Goal: Transaction & Acquisition: Purchase product/service

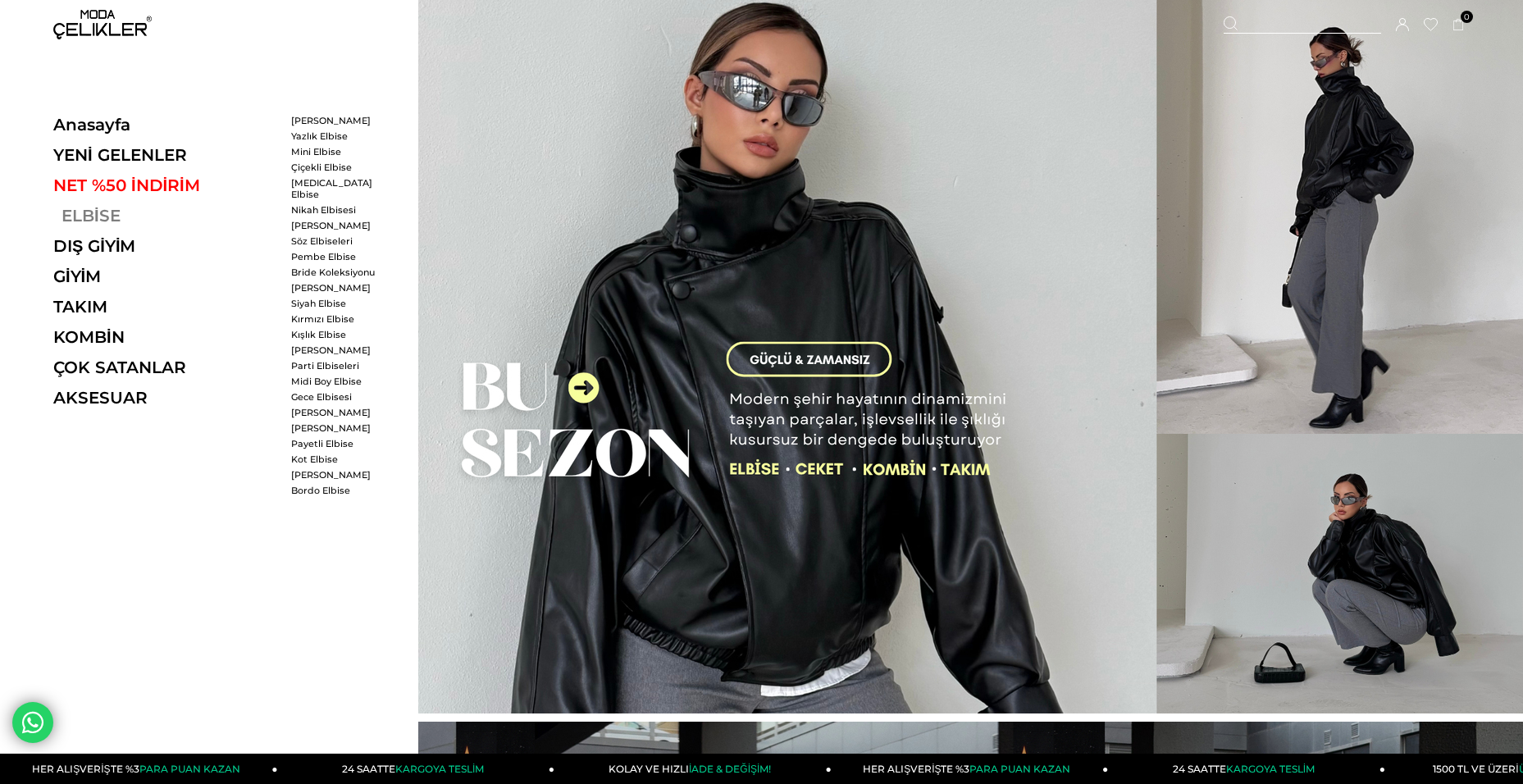
click at [104, 214] on link "ELBİSE" at bounding box center [165, 216] width 226 height 20
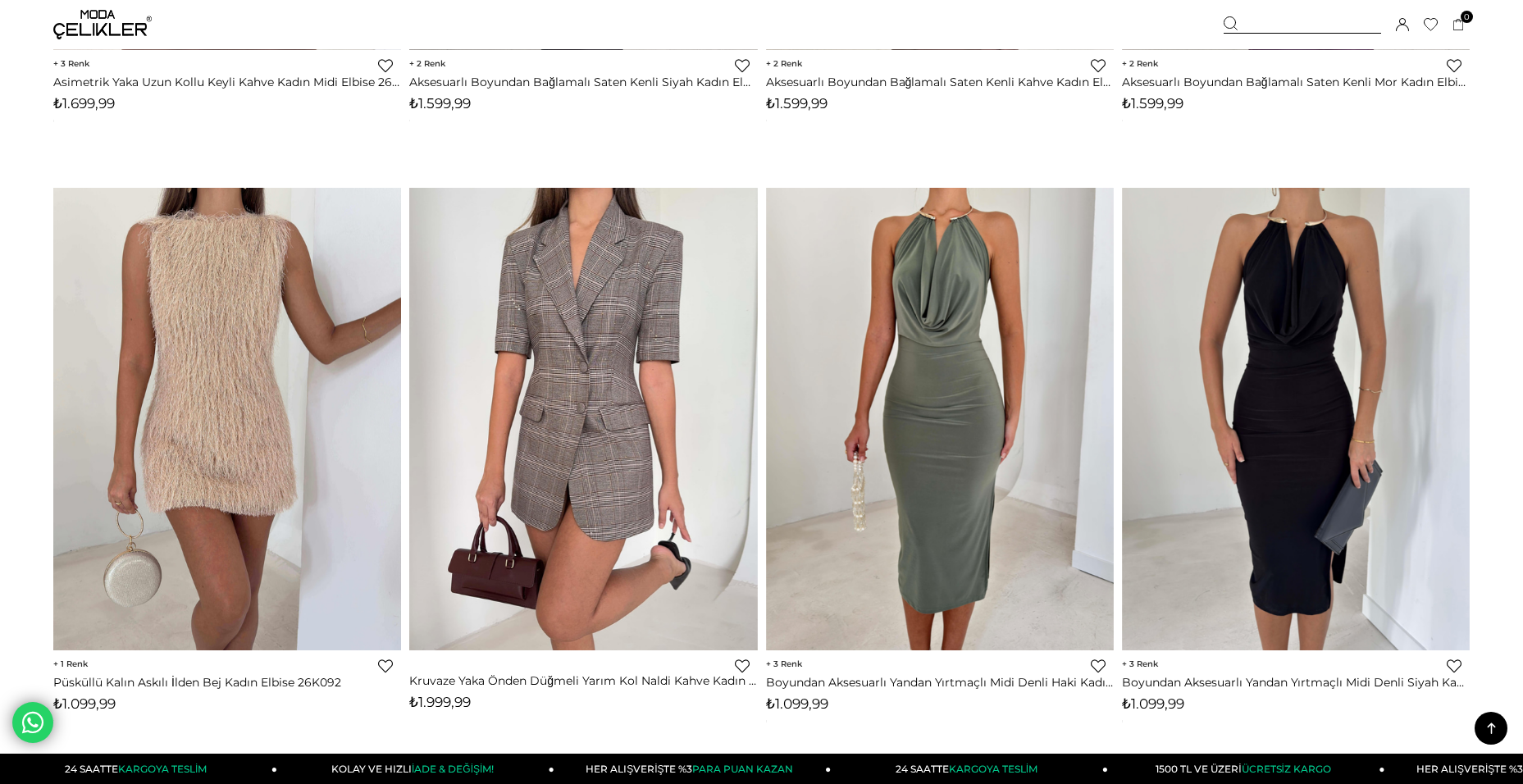
scroll to position [4263, 0]
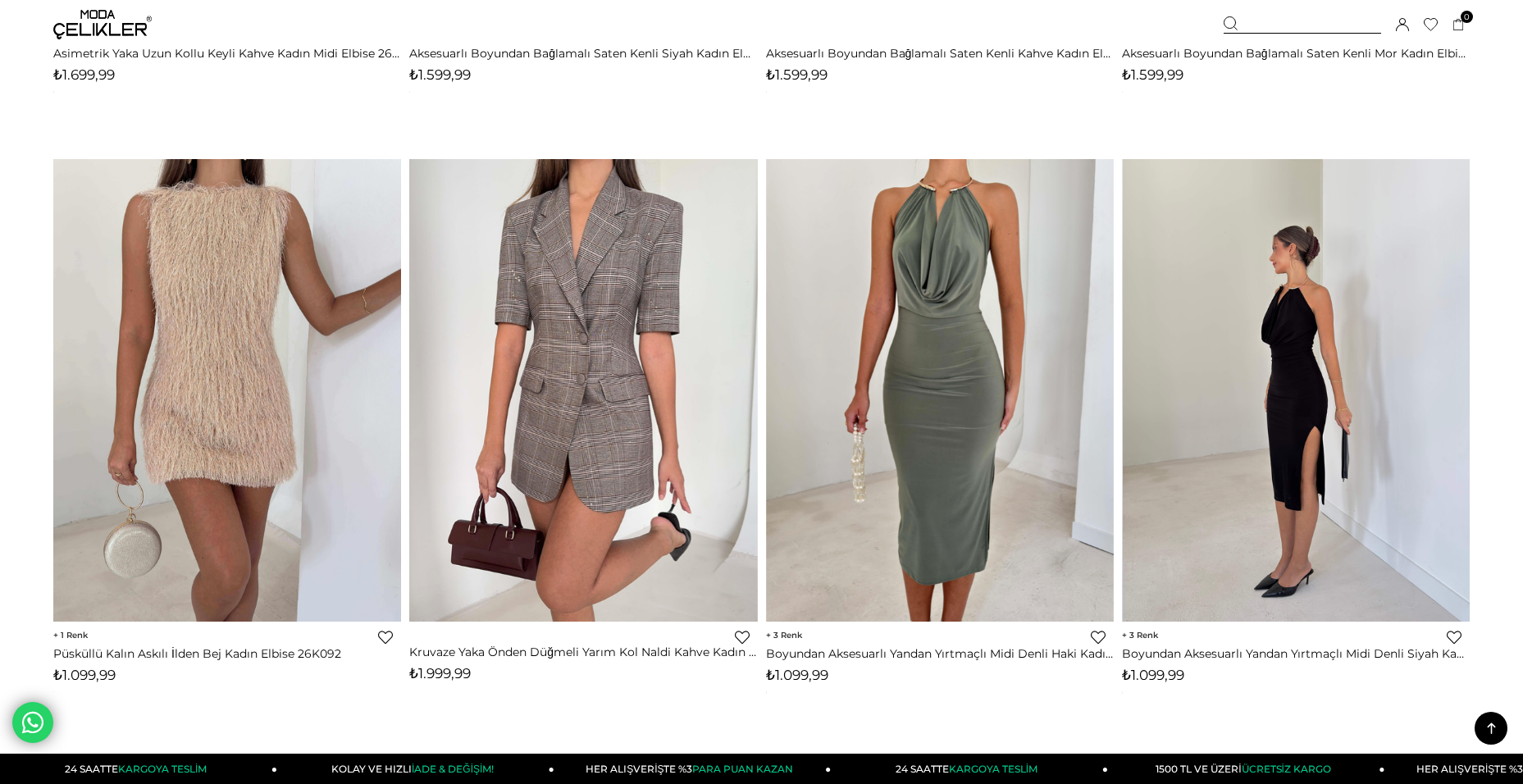
click at [1333, 362] on img at bounding box center [1297, 390] width 348 height 463
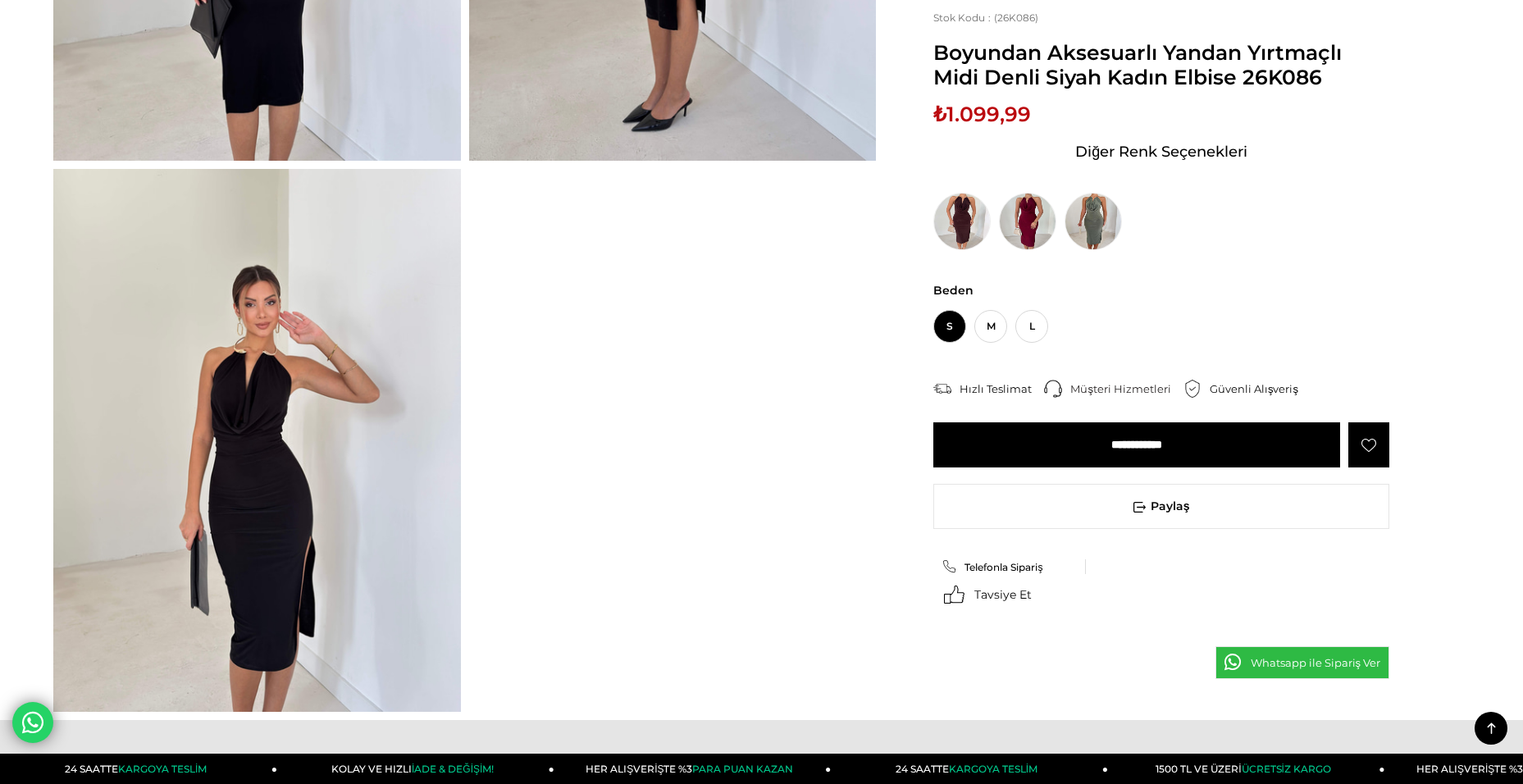
scroll to position [1066, 0]
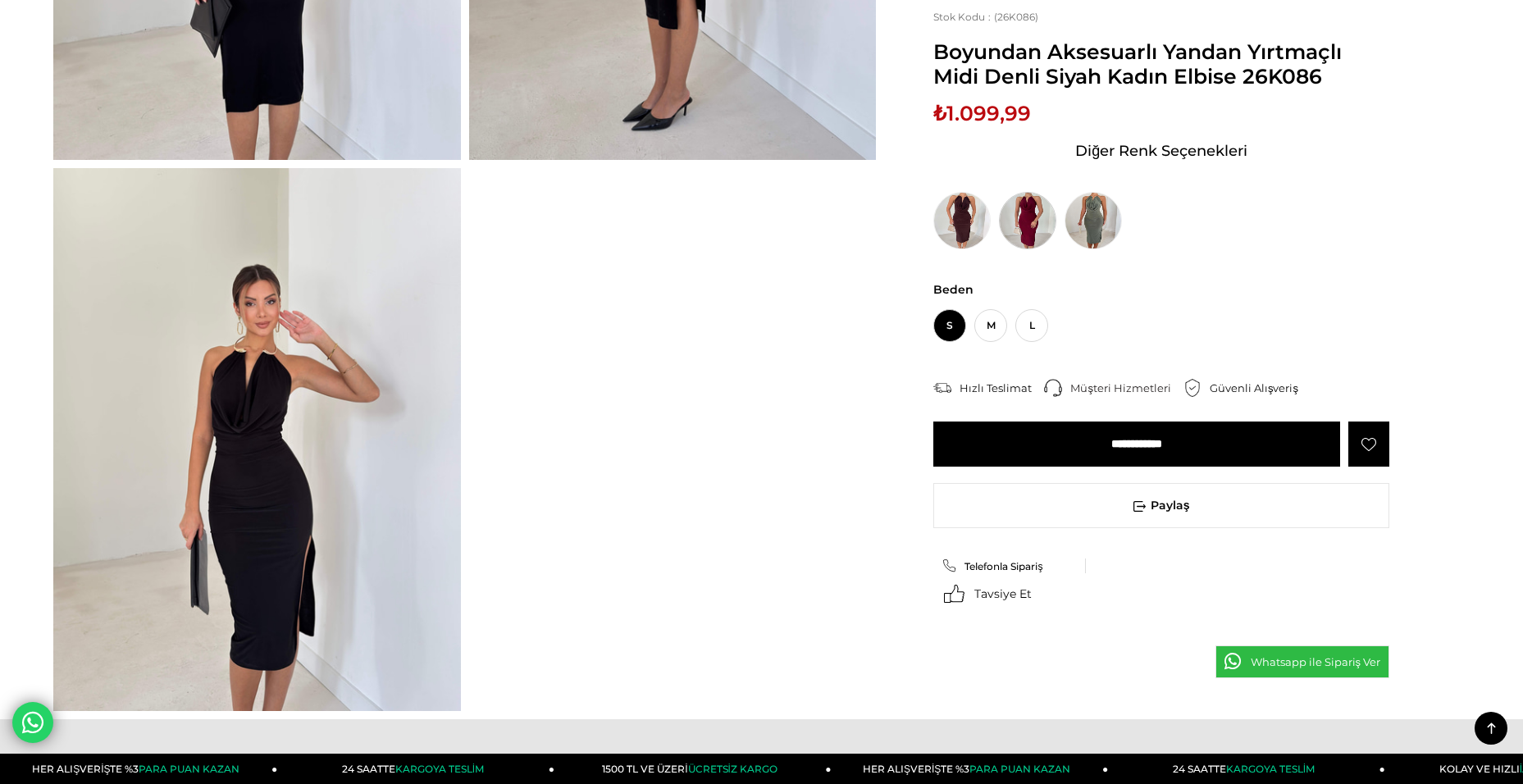
click at [1024, 228] on img at bounding box center [1028, 221] width 58 height 57
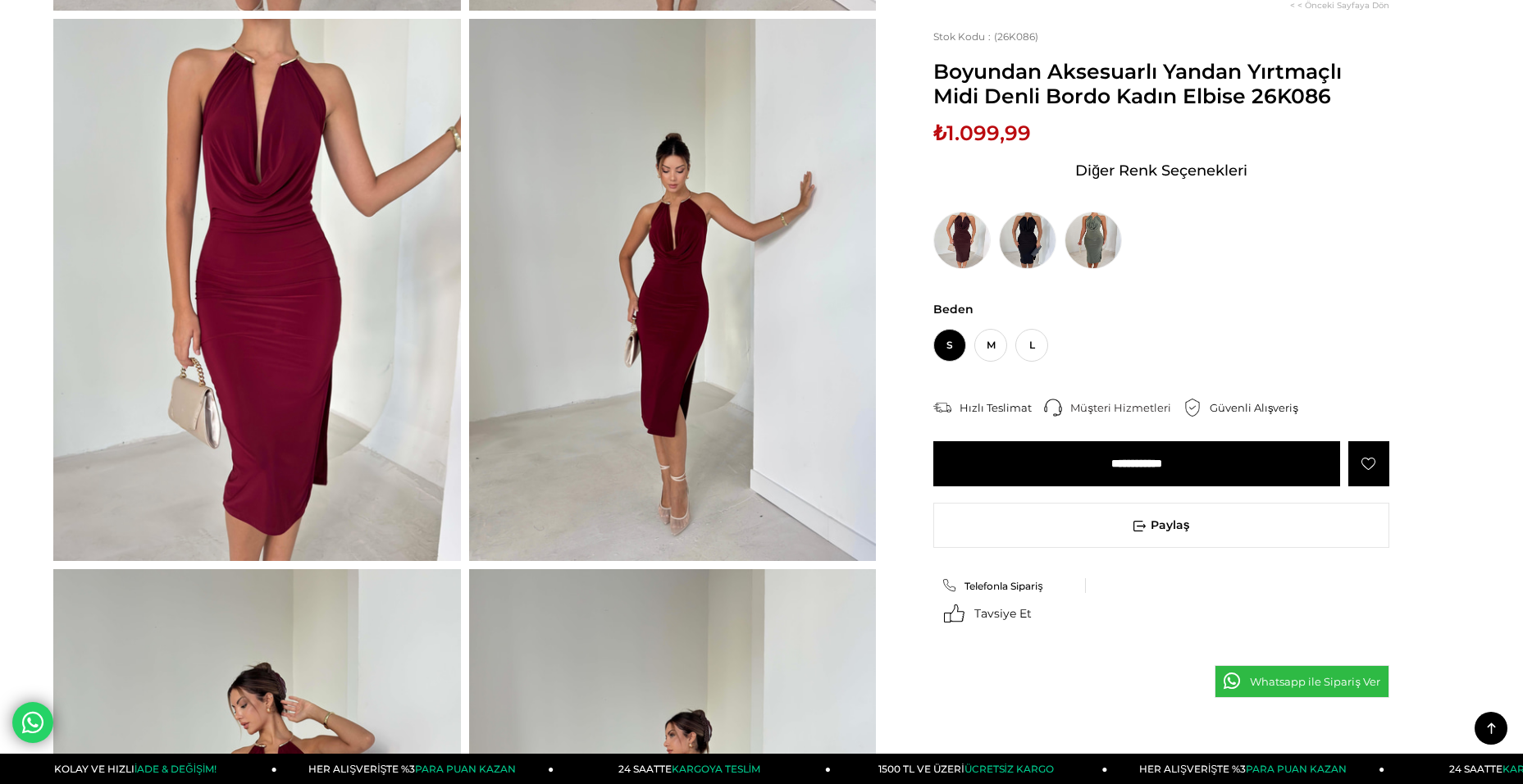
scroll to position [656, 0]
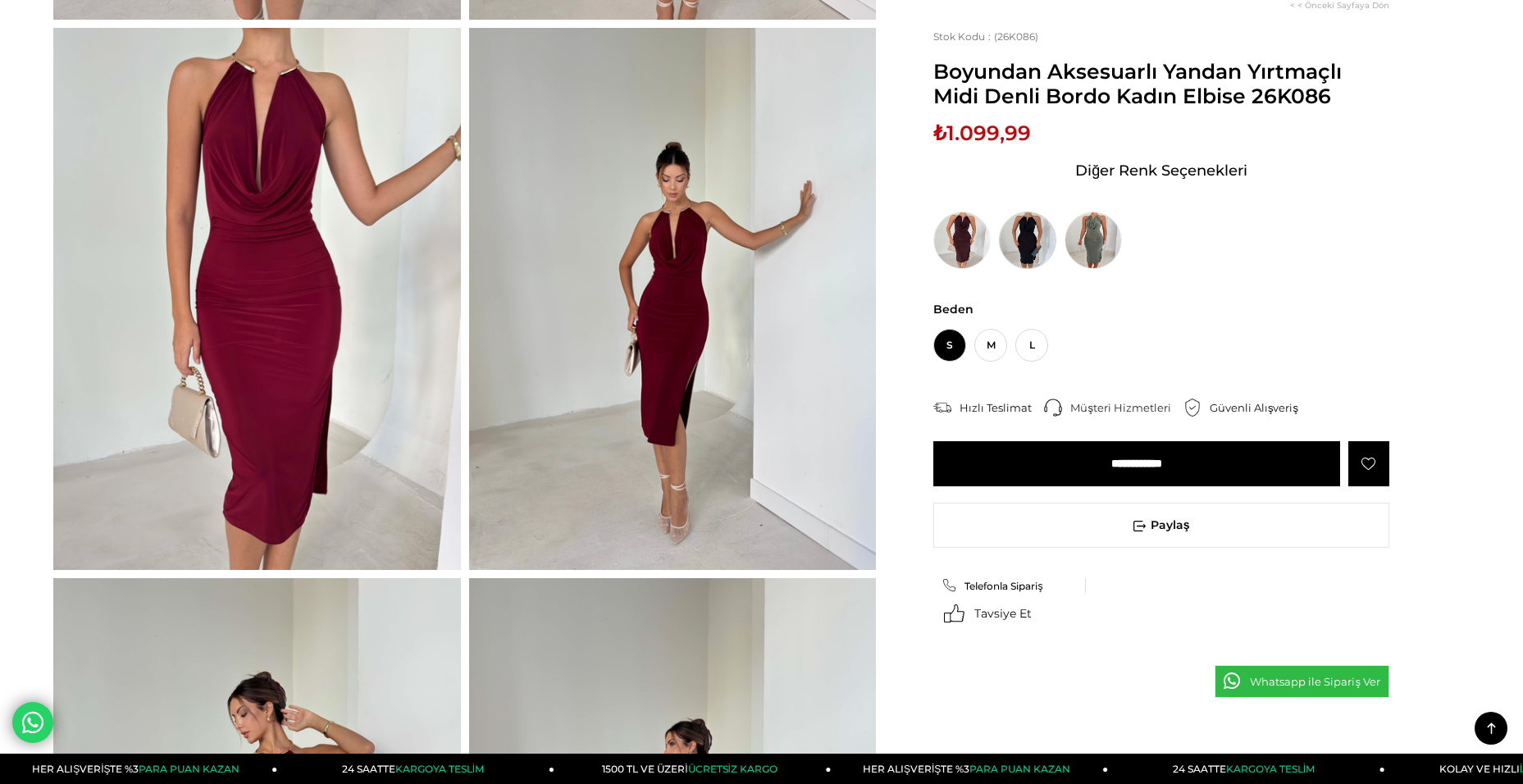
click at [1039, 256] on img at bounding box center [1028, 241] width 58 height 57
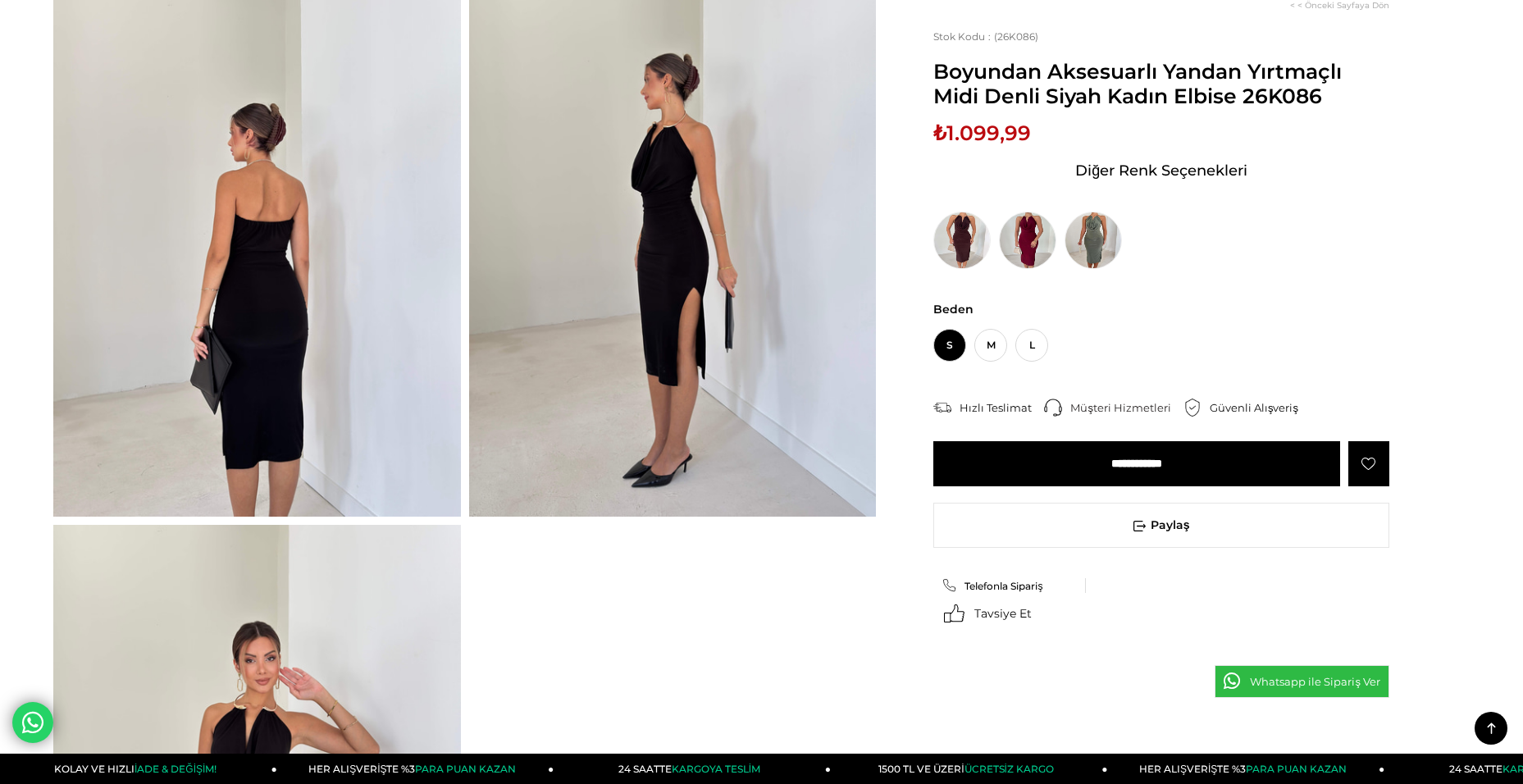
scroll to position [738, 0]
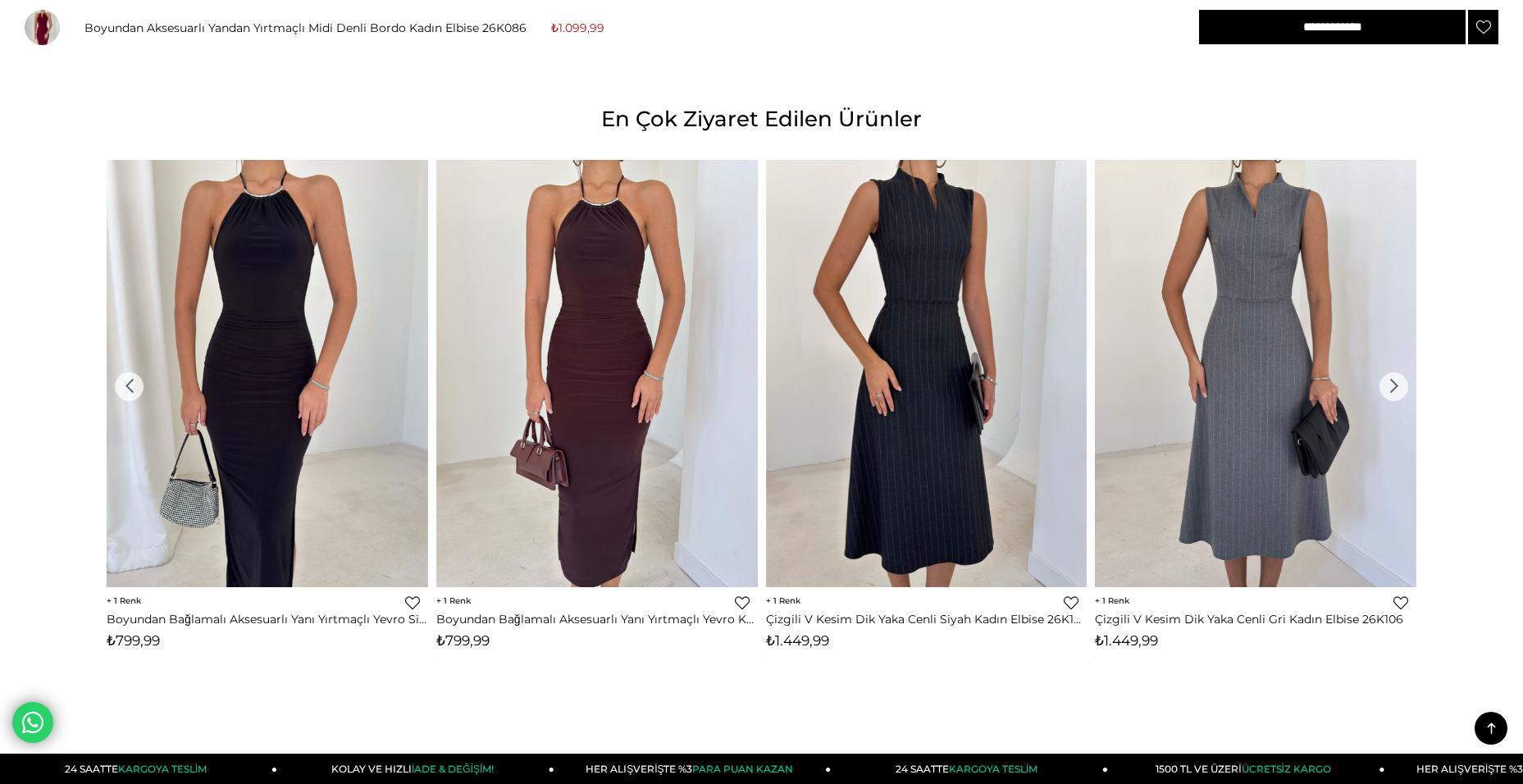
scroll to position [1199, 0]
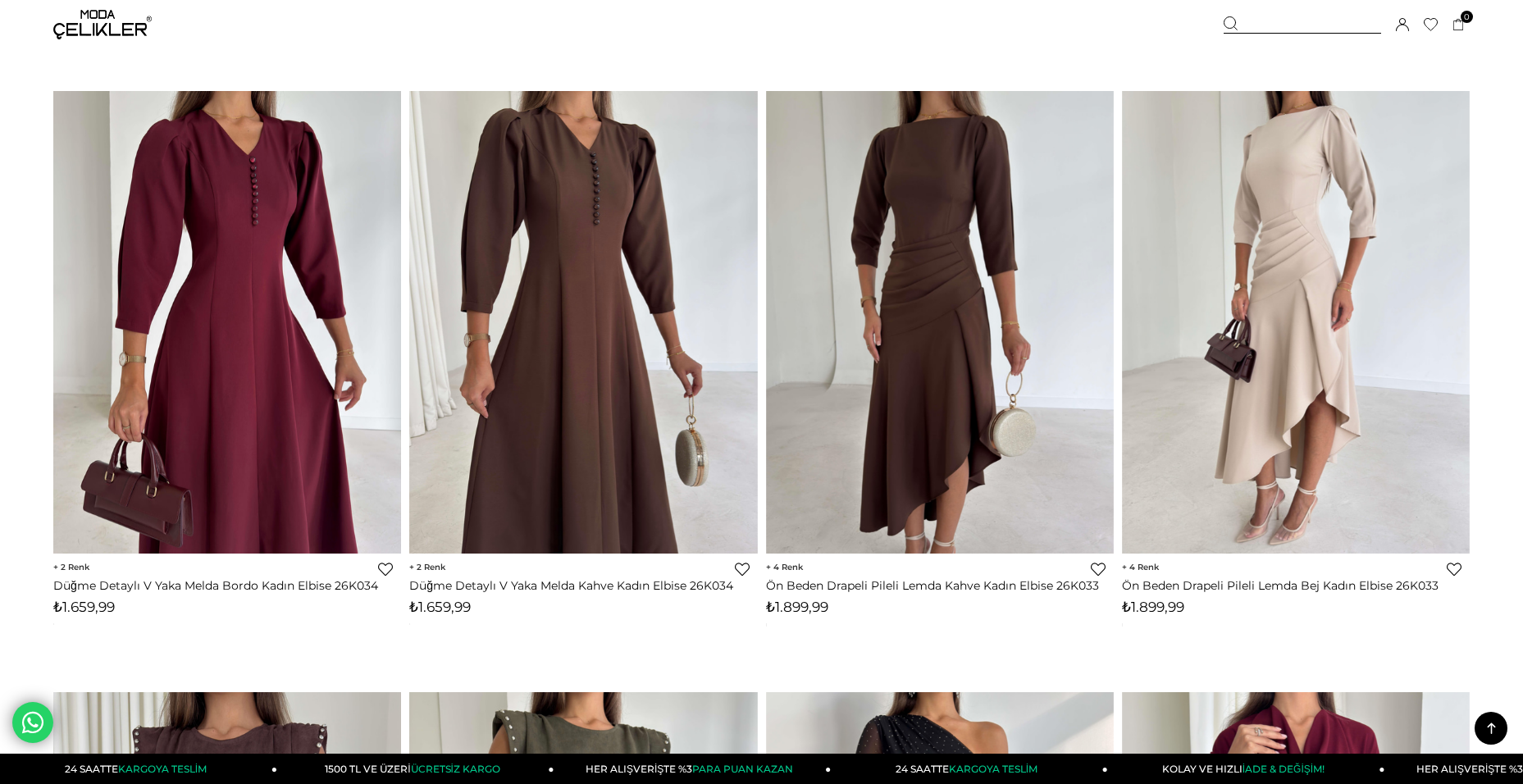
scroll to position [6636, 0]
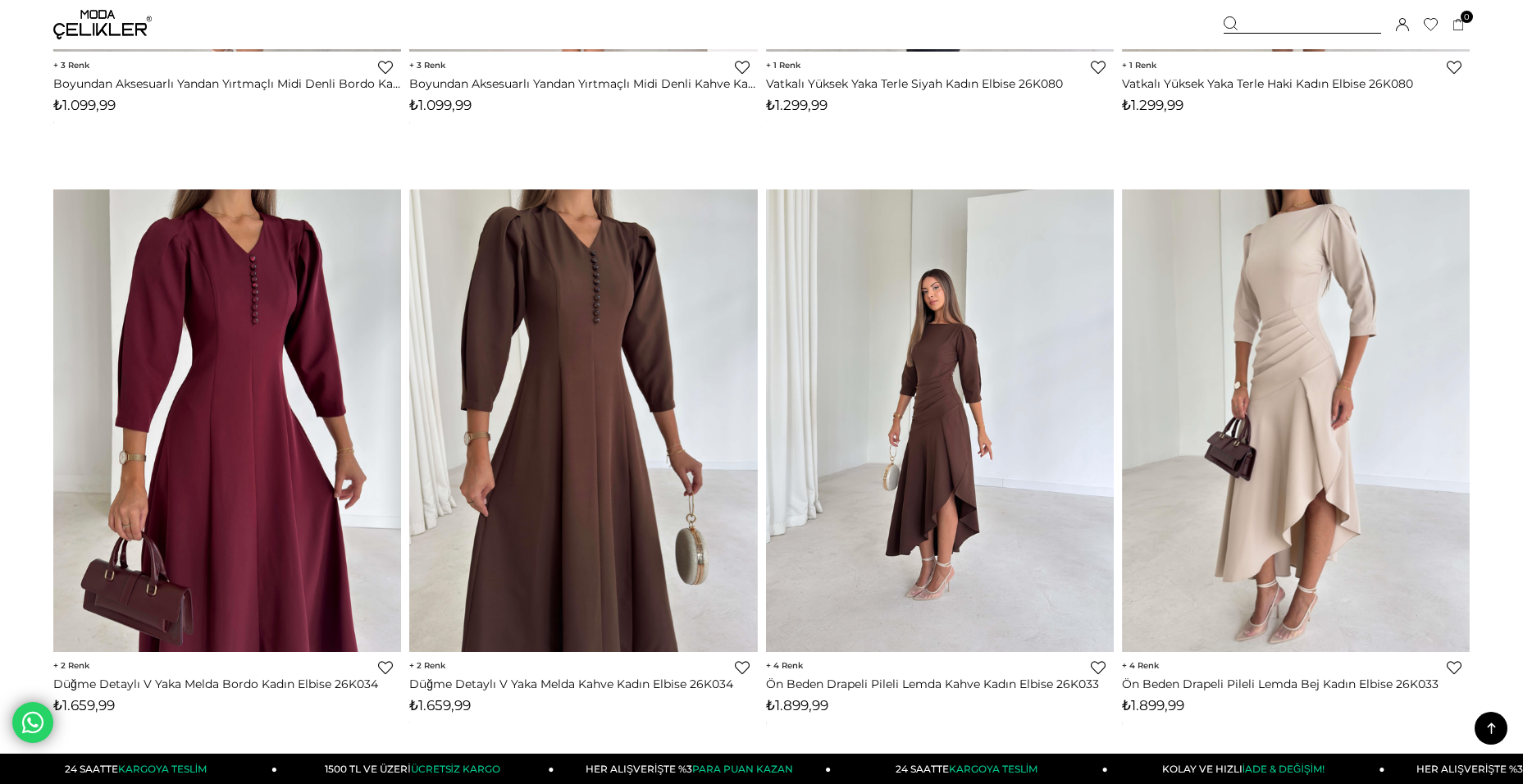
click at [965, 383] on img at bounding box center [940, 420] width 348 height 463
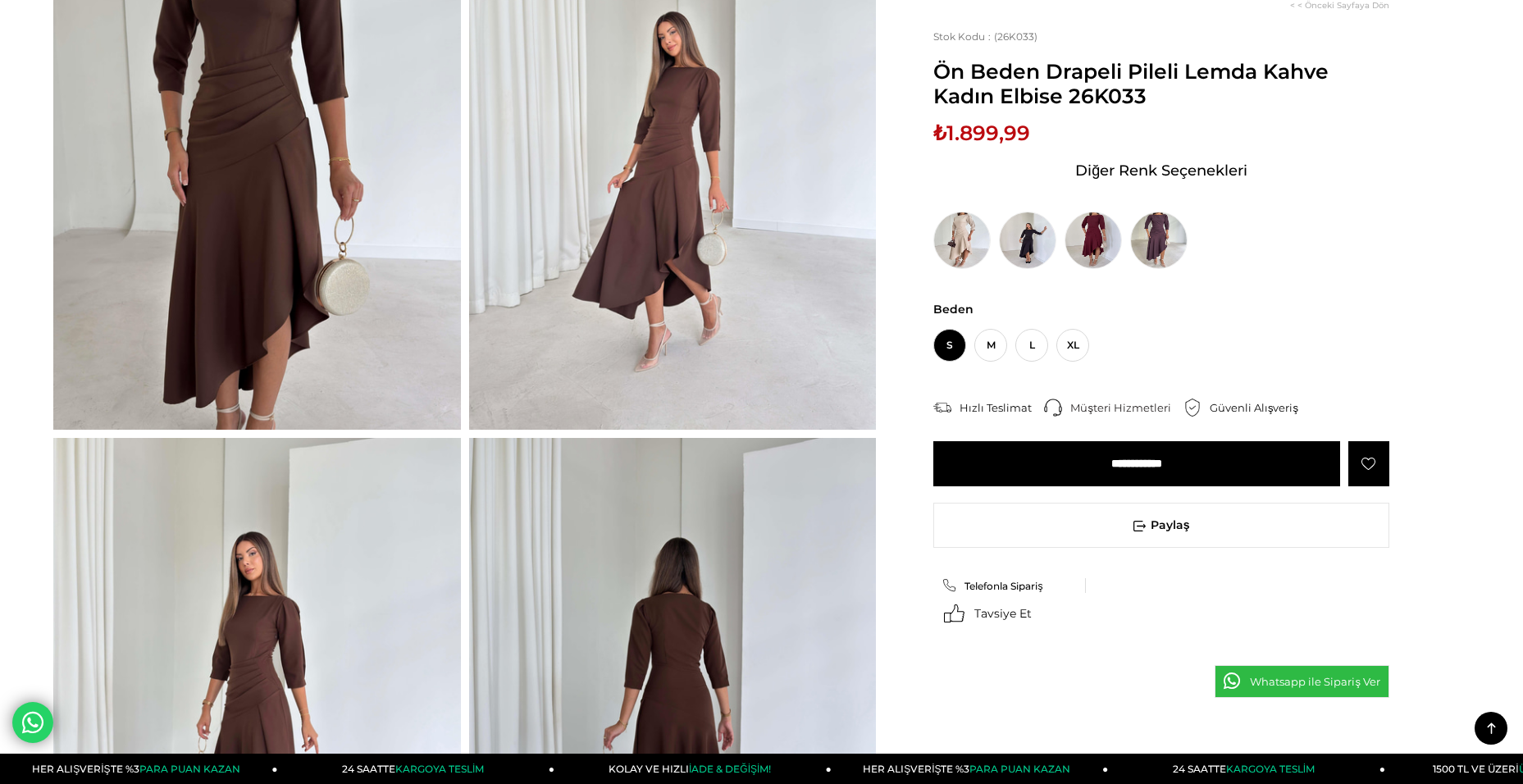
scroll to position [492, 0]
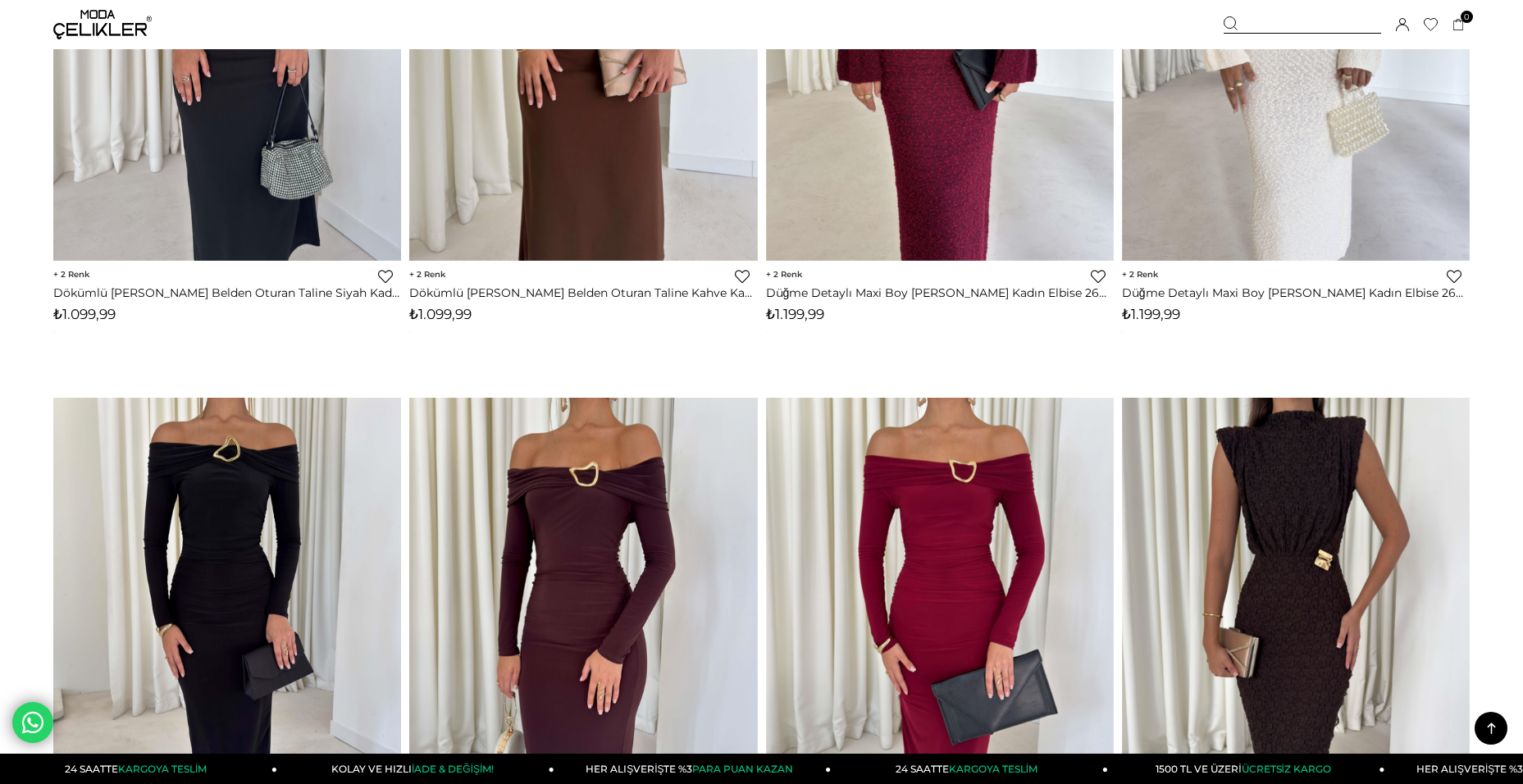
scroll to position [8472, 0]
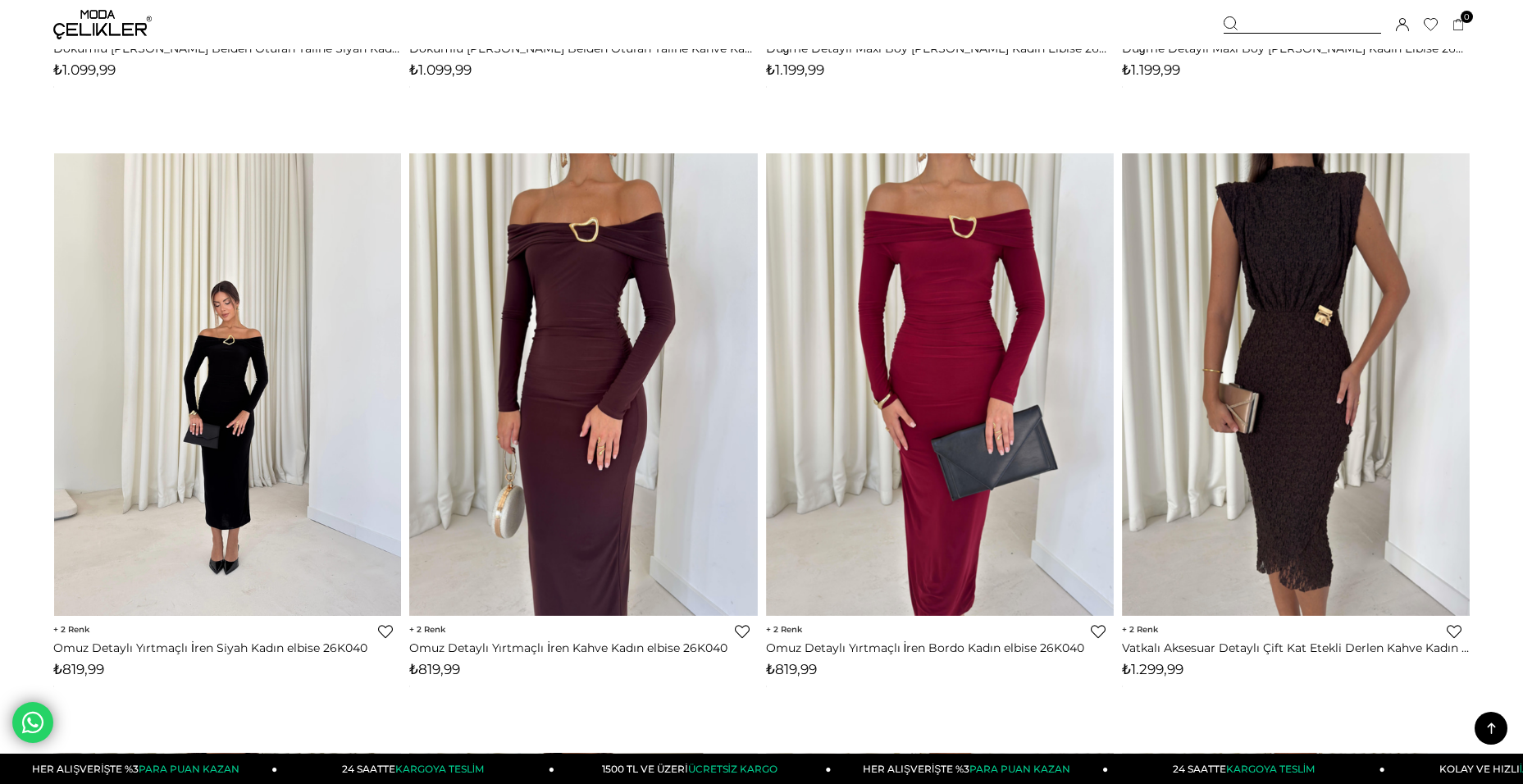
click at [241, 378] on img at bounding box center [227, 384] width 348 height 463
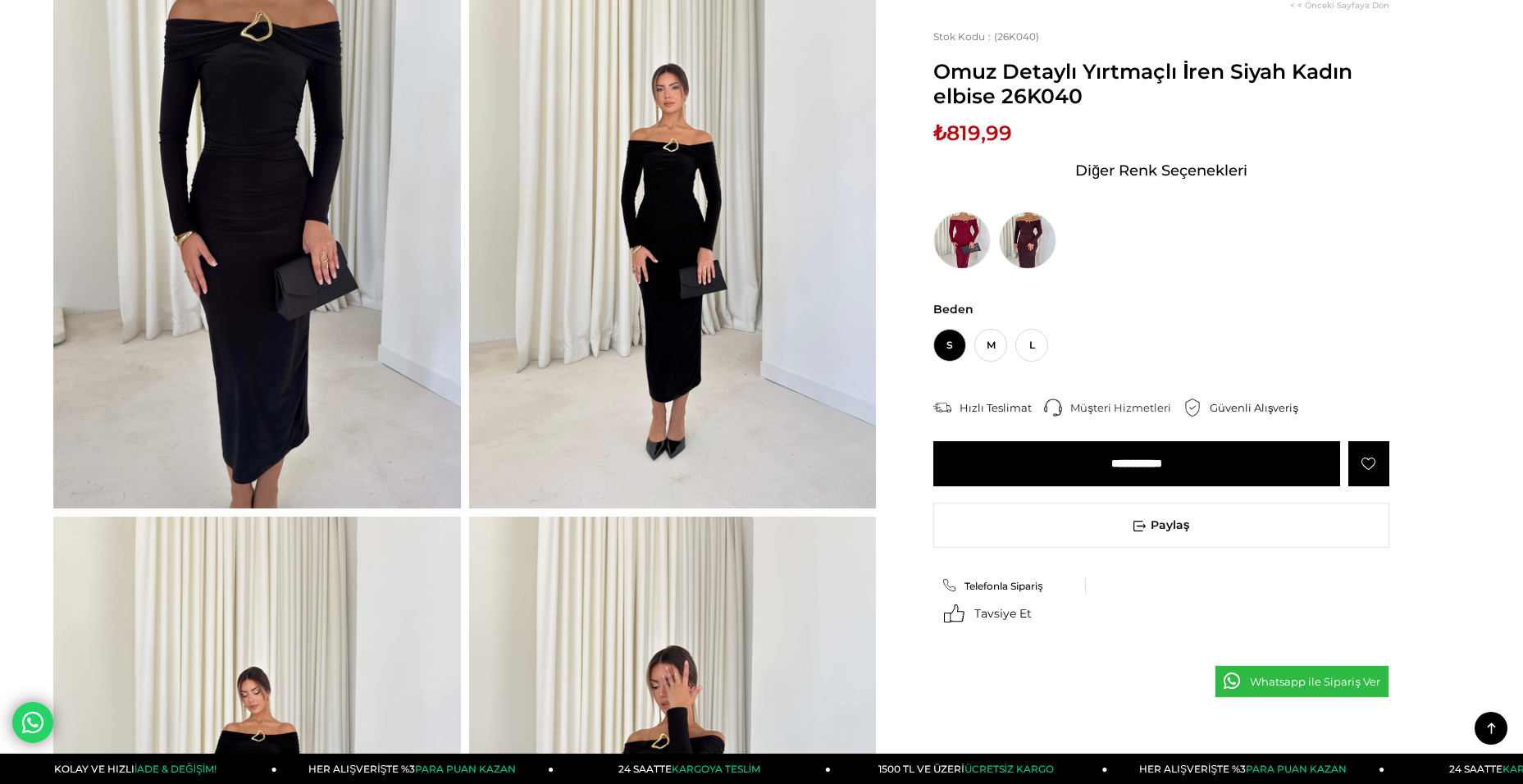
scroll to position [164, 0]
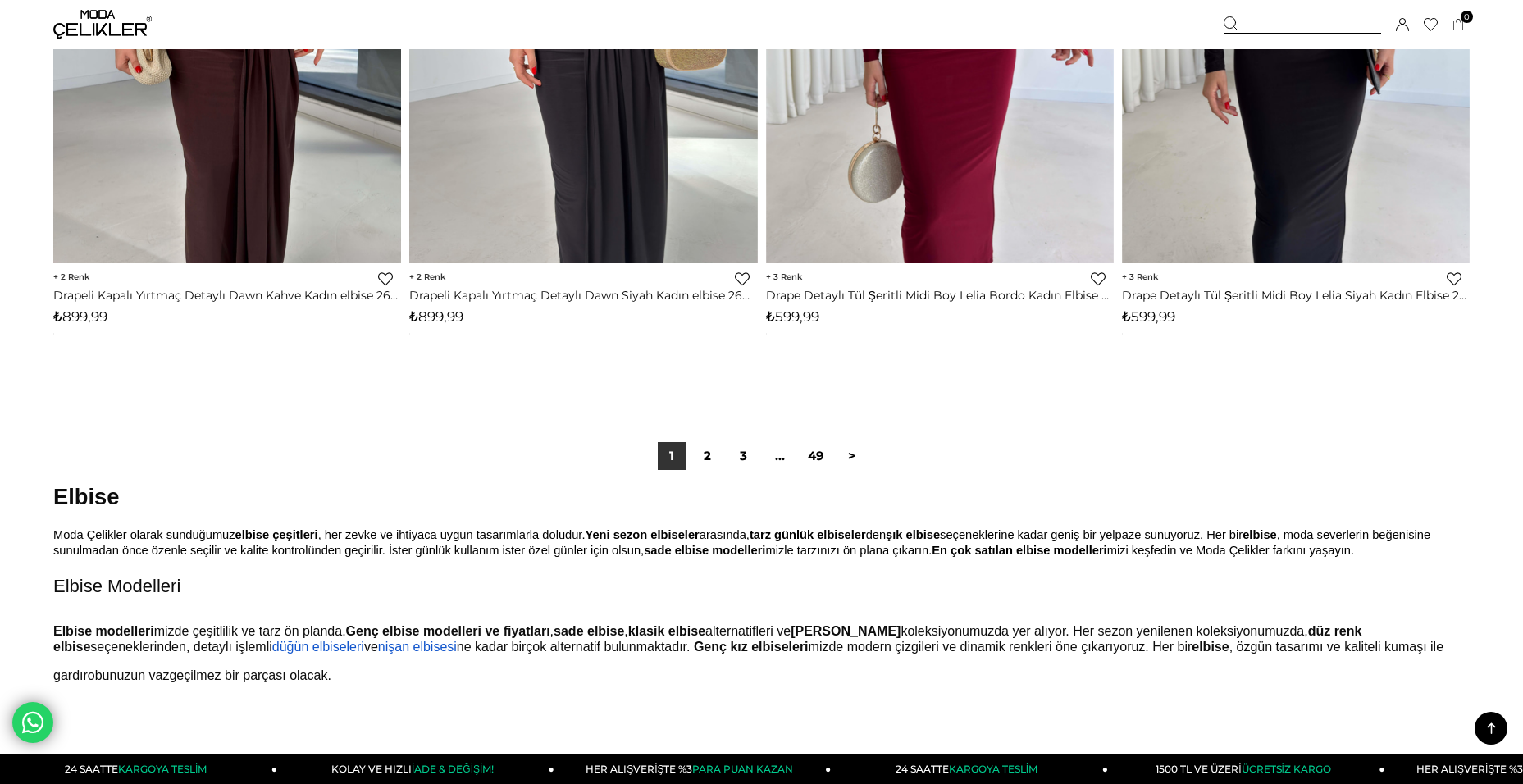
scroll to position [11577, 0]
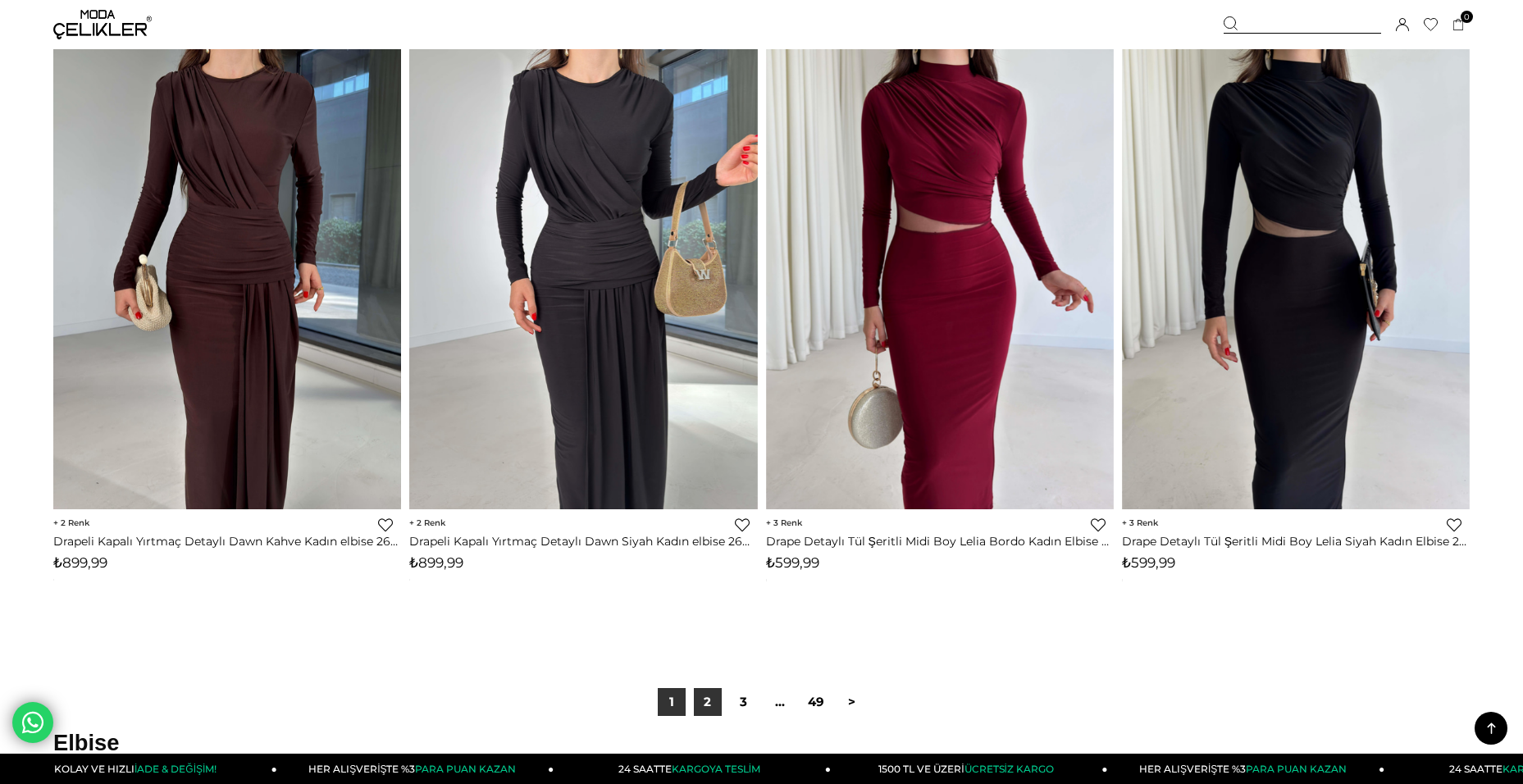
click at [706, 711] on link "2" at bounding box center [707, 701] width 28 height 28
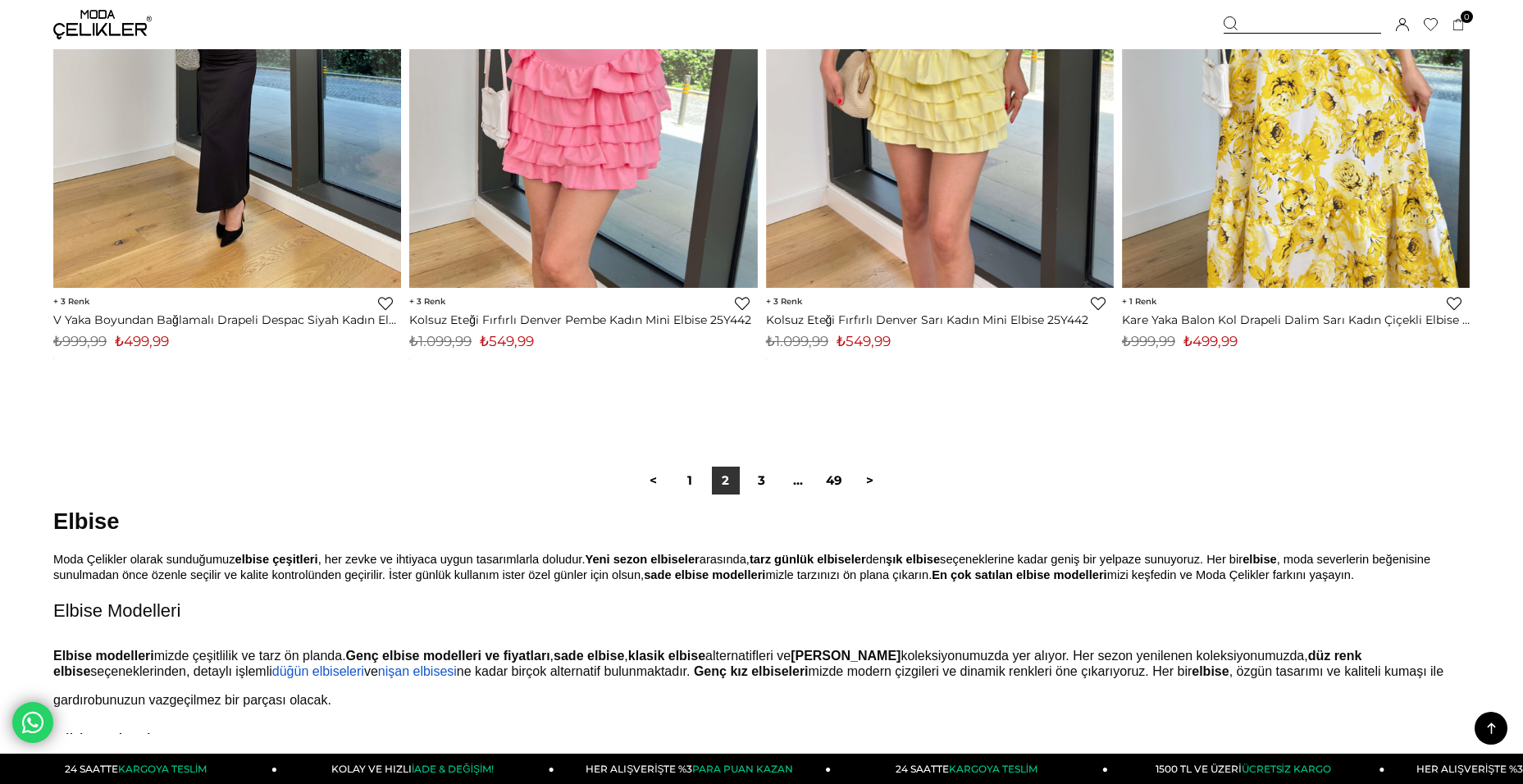
scroll to position [12052, 0]
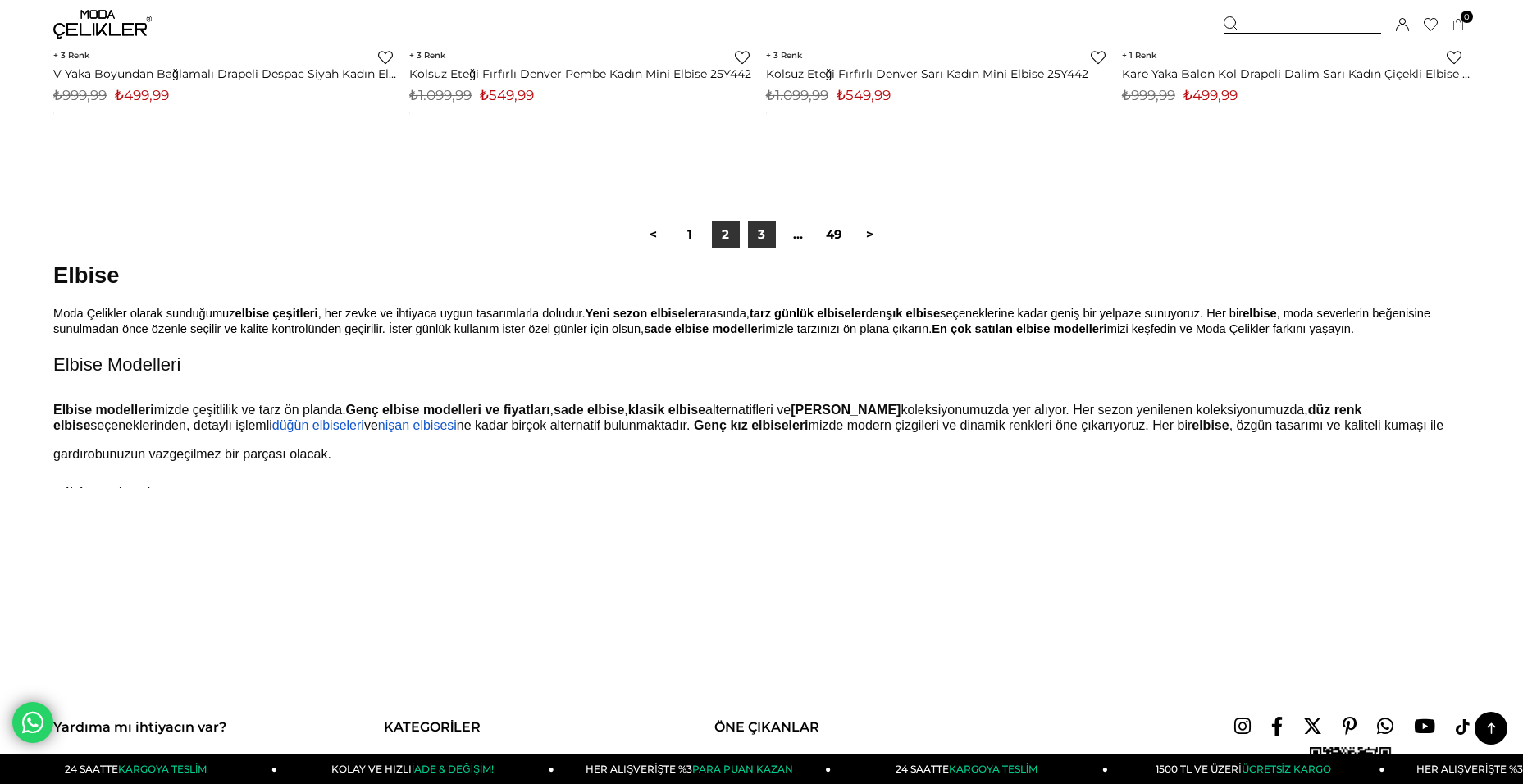
click at [760, 245] on link "3" at bounding box center [762, 234] width 28 height 28
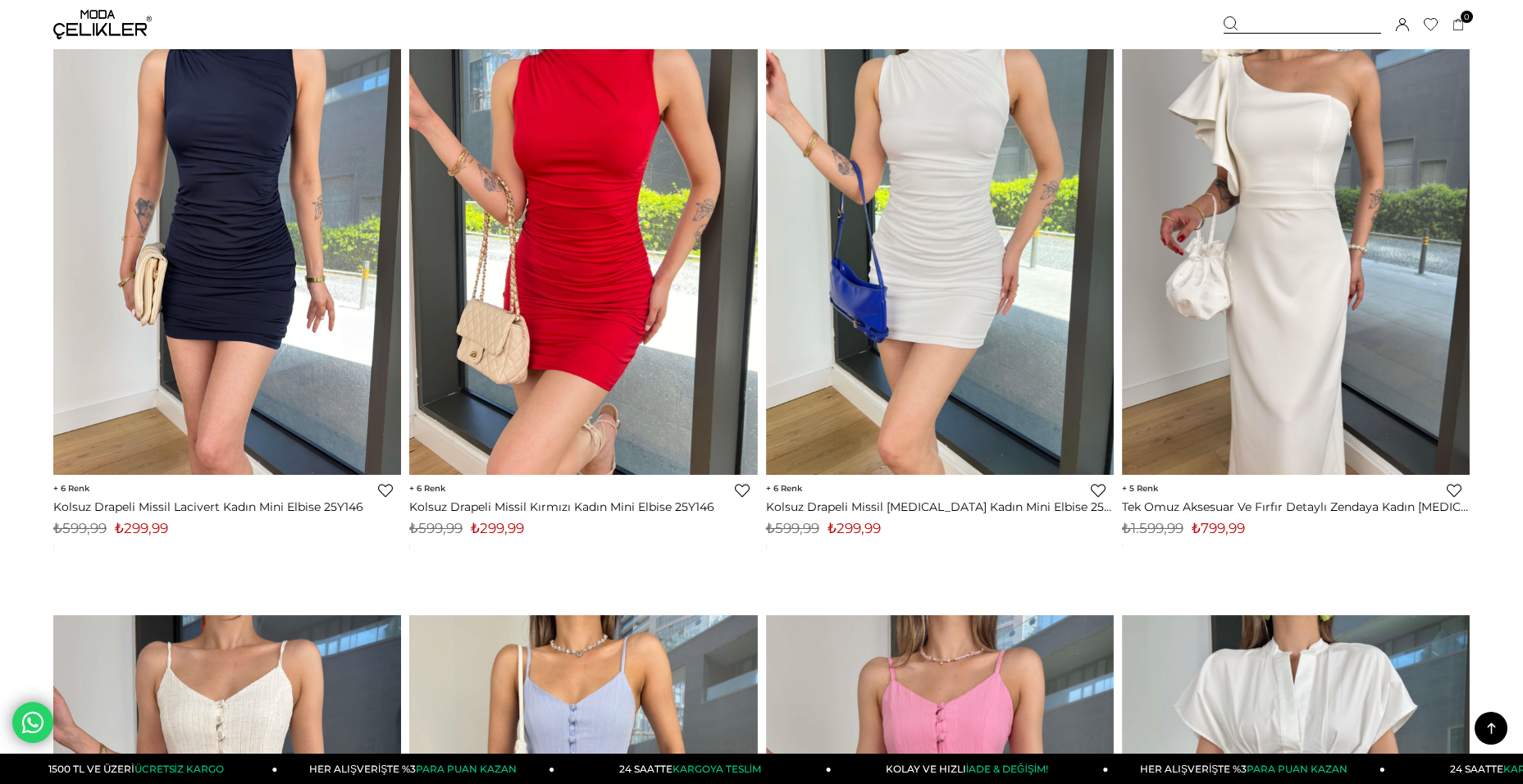
scroll to position [9838, 0]
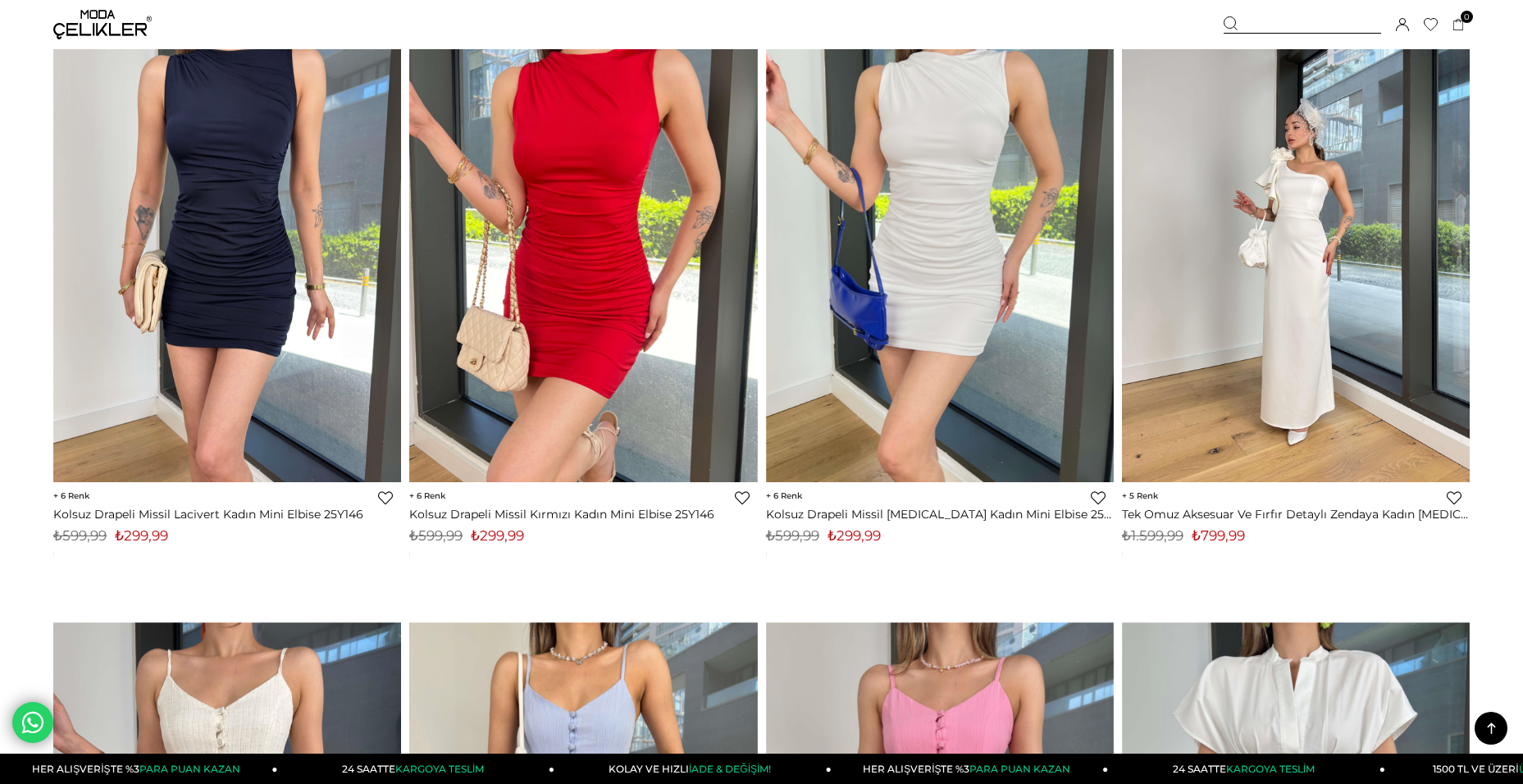
click at [1288, 326] on img at bounding box center [1296, 251] width 348 height 463
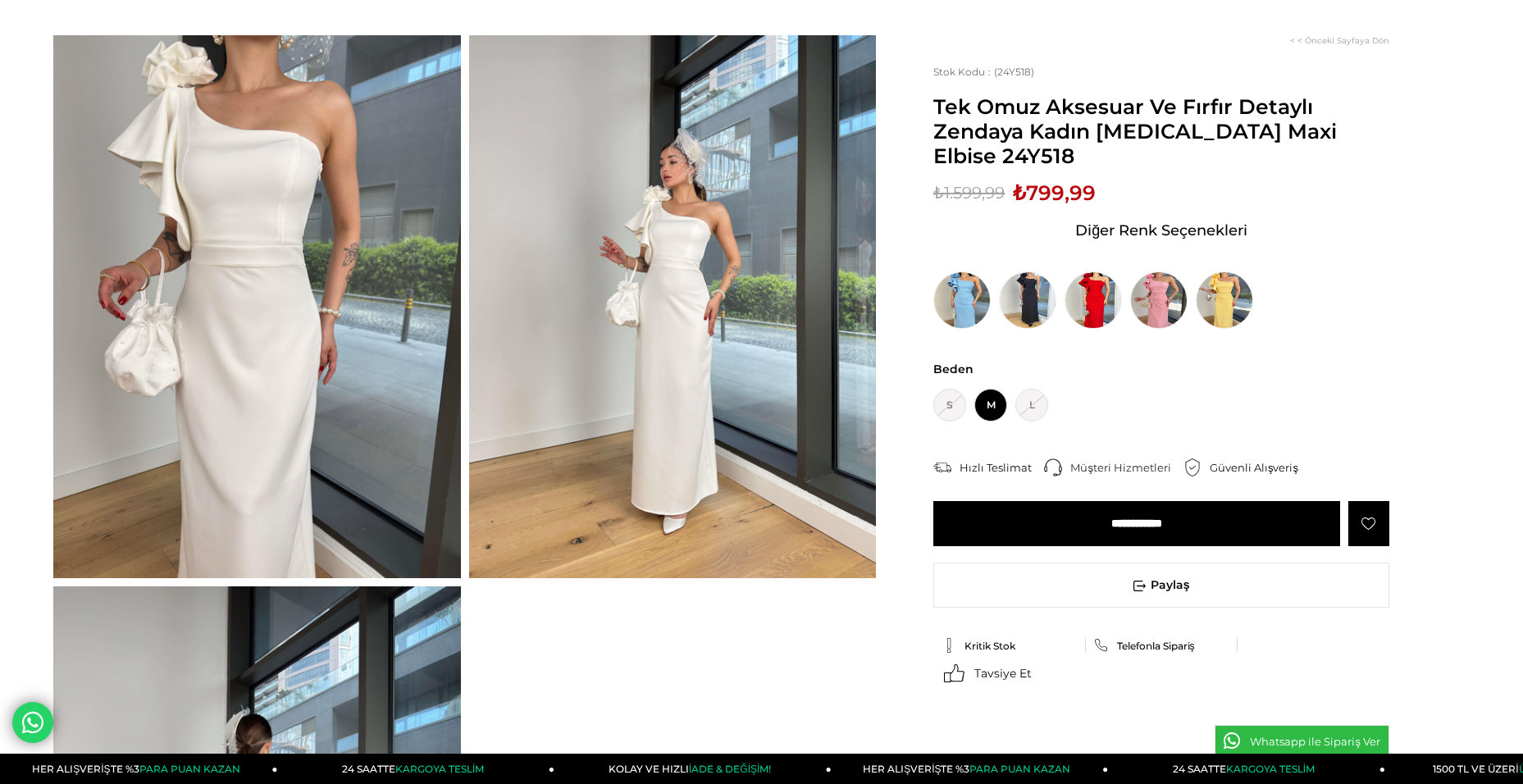
scroll to position [246, 0]
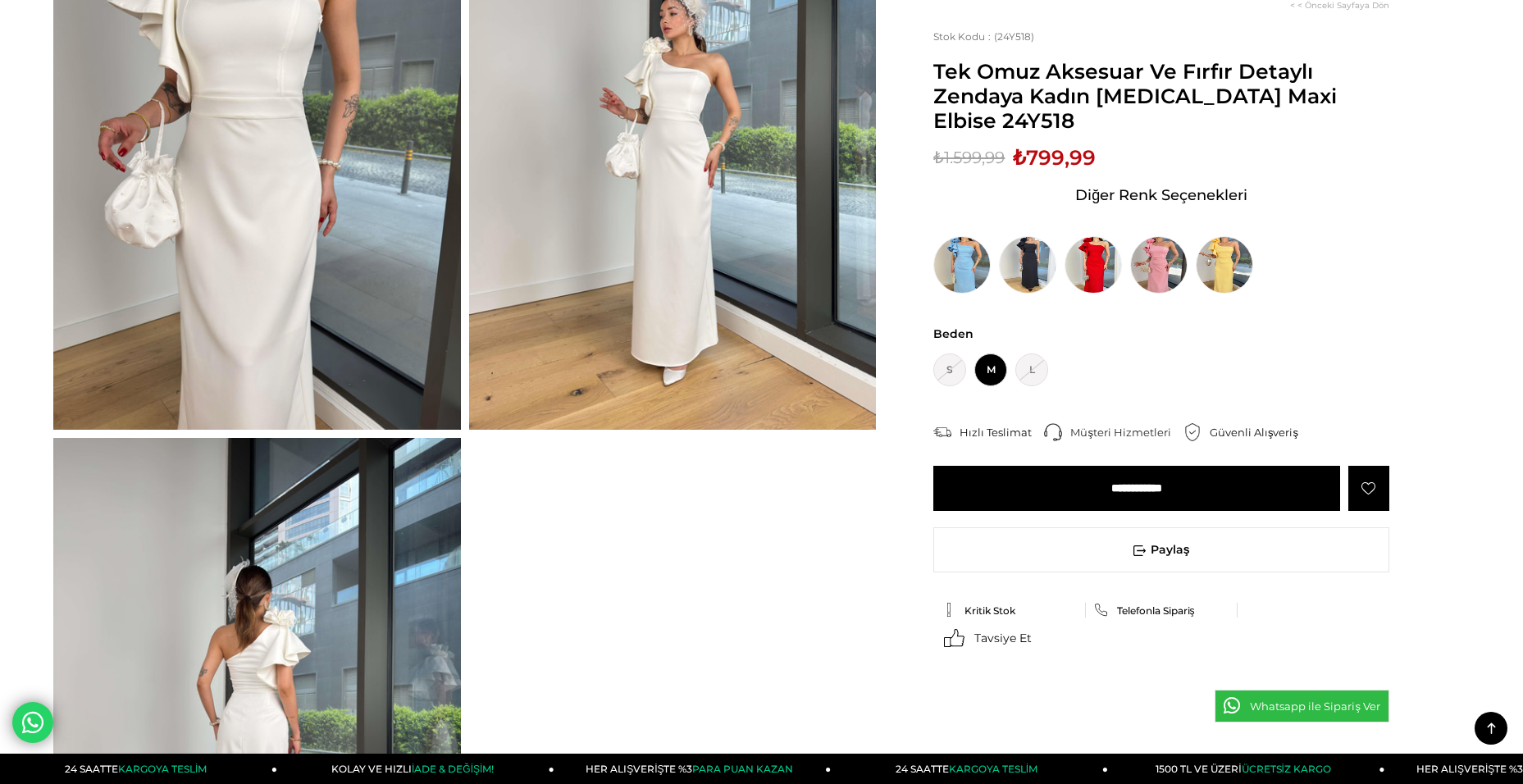
click at [265, 641] on img at bounding box center [257, 709] width 408 height 542
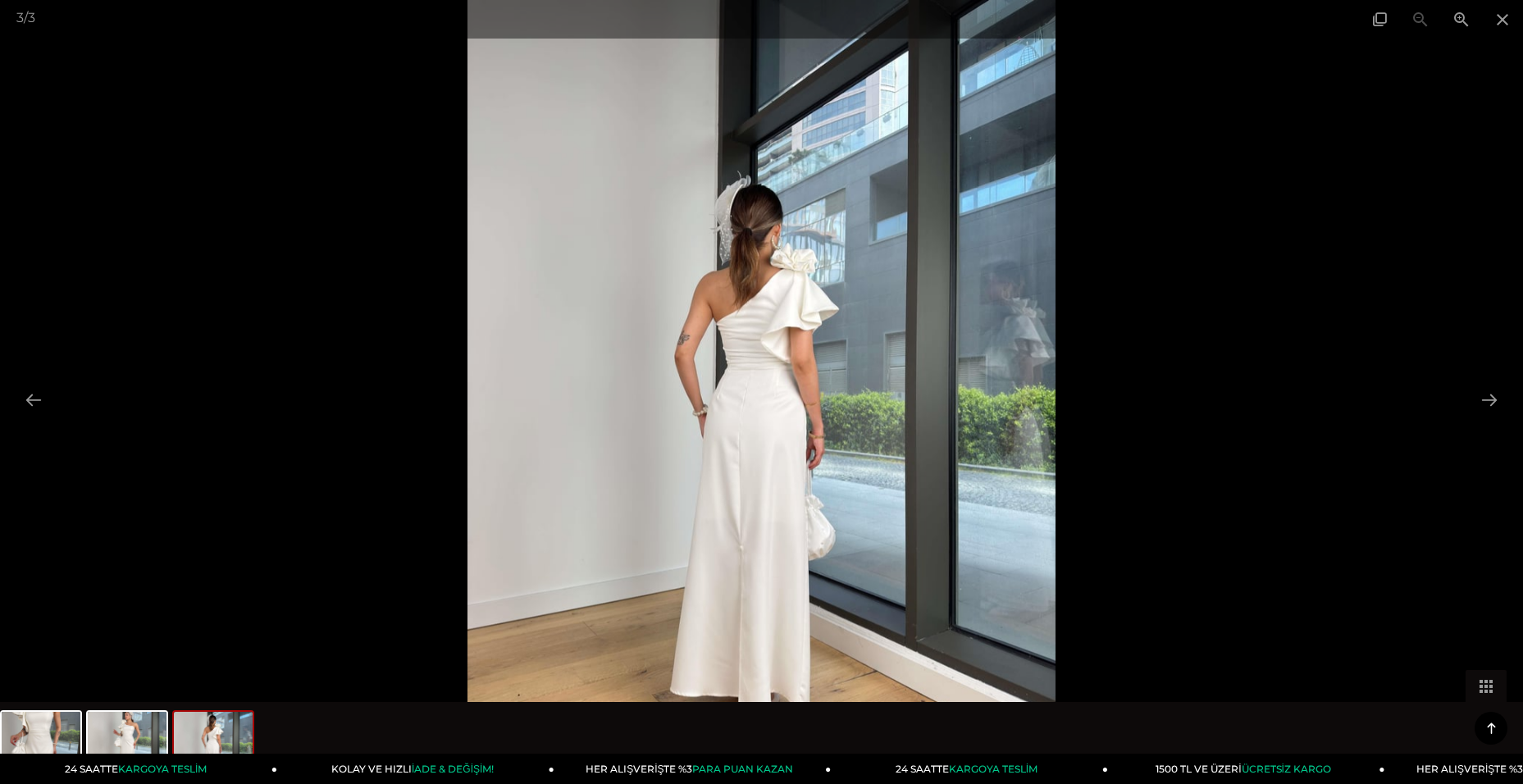
scroll to position [82, 0]
click at [36, 399] on button at bounding box center [33, 400] width 34 height 32
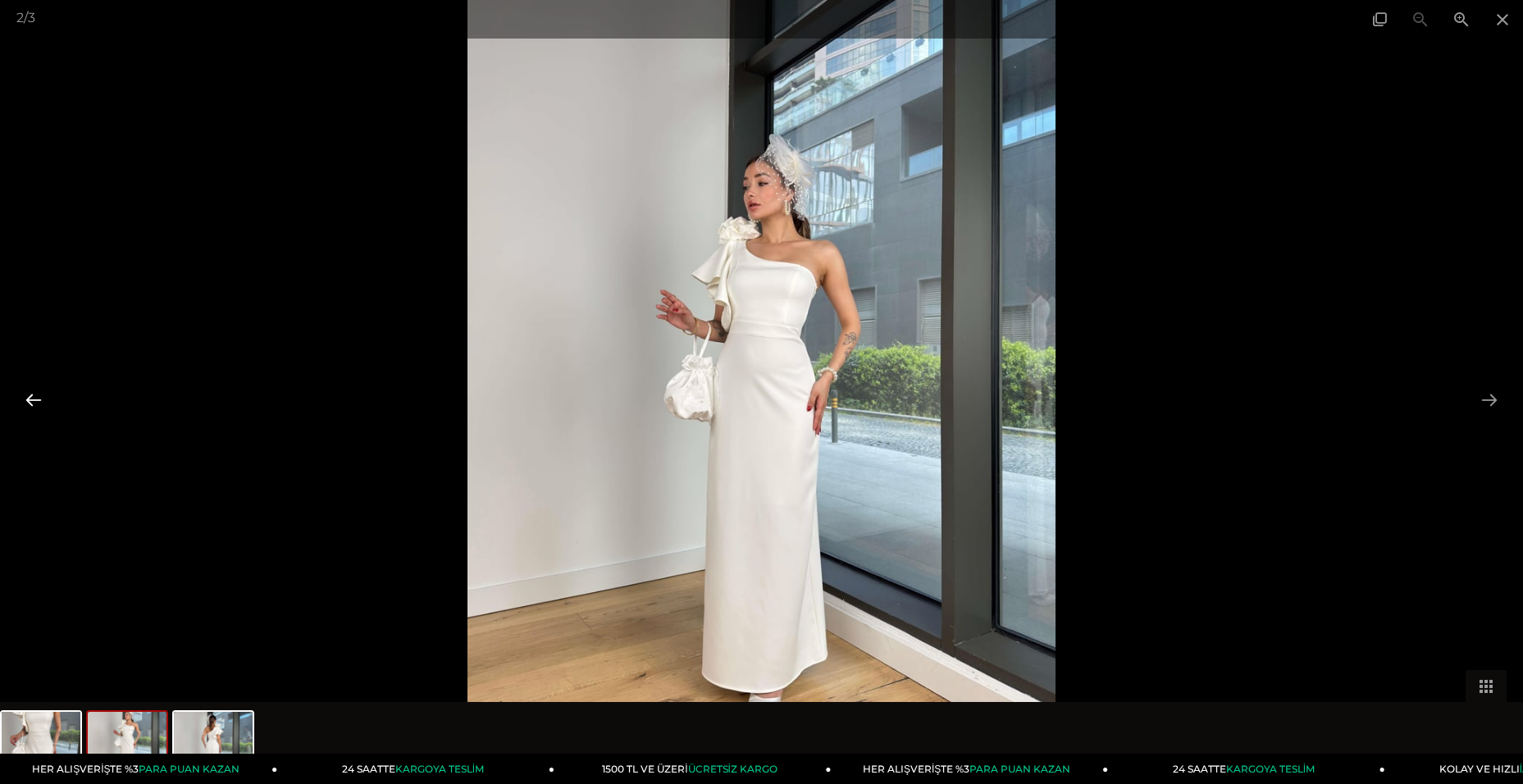
click at [37, 393] on button at bounding box center [33, 400] width 34 height 32
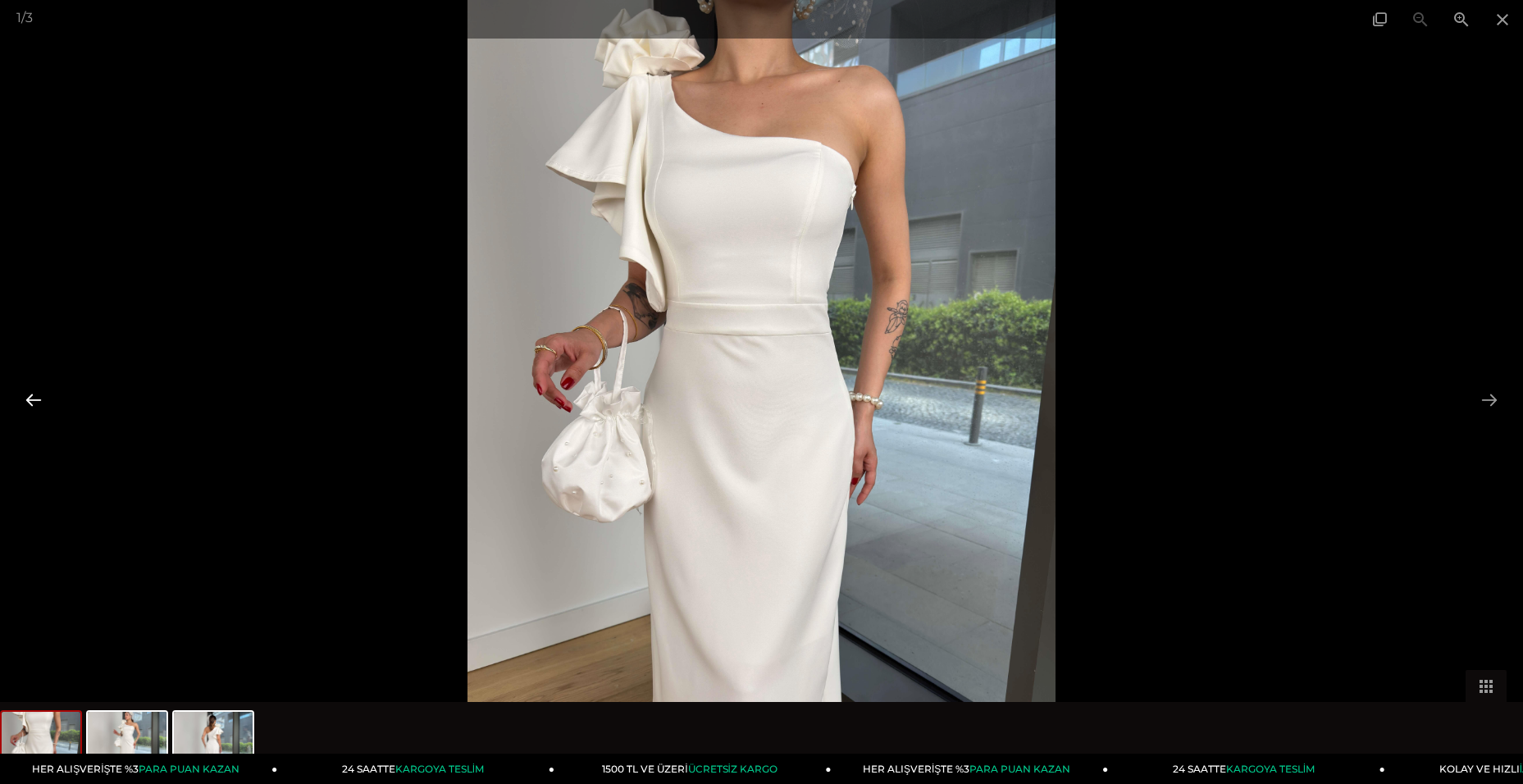
click at [37, 393] on button at bounding box center [33, 400] width 34 height 32
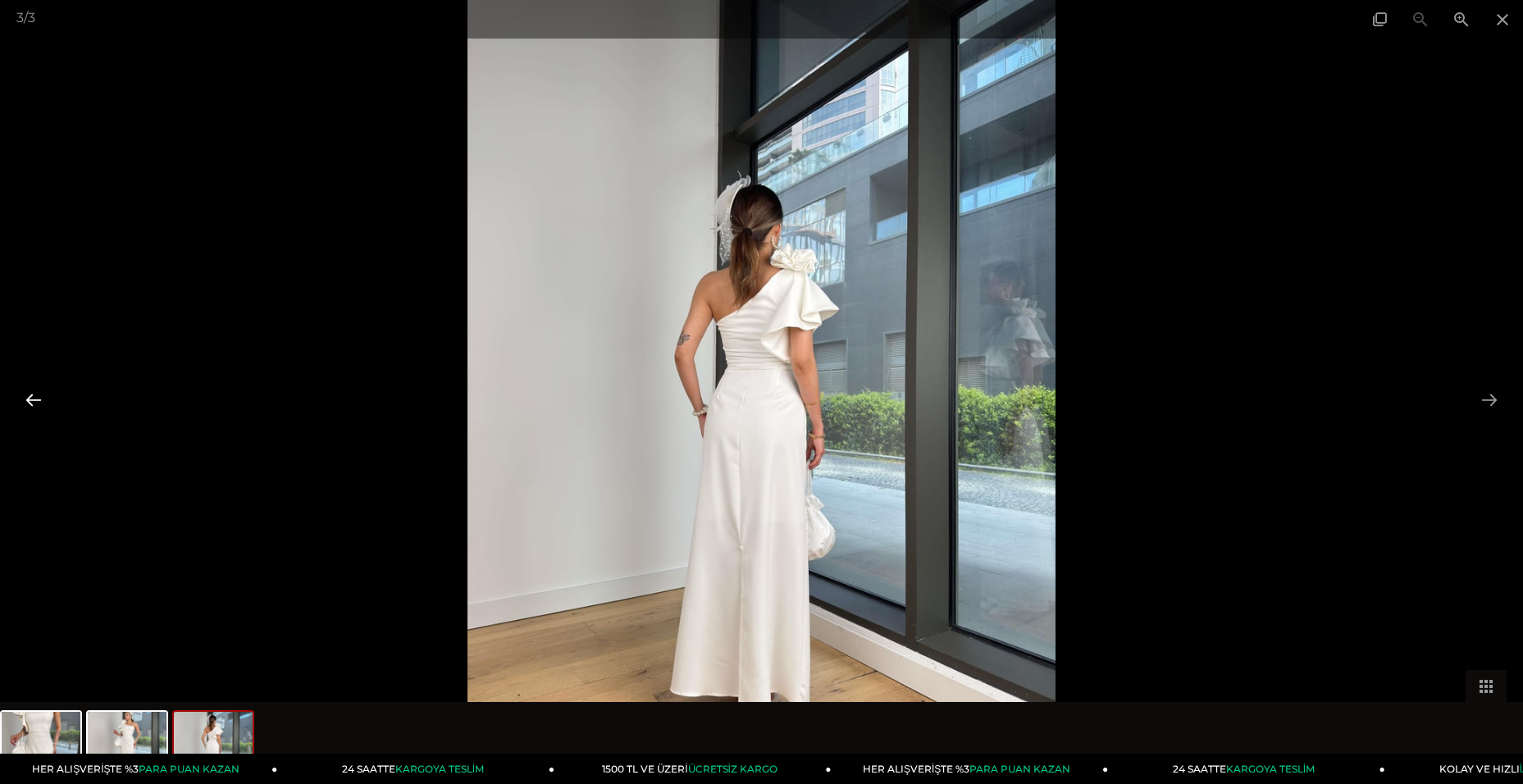
click at [37, 393] on button at bounding box center [33, 400] width 34 height 32
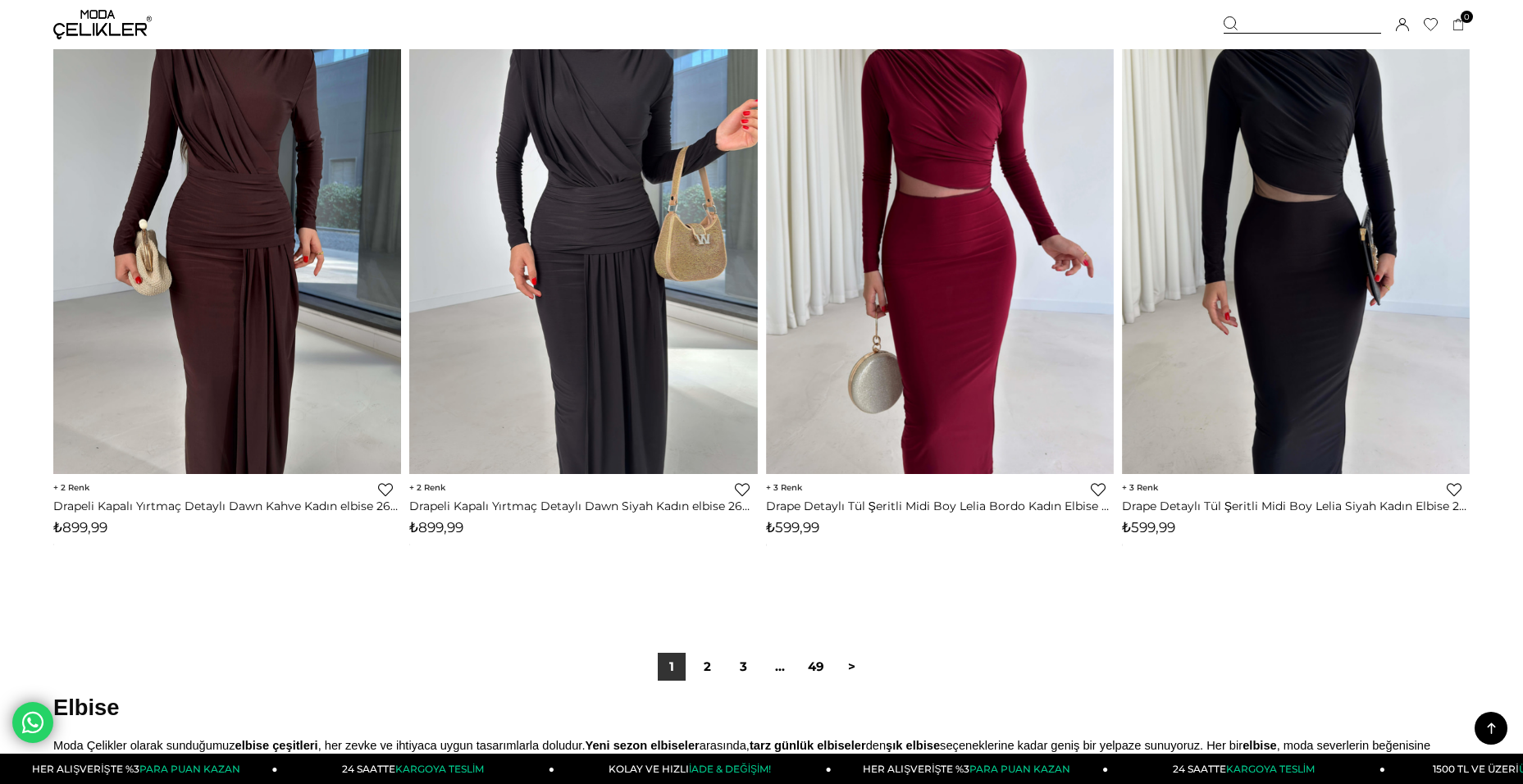
scroll to position [11577, 0]
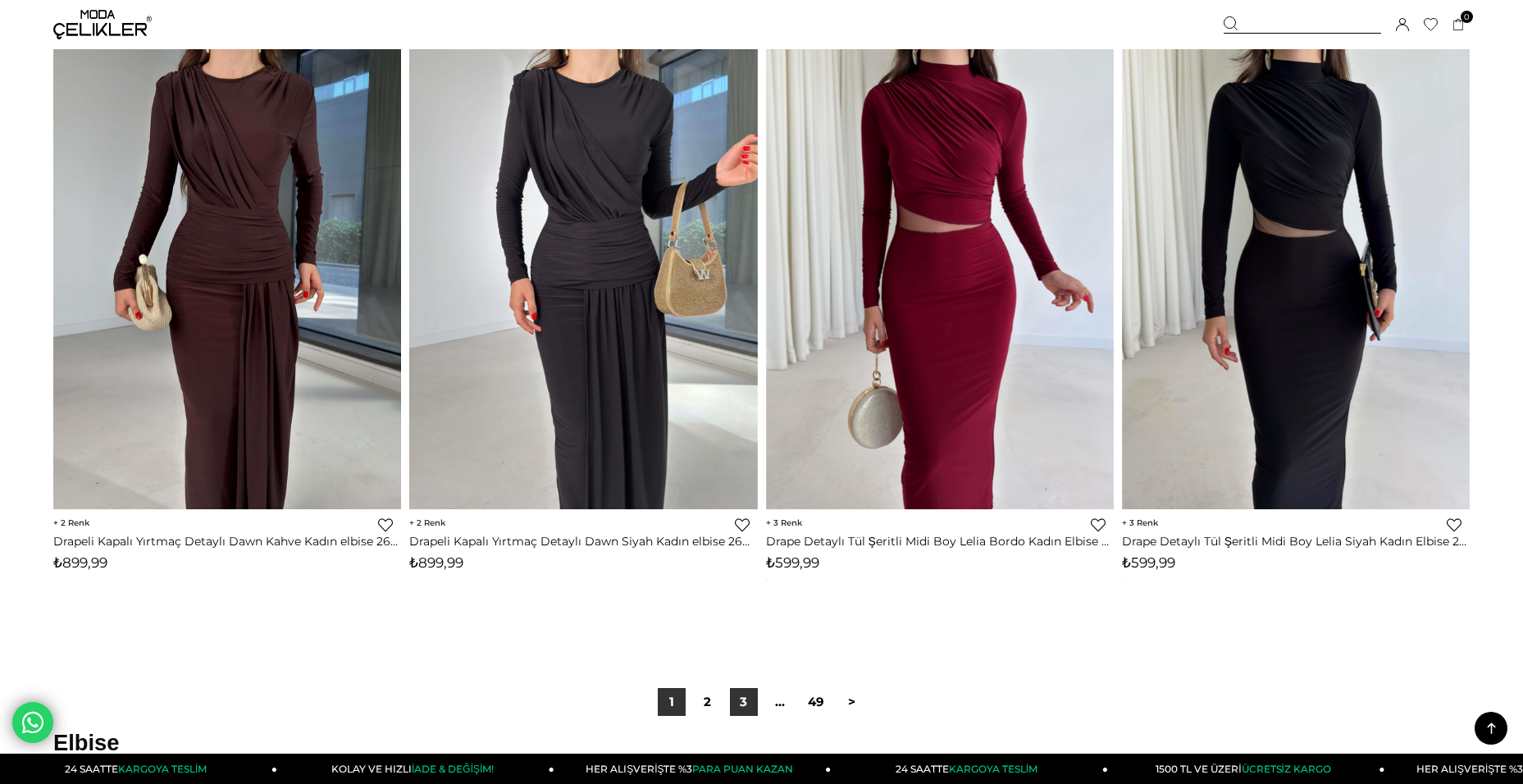
click at [748, 706] on link "3" at bounding box center [744, 701] width 28 height 28
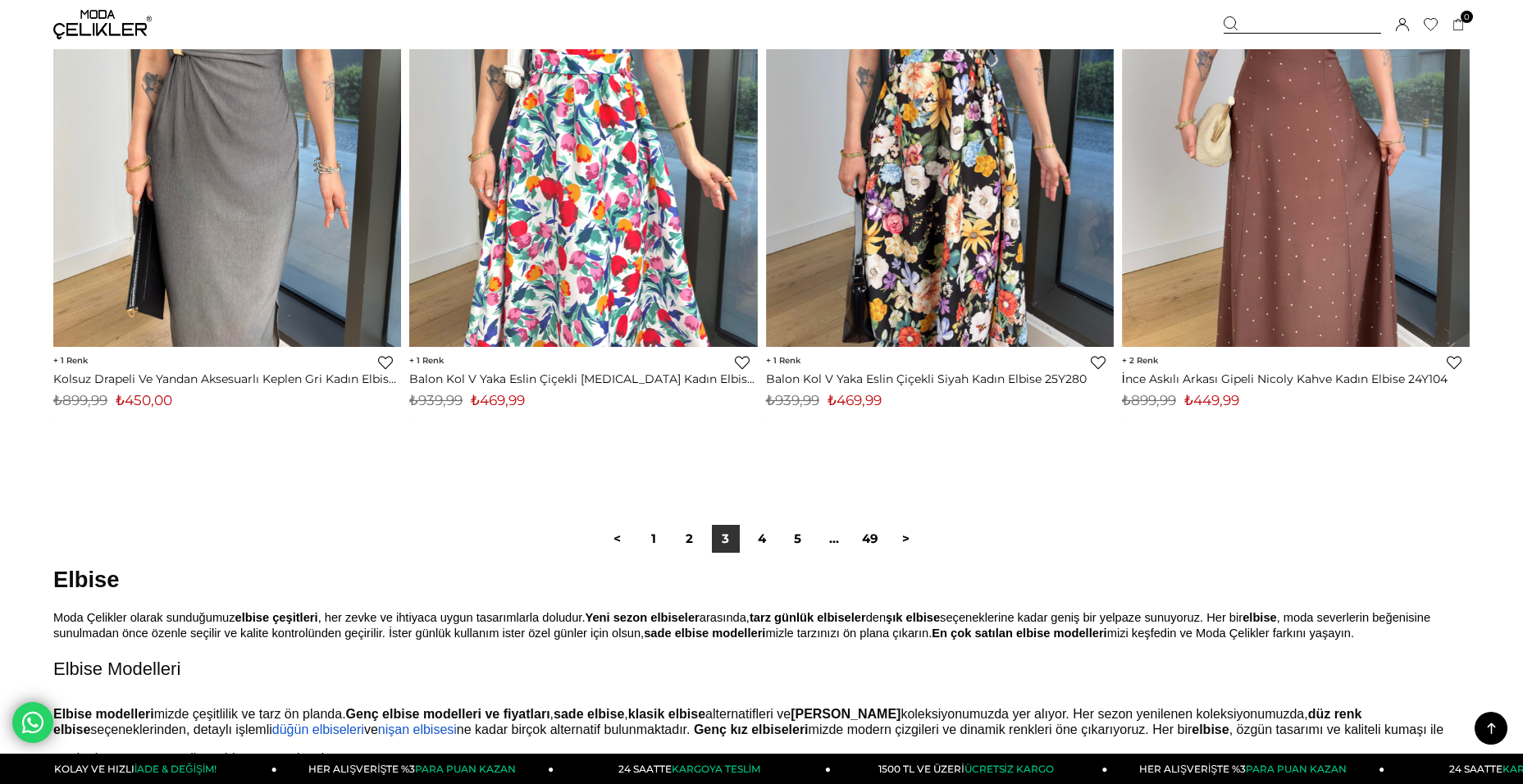
scroll to position [11888, 0]
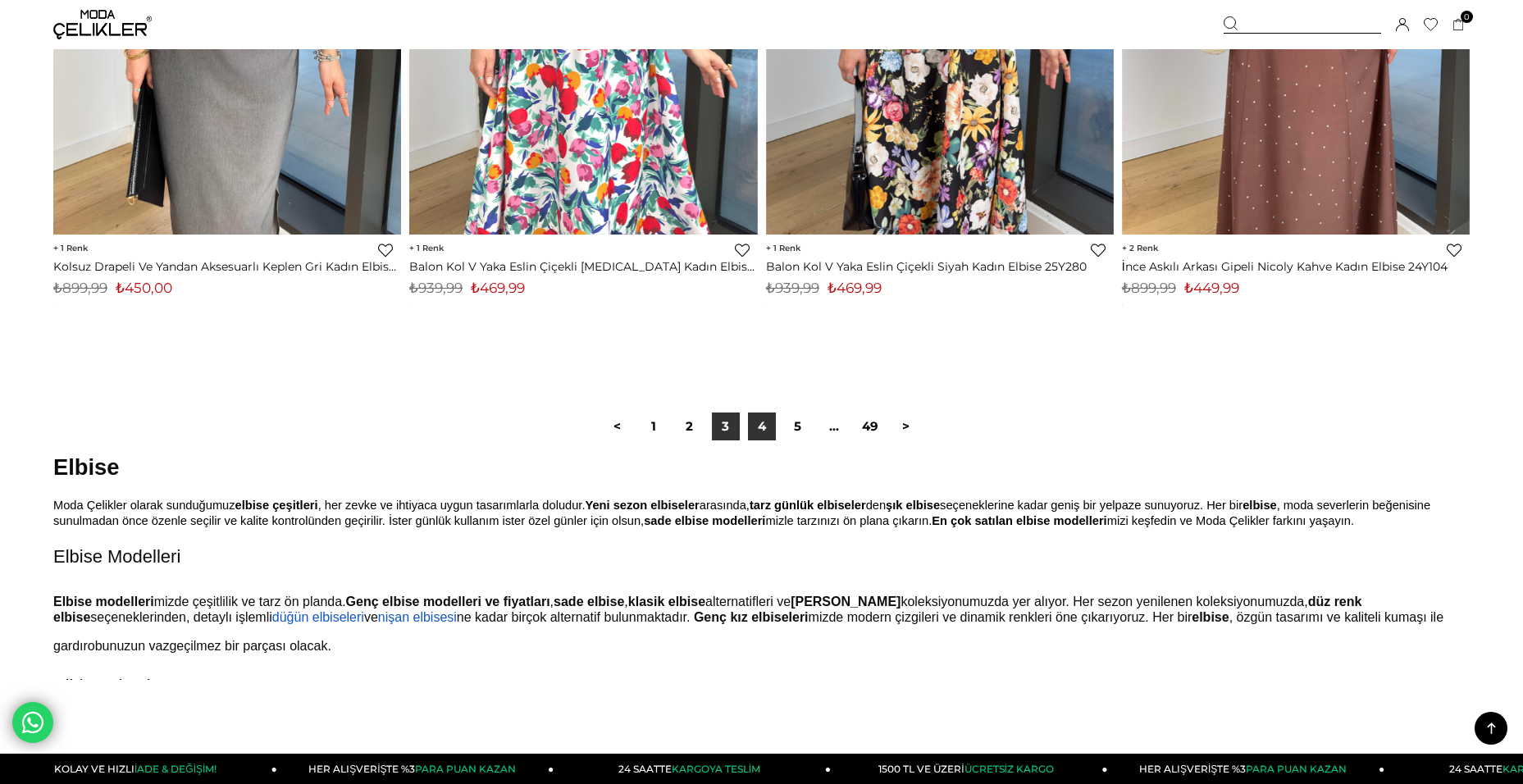
click at [771, 435] on link "4" at bounding box center [762, 426] width 28 height 28
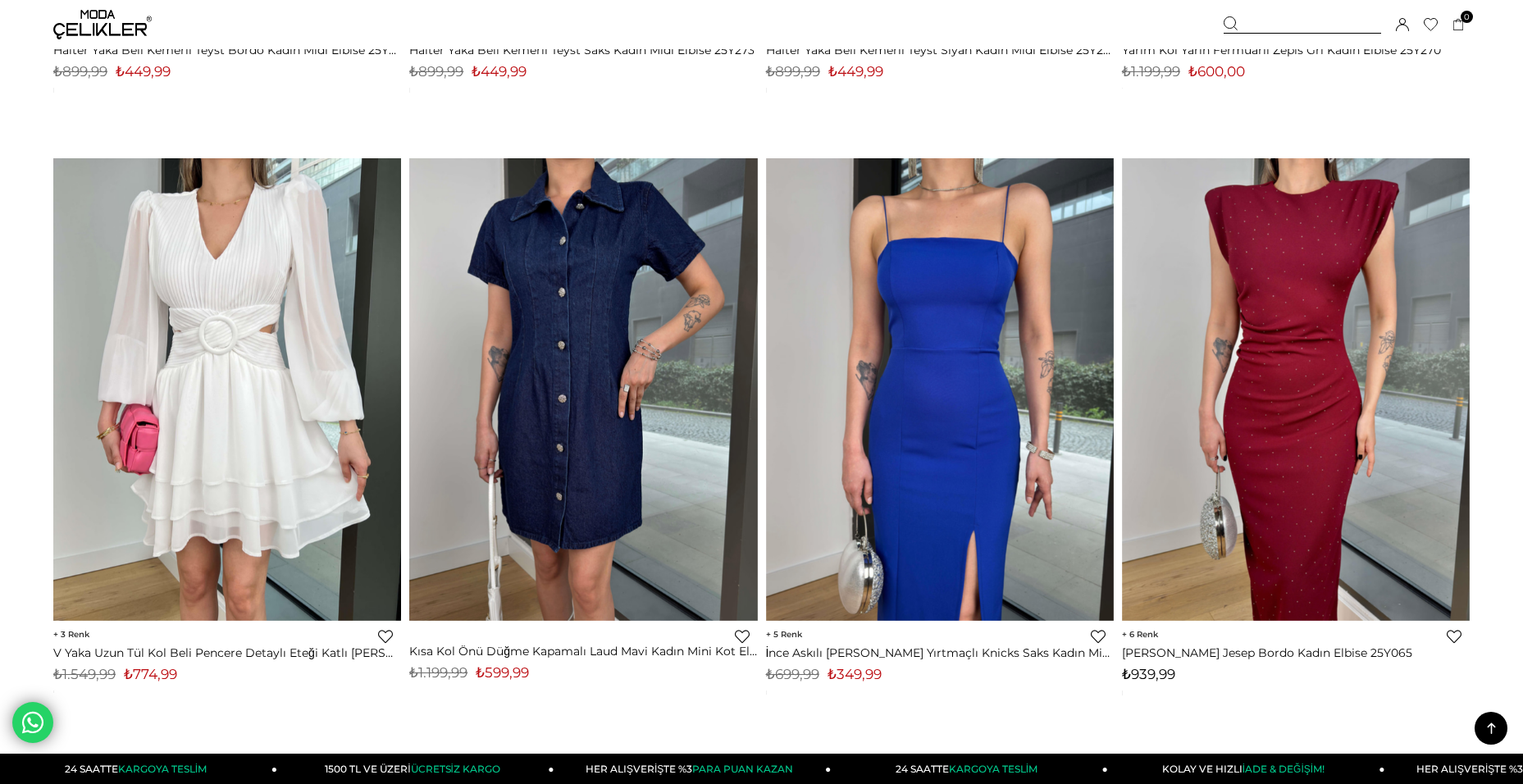
scroll to position [1312, 0]
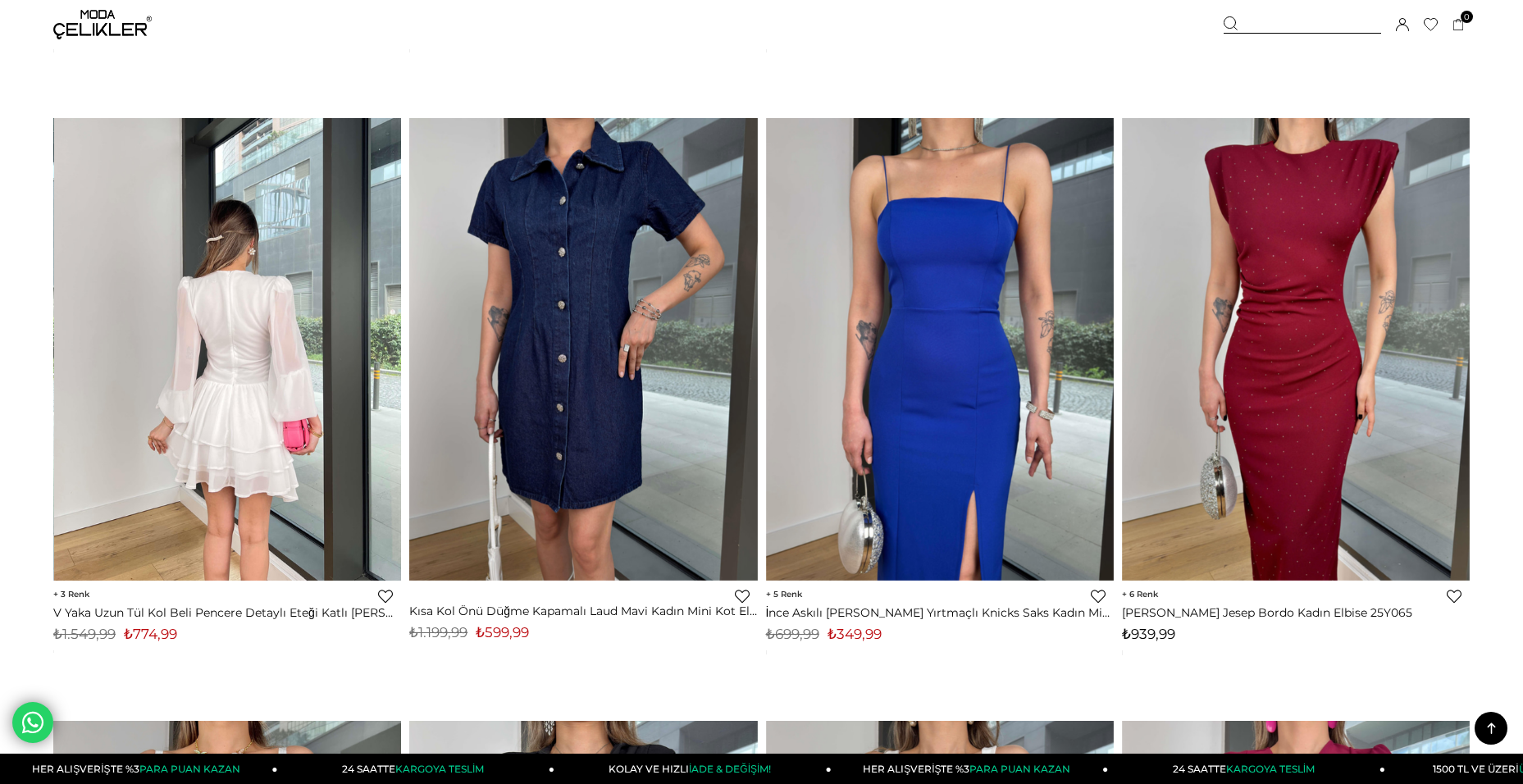
click at [311, 489] on img at bounding box center [227, 349] width 348 height 463
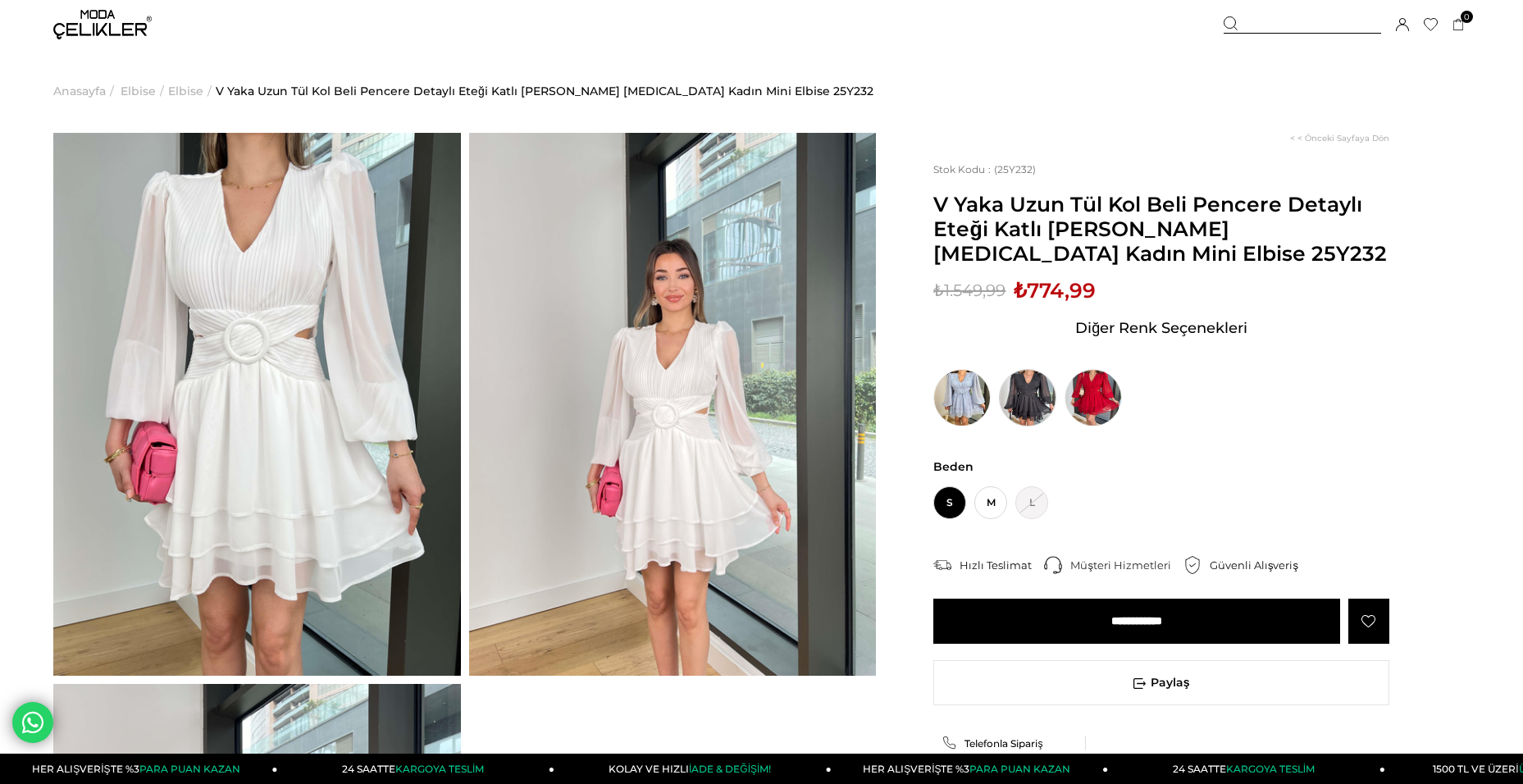
click at [1027, 409] on img at bounding box center [1028, 398] width 58 height 57
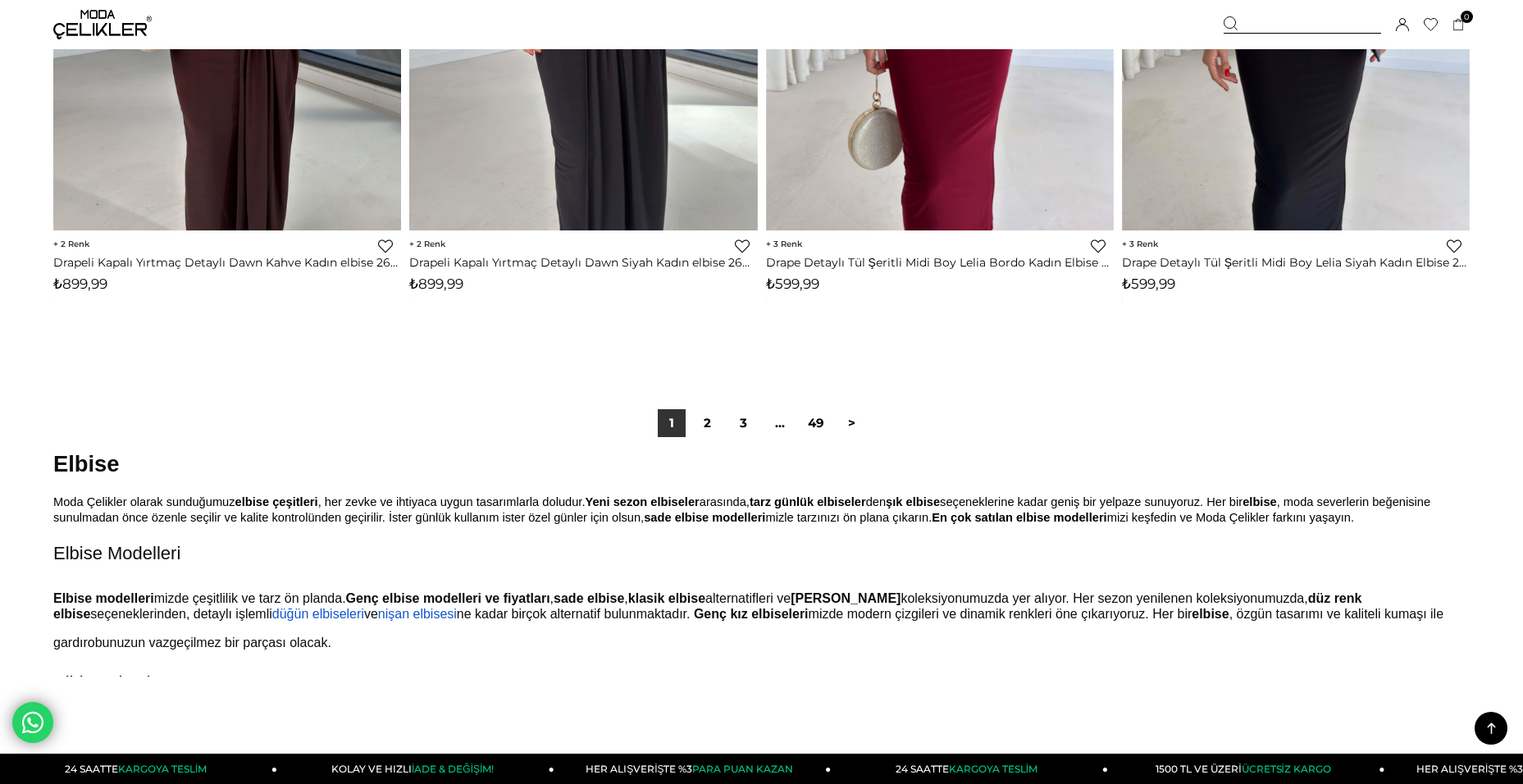
scroll to position [12022, 0]
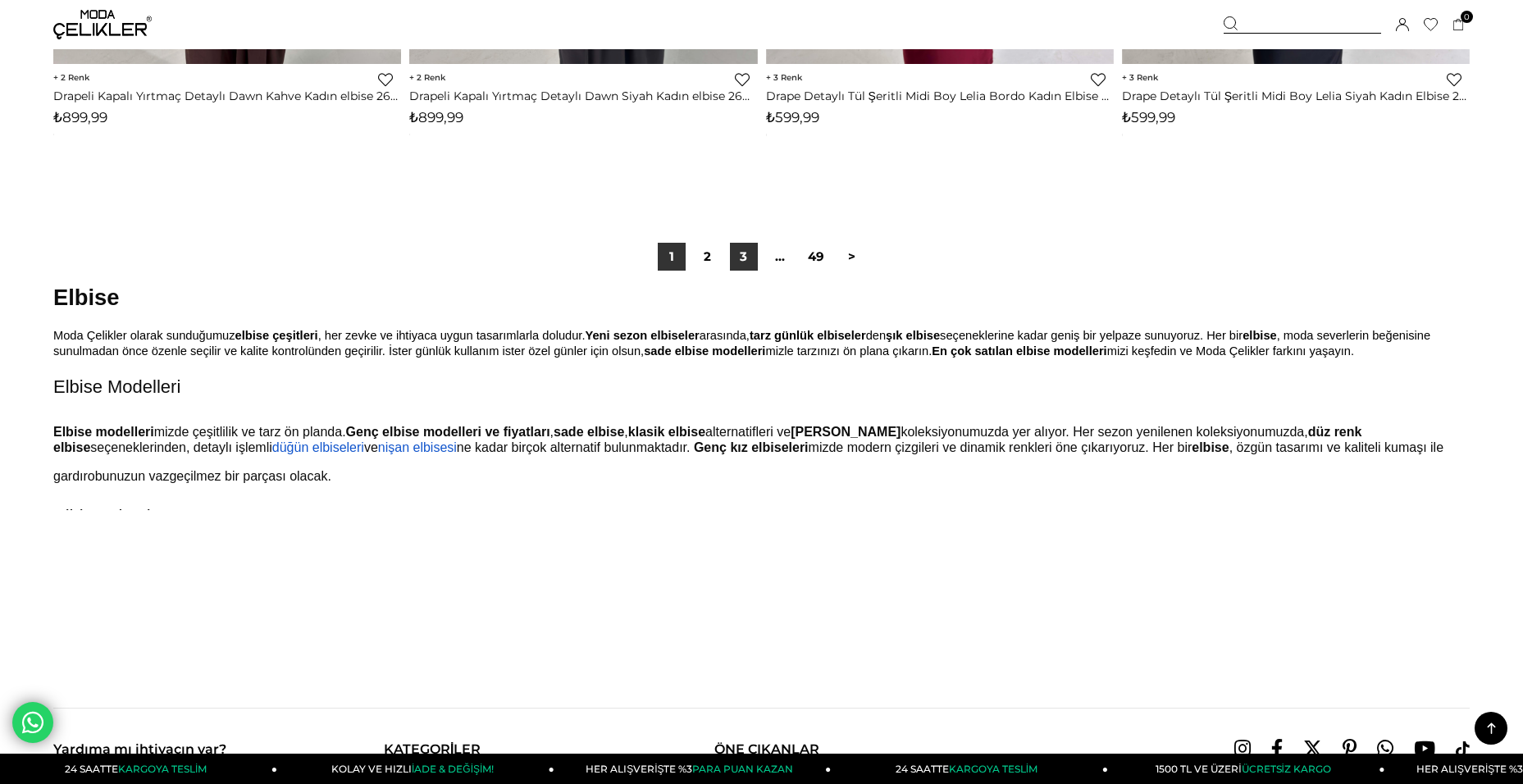
click at [748, 256] on link "3" at bounding box center [744, 256] width 28 height 28
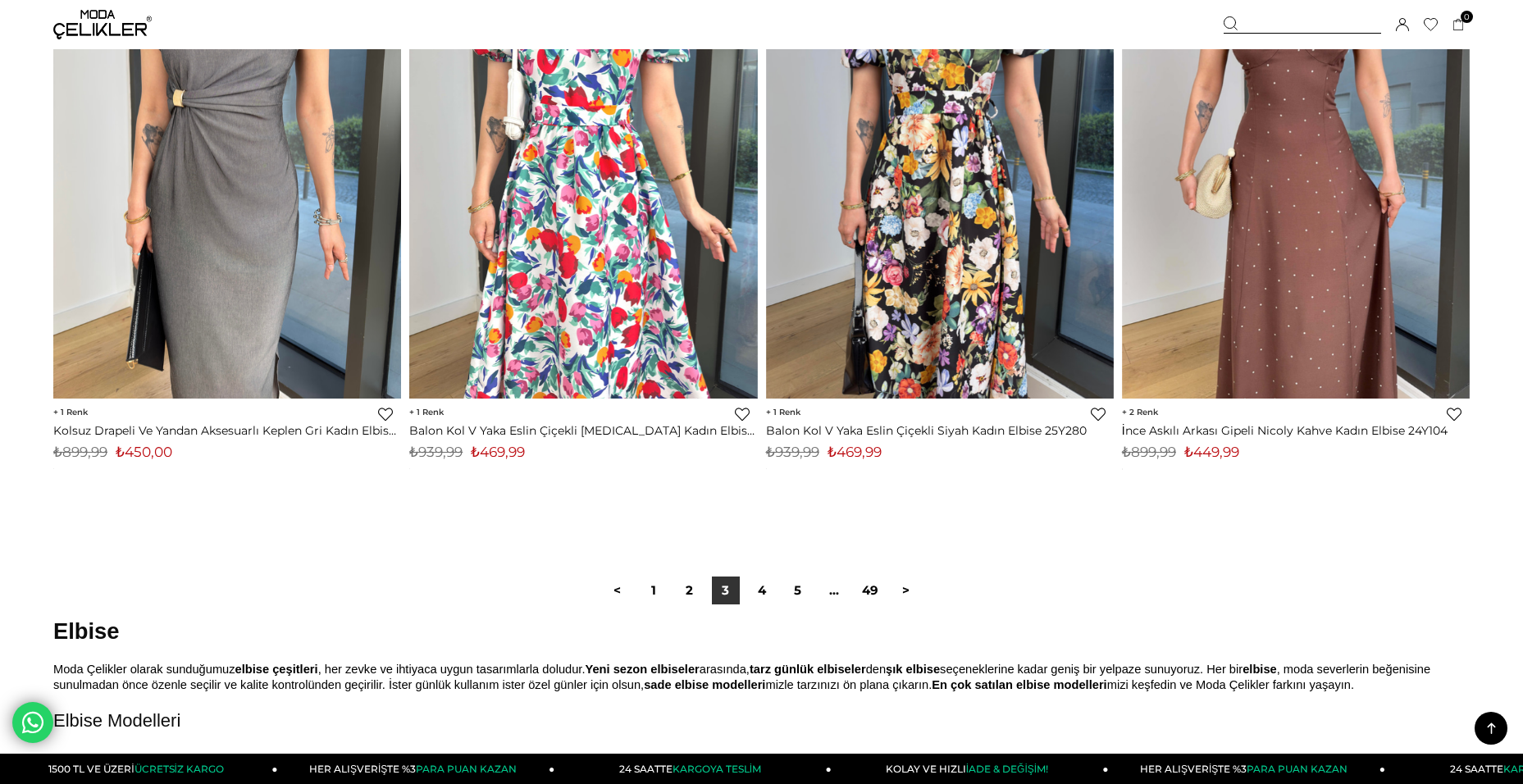
scroll to position [11888, 0]
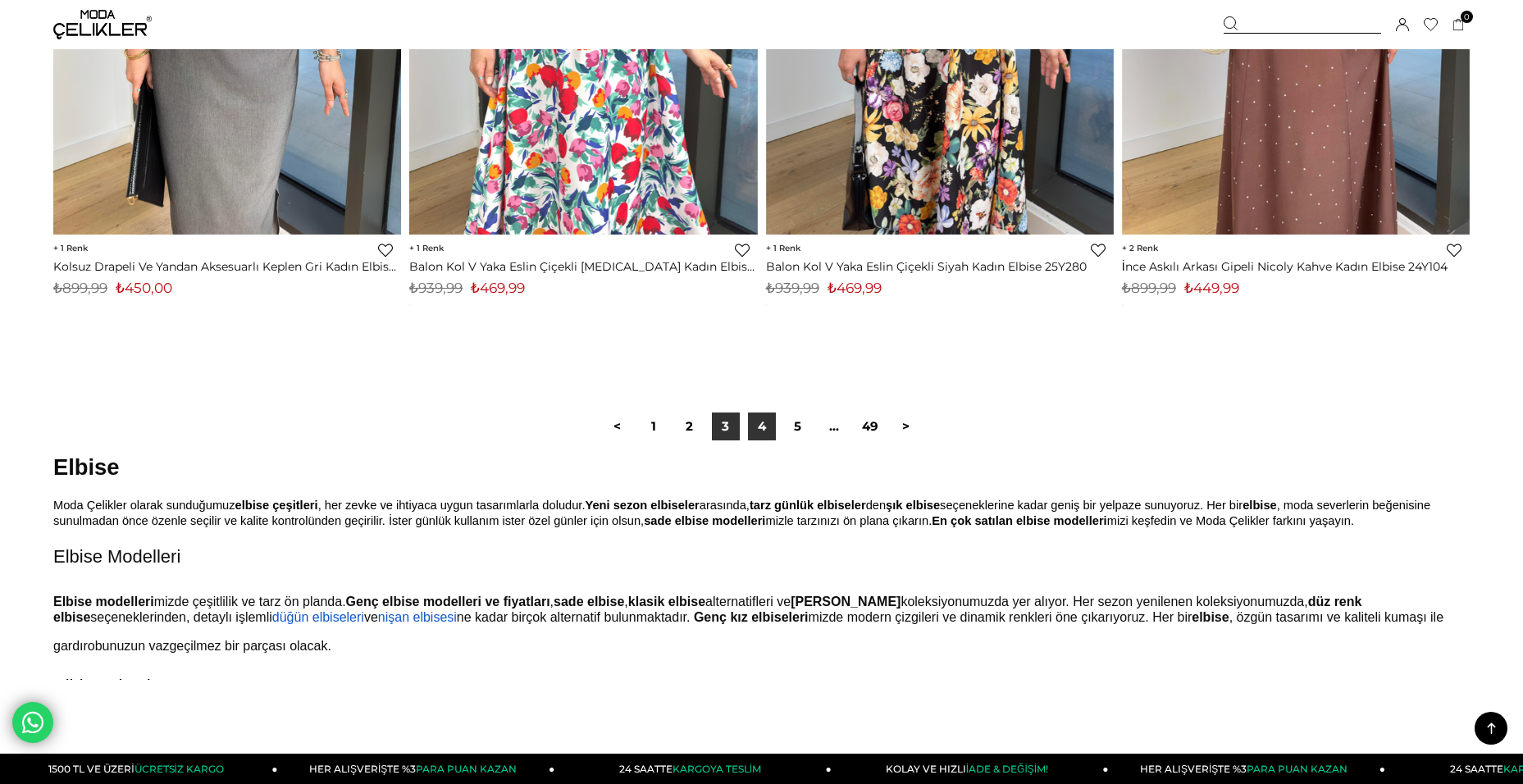
click at [756, 432] on link "4" at bounding box center [762, 426] width 28 height 28
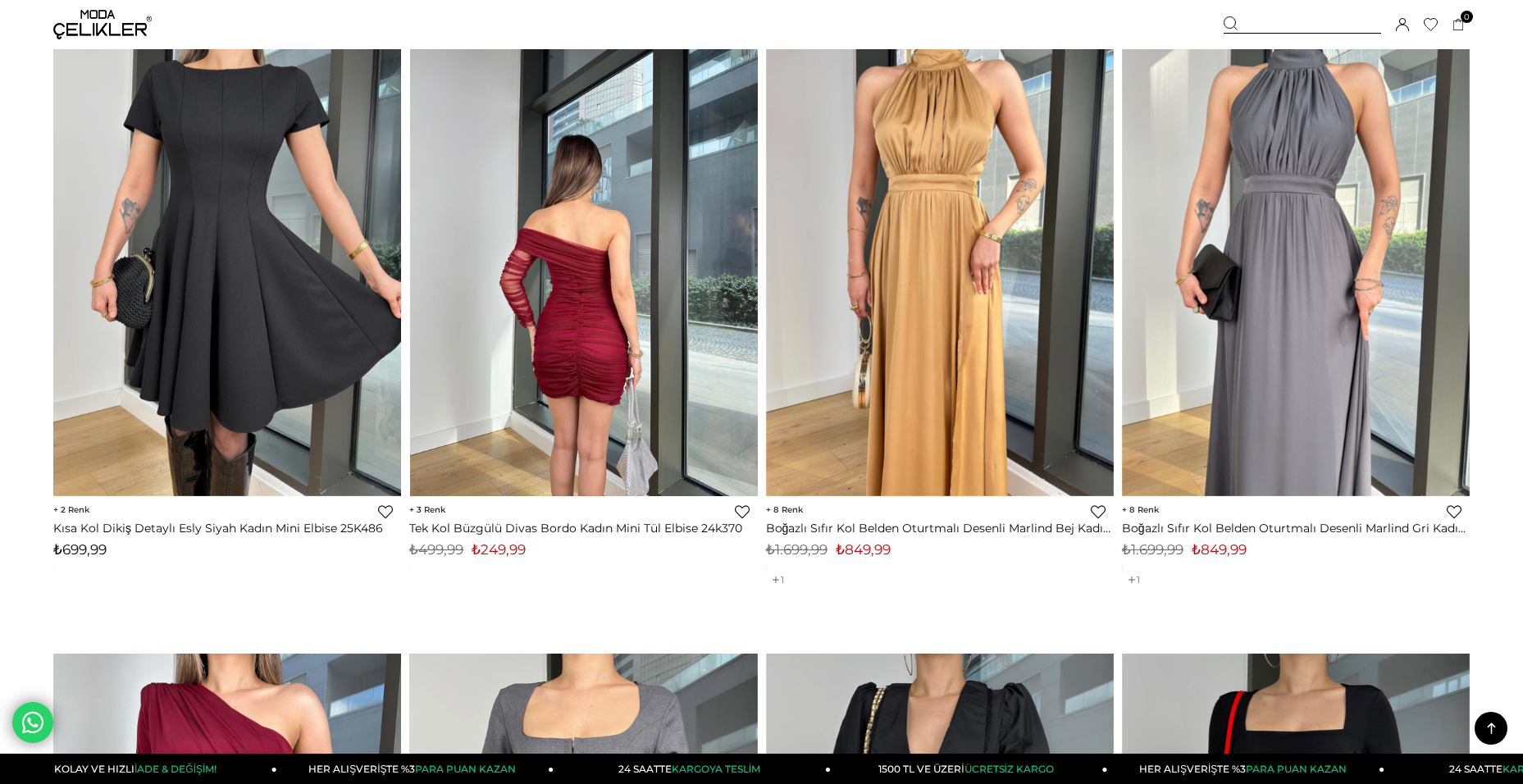
scroll to position [8690, 0]
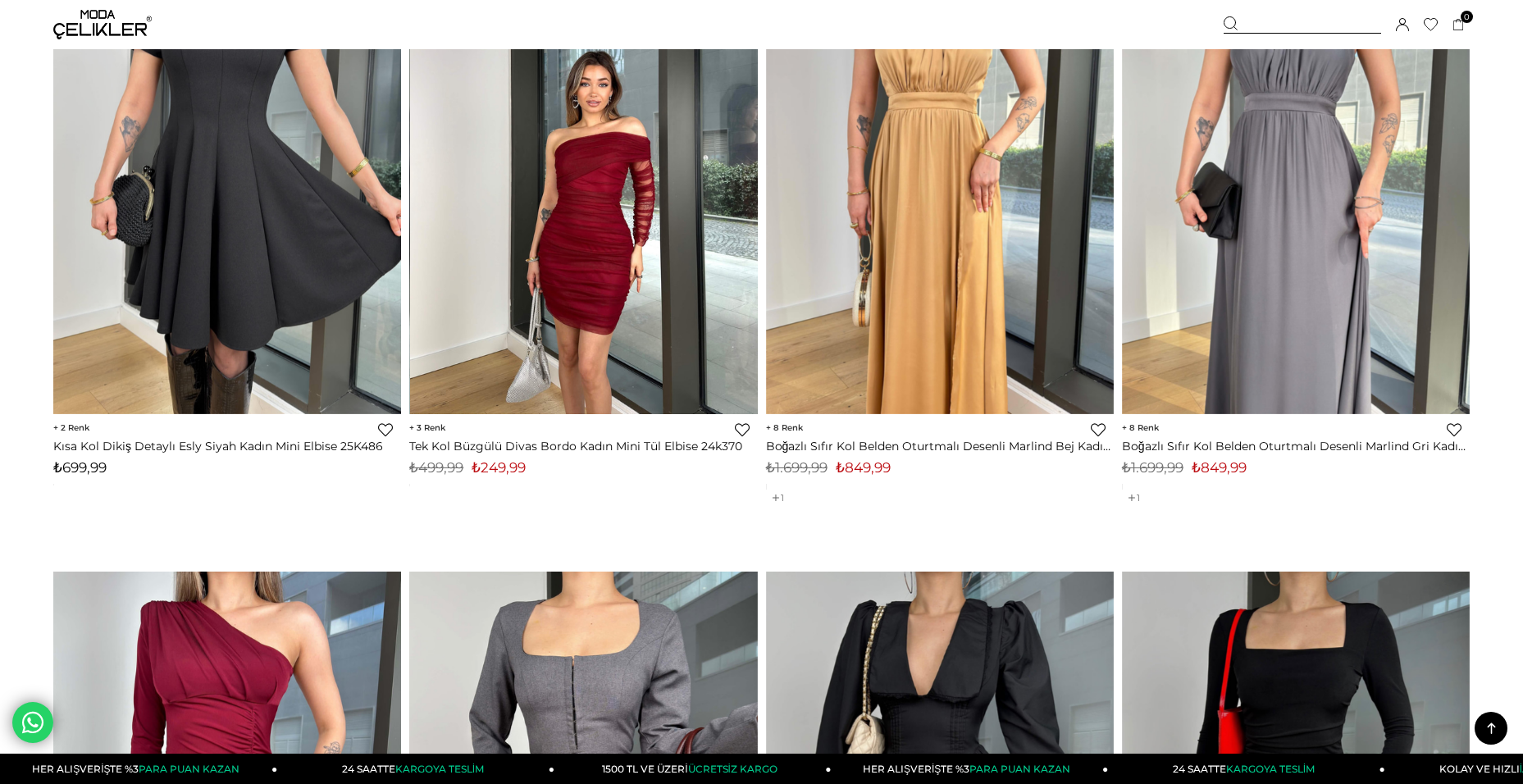
click at [642, 344] on img at bounding box center [583, 182] width 348 height 463
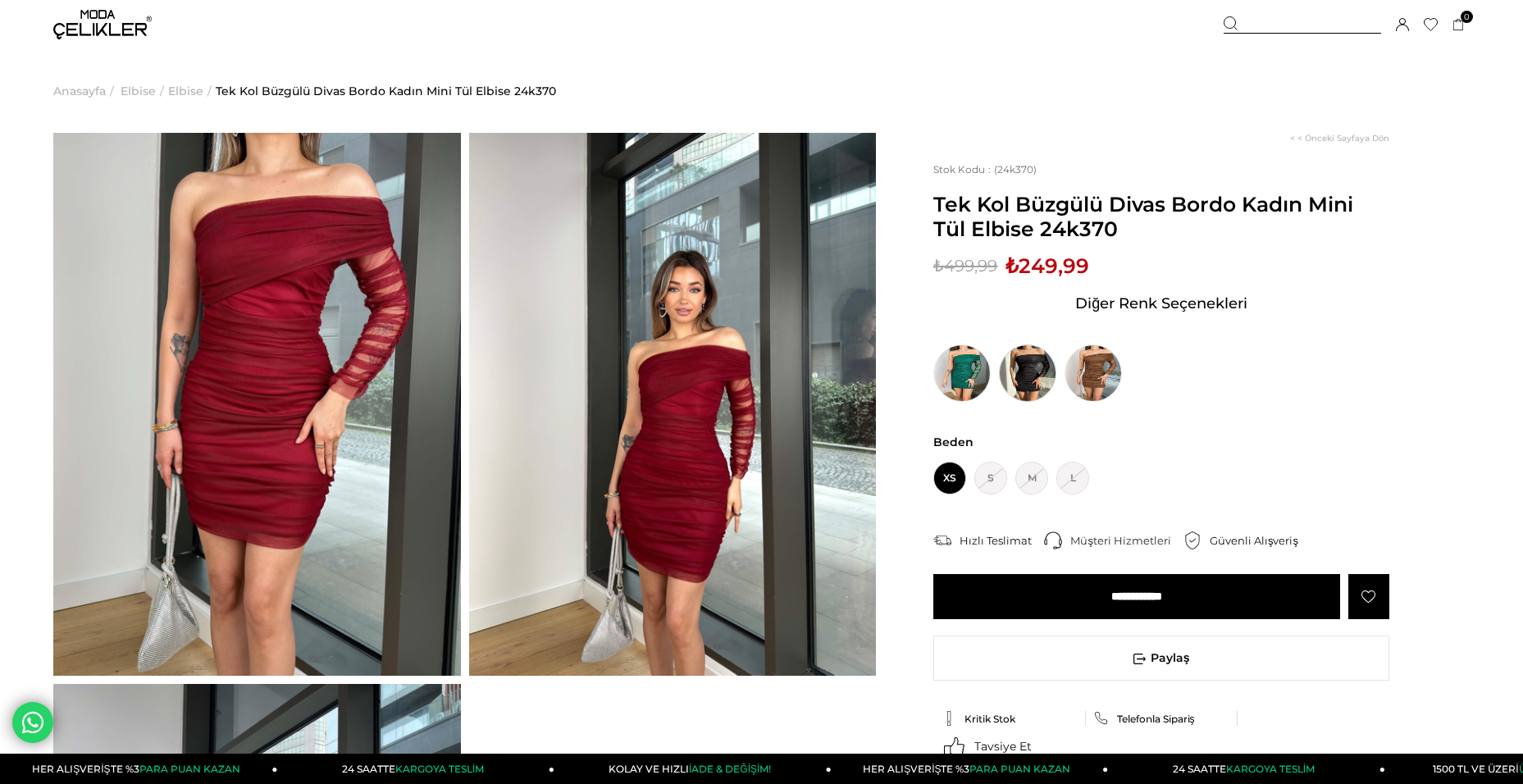
click at [1022, 369] on img at bounding box center [1028, 373] width 58 height 57
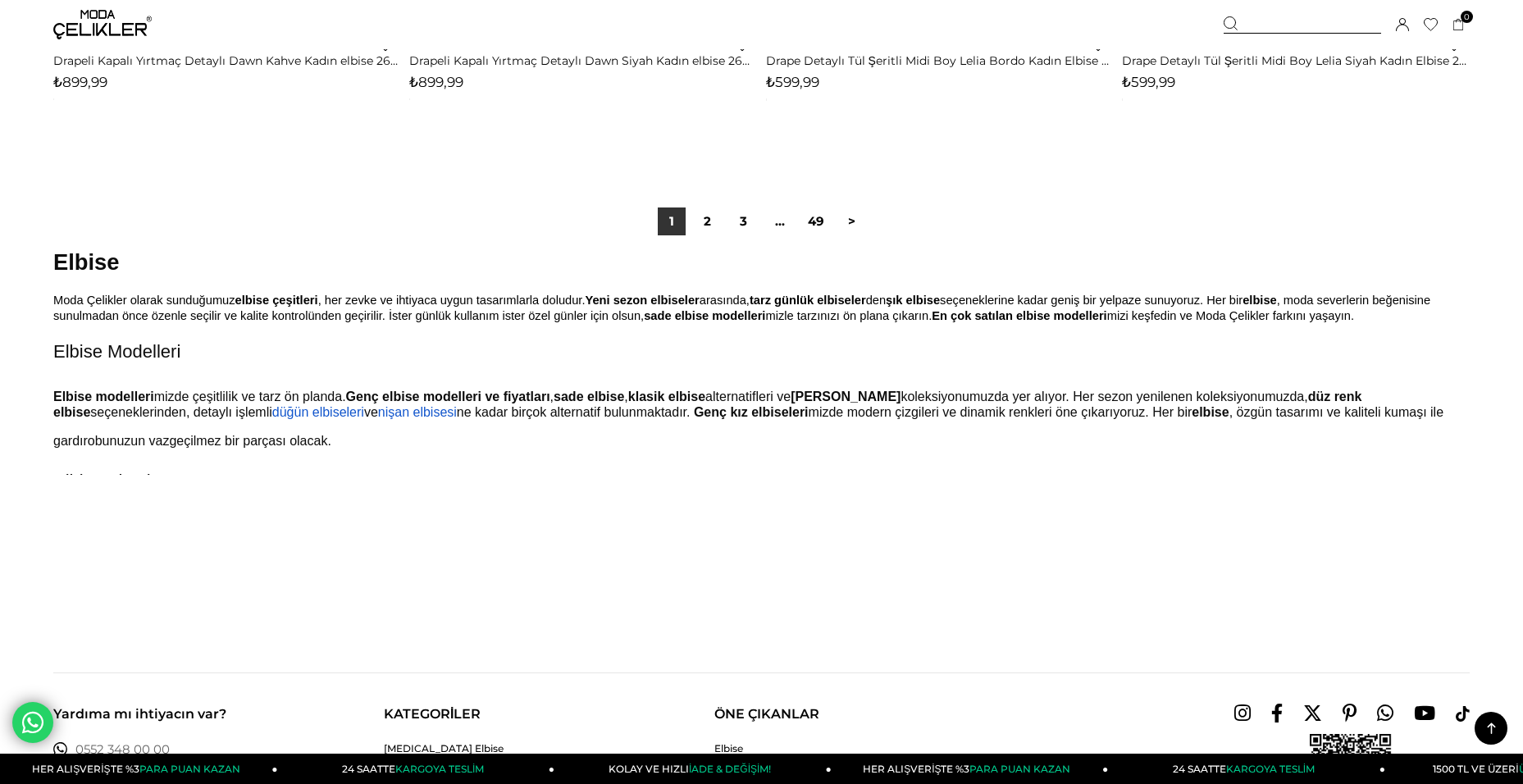
scroll to position [12022, 0]
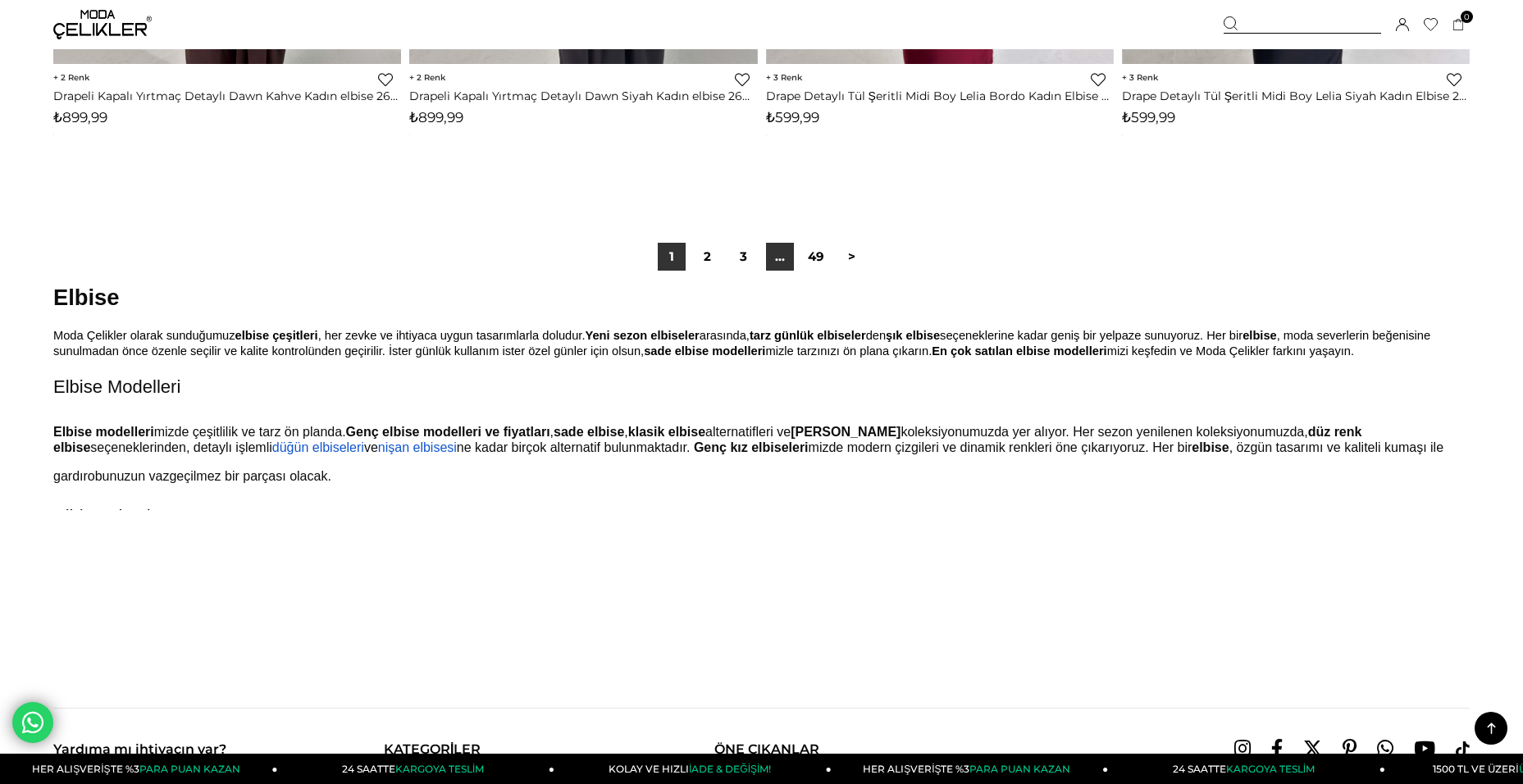
click at [784, 265] on link "..." at bounding box center [780, 256] width 28 height 28
click at [748, 260] on link "3" at bounding box center [744, 256] width 28 height 28
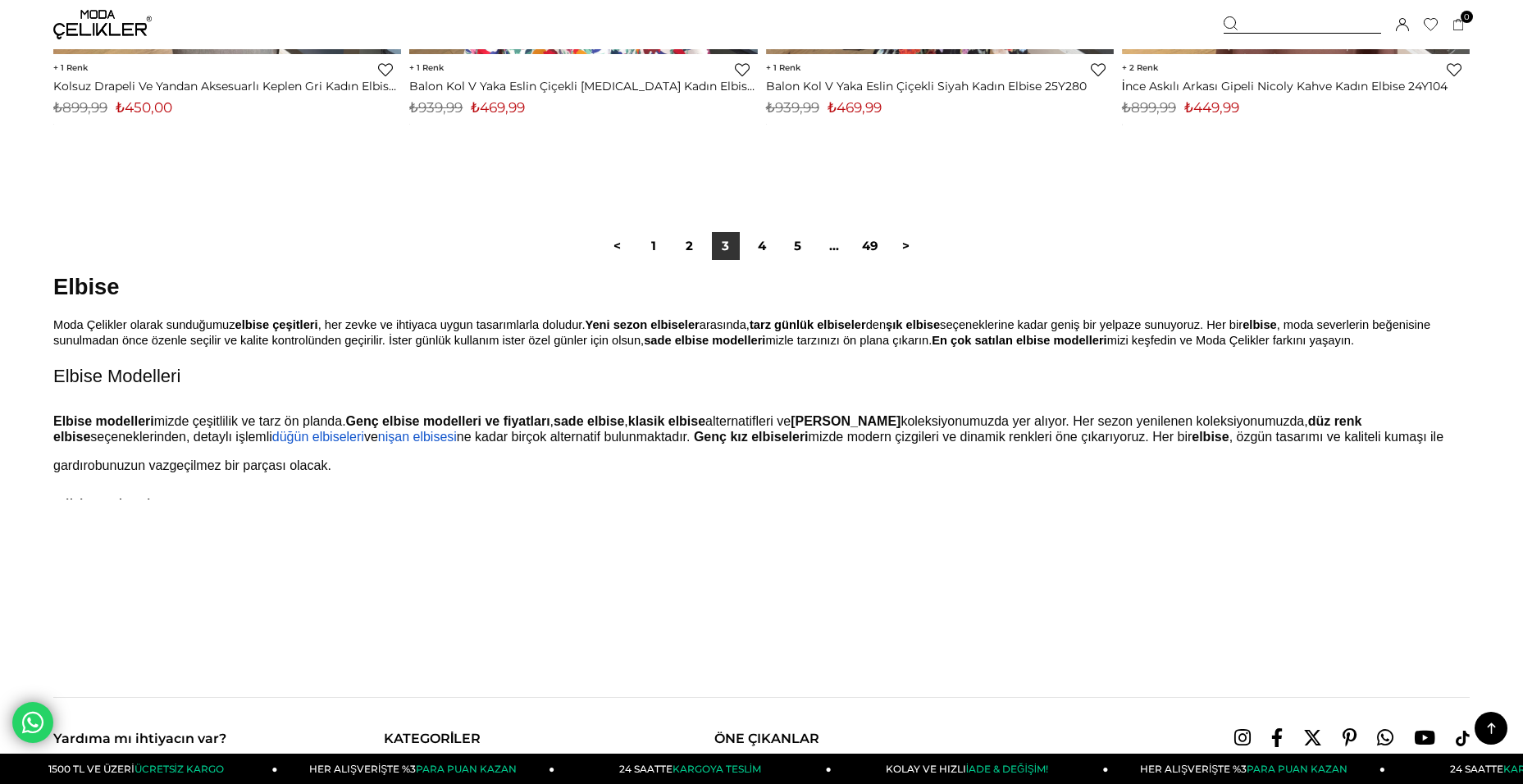
scroll to position [11978, 0]
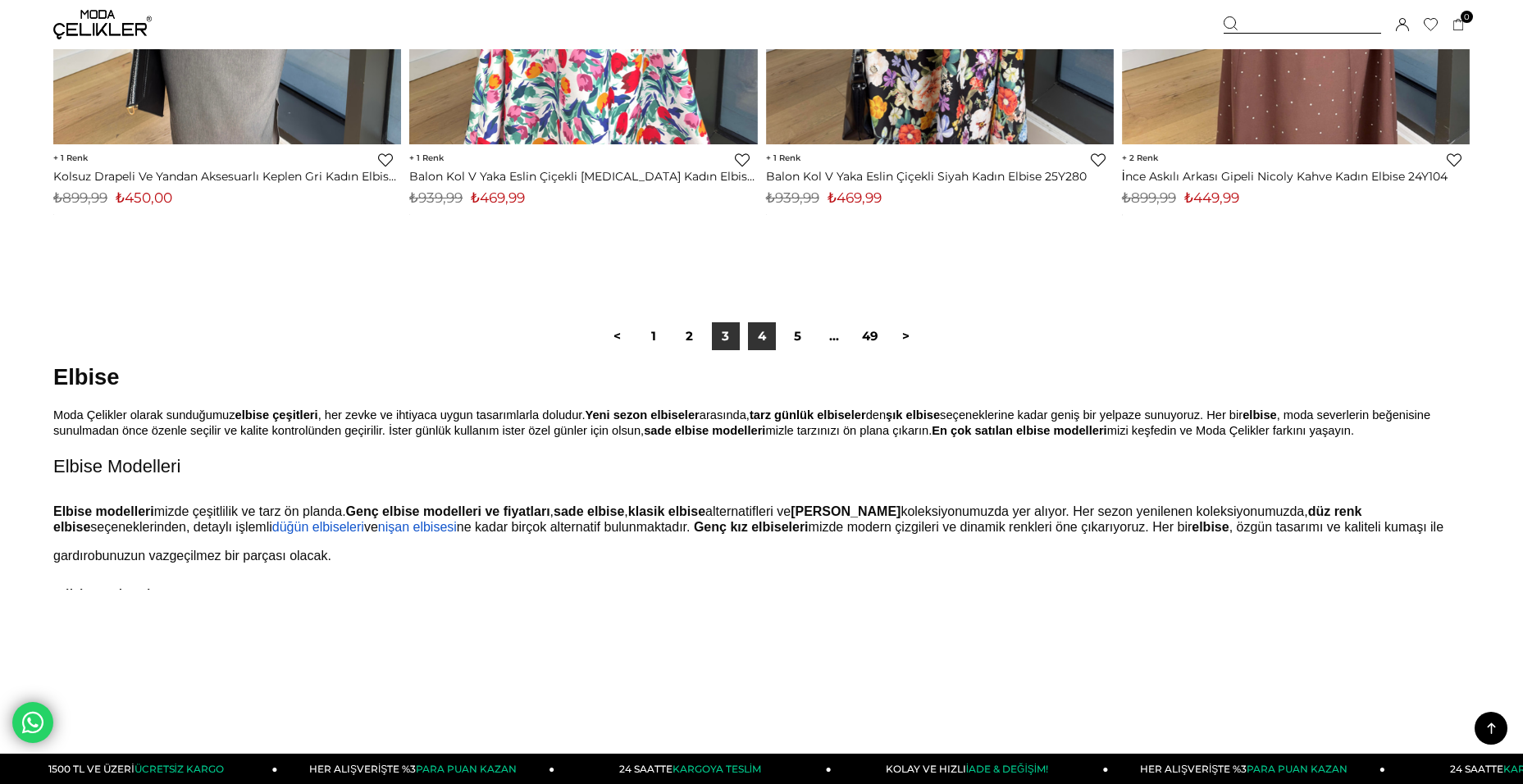
click at [772, 341] on link "4" at bounding box center [762, 336] width 28 height 28
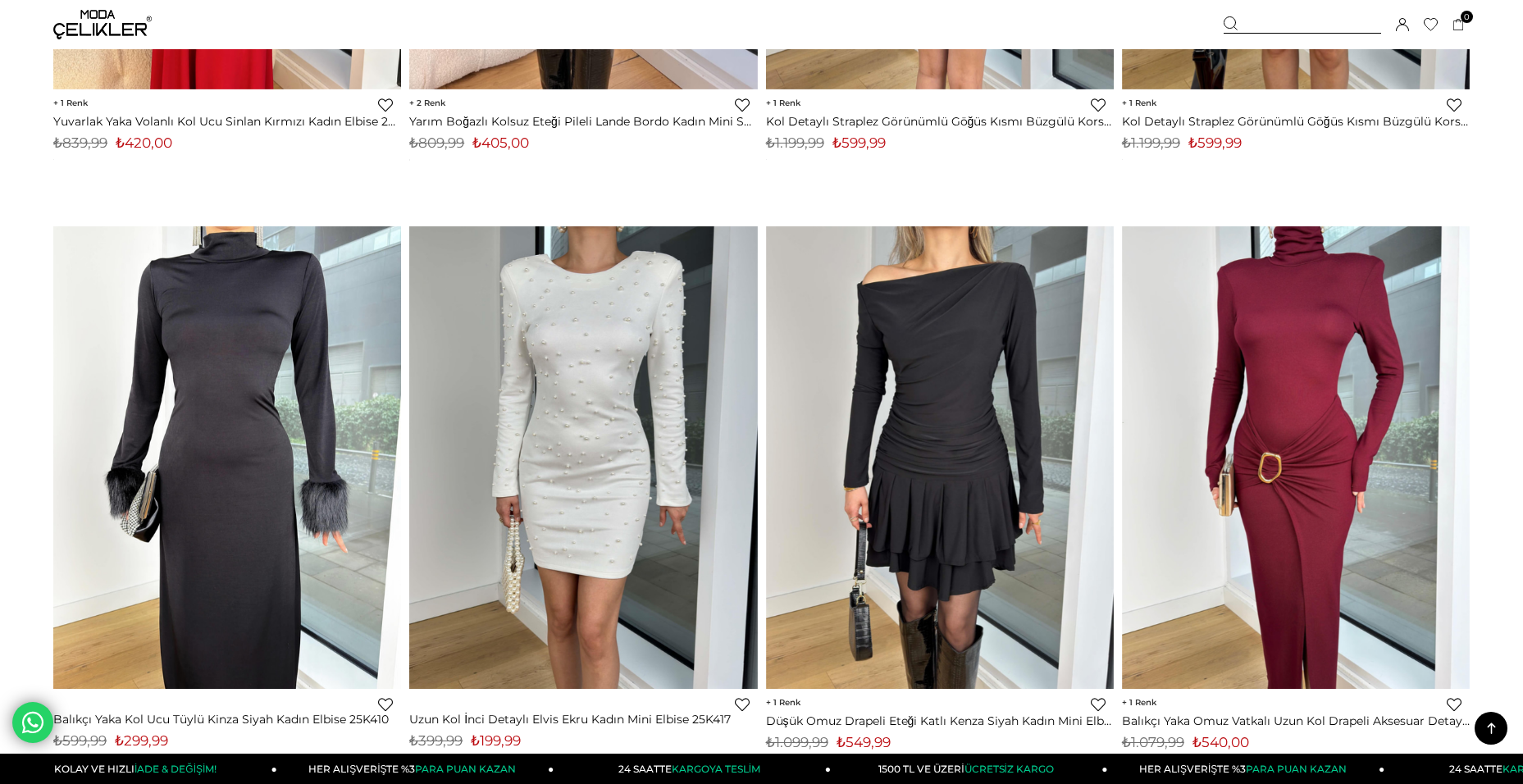
scroll to position [11560, 0]
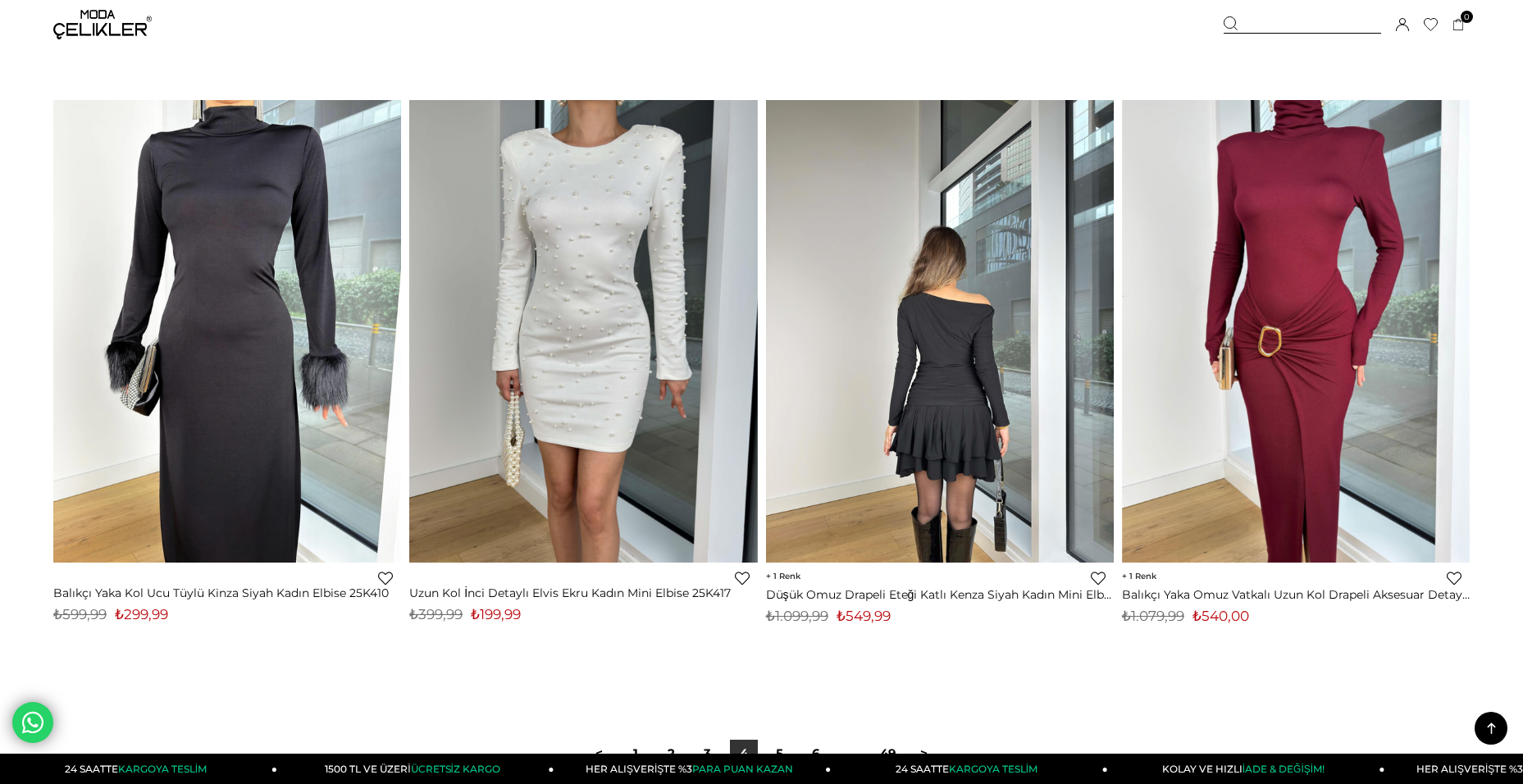
click at [1005, 420] on img at bounding box center [940, 330] width 348 height 463
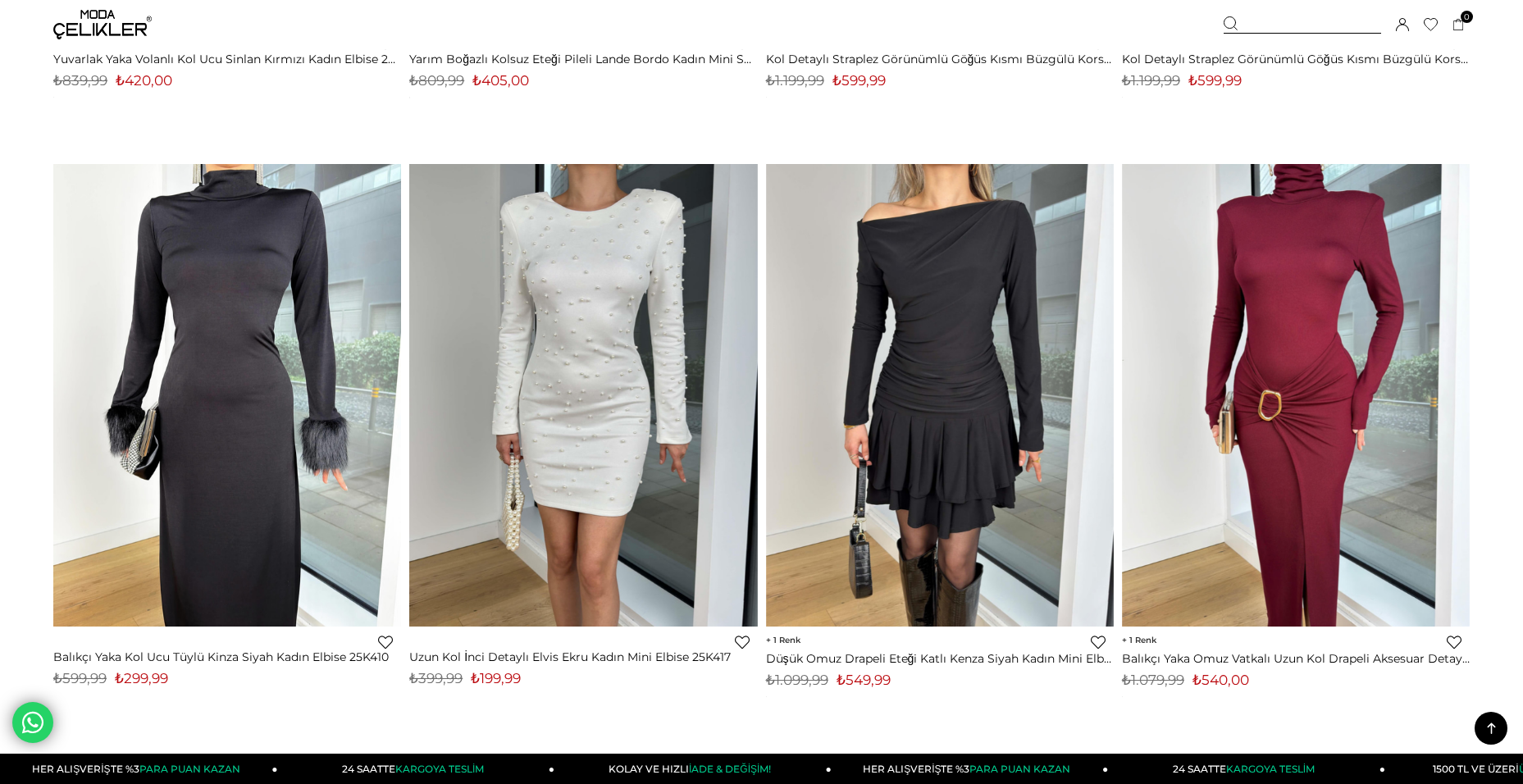
scroll to position [11560, 0]
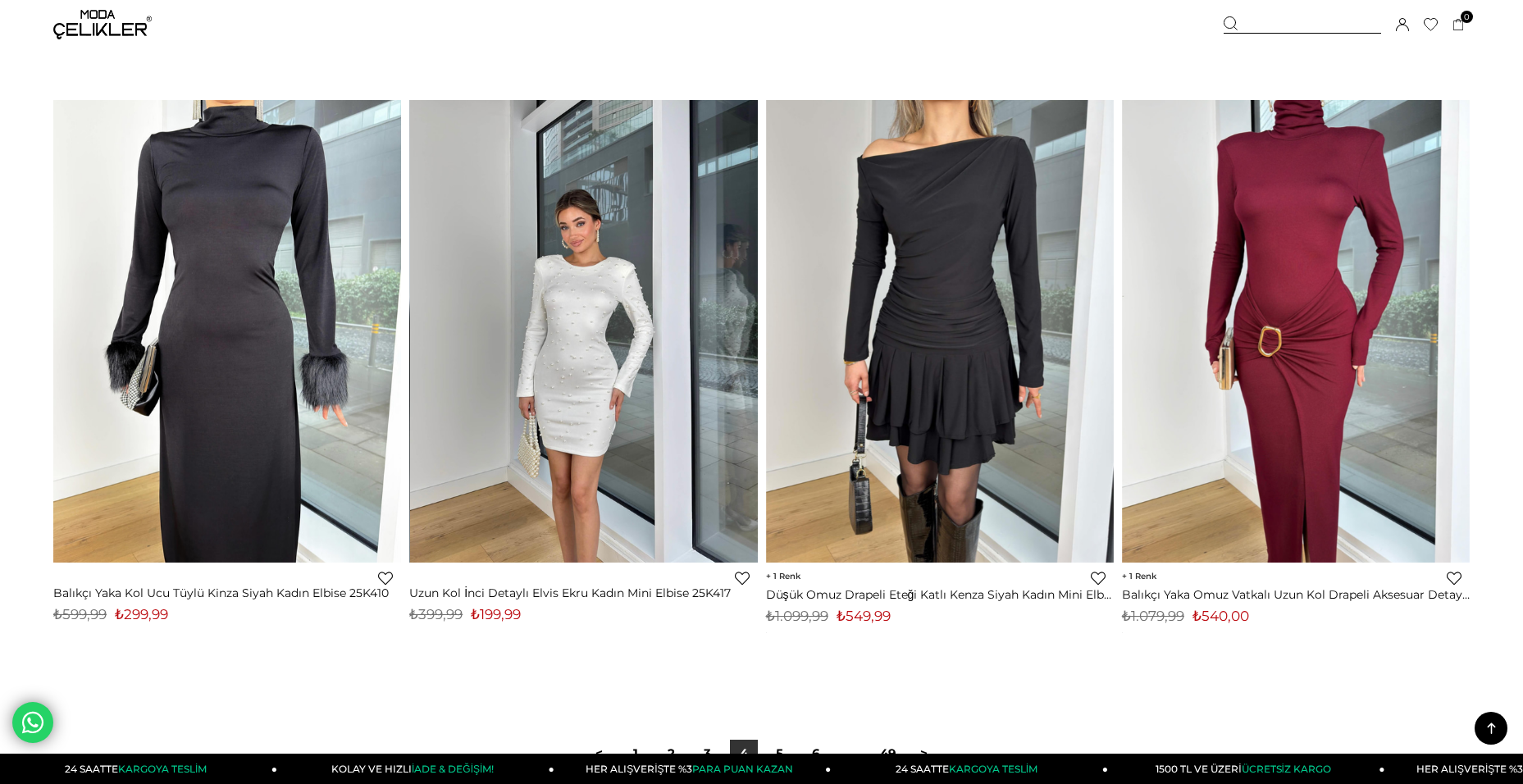
click at [597, 337] on img at bounding box center [583, 330] width 348 height 463
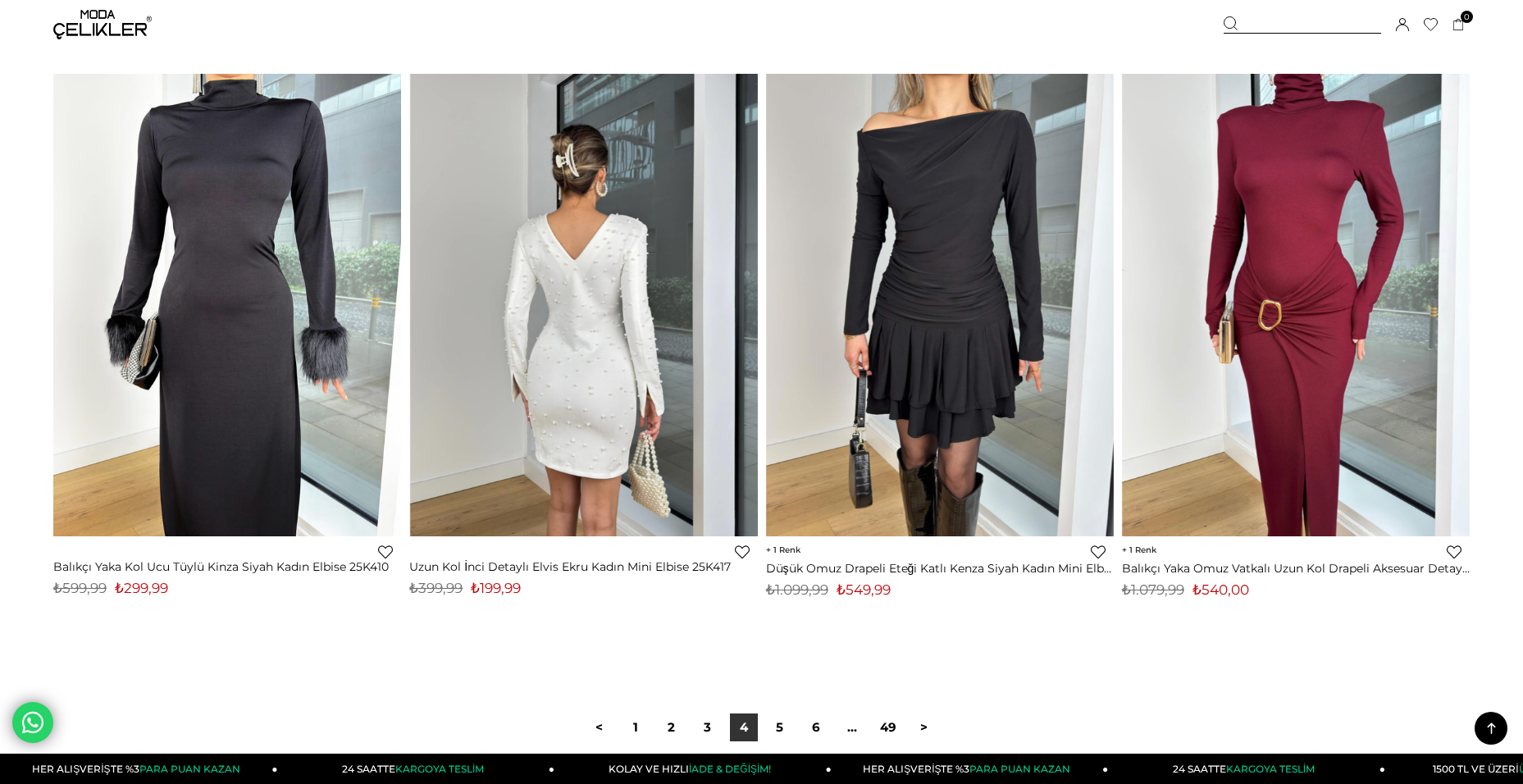
scroll to position [11660, 0]
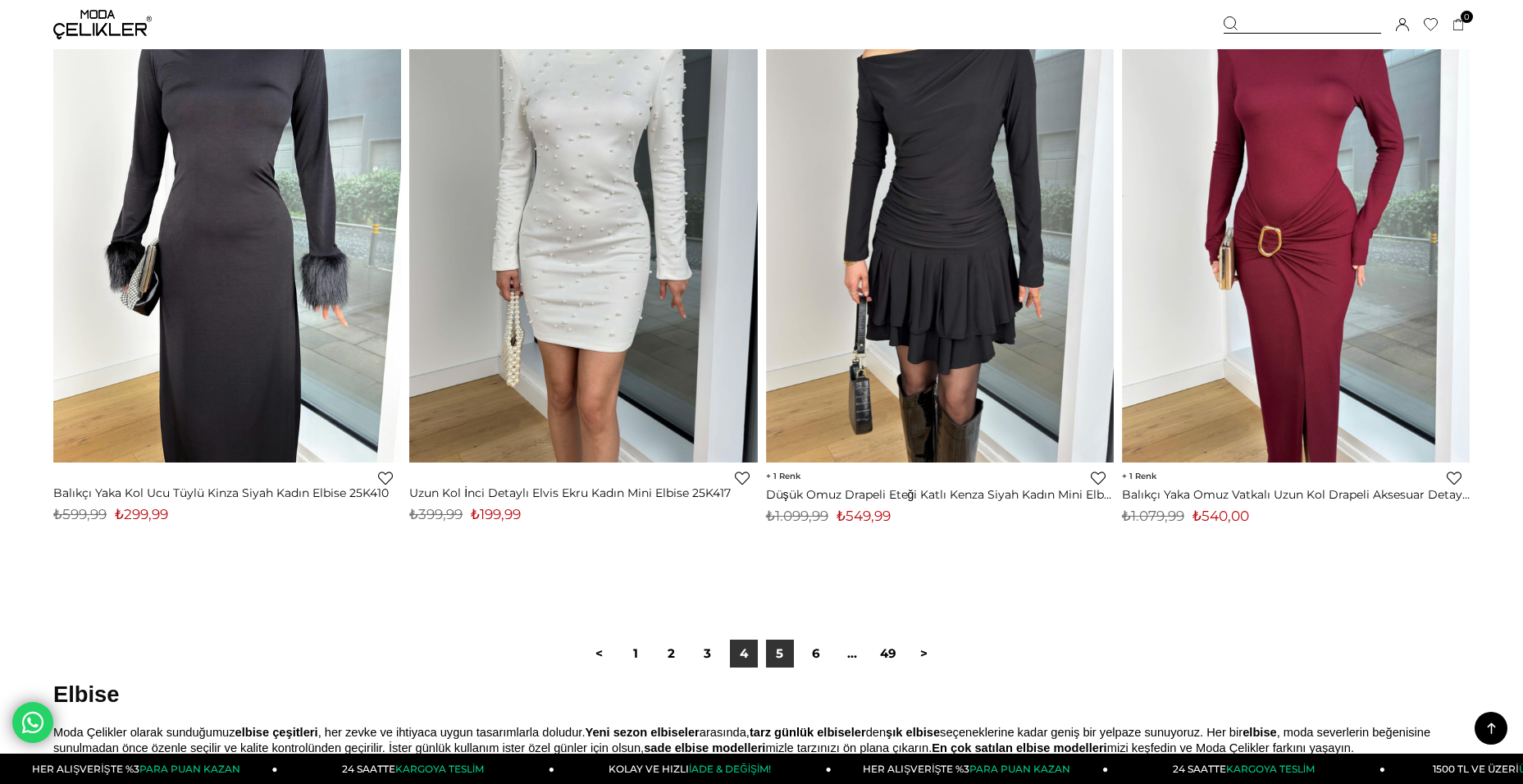
click at [784, 657] on link "5" at bounding box center [780, 653] width 28 height 28
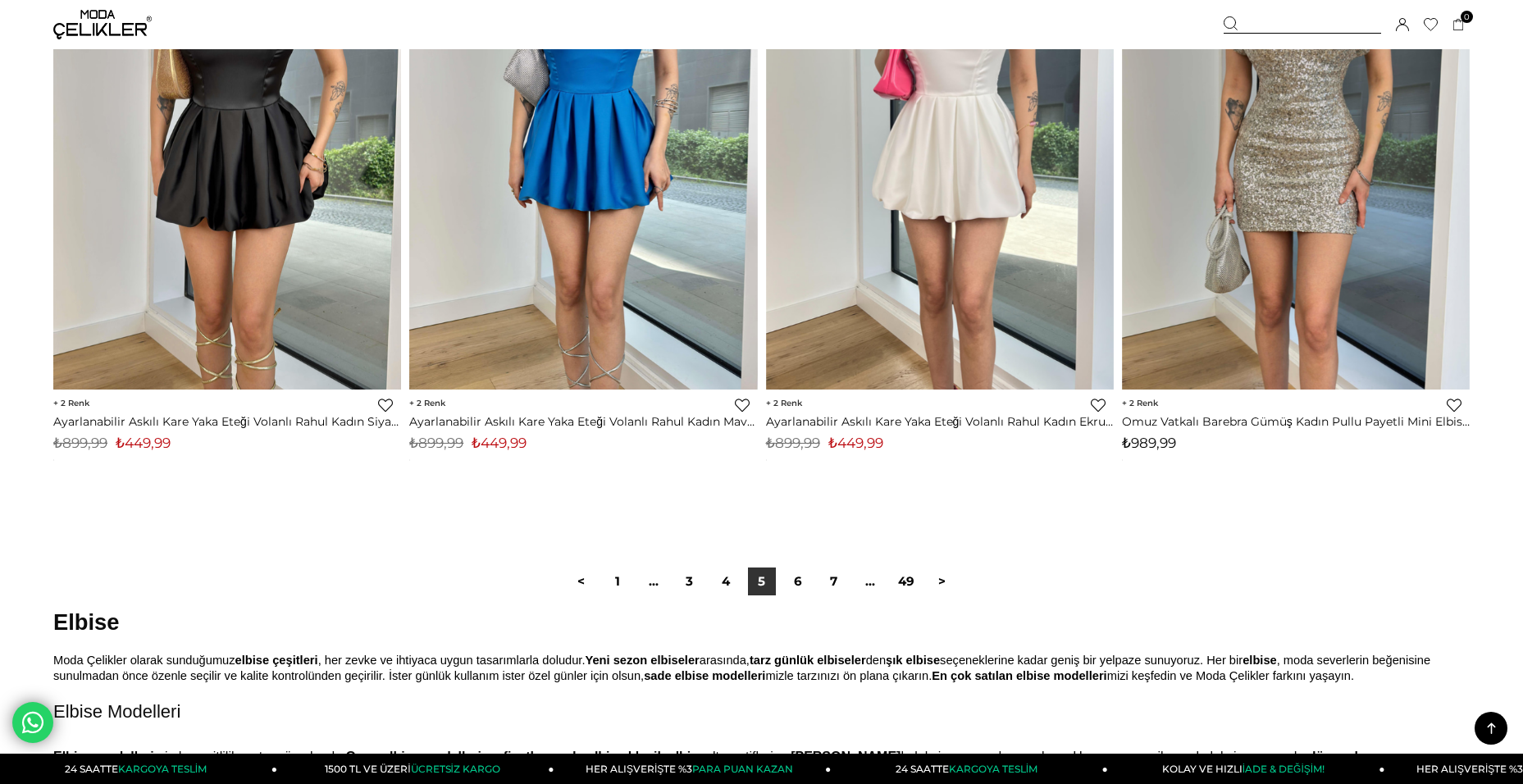
scroll to position [11806, 0]
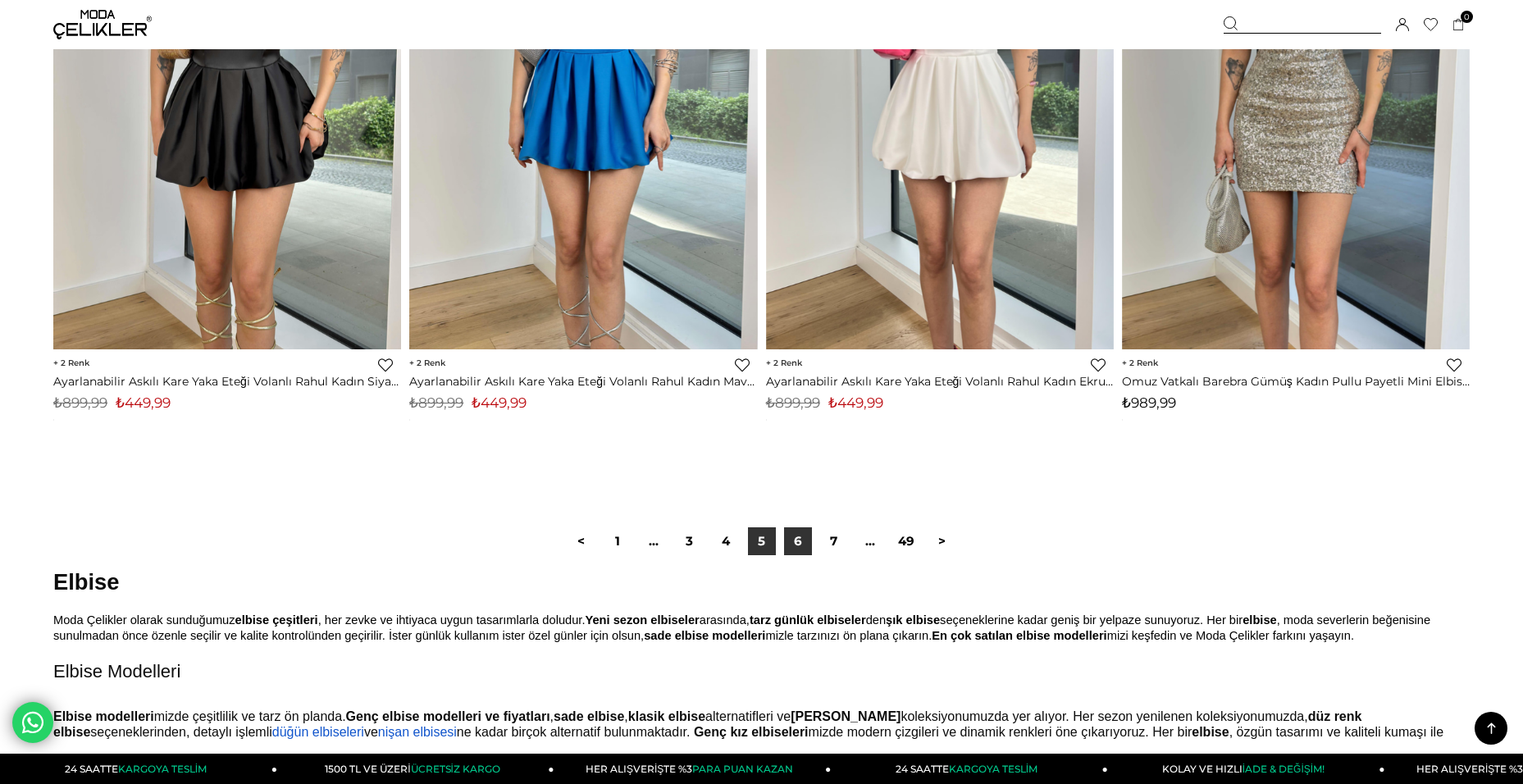
click at [803, 545] on link "6" at bounding box center [798, 541] width 28 height 28
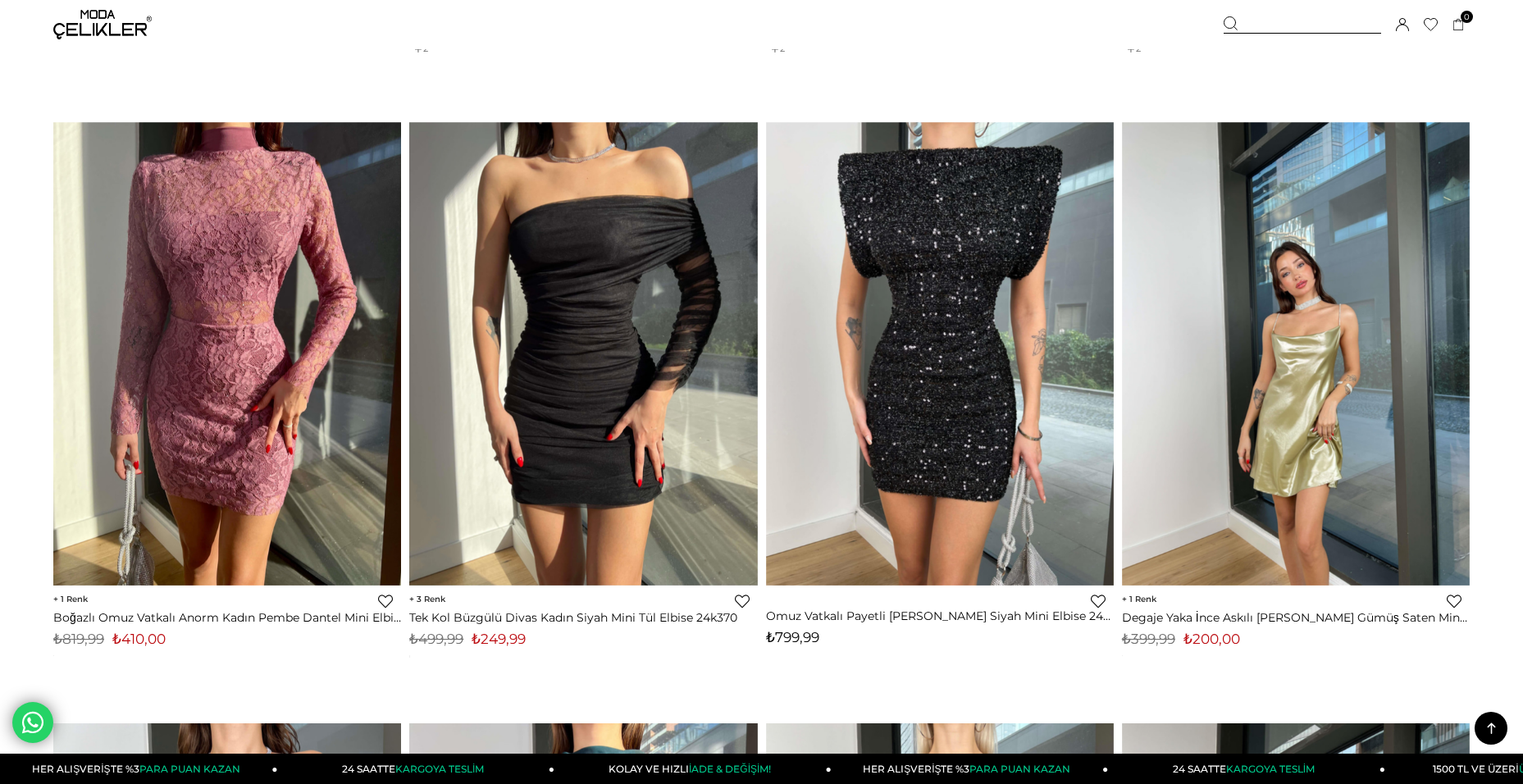
scroll to position [5575, 0]
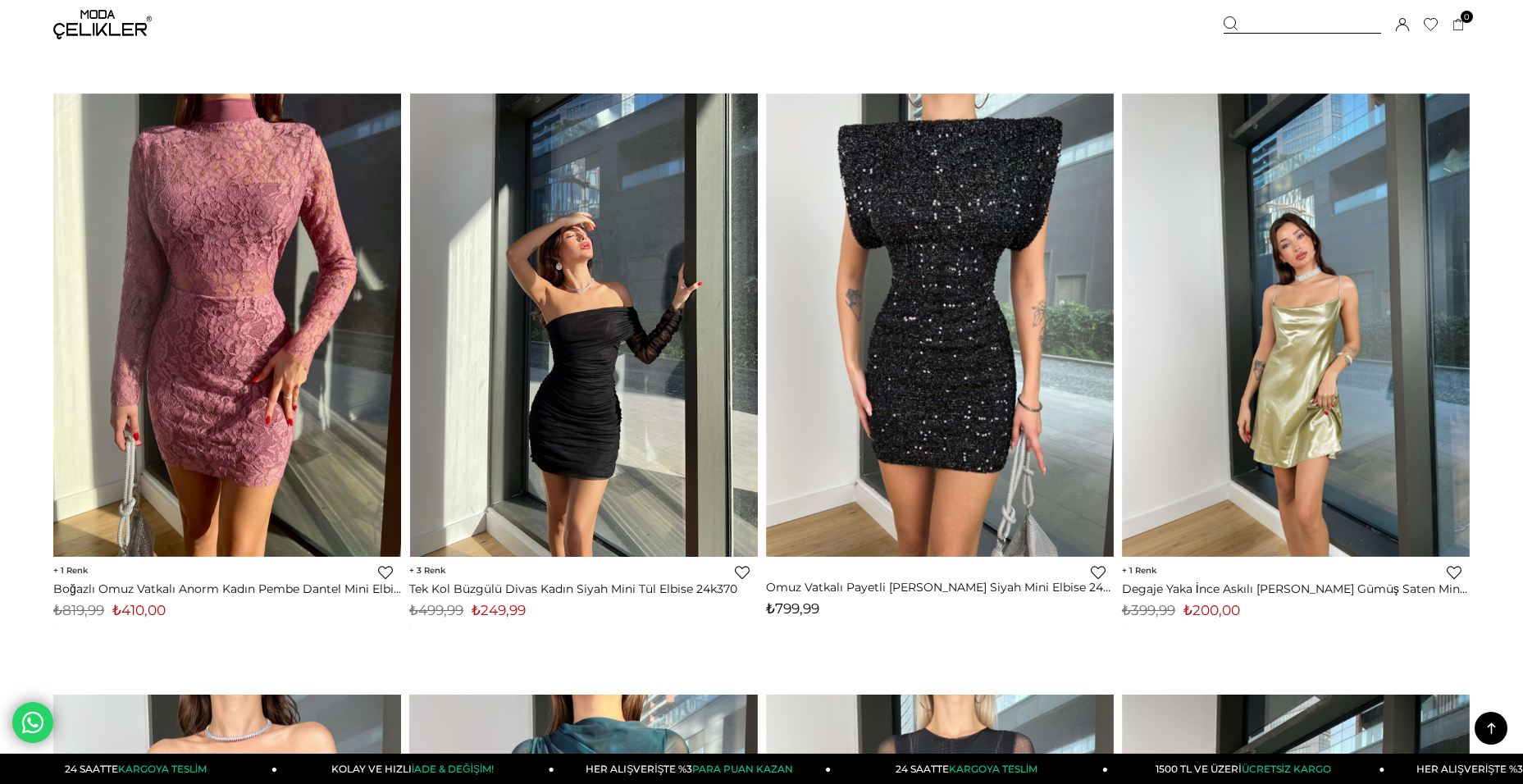
click at [589, 450] on img at bounding box center [583, 325] width 348 height 463
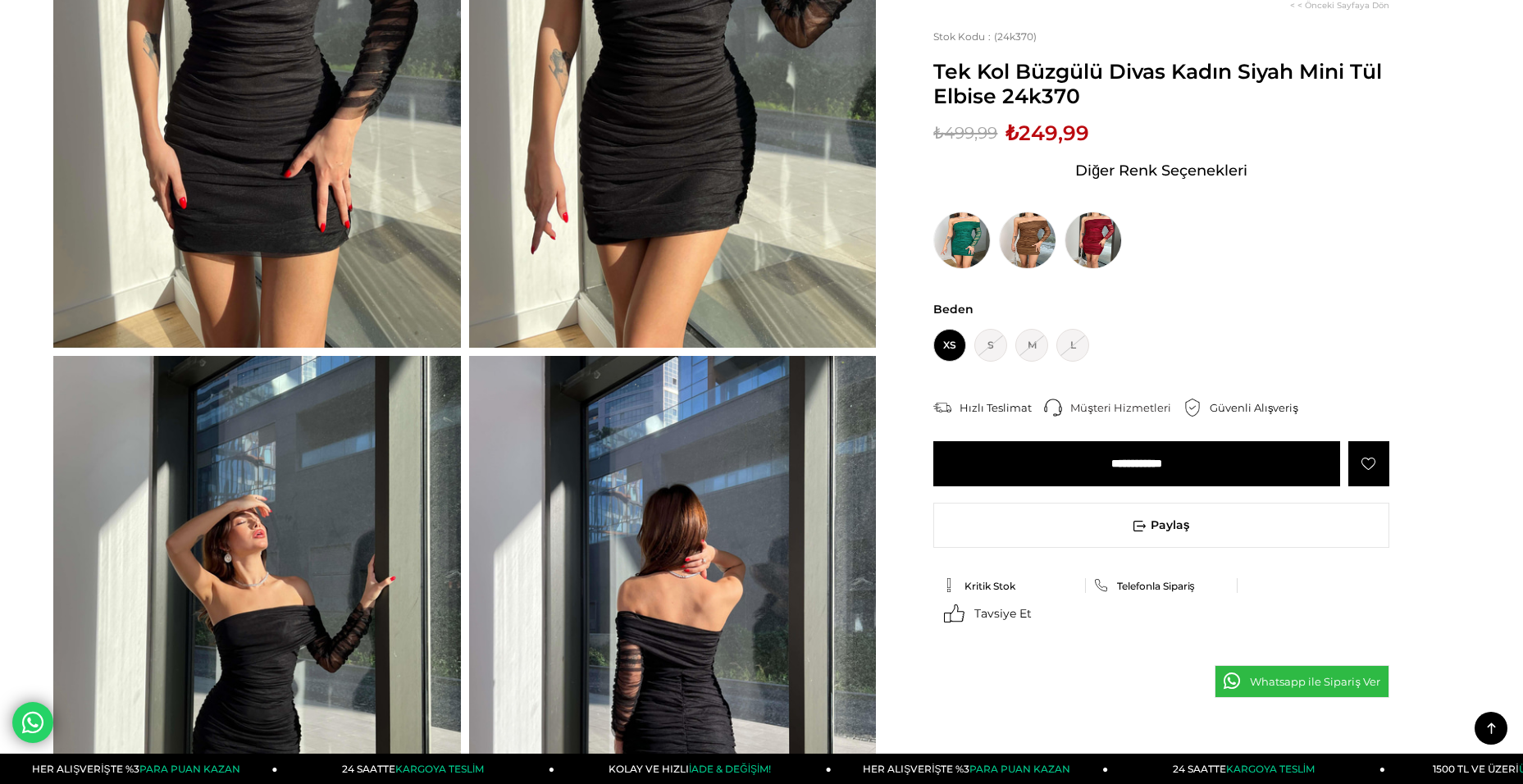
scroll to position [492, 0]
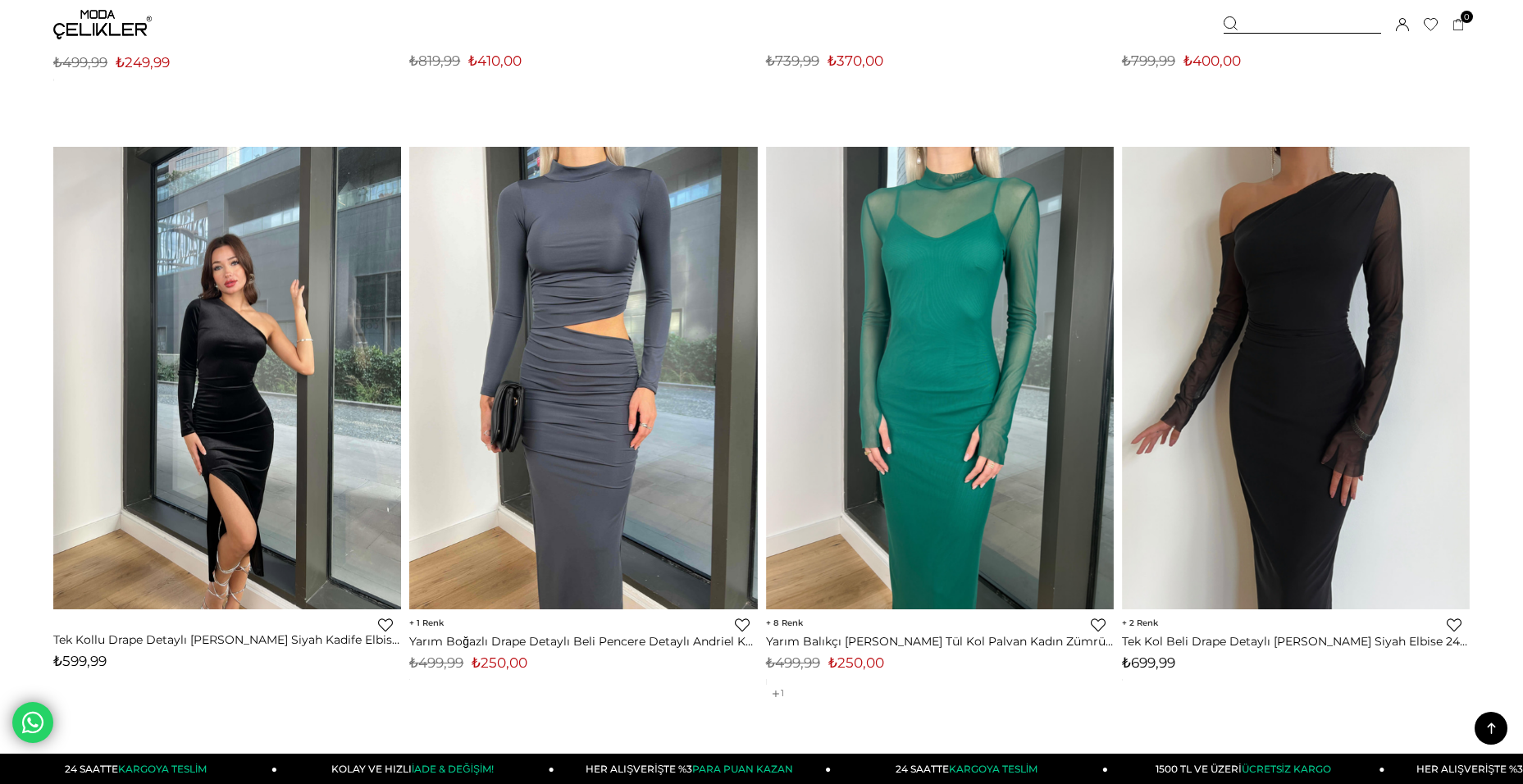
scroll to position [6816, 0]
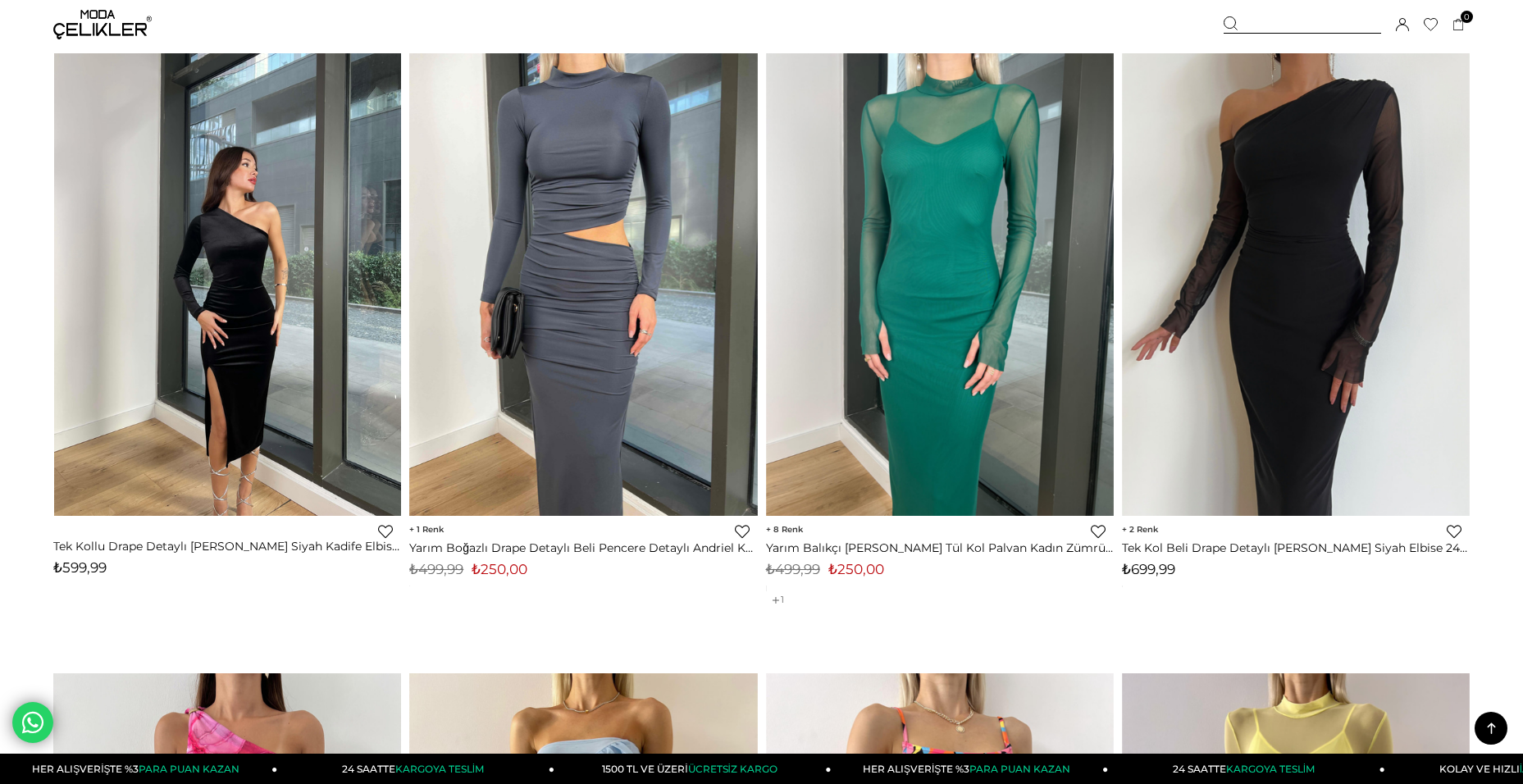
click at [297, 301] on img at bounding box center [227, 284] width 348 height 463
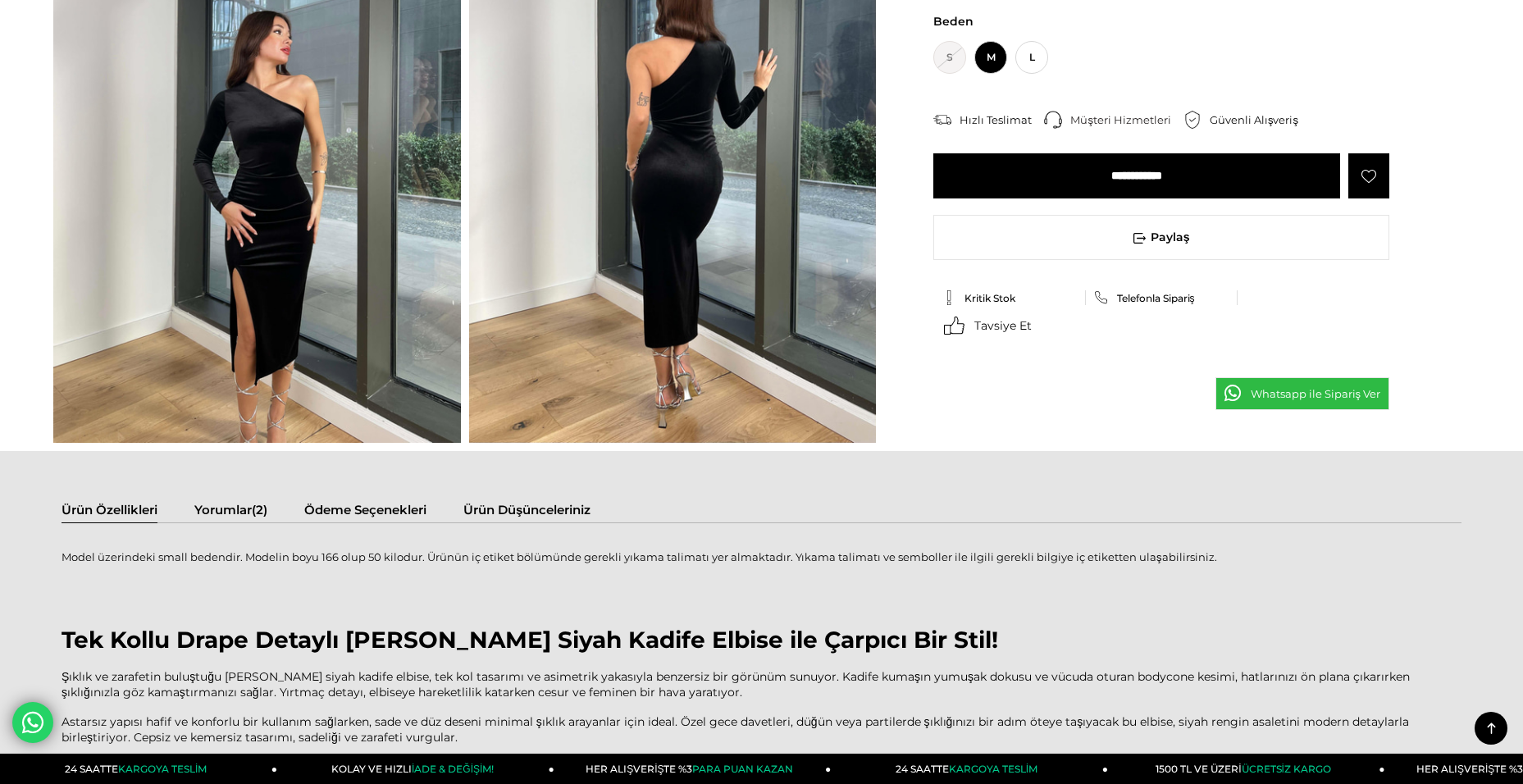
scroll to position [820, 0]
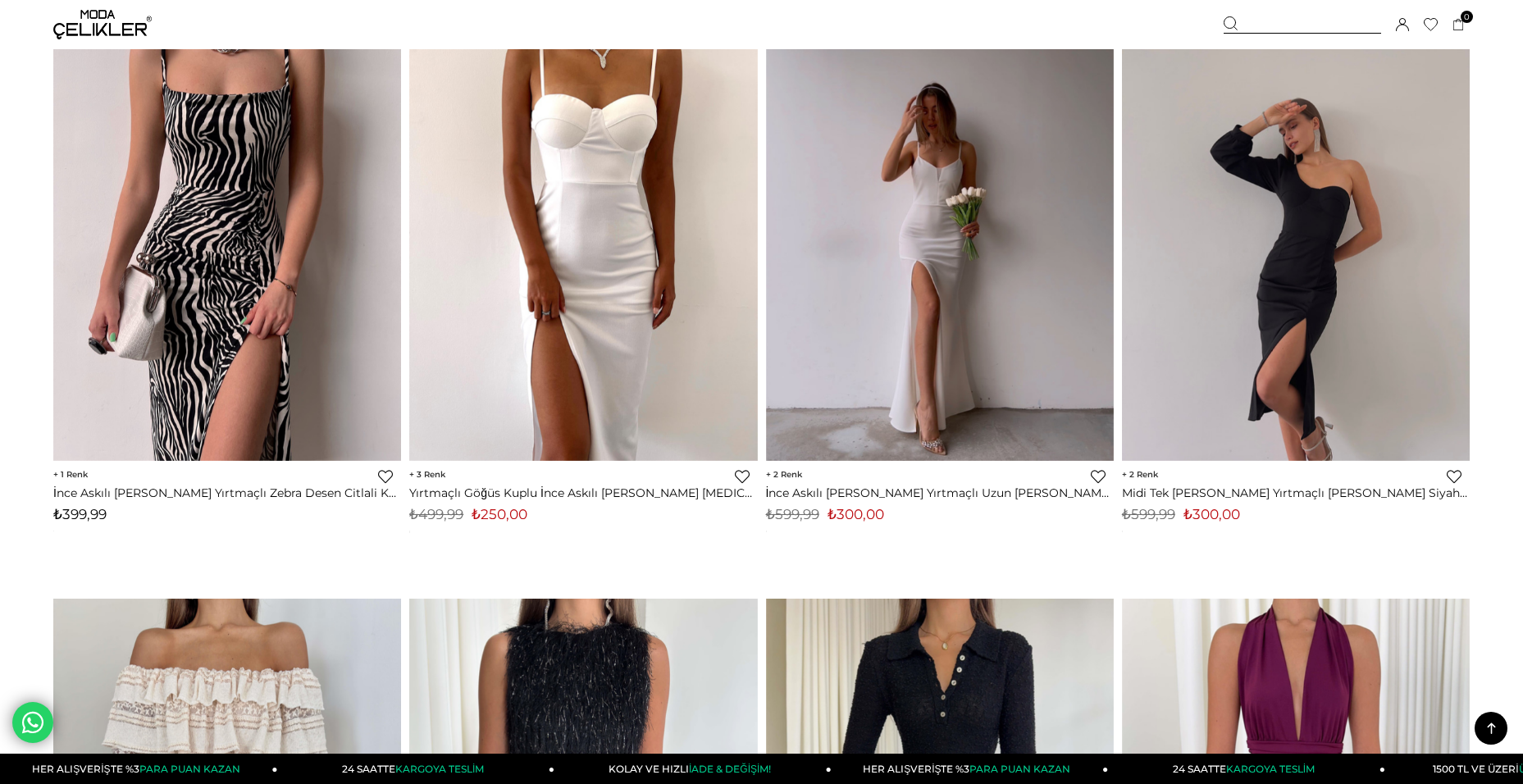
scroll to position [10477, 0]
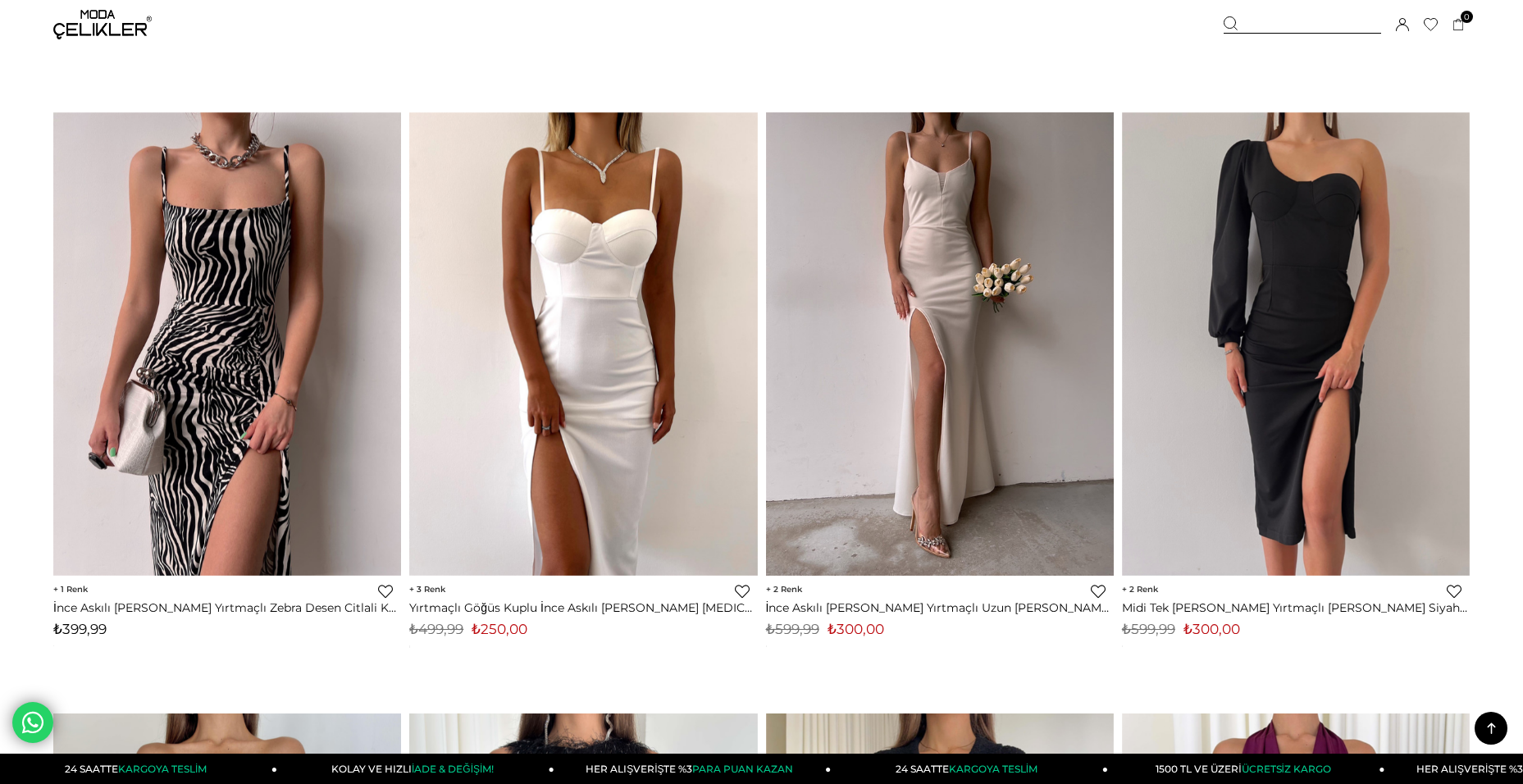
click at [977, 376] on img at bounding box center [940, 344] width 348 height 463
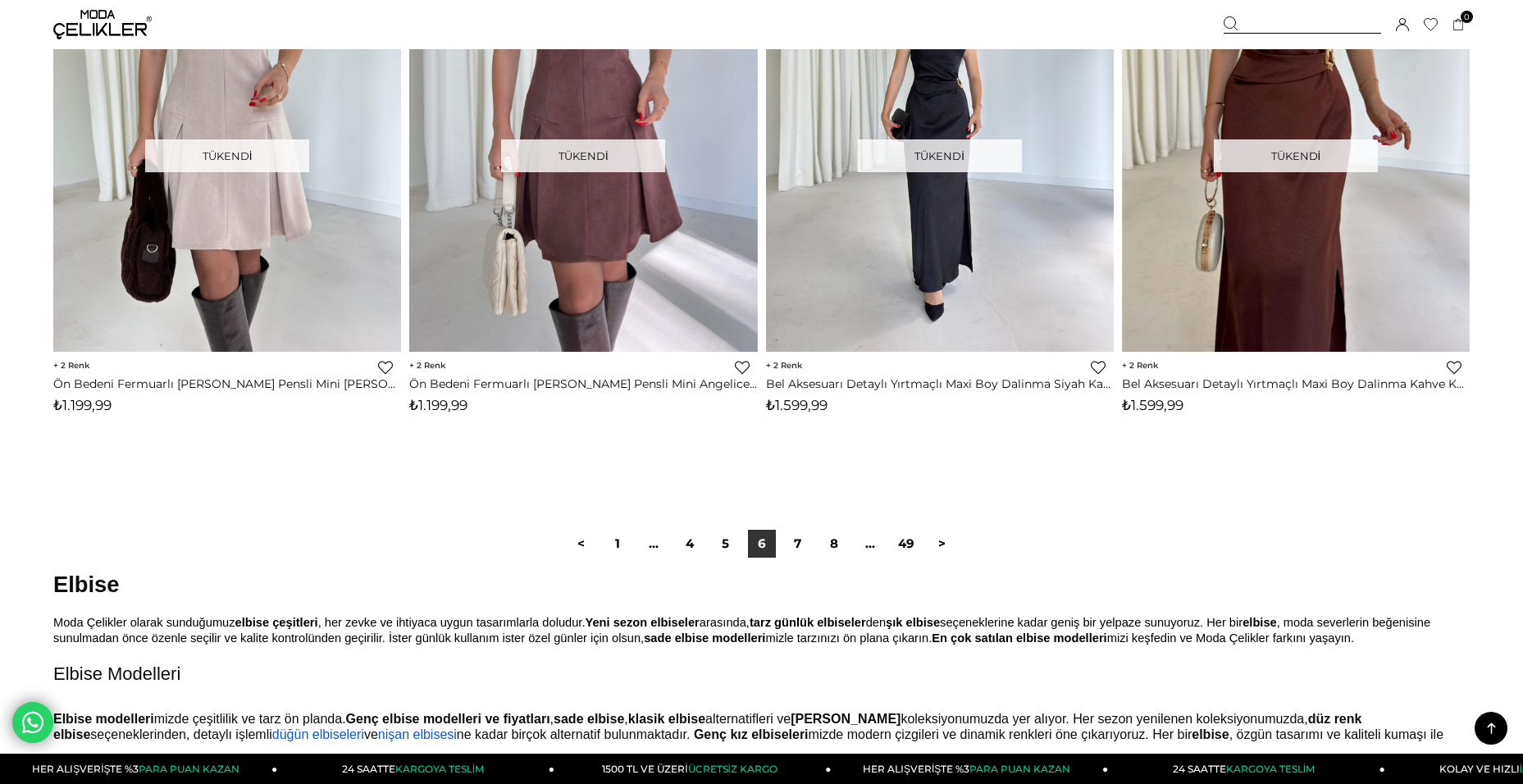
scroll to position [11901, 0]
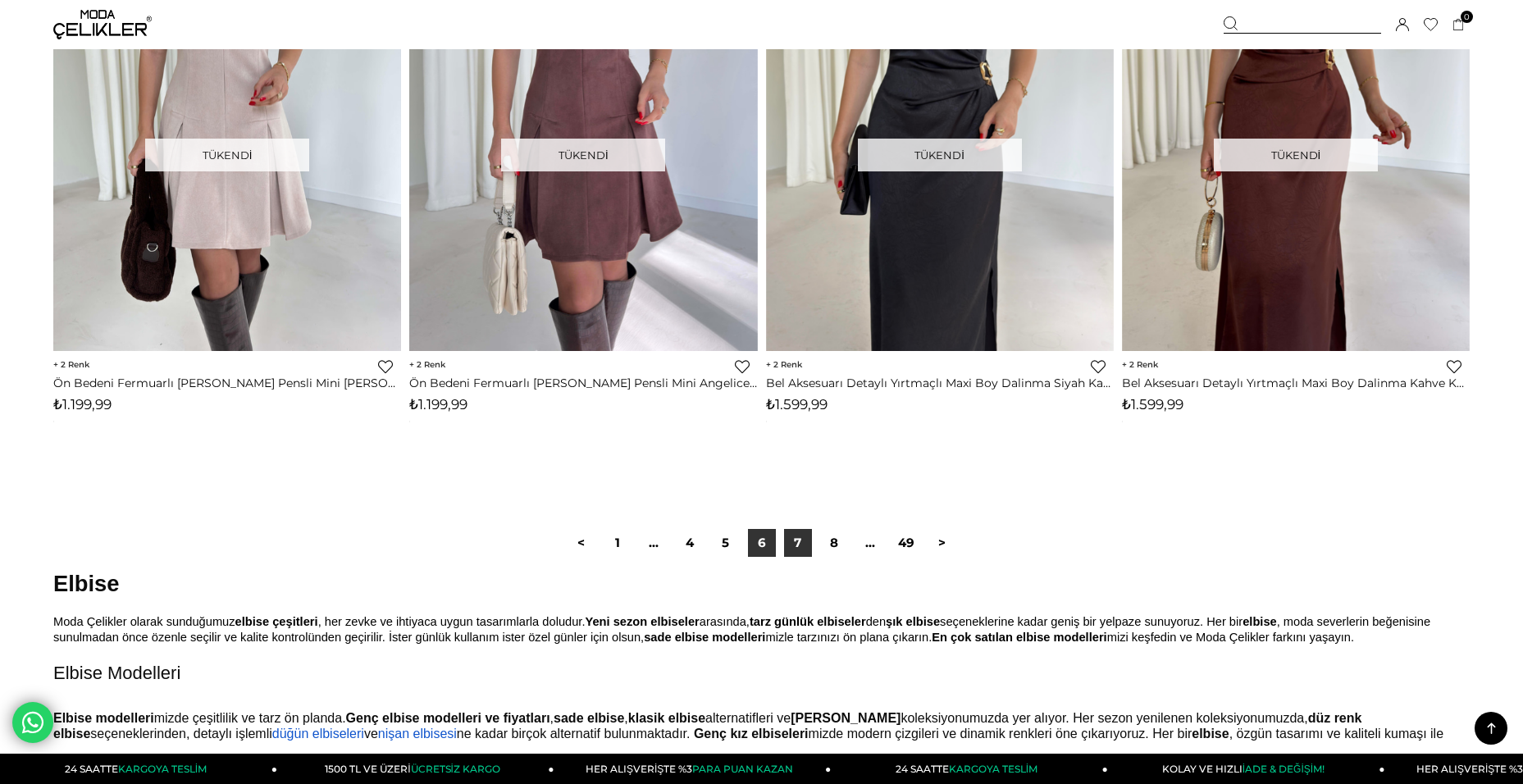
click at [803, 553] on link "7" at bounding box center [798, 542] width 28 height 28
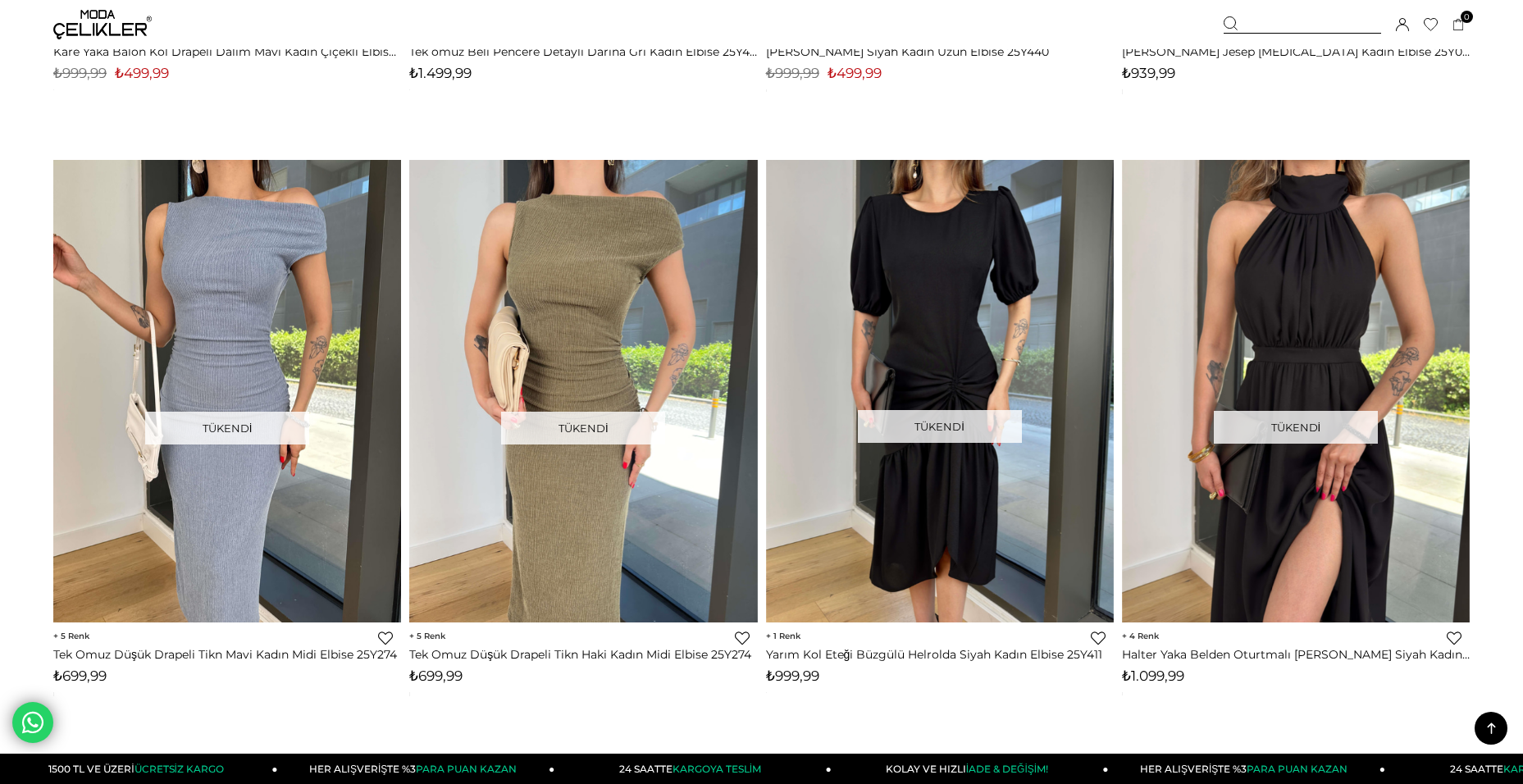
scroll to position [11641, 0]
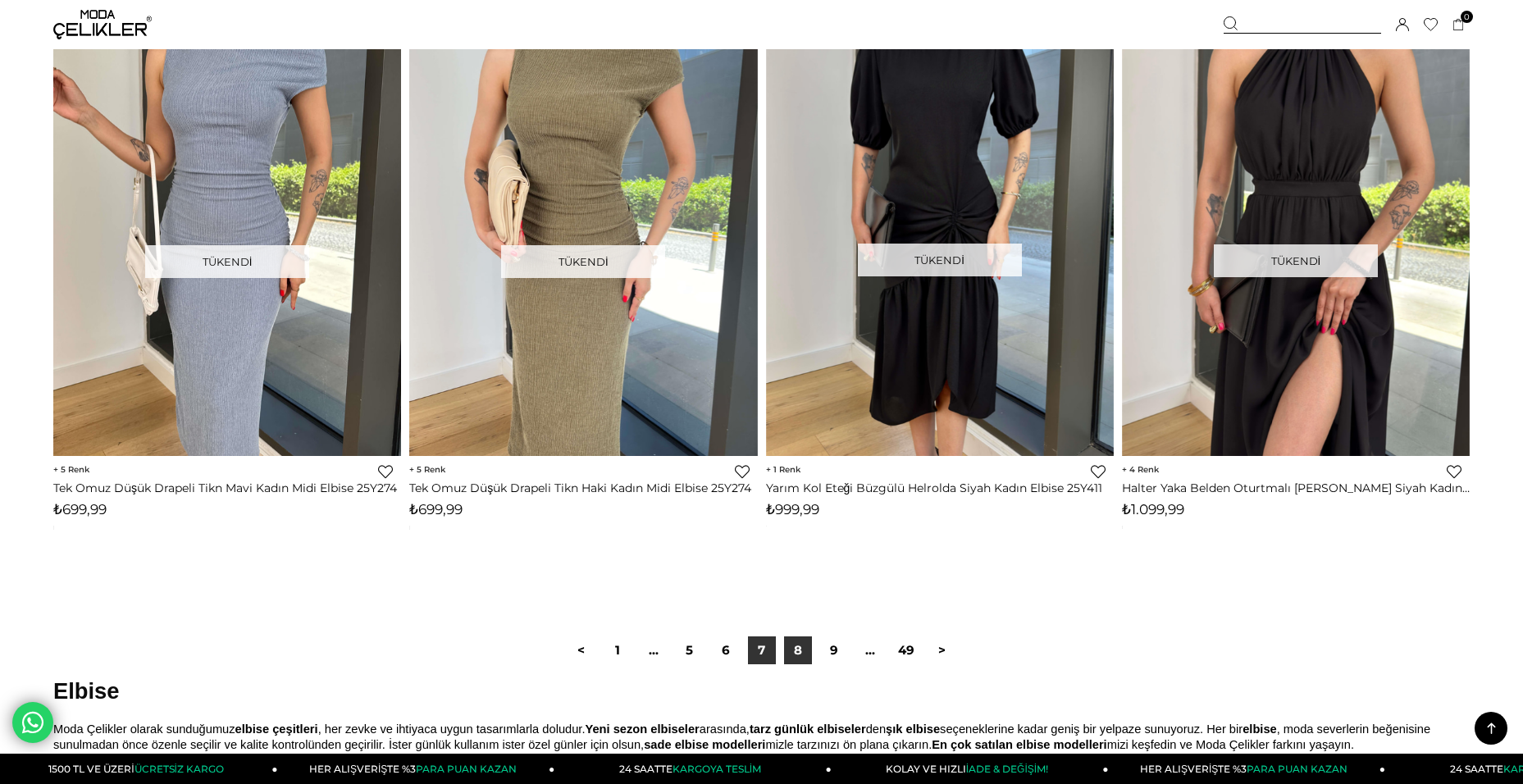
click at [792, 653] on link "8" at bounding box center [798, 649] width 28 height 28
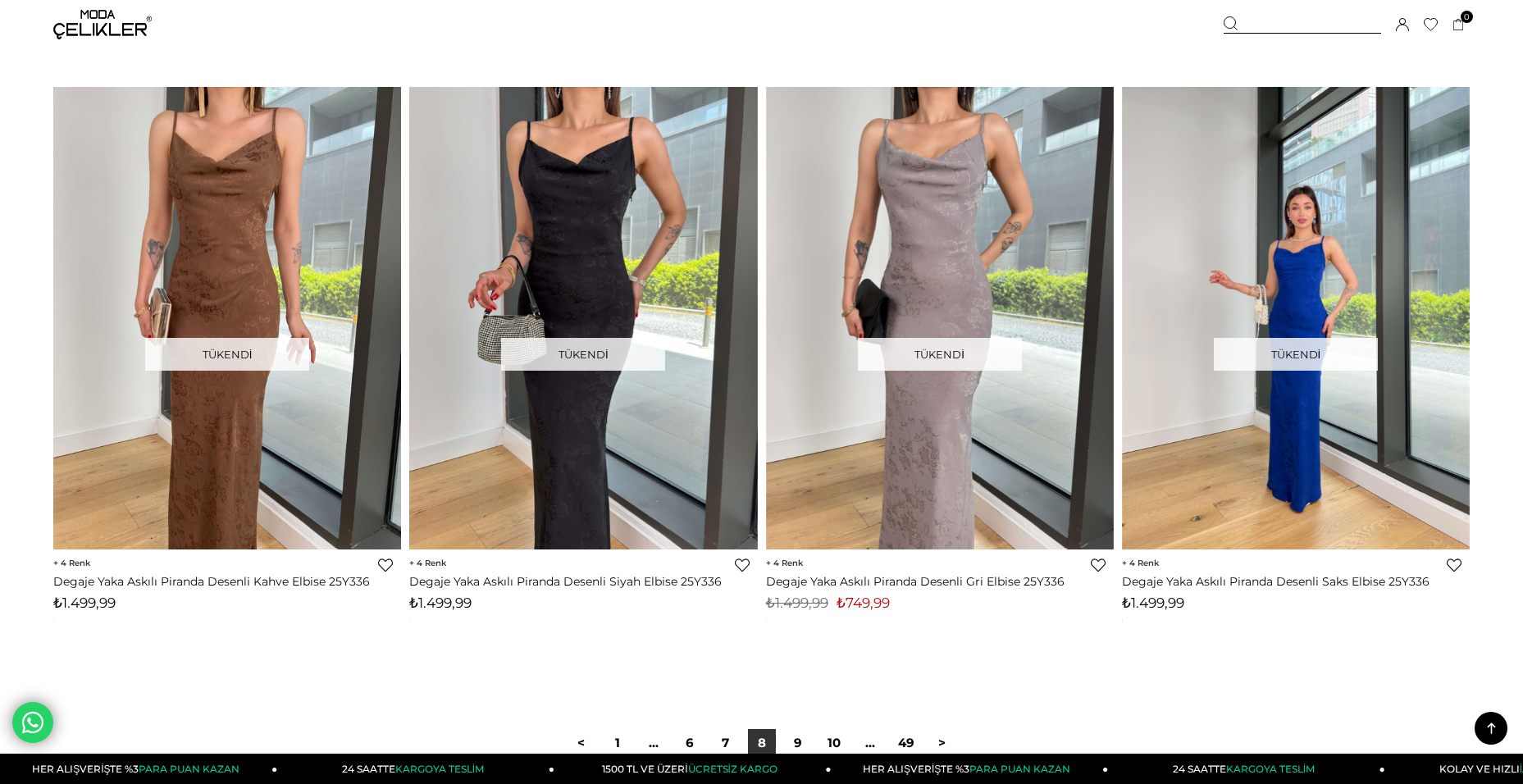
scroll to position [11641, 0]
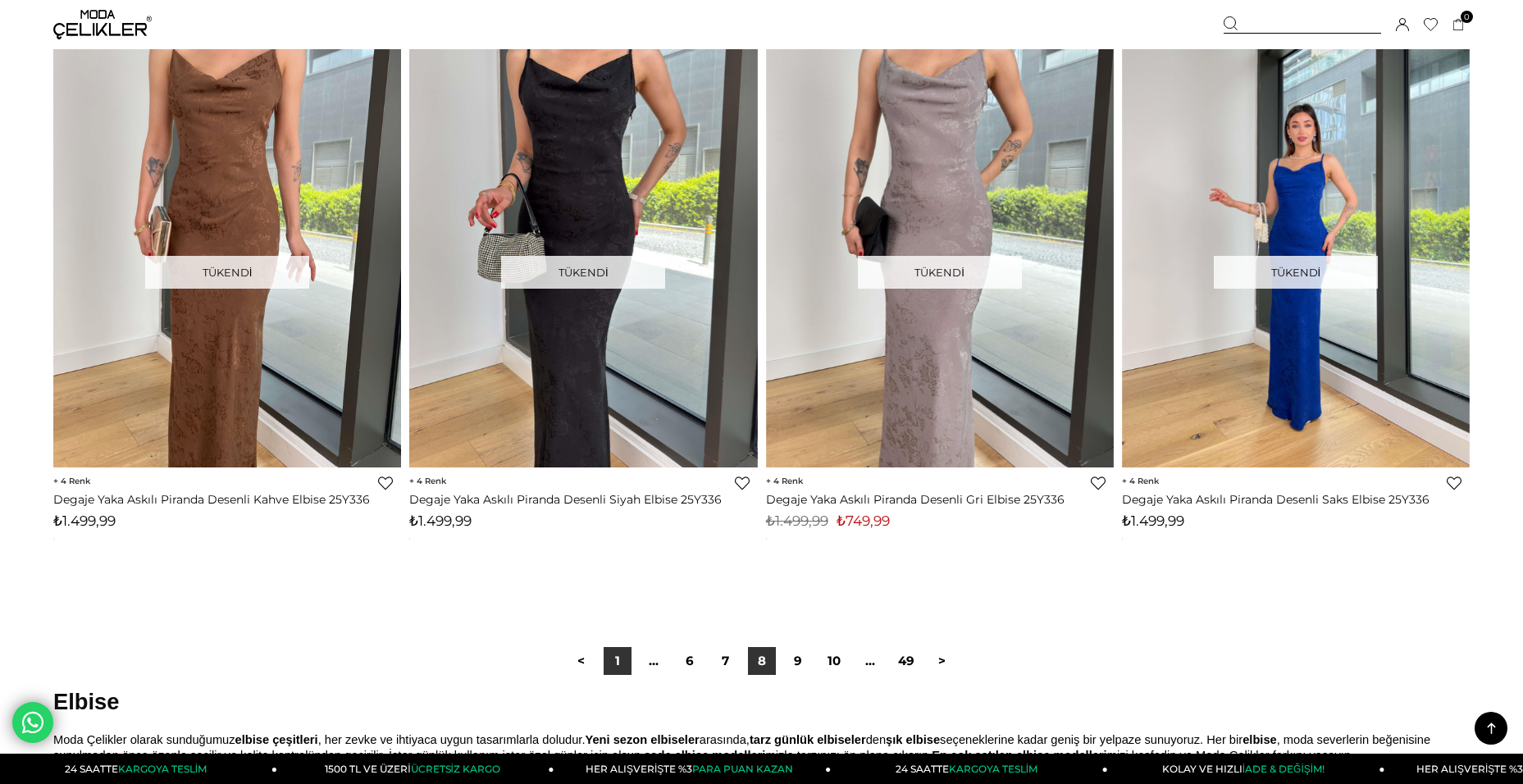
click at [618, 666] on link "1" at bounding box center [617, 660] width 28 height 28
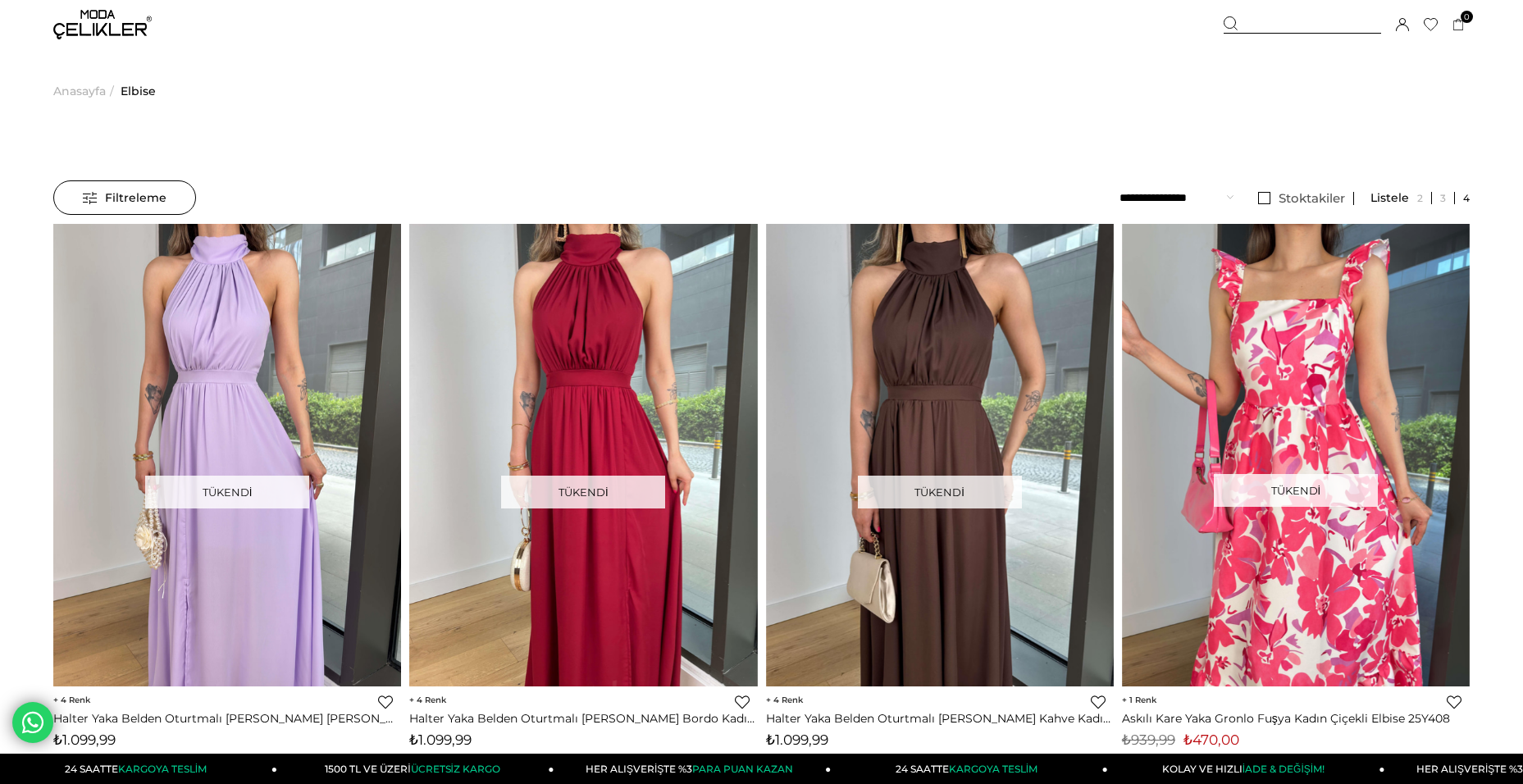
scroll to position [164, 0]
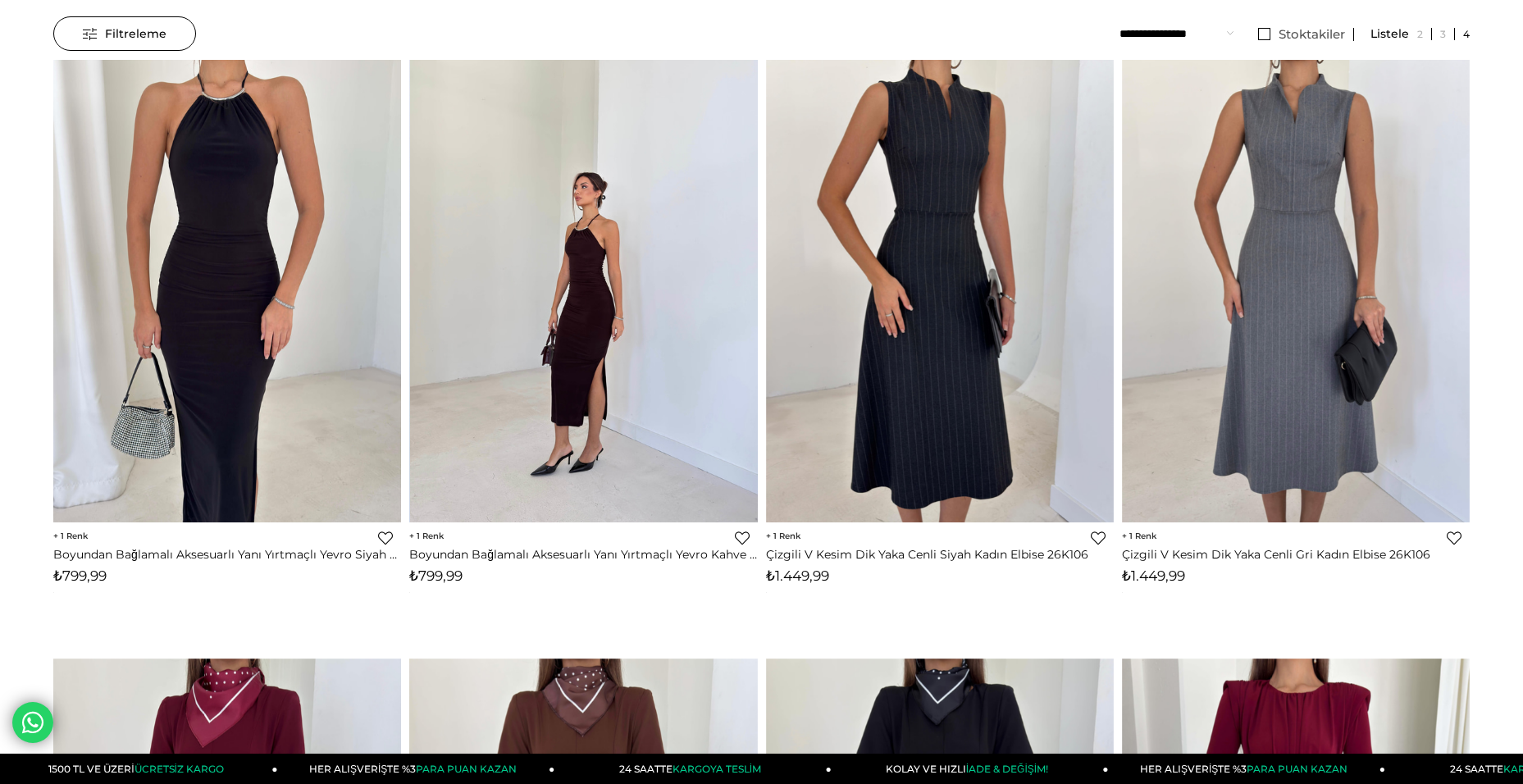
click at [581, 432] on img at bounding box center [583, 291] width 348 height 463
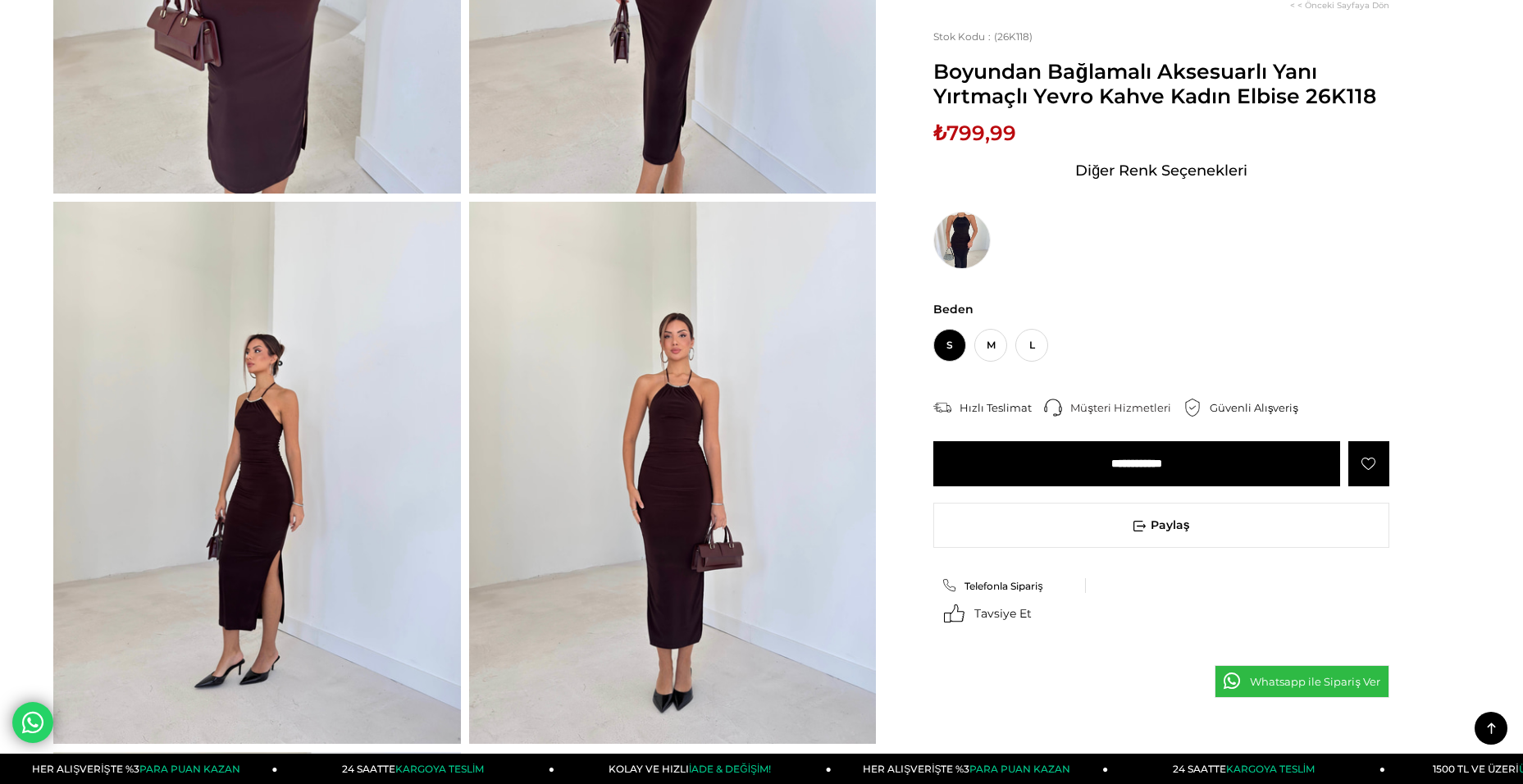
scroll to position [492, 0]
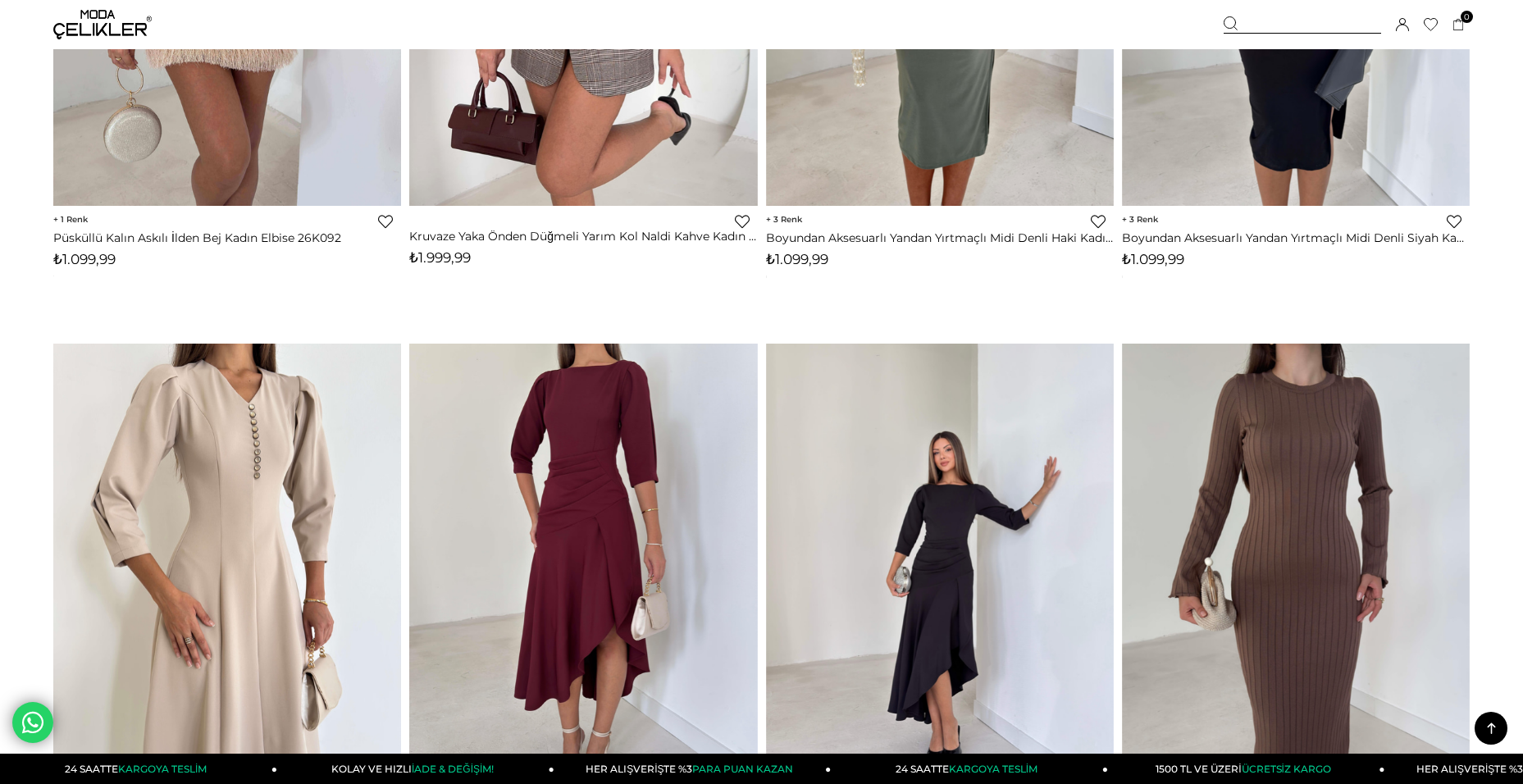
scroll to position [4351, 0]
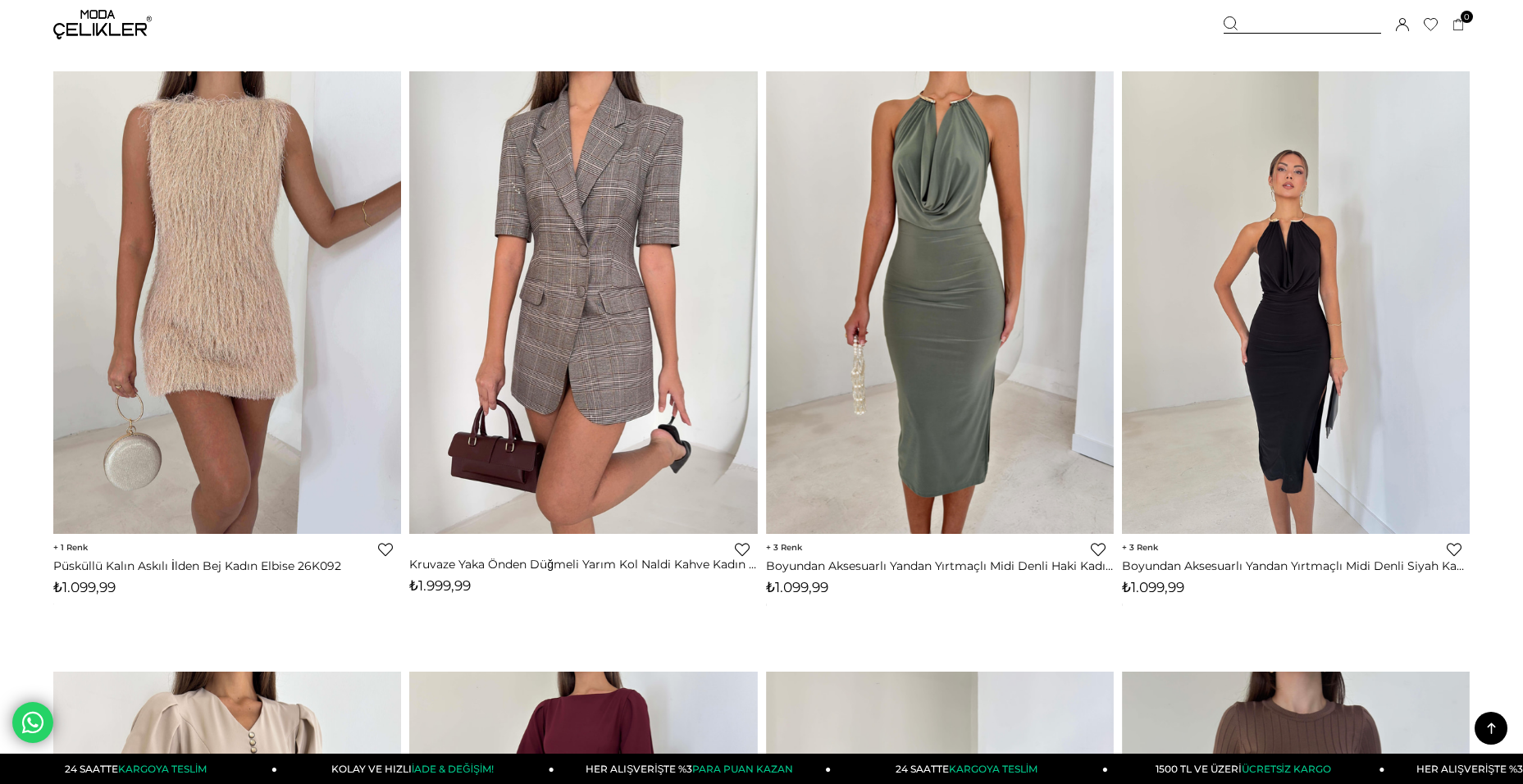
click at [1223, 456] on img at bounding box center [1296, 303] width 348 height 463
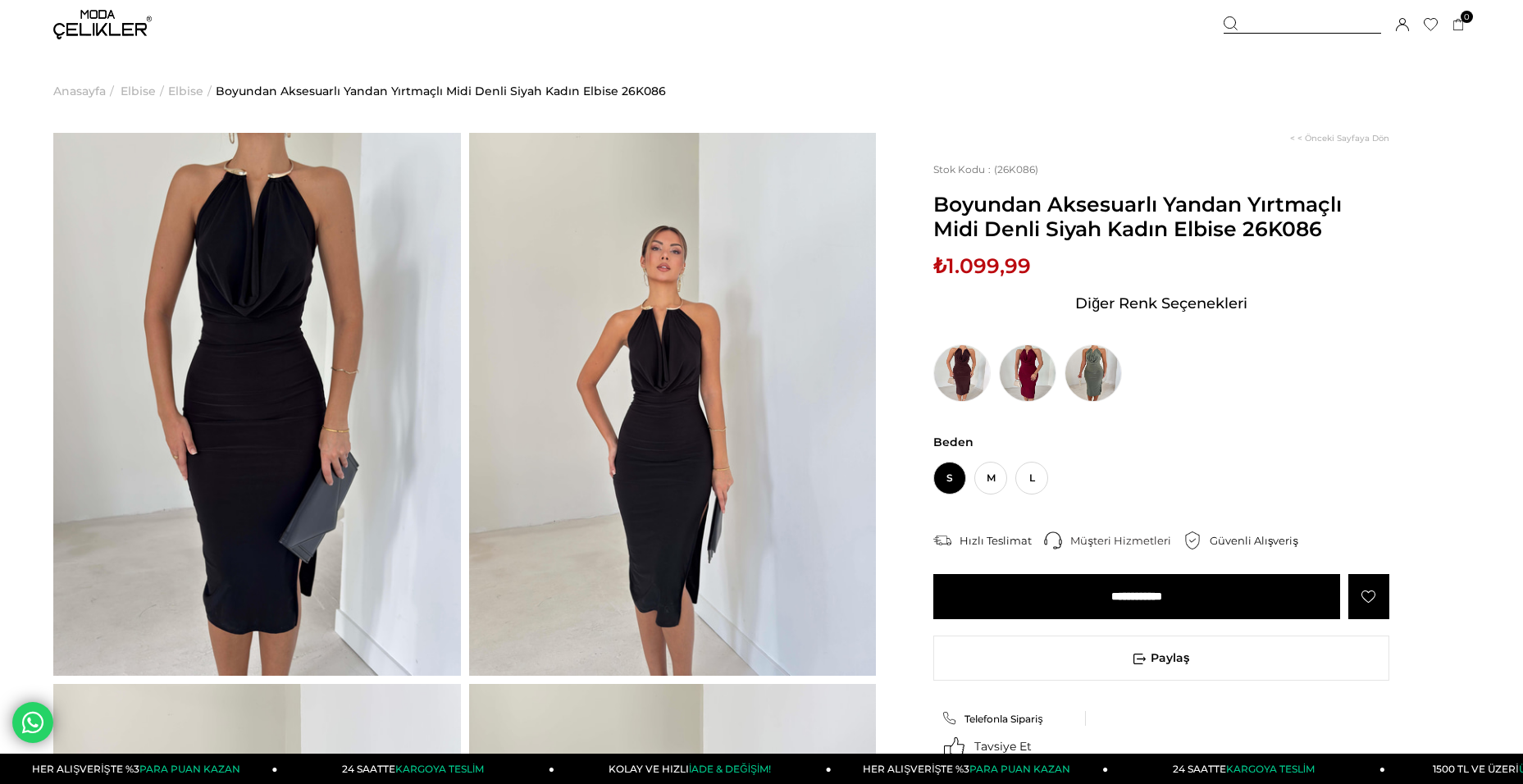
click at [944, 485] on span "S" at bounding box center [950, 478] width 33 height 33
click at [1141, 603] on input "**********" at bounding box center [1137, 596] width 407 height 45
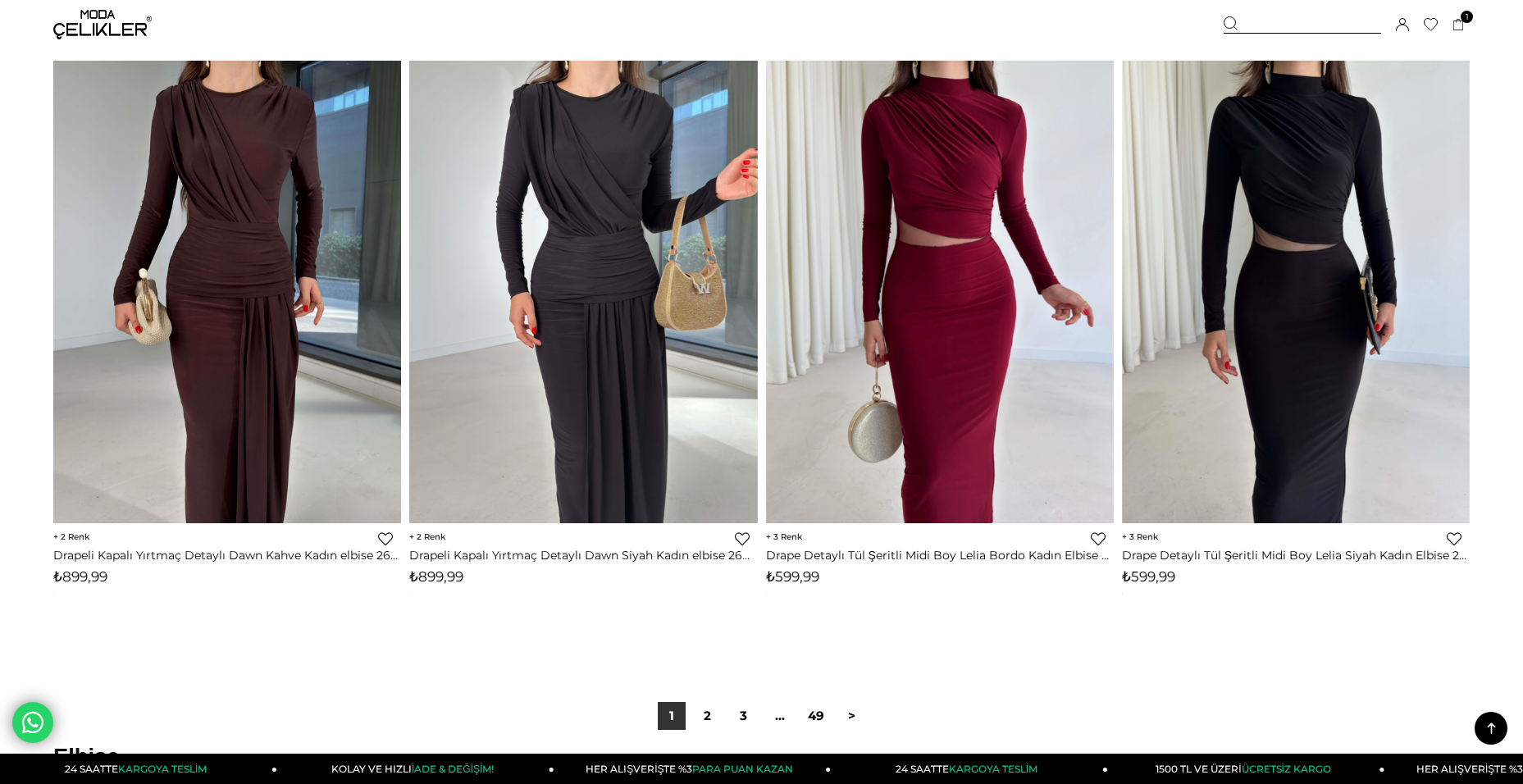
scroll to position [11637, 0]
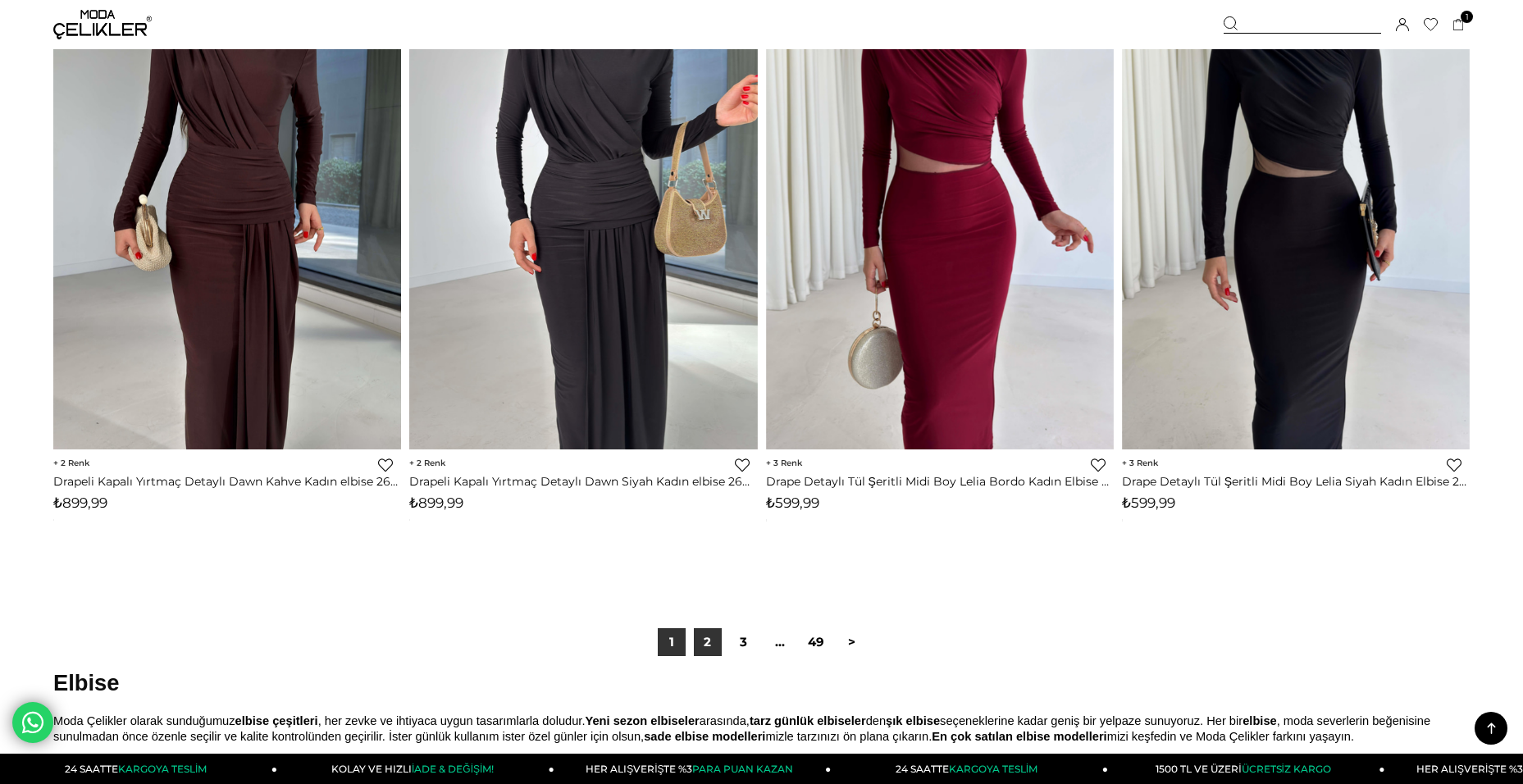
click at [702, 652] on link "2" at bounding box center [707, 641] width 28 height 28
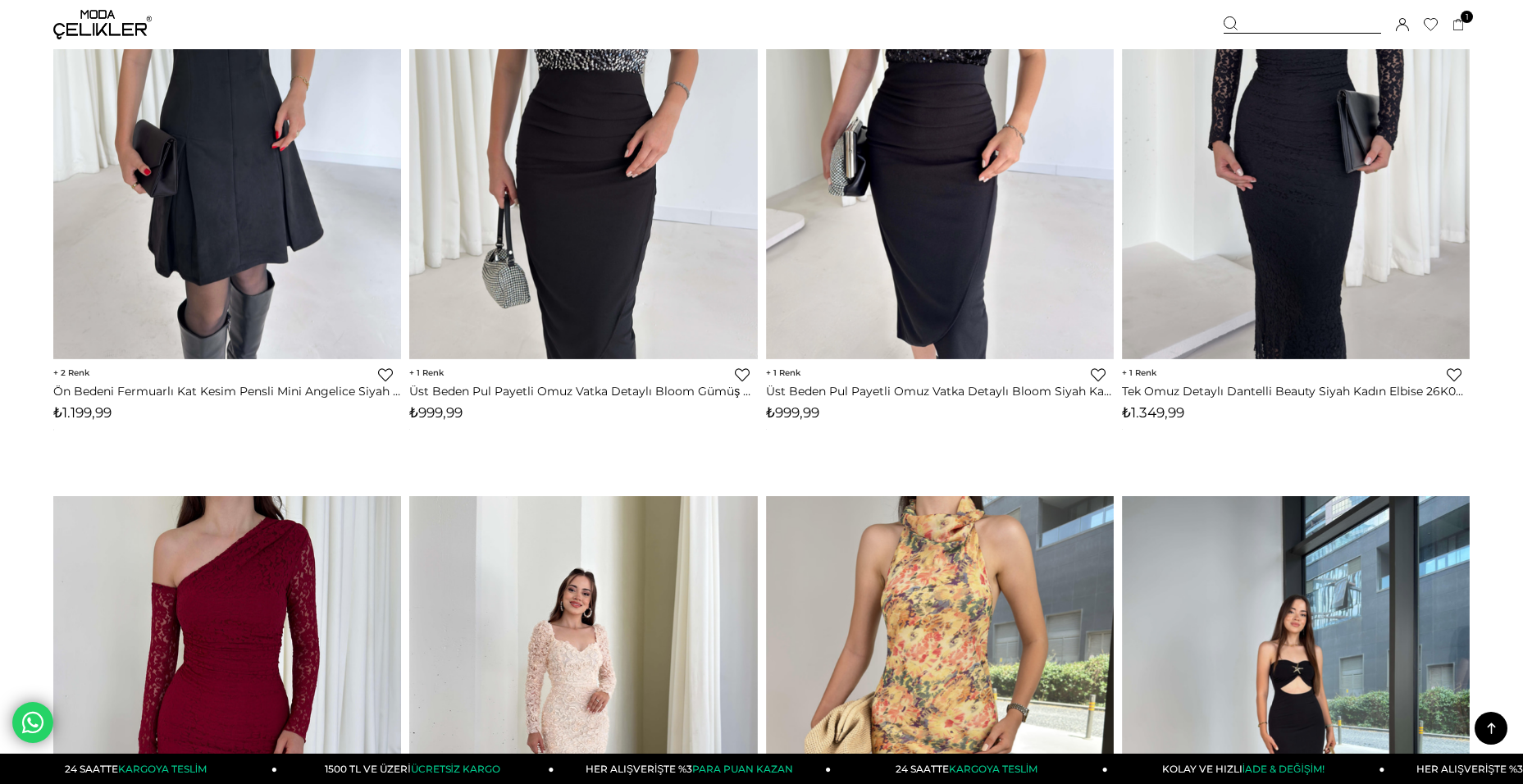
scroll to position [1394, 0]
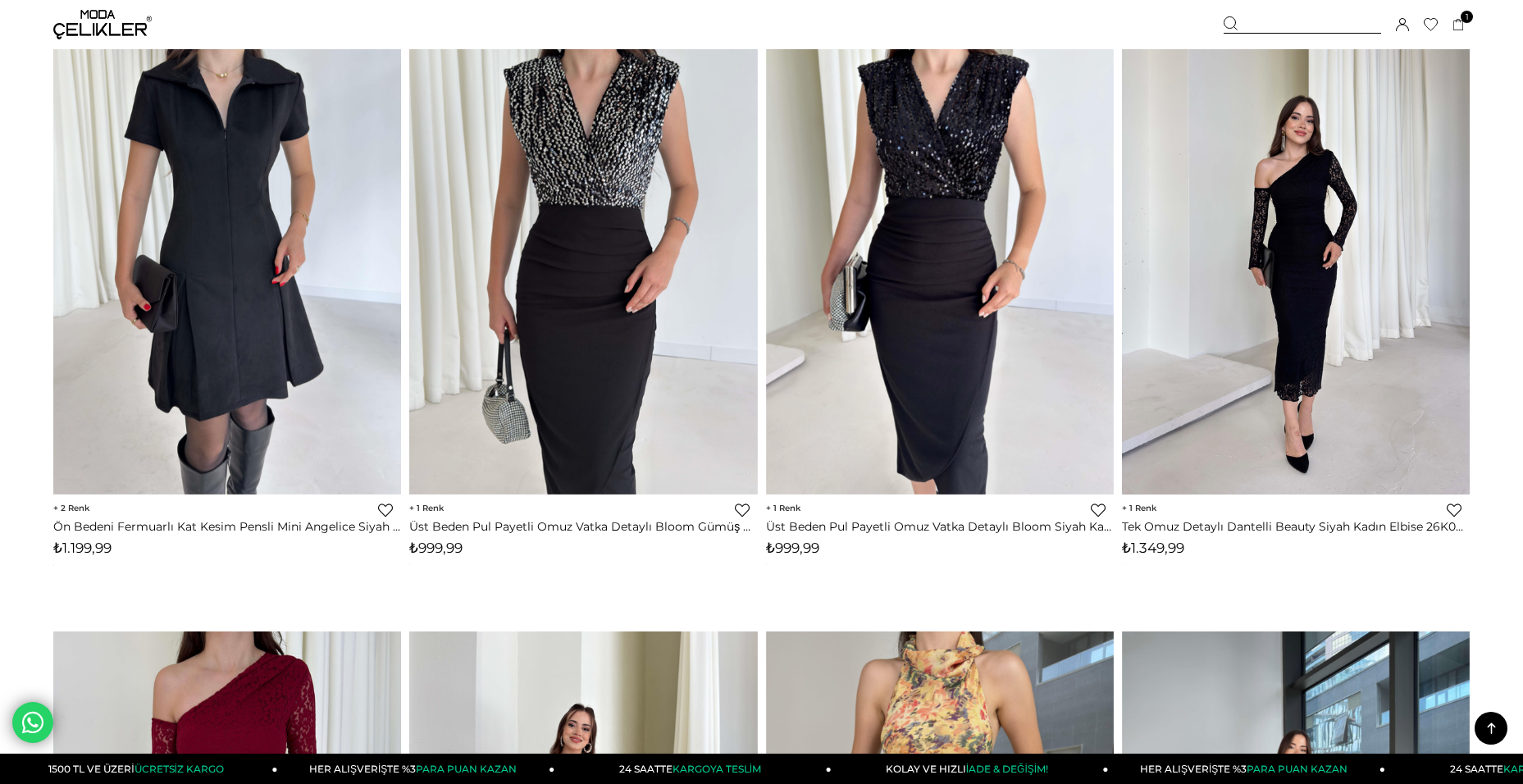
click at [1316, 375] on img at bounding box center [1296, 263] width 348 height 463
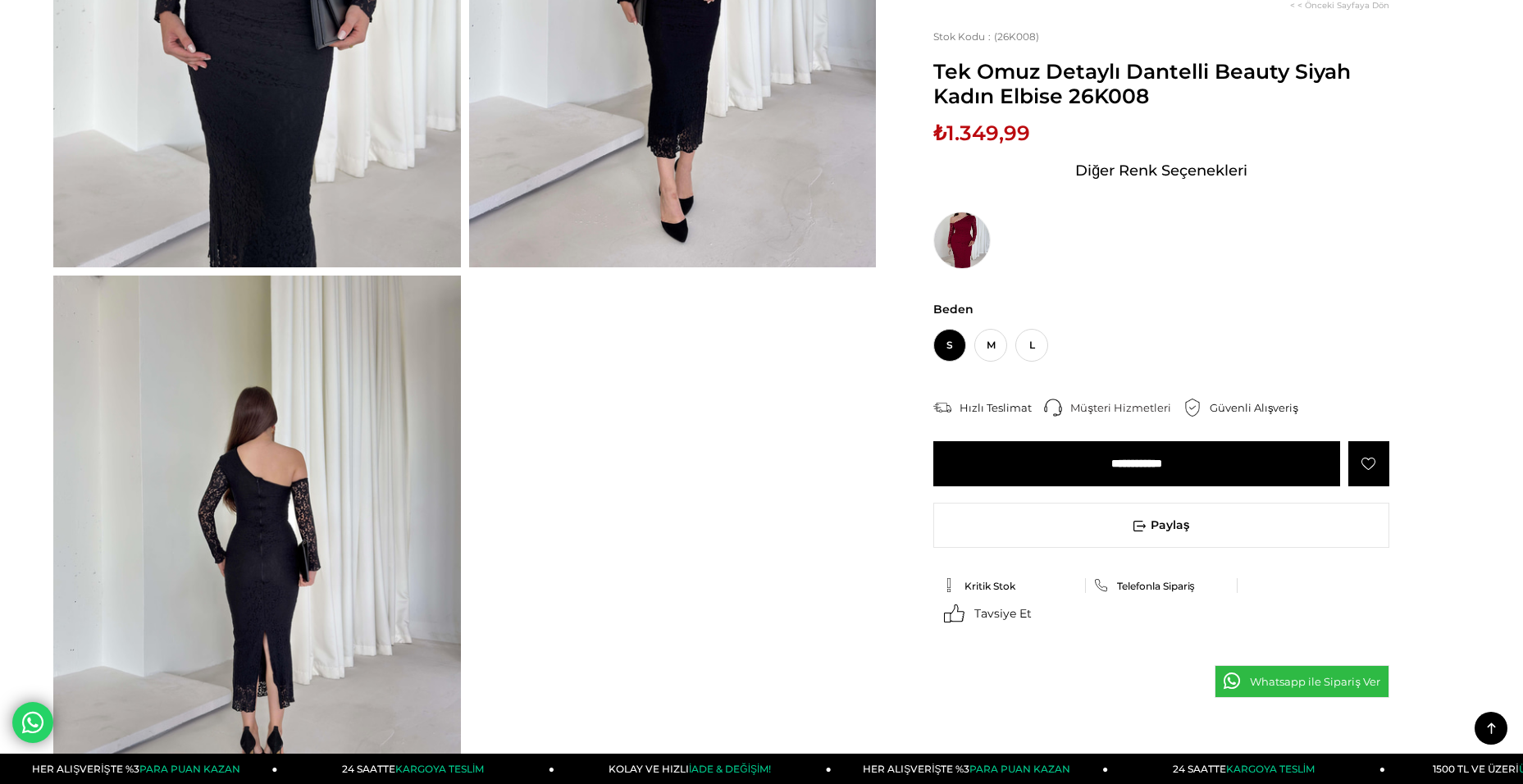
scroll to position [410, 0]
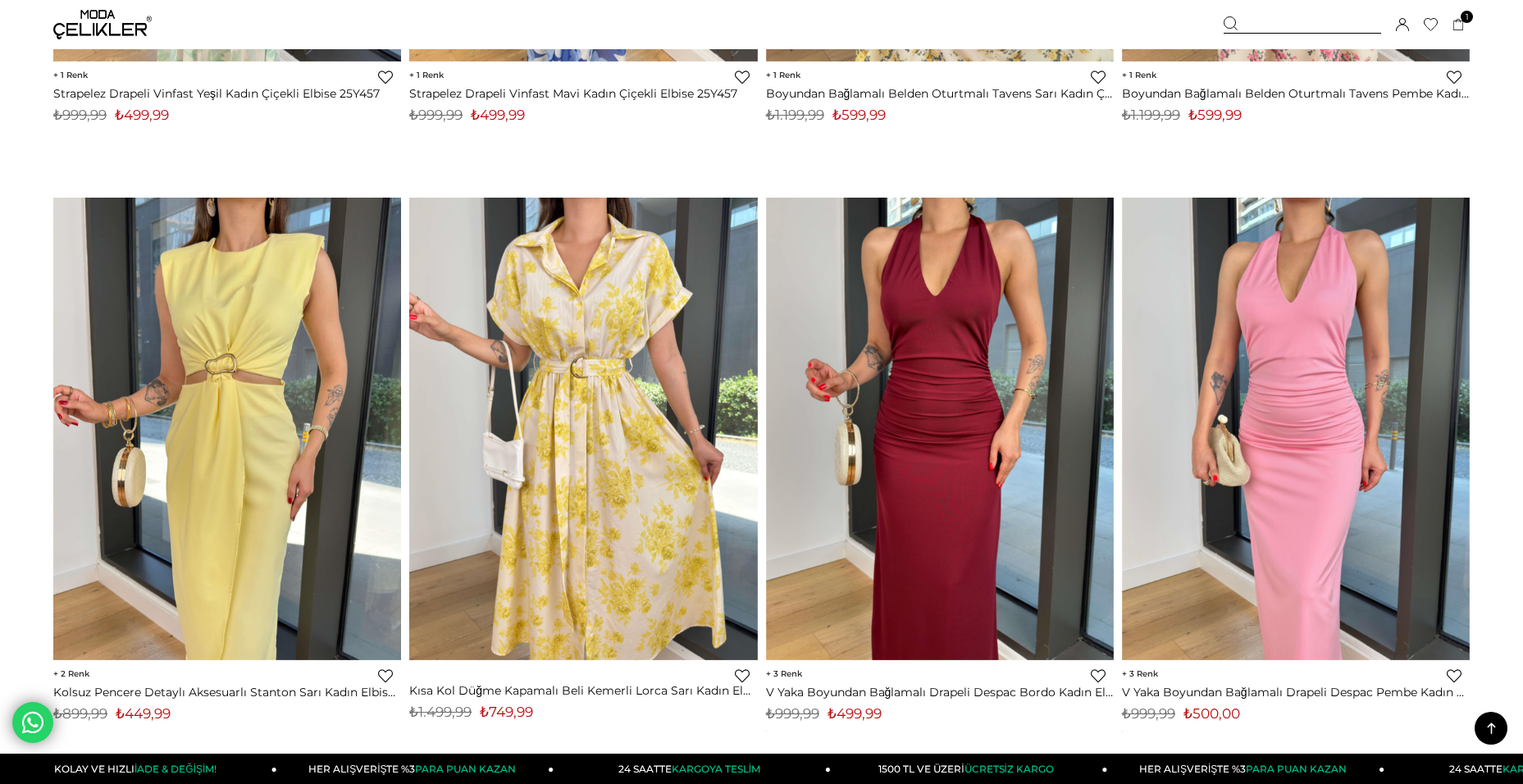
scroll to position [10904, 0]
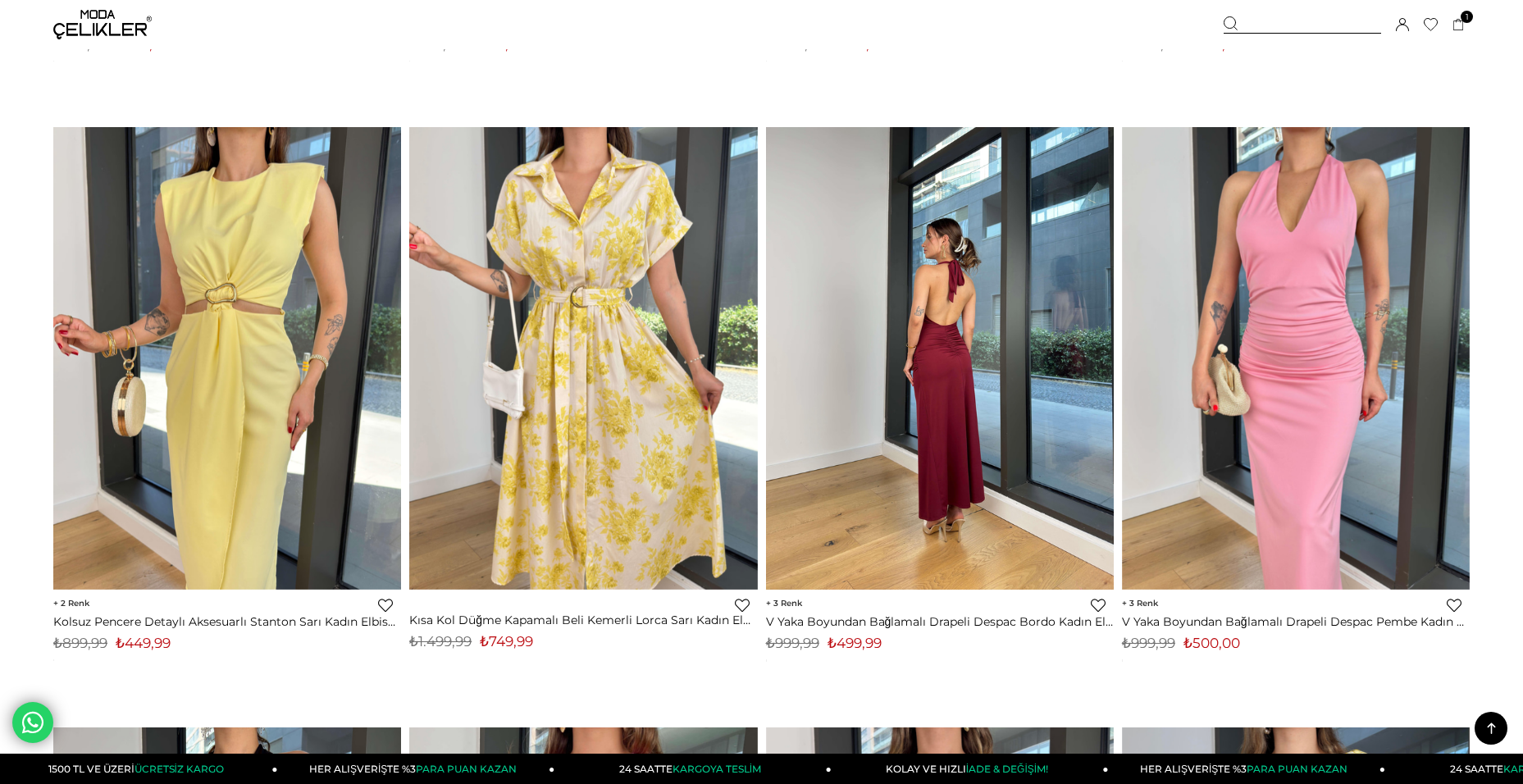
click at [1023, 445] on img at bounding box center [940, 358] width 348 height 463
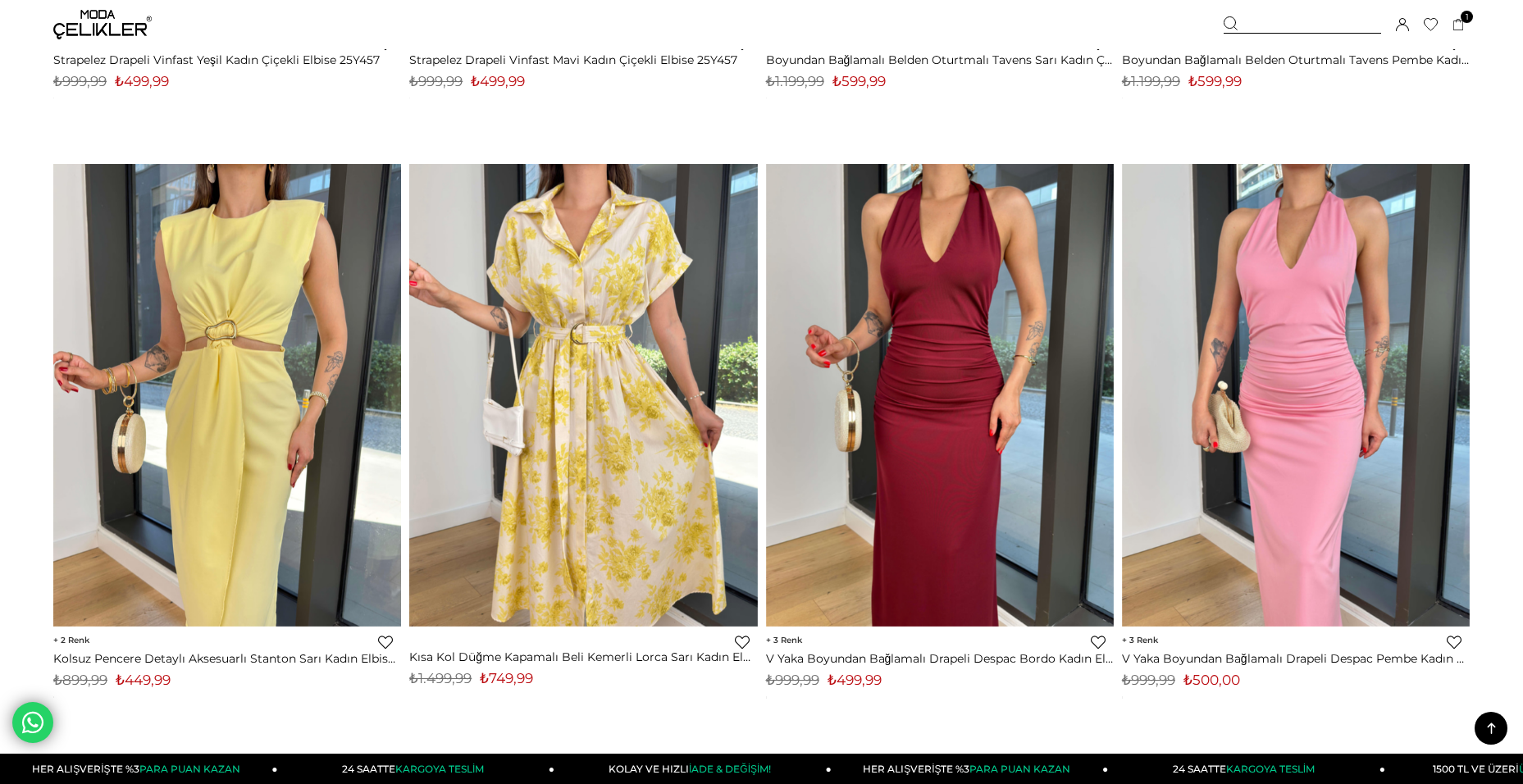
scroll to position [10904, 0]
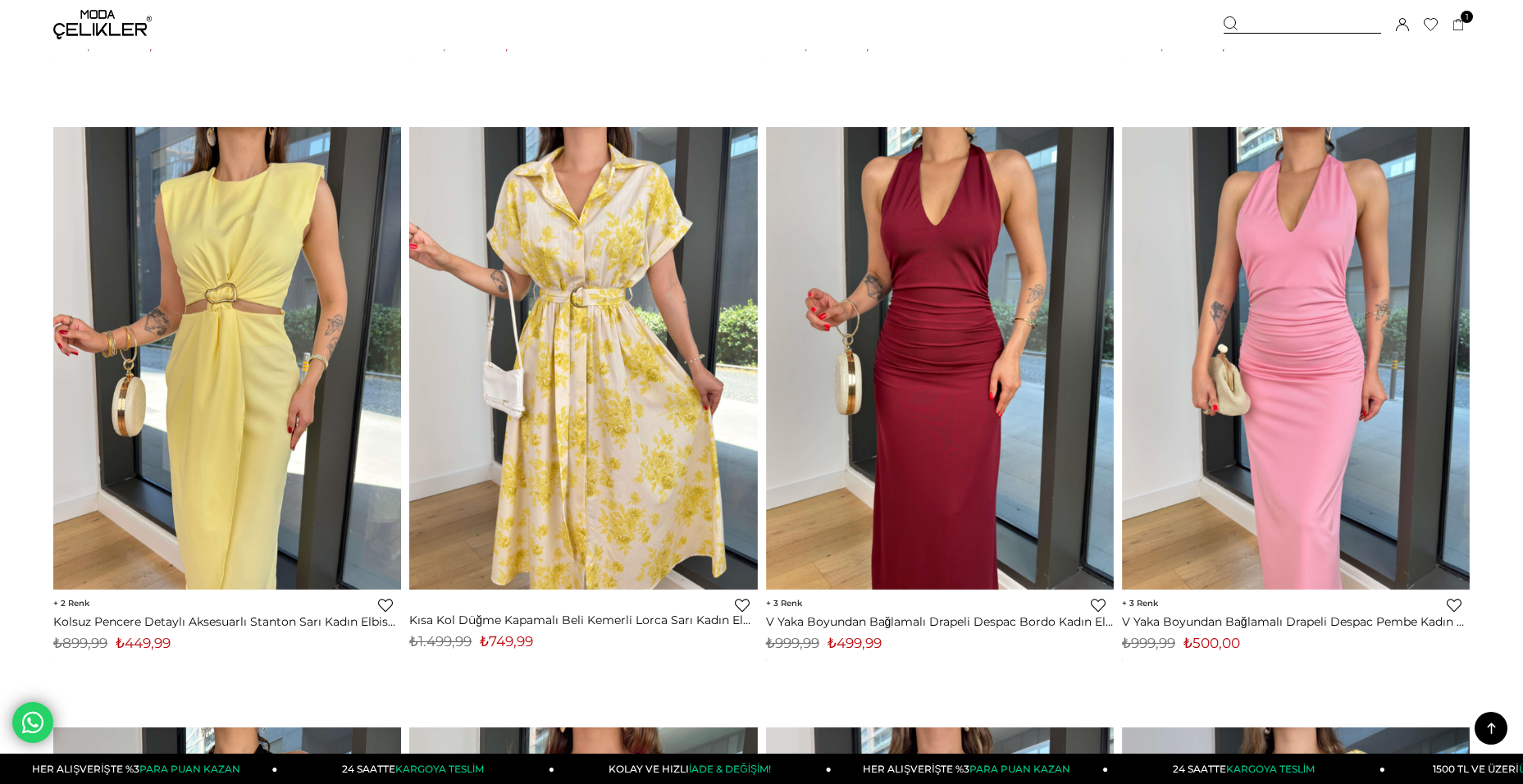
click at [102, 15] on img at bounding box center [102, 24] width 99 height 30
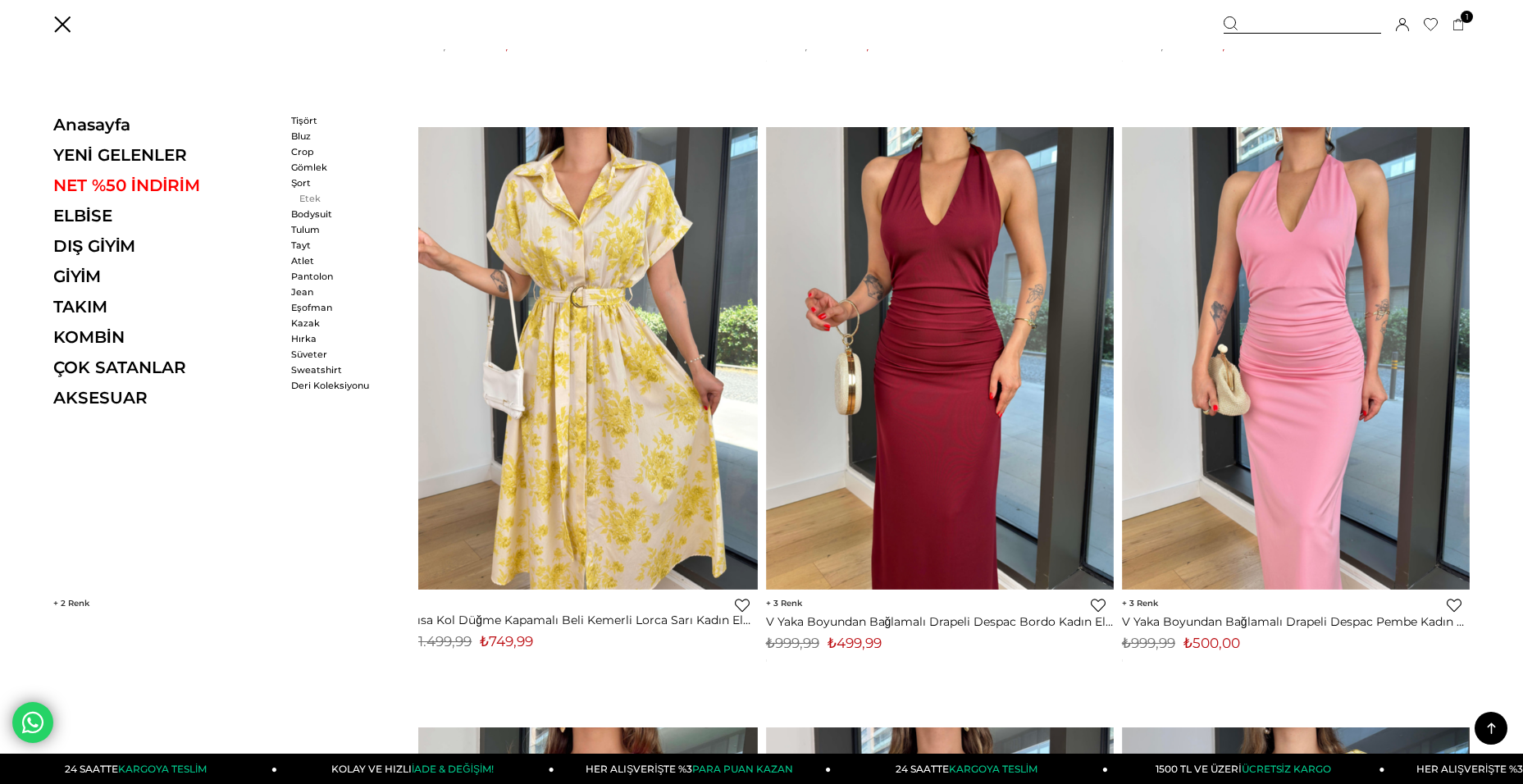
click at [323, 197] on link "Etek" at bounding box center [338, 198] width 94 height 12
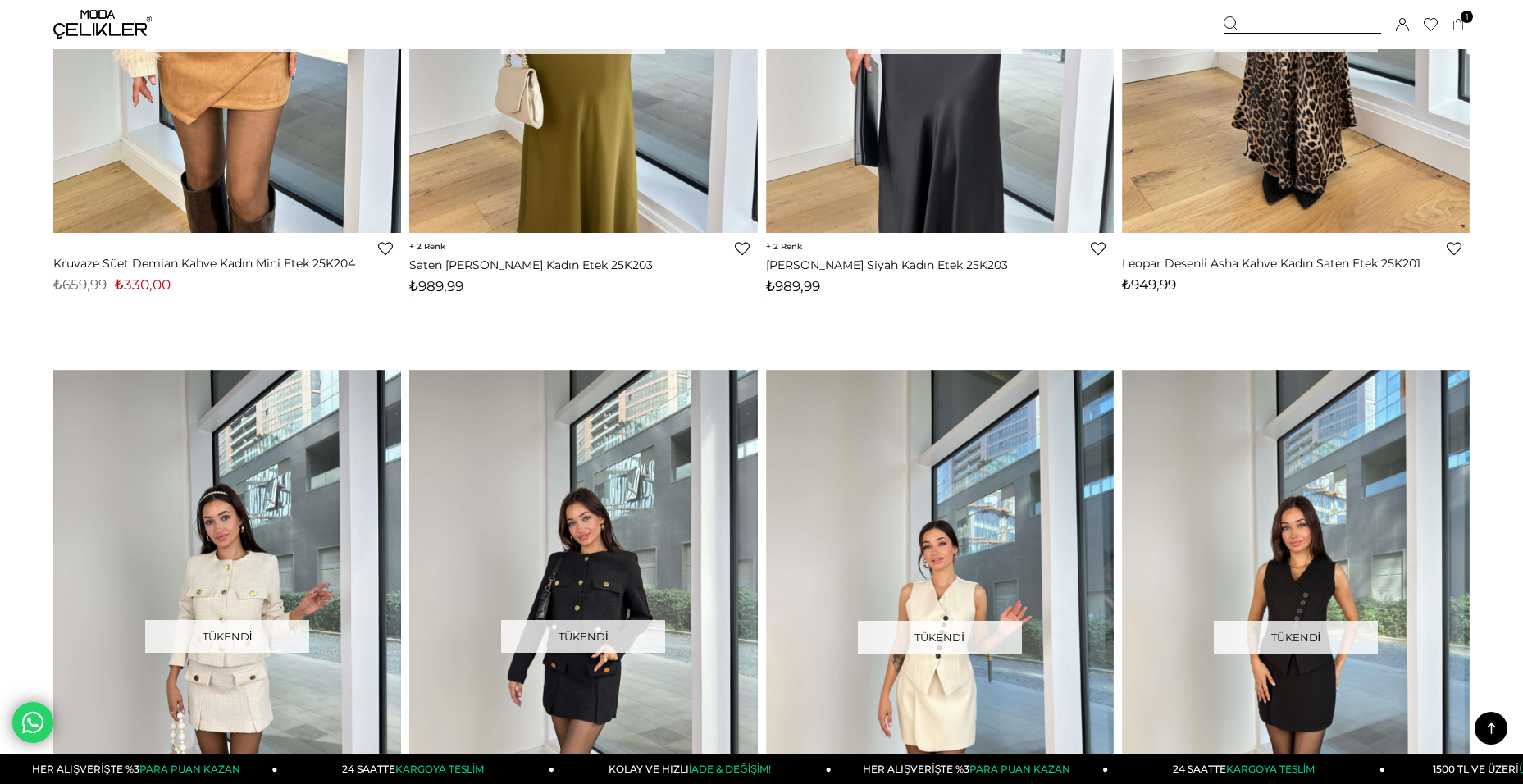
scroll to position [5083, 0]
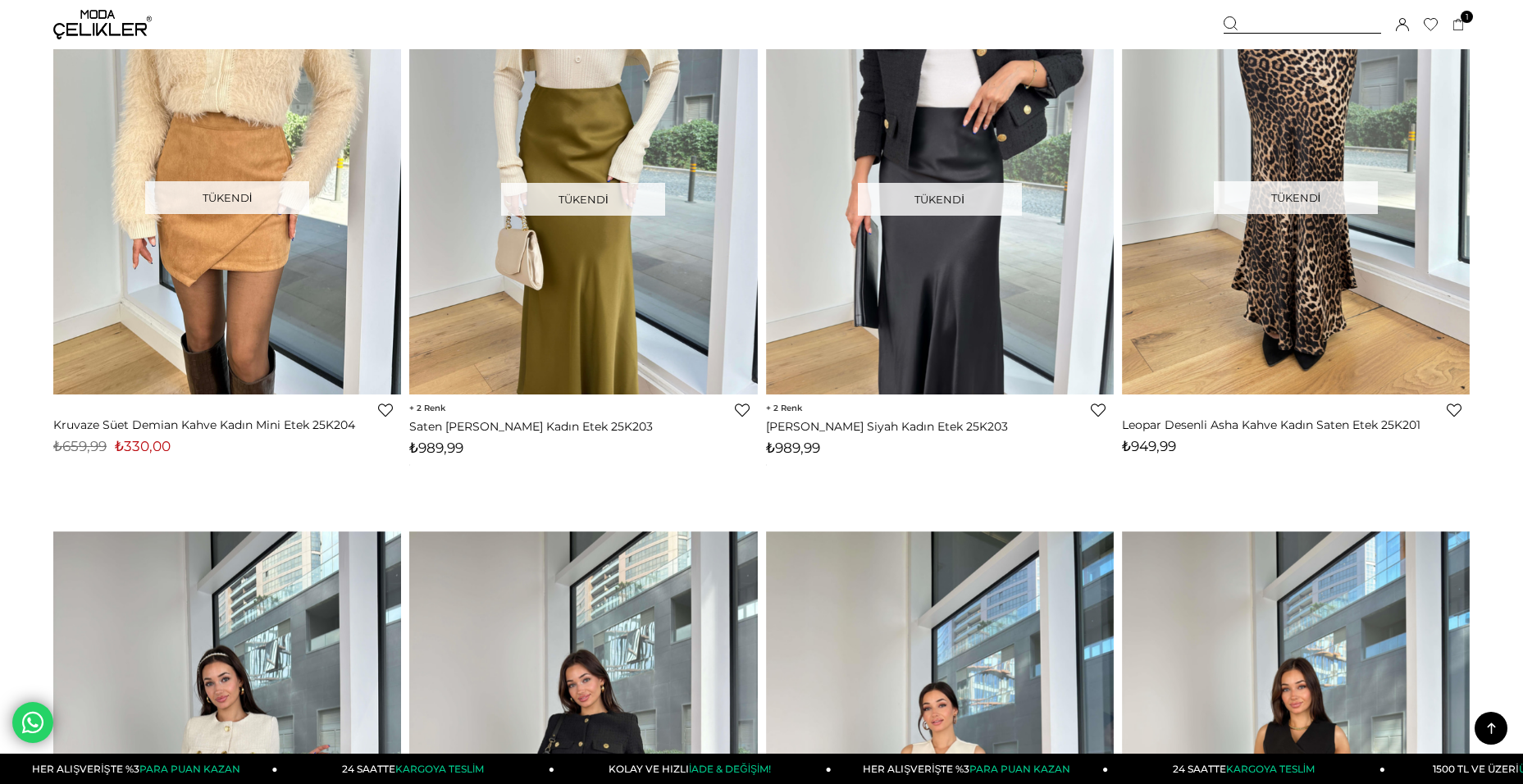
click at [80, 30] on img at bounding box center [102, 24] width 99 height 30
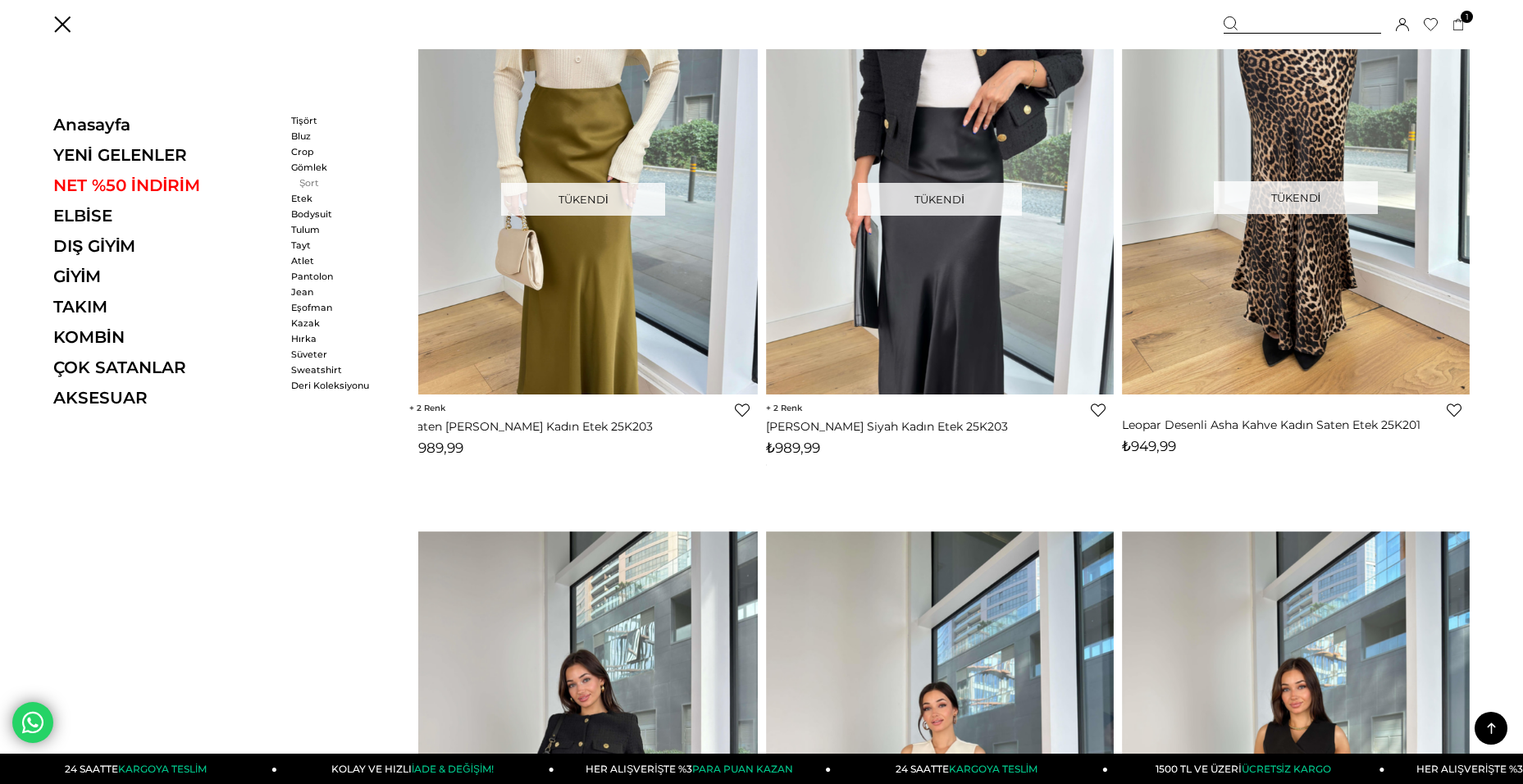
click at [325, 184] on link "Şort" at bounding box center [338, 182] width 94 height 12
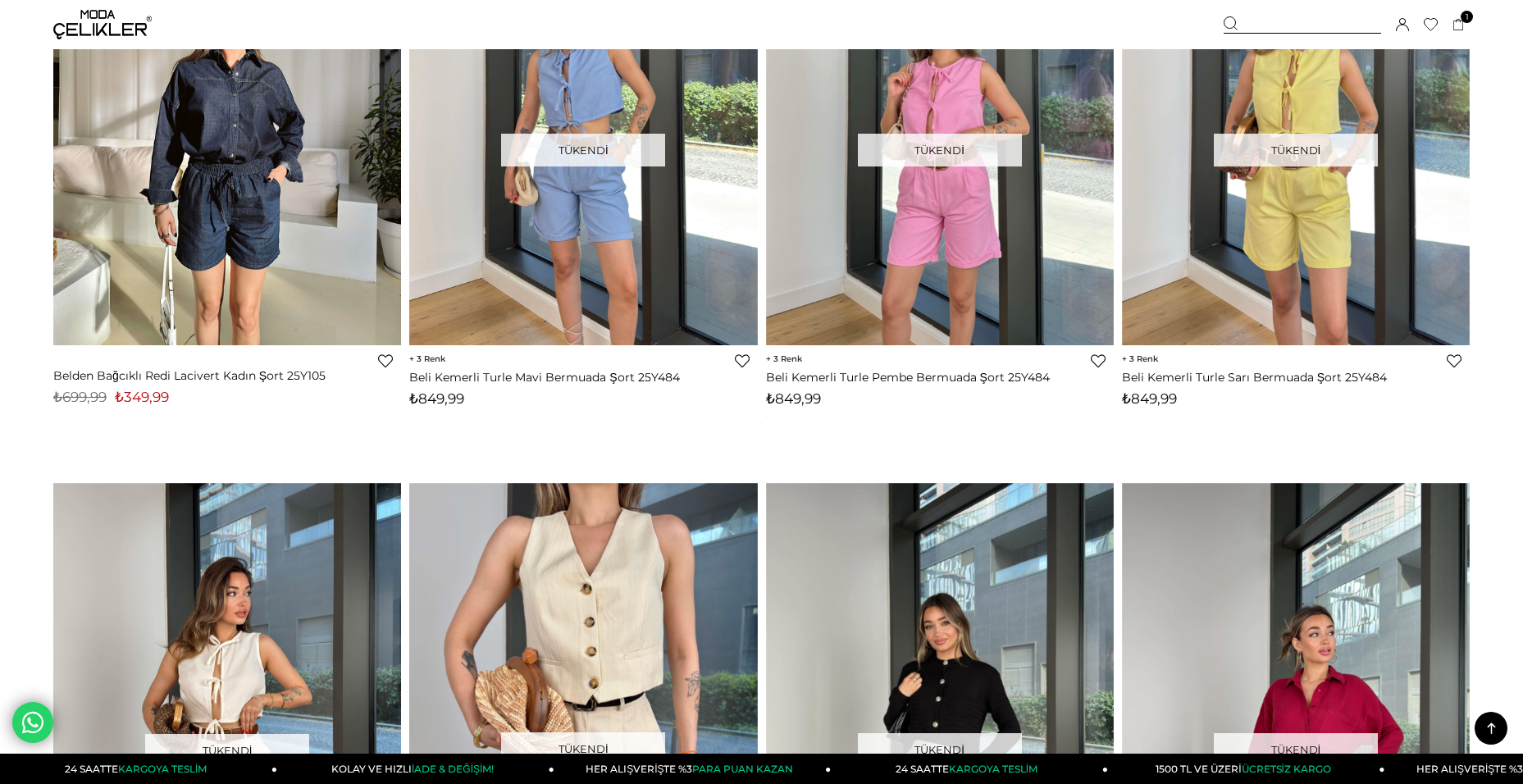
scroll to position [328, 0]
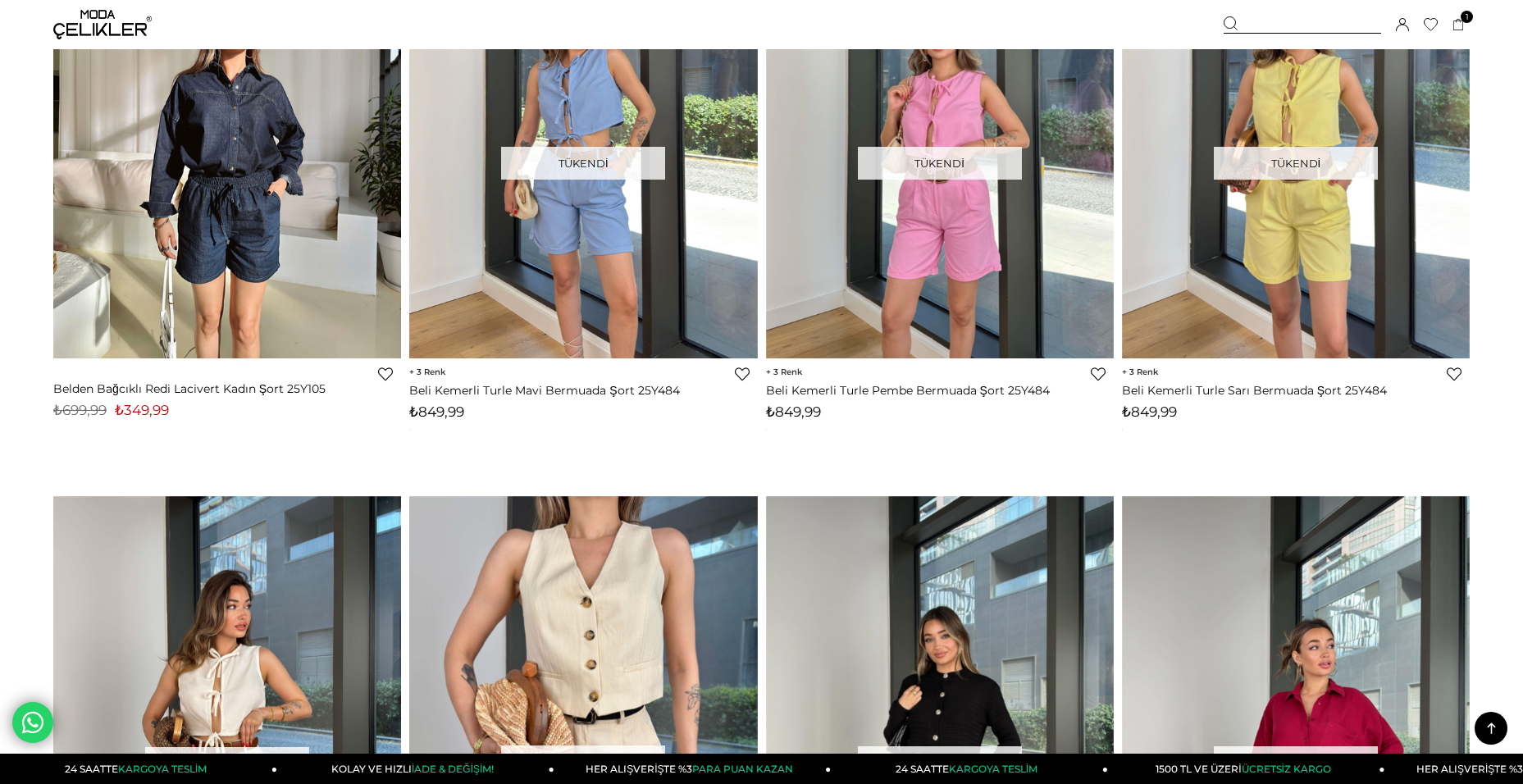
click at [110, 32] on img at bounding box center [102, 24] width 99 height 30
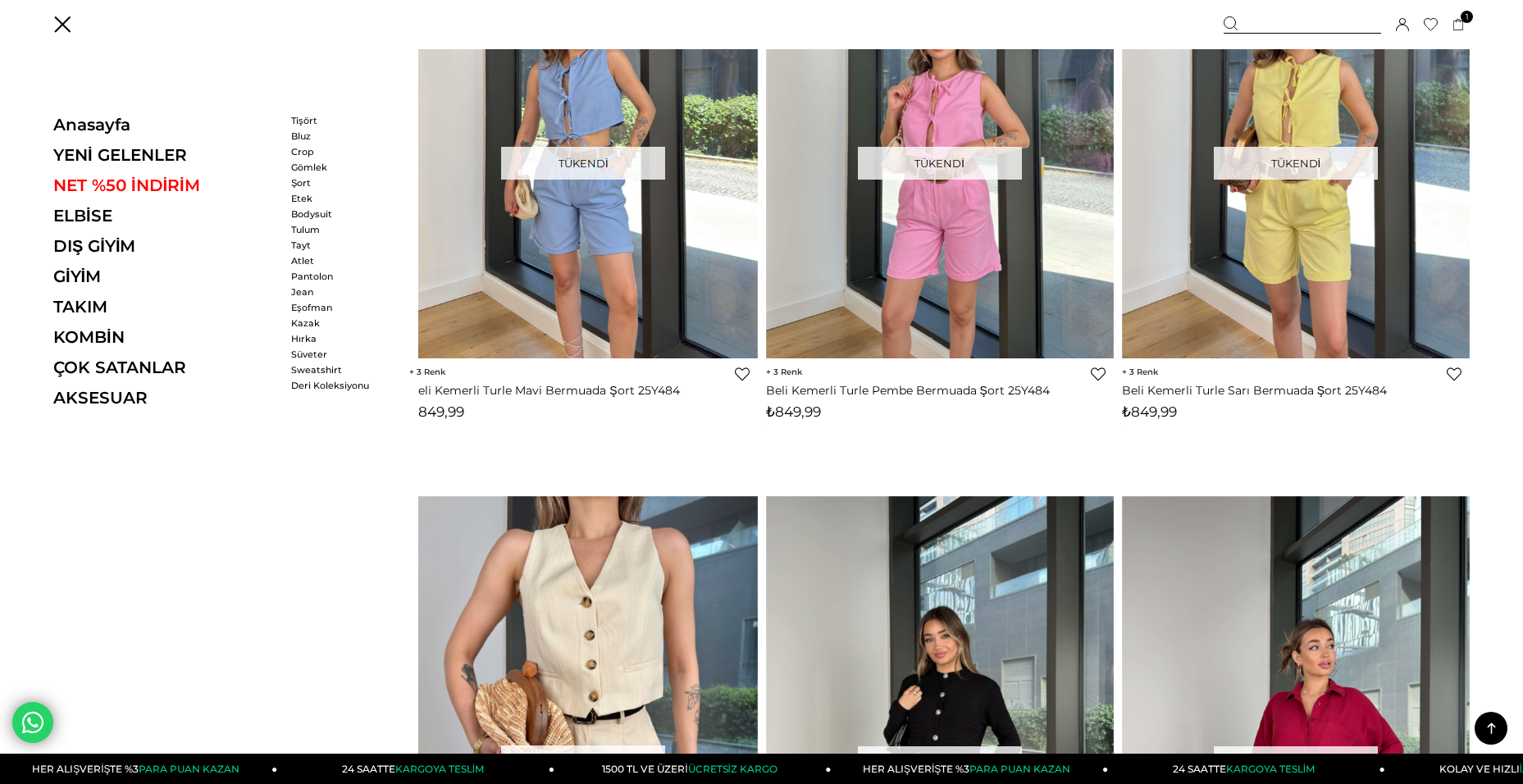
click at [322, 173] on ul "Tişört Bluz Crop Gömlek Şort Etek Bodysuit Tulum" at bounding box center [338, 175] width 94 height 120
click at [321, 169] on link "Gömlek" at bounding box center [338, 167] width 94 height 12
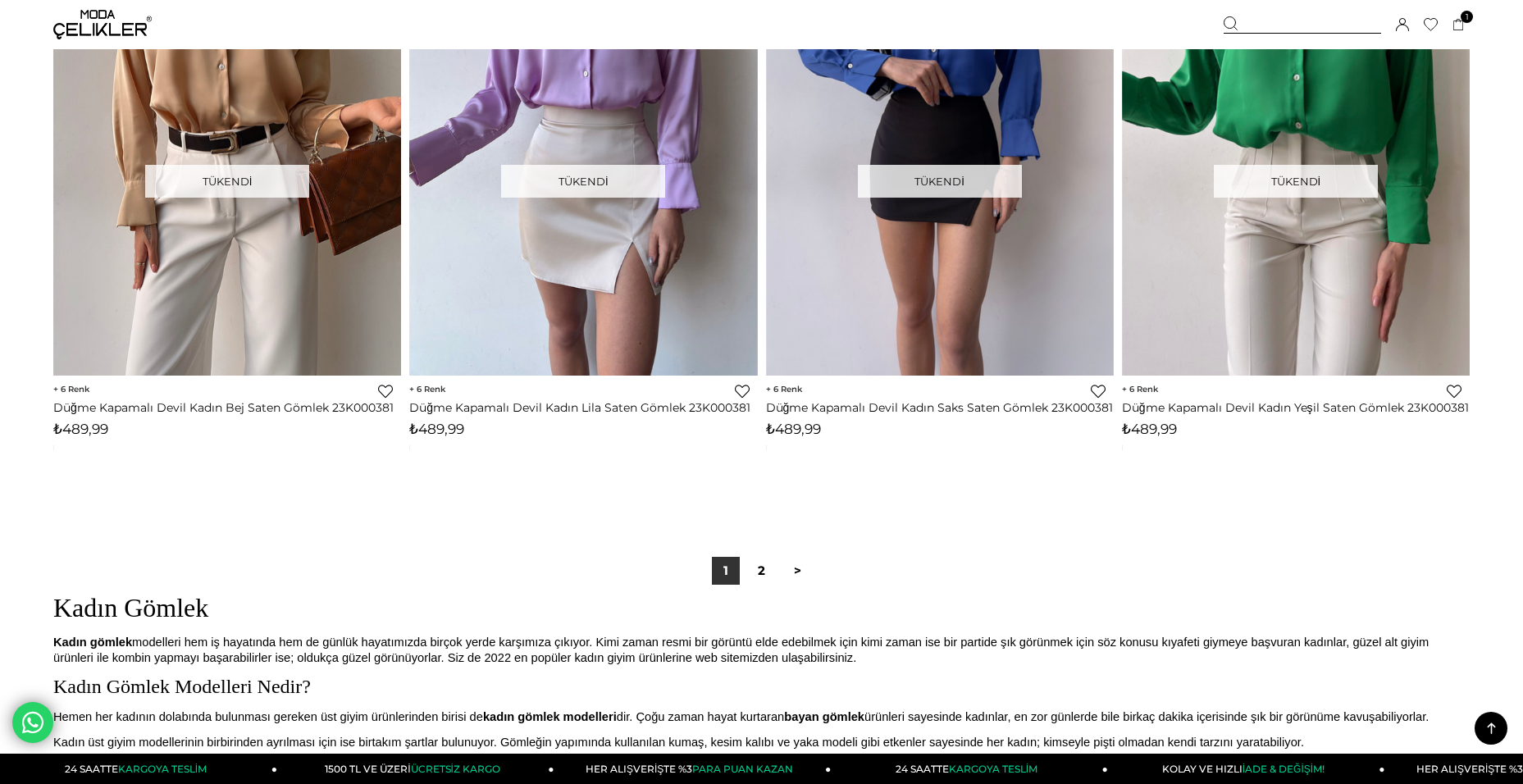
scroll to position [11888, 0]
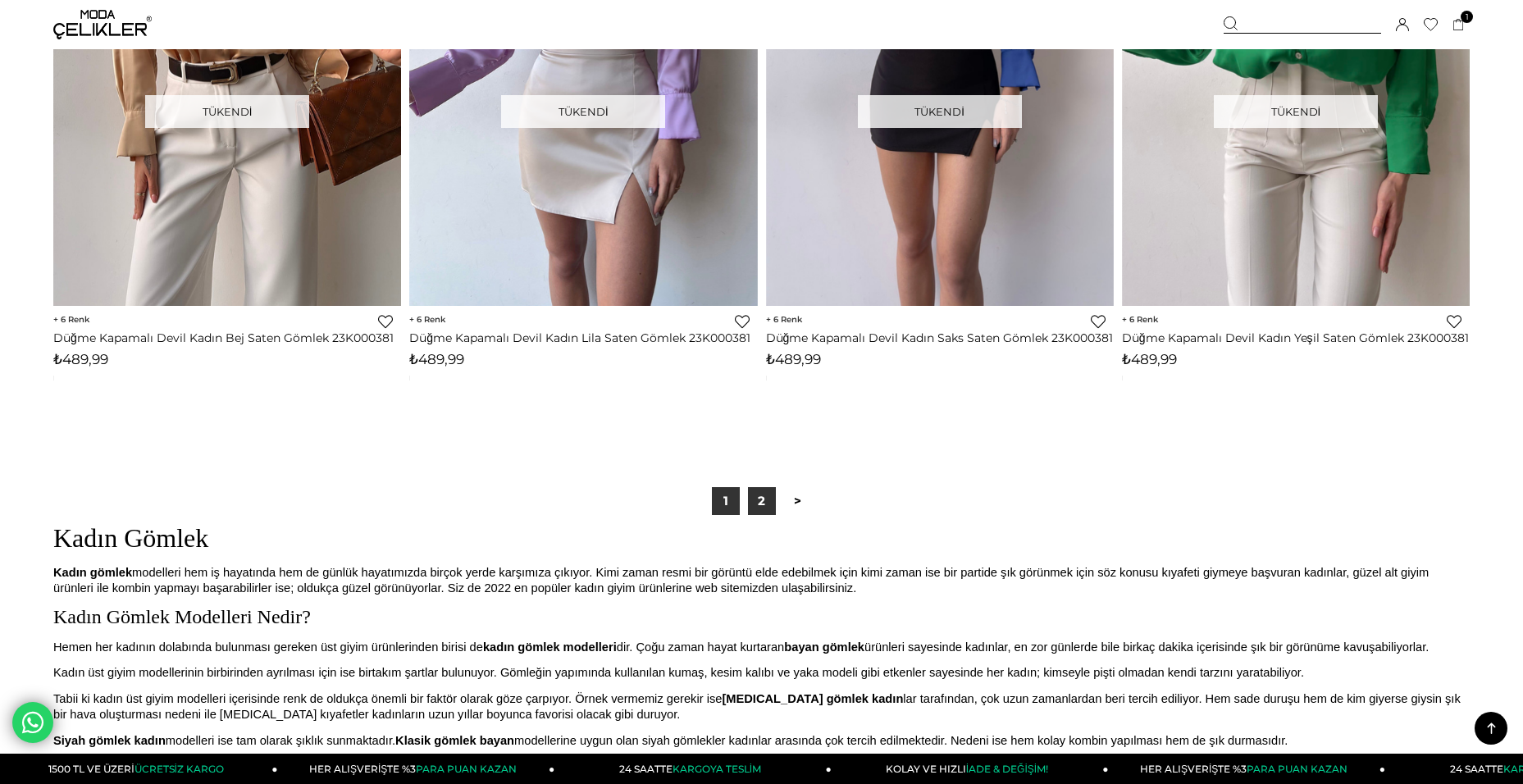
click at [760, 499] on link "2" at bounding box center [762, 500] width 28 height 28
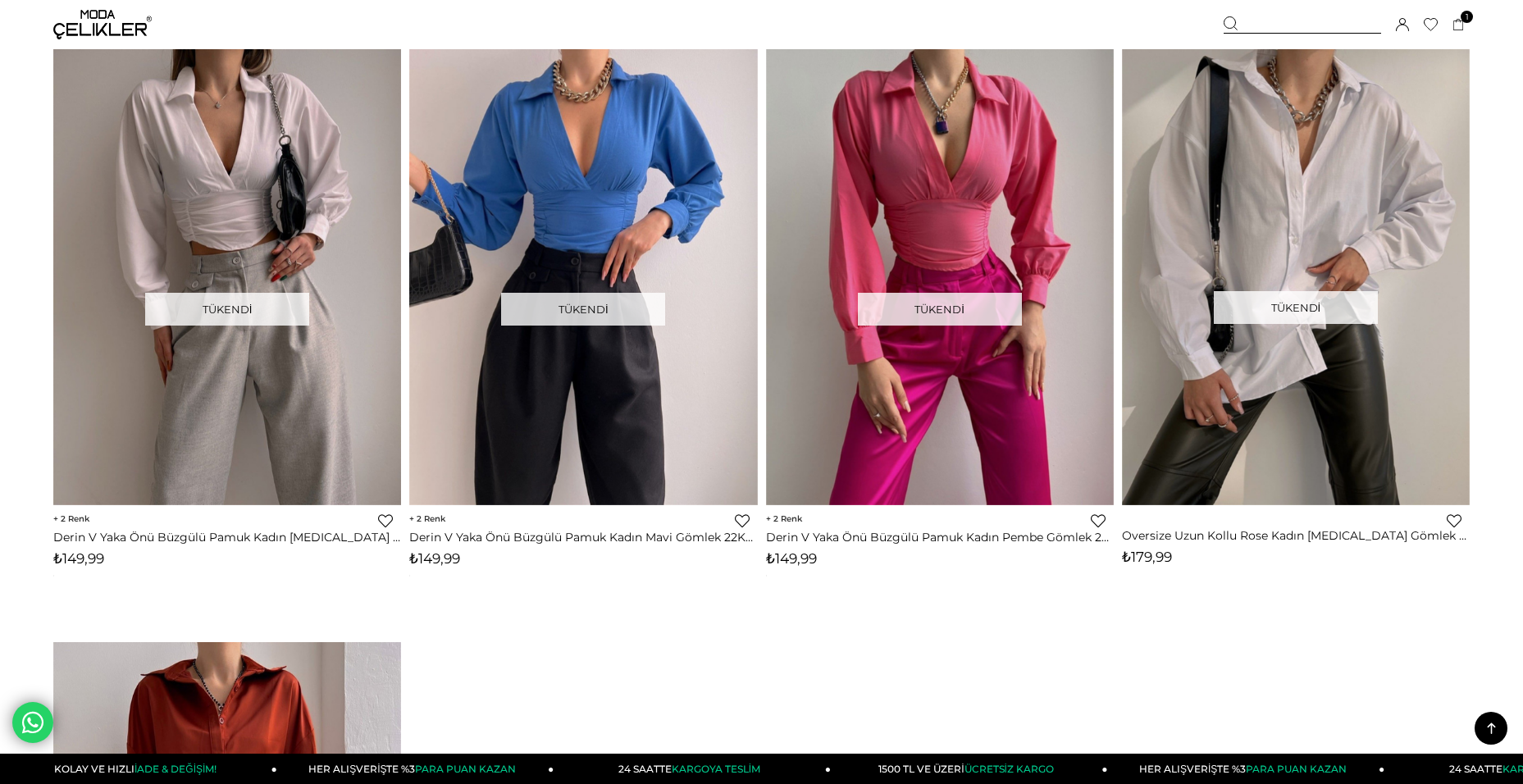
scroll to position [3689, 0]
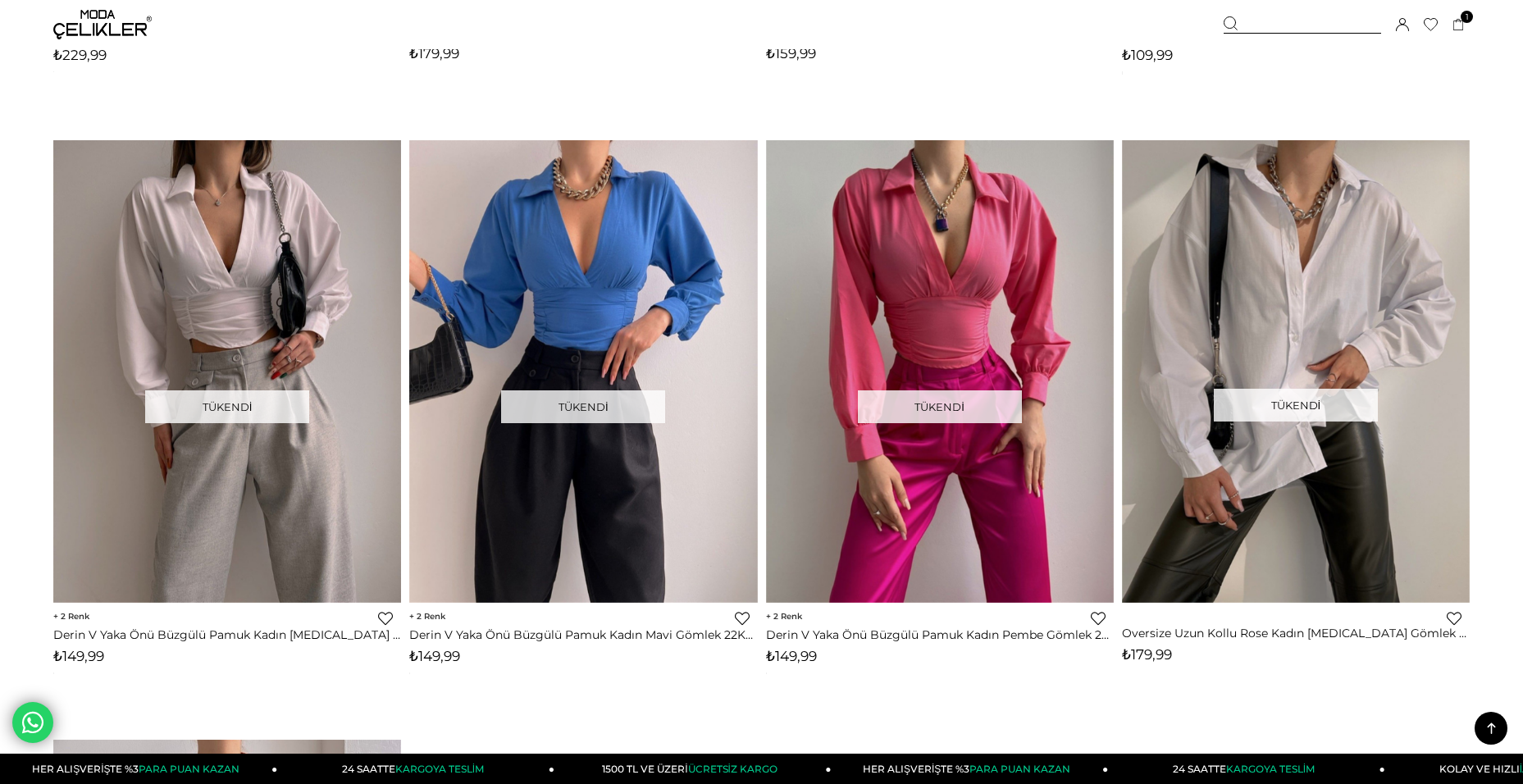
click at [98, 33] on img at bounding box center [102, 24] width 99 height 30
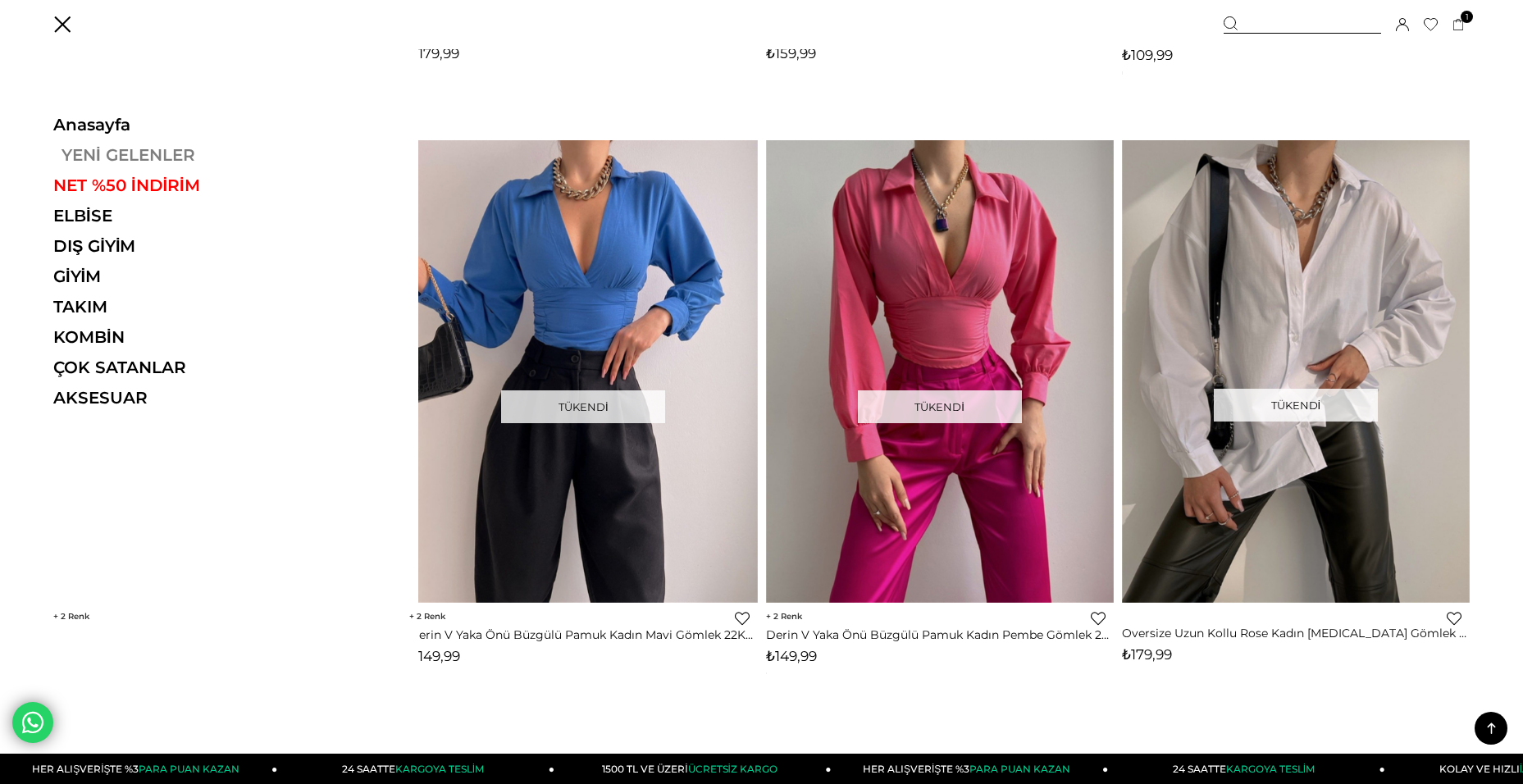
click at [118, 148] on link "YENİ GELENLER" at bounding box center [165, 155] width 226 height 20
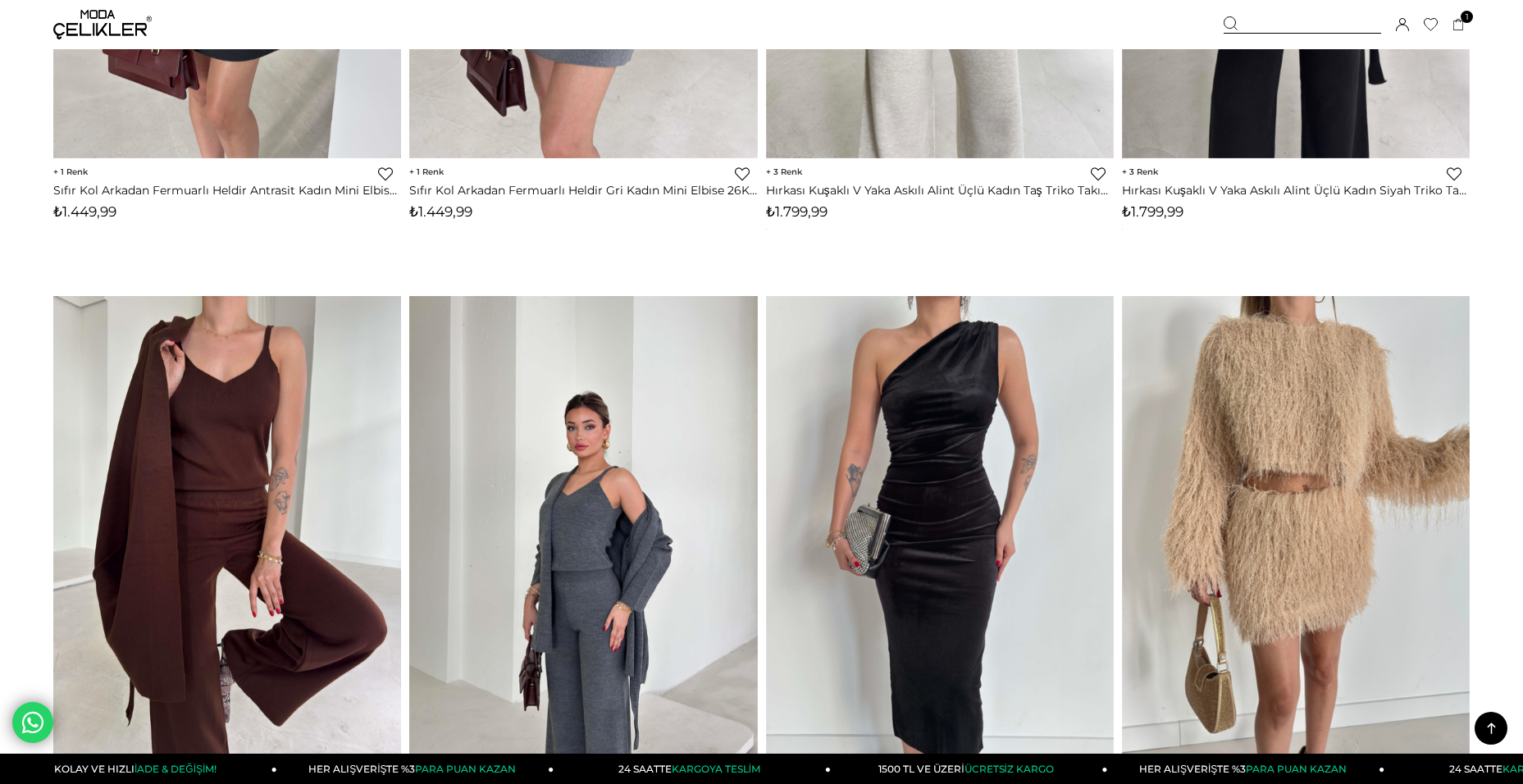
scroll to position [6067, 0]
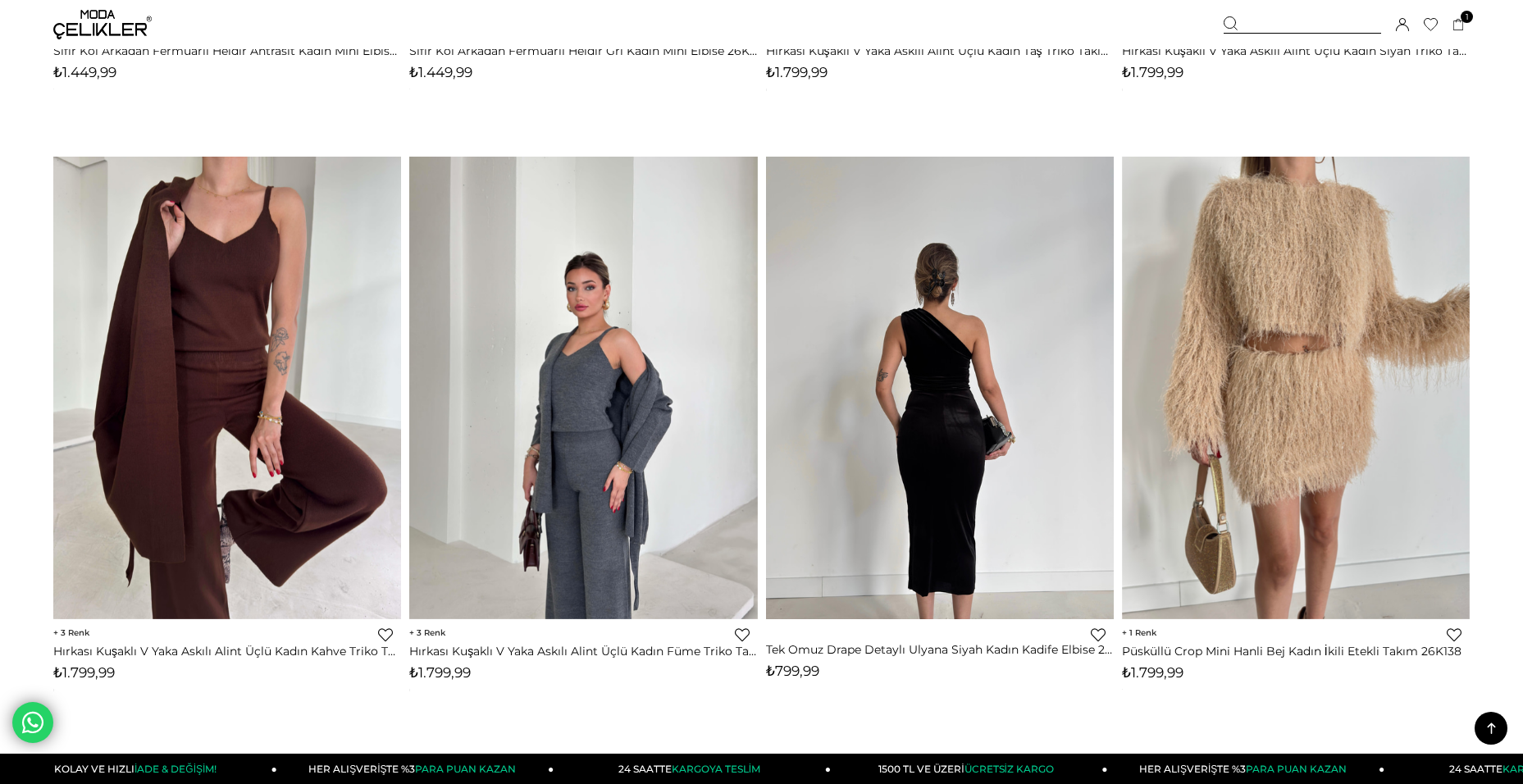
click at [963, 437] on img at bounding box center [940, 387] width 348 height 463
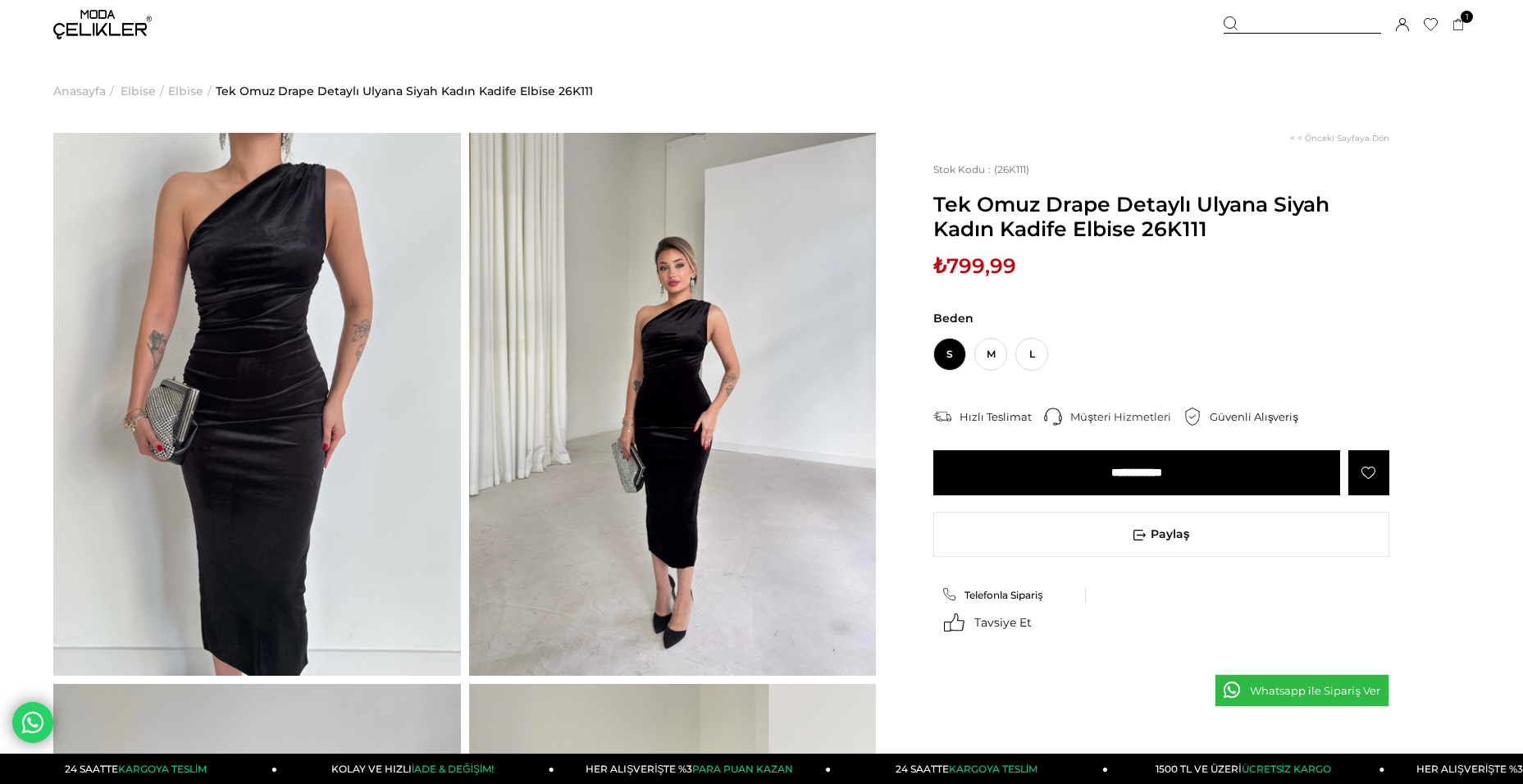
click at [949, 358] on span "S" at bounding box center [950, 354] width 33 height 33
click at [1156, 465] on input "**********" at bounding box center [1137, 472] width 407 height 45
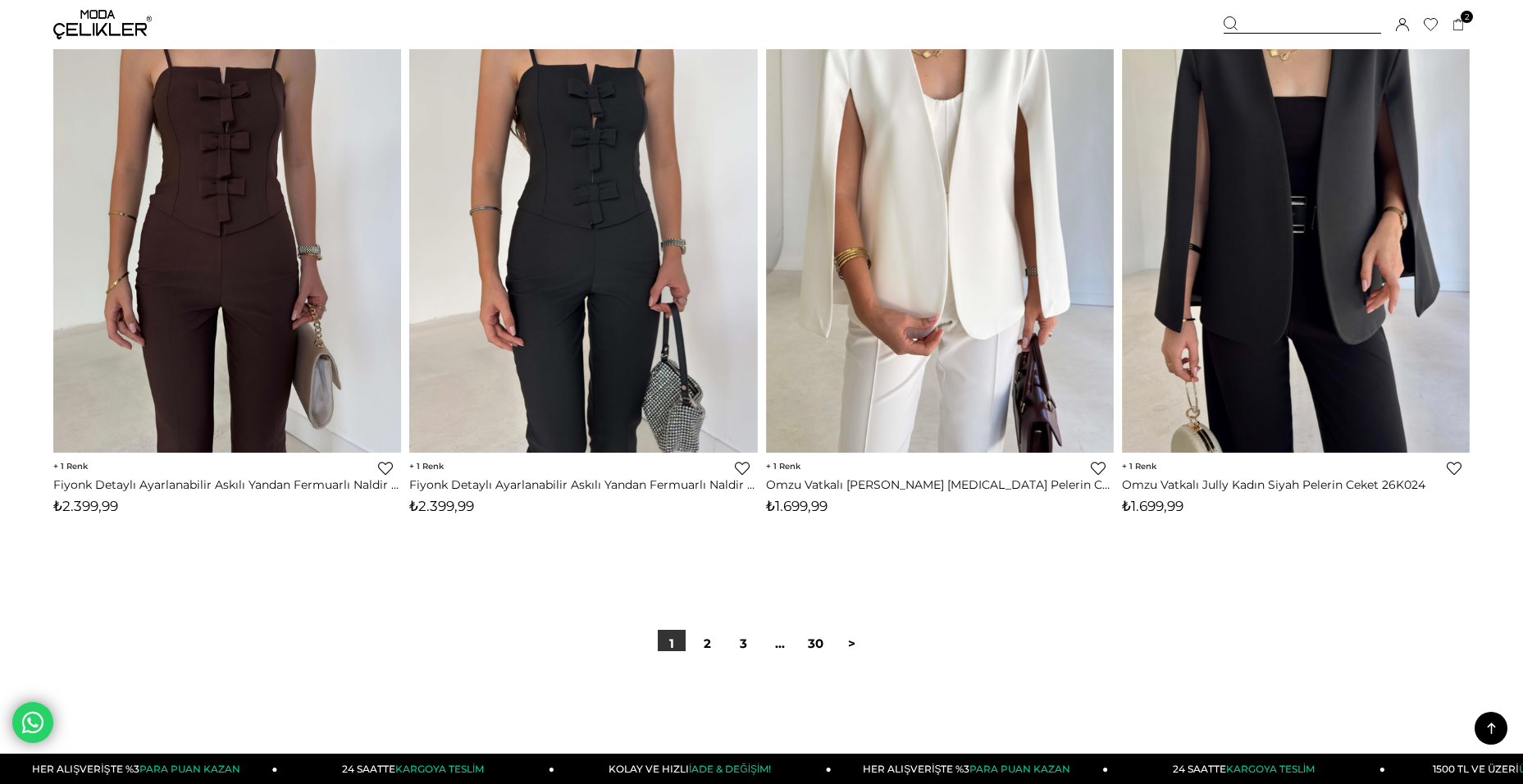
scroll to position [11560, 0]
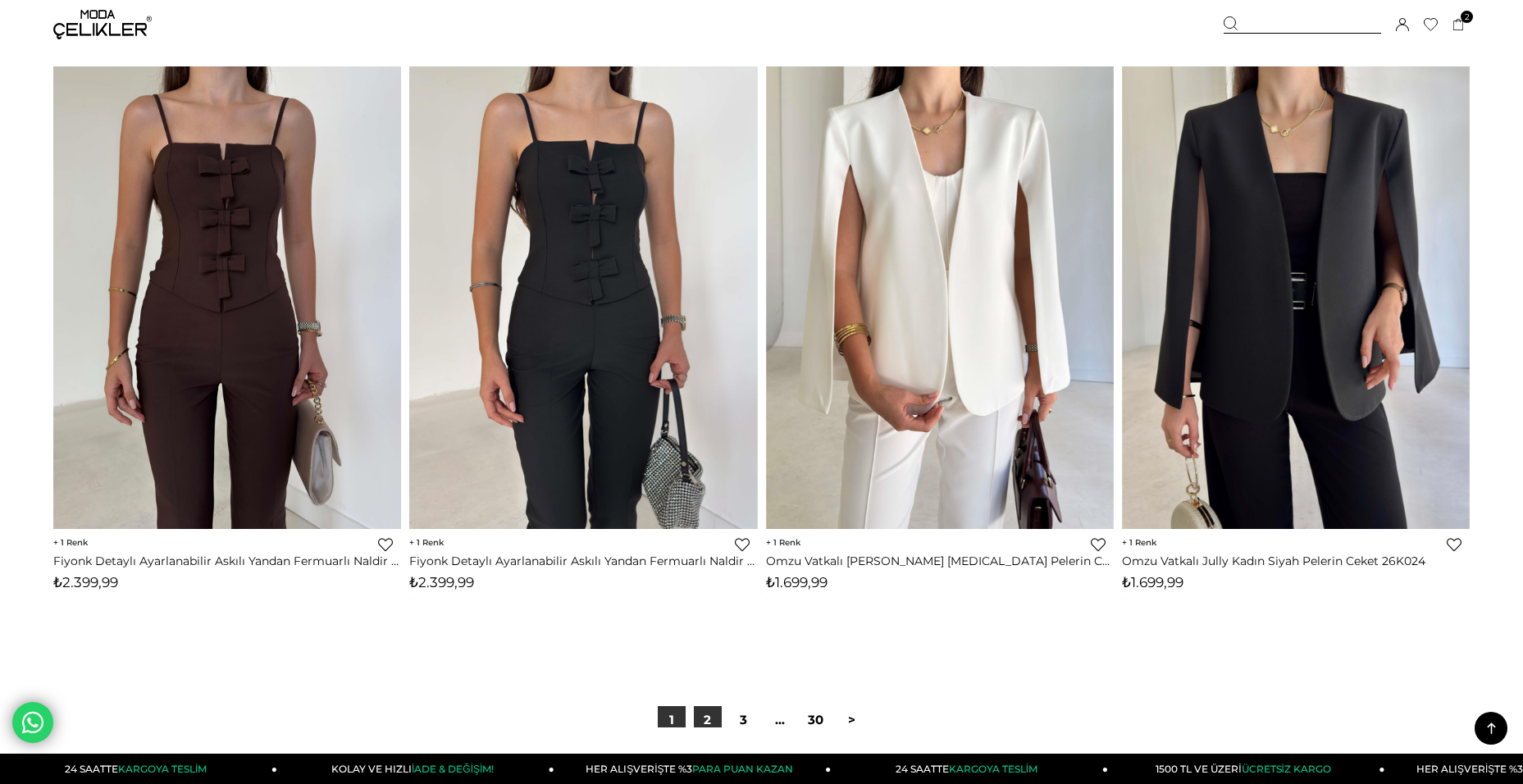
click at [713, 723] on link "2" at bounding box center [707, 719] width 28 height 28
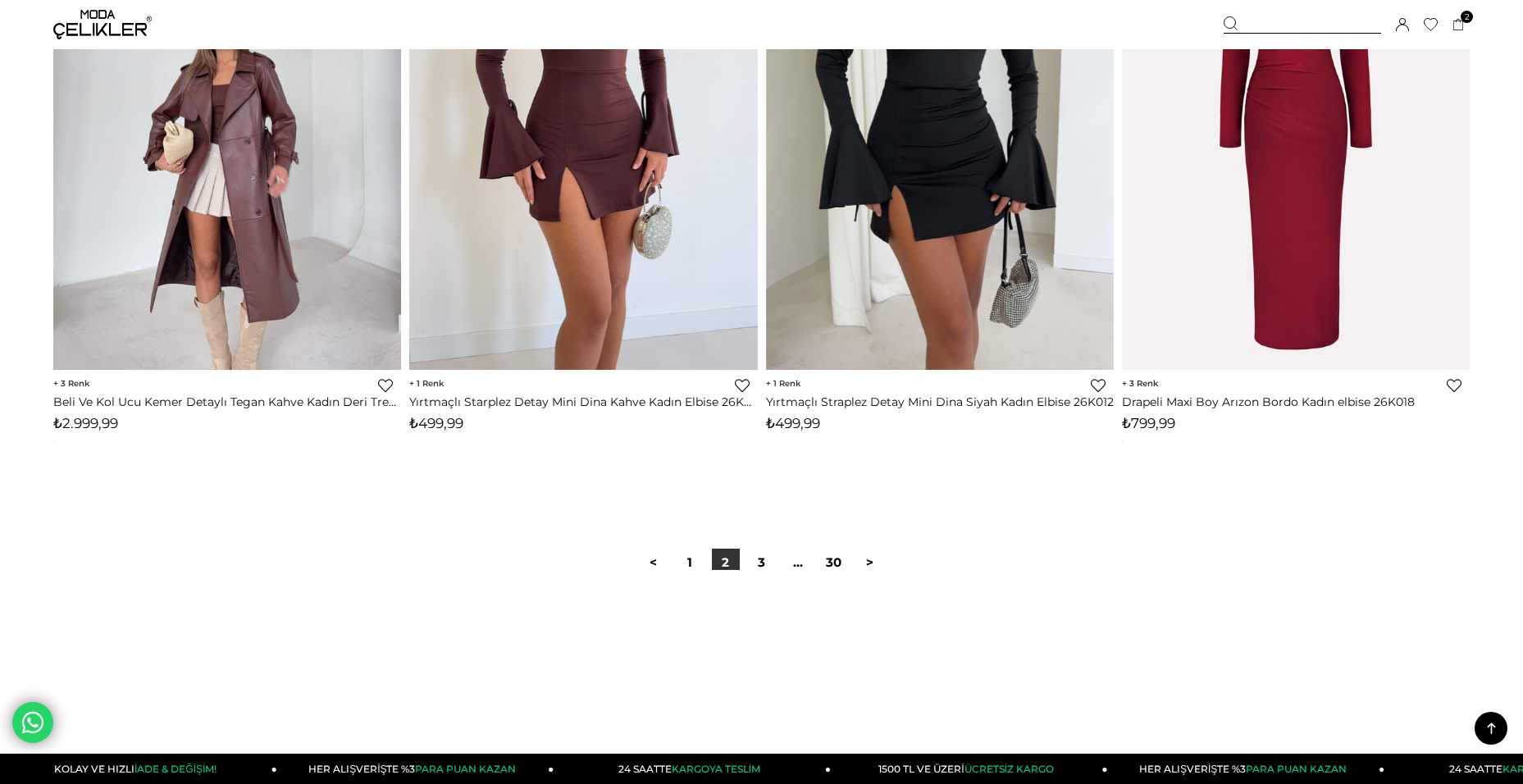
scroll to position [11806, 0]
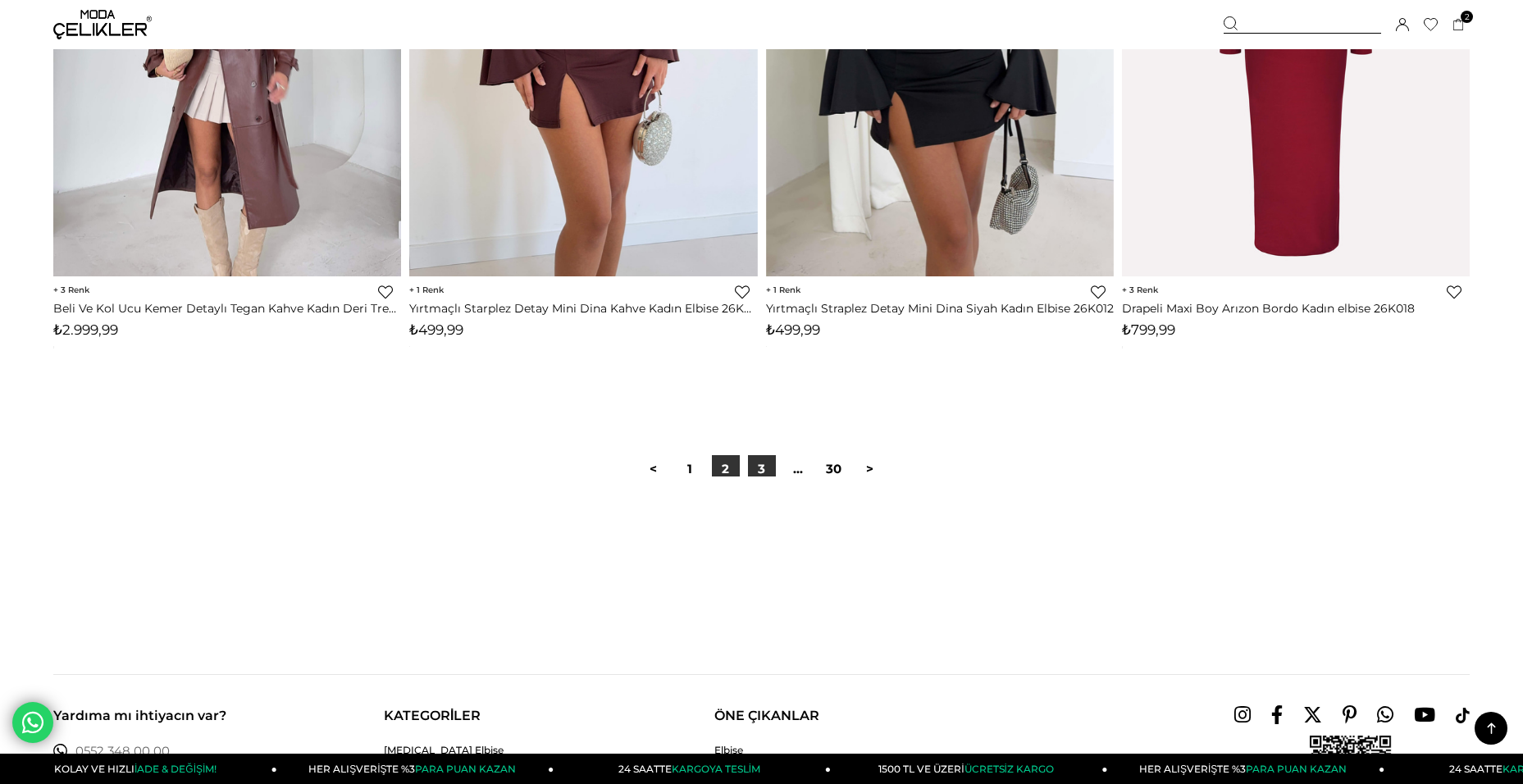
click at [756, 475] on link "3" at bounding box center [762, 469] width 28 height 28
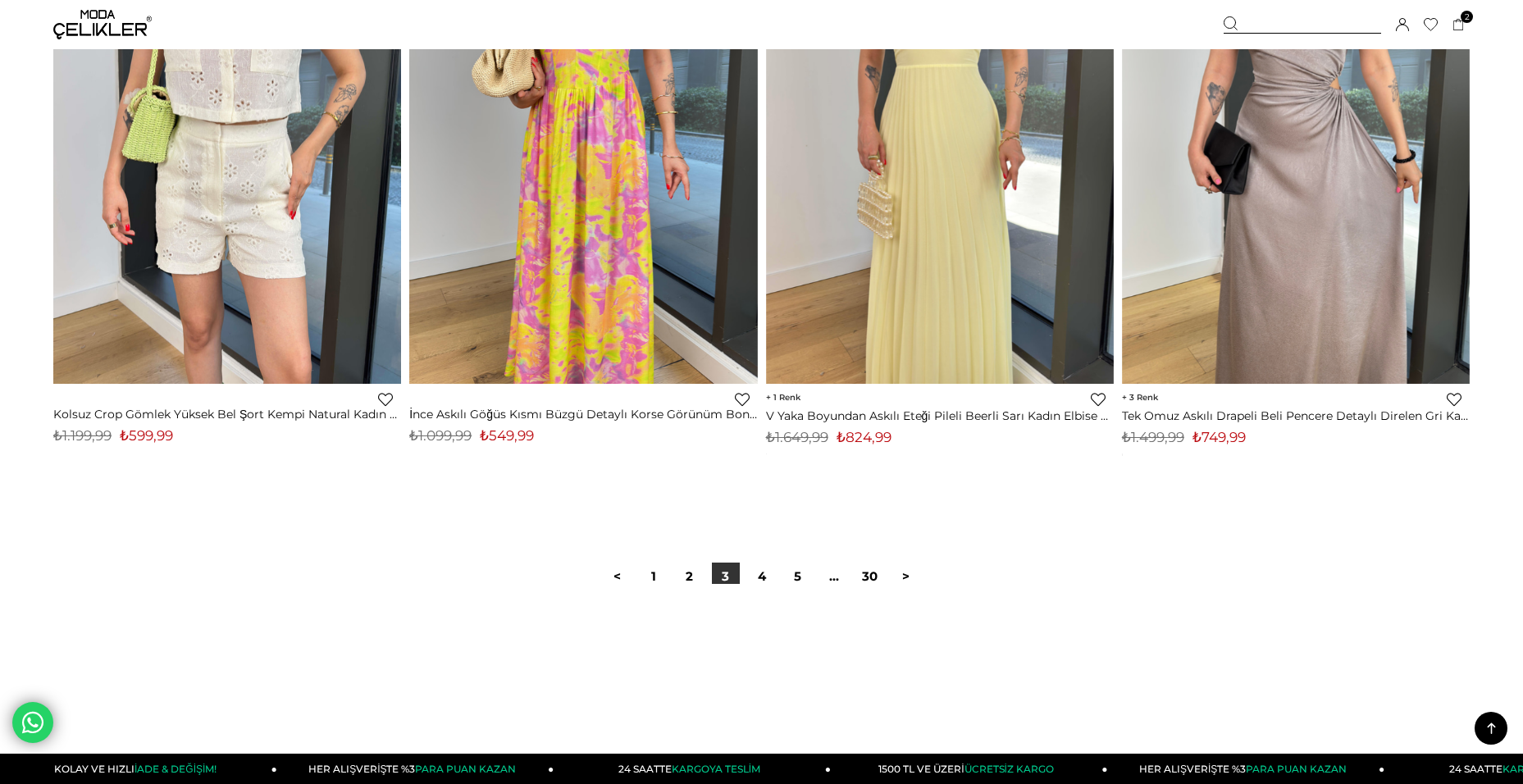
scroll to position [11806, 0]
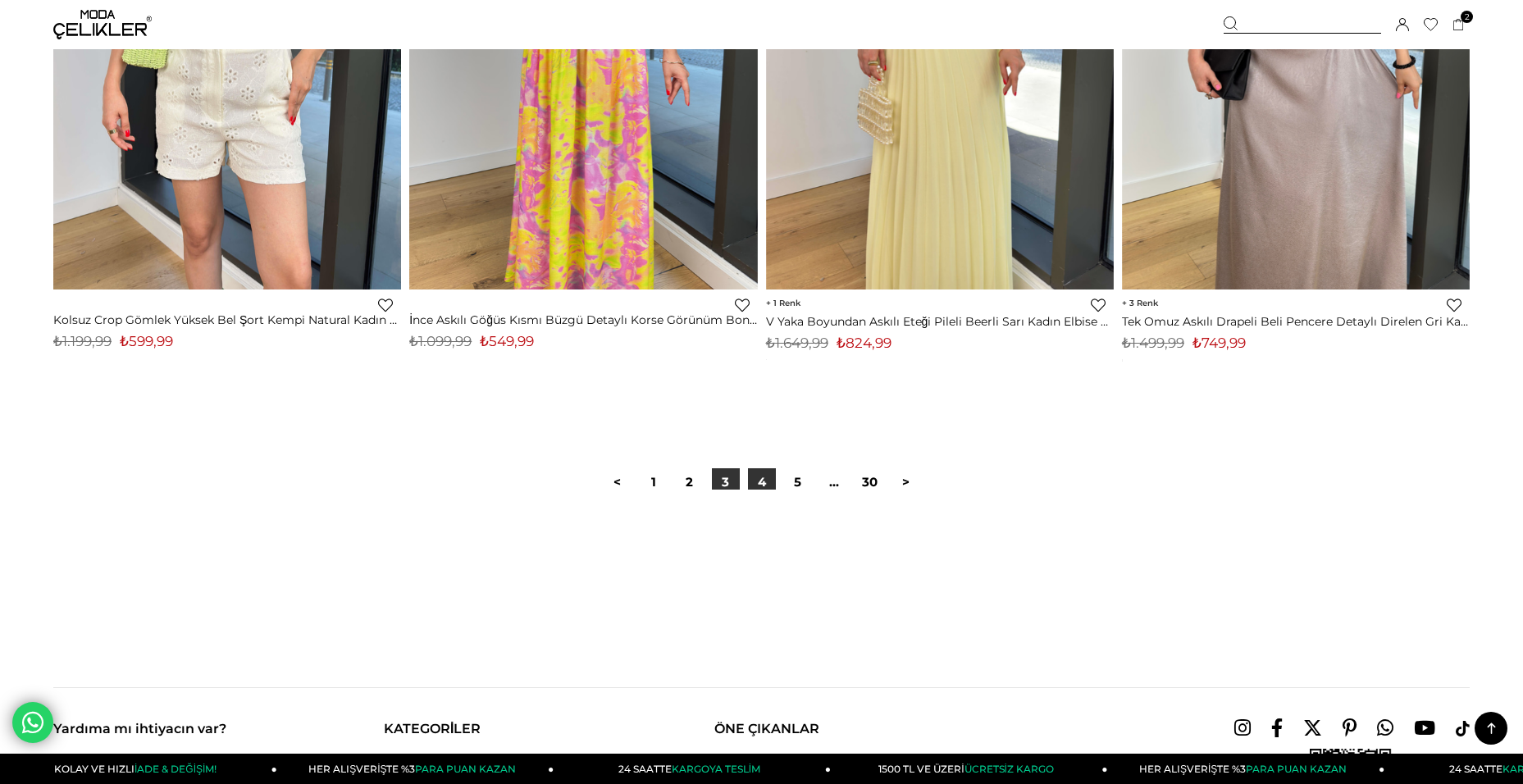
click at [758, 486] on link "4" at bounding box center [762, 481] width 28 height 28
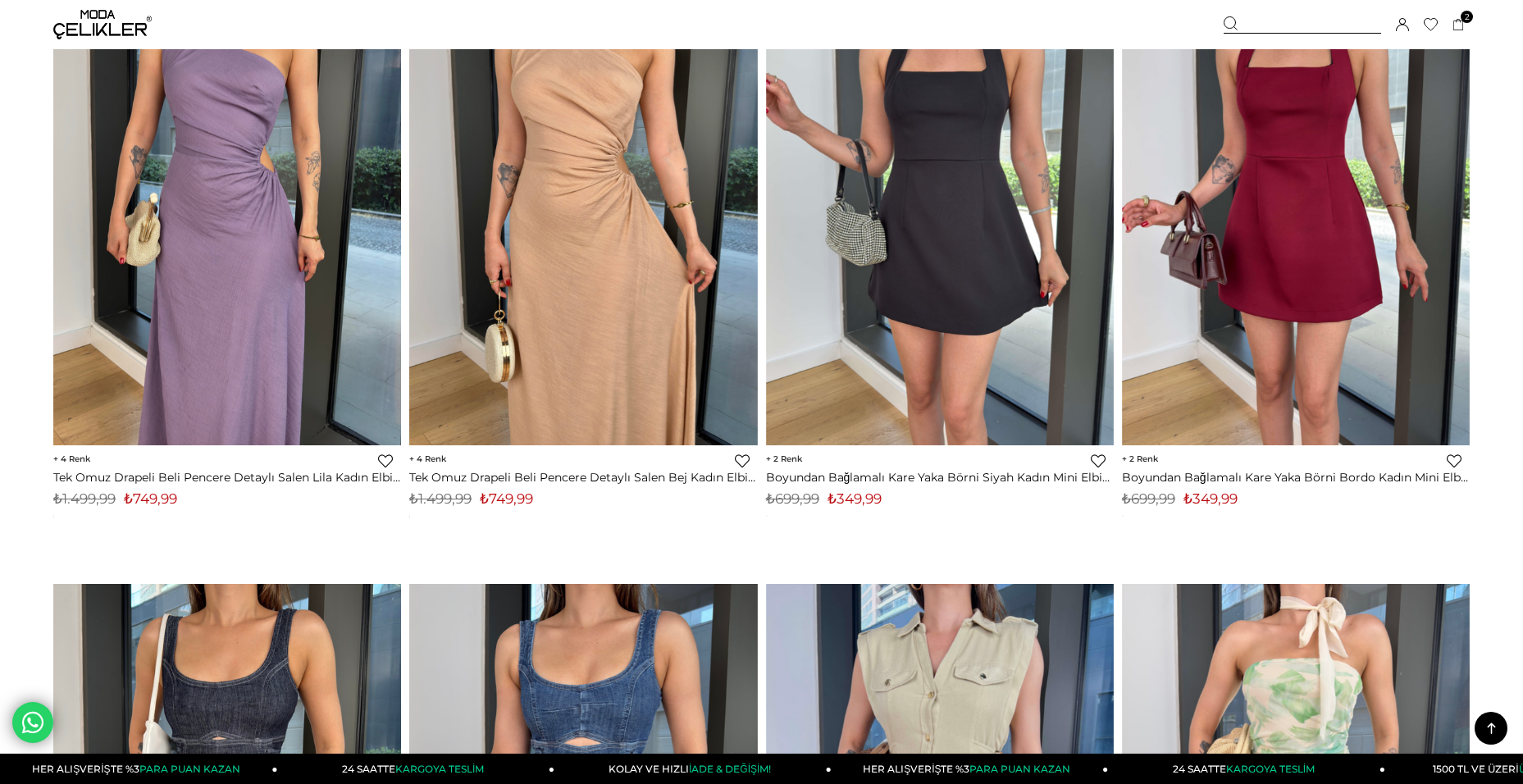
scroll to position [4345, 0]
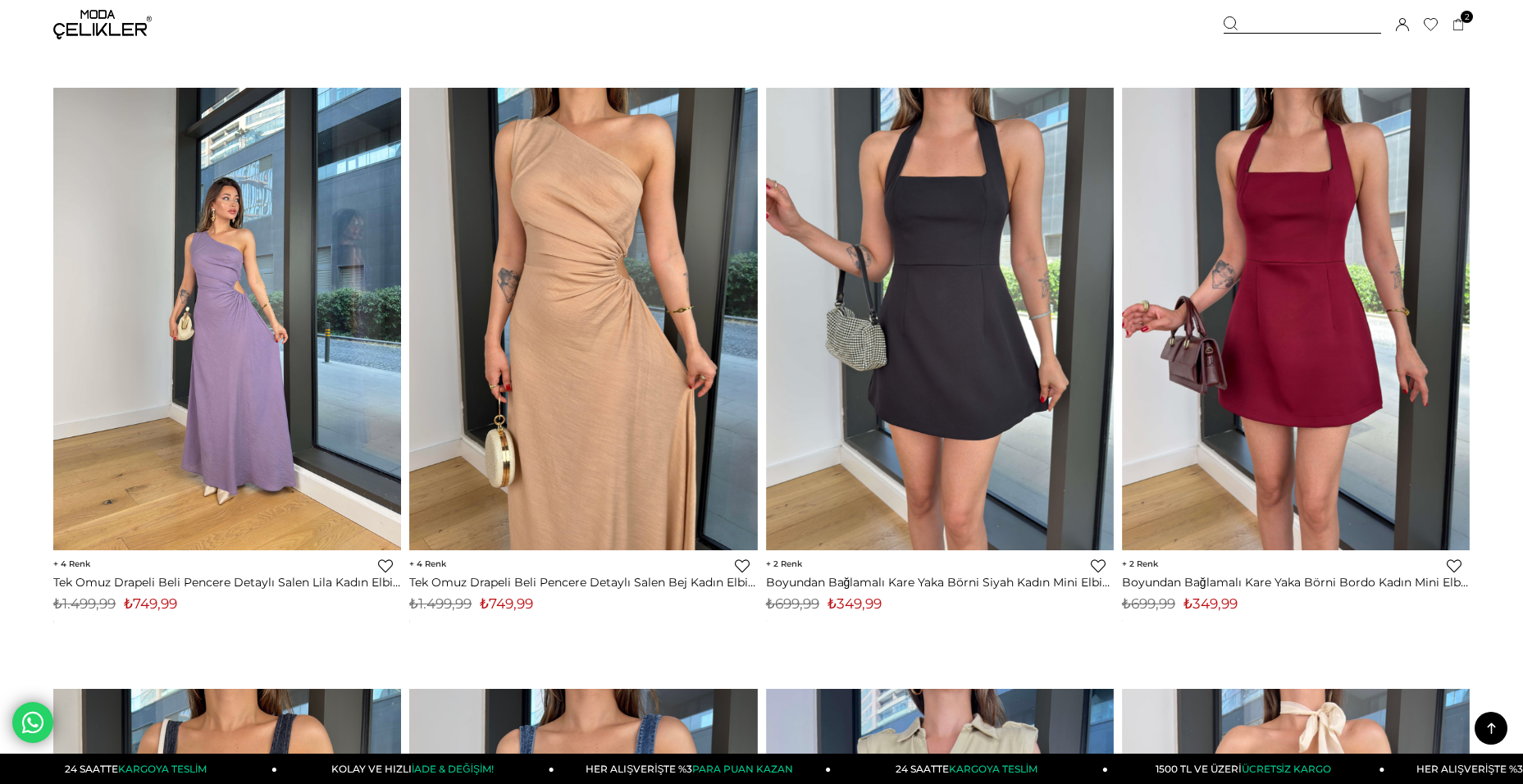
click at [263, 435] on img at bounding box center [226, 319] width 348 height 463
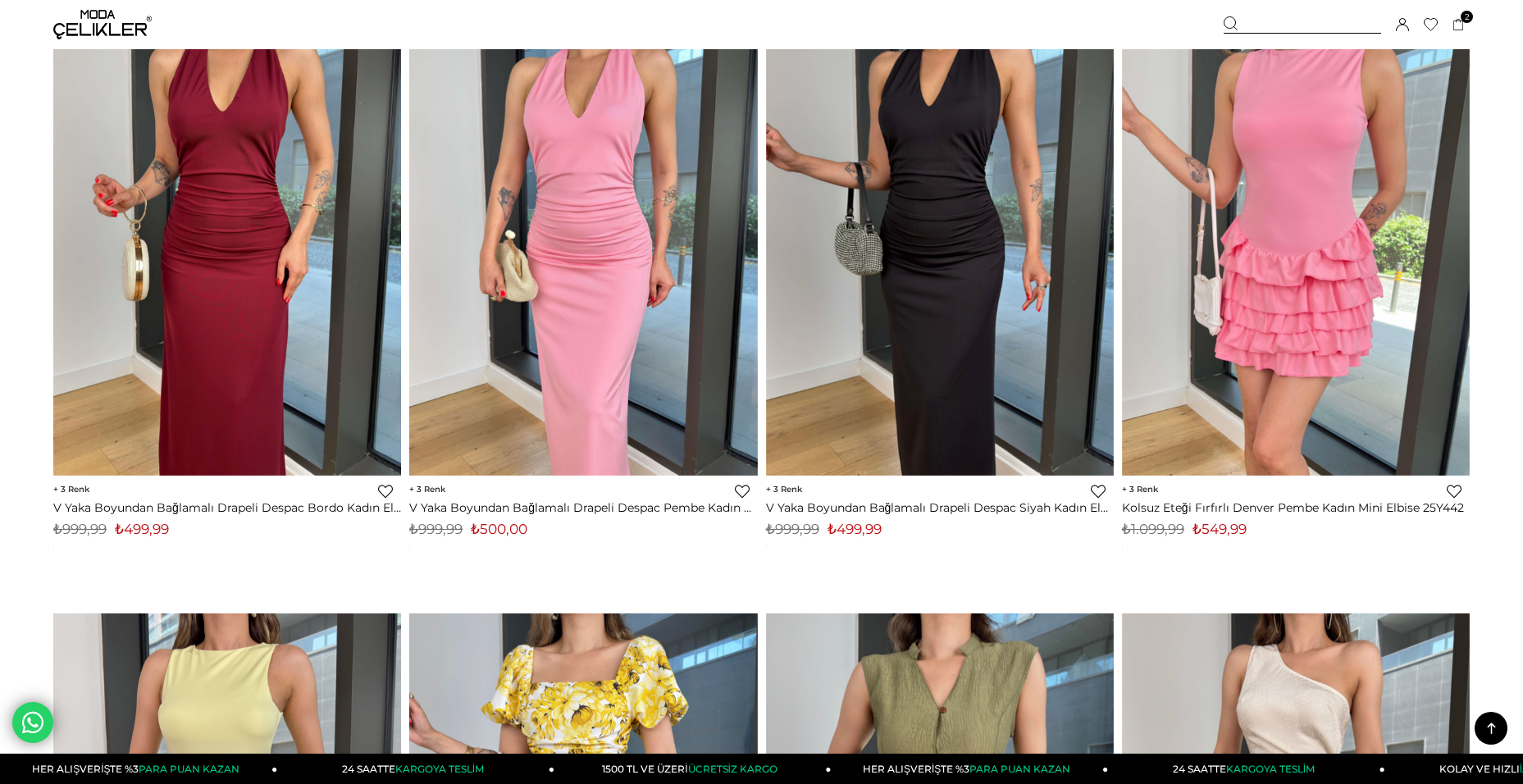
scroll to position [7871, 0]
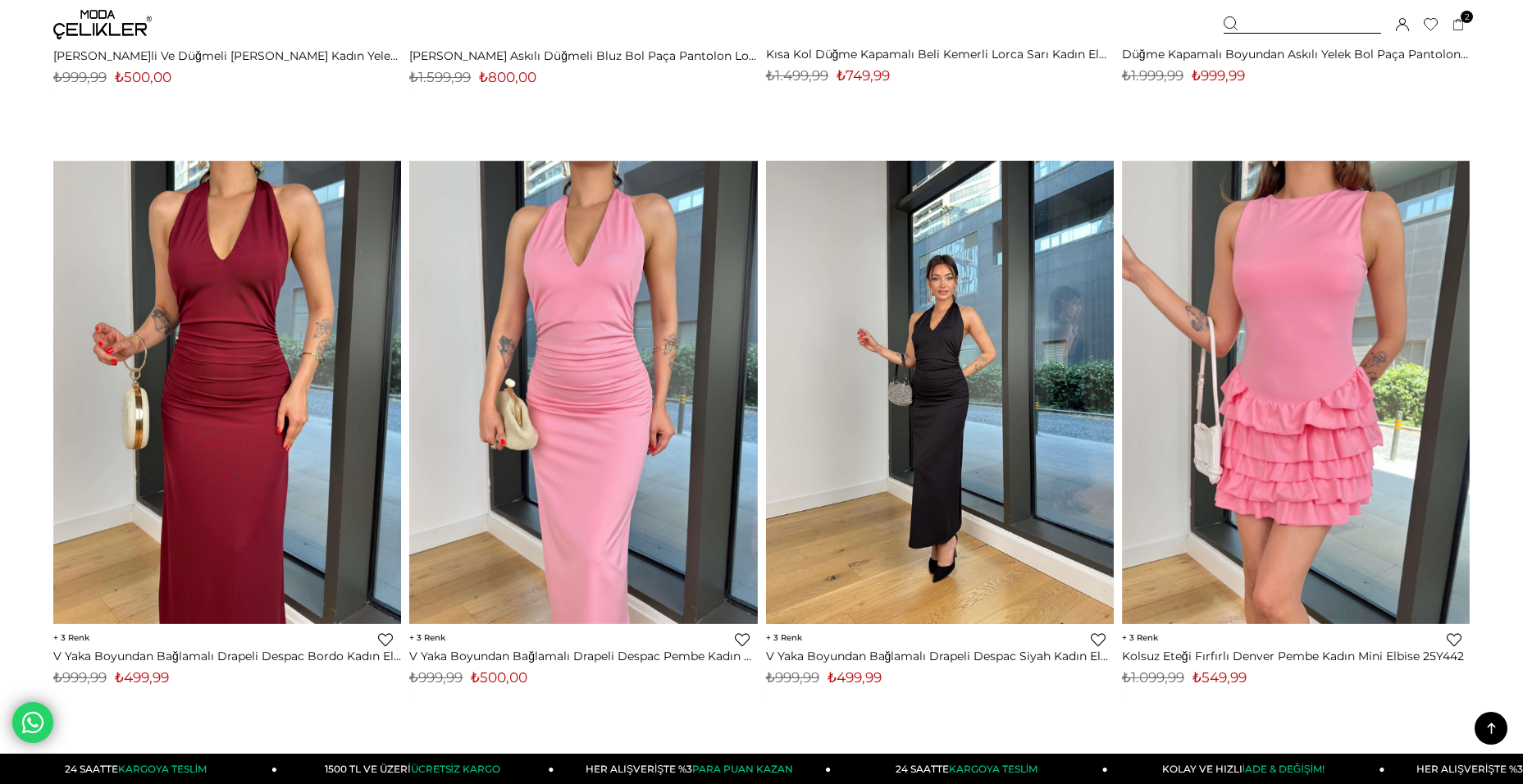
click at [956, 378] on img at bounding box center [940, 392] width 348 height 463
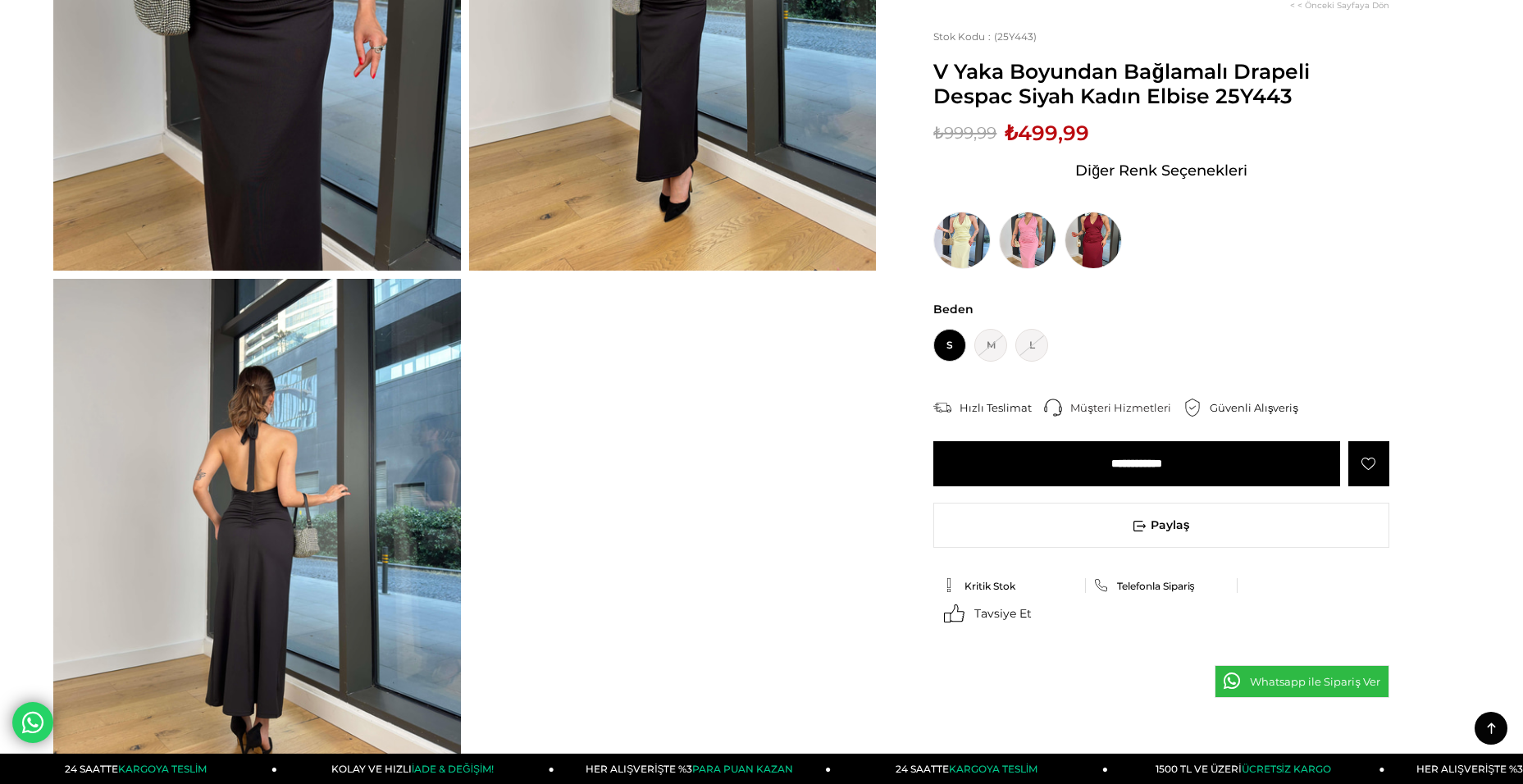
scroll to position [410, 0]
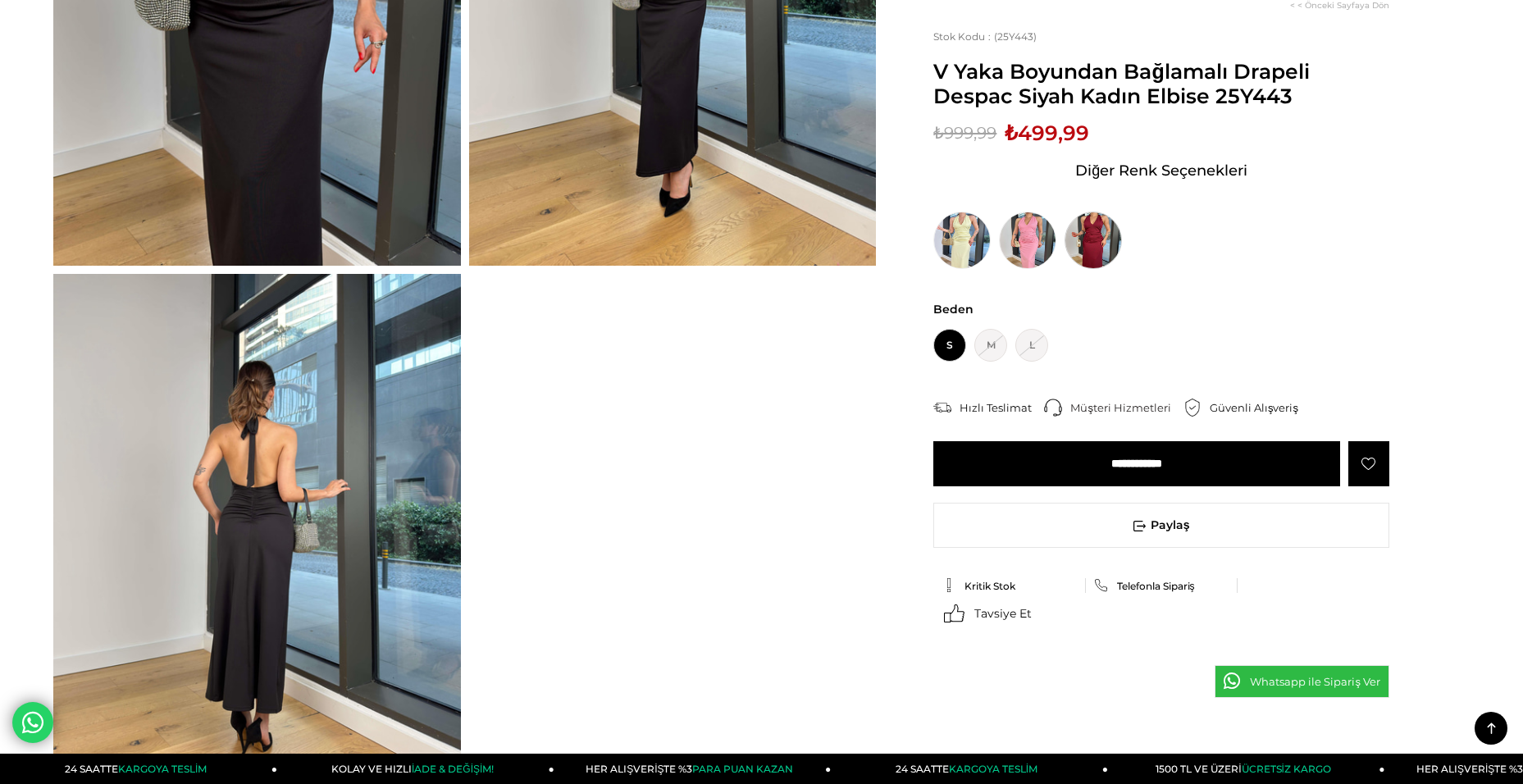
click at [1085, 233] on img at bounding box center [1094, 241] width 58 height 57
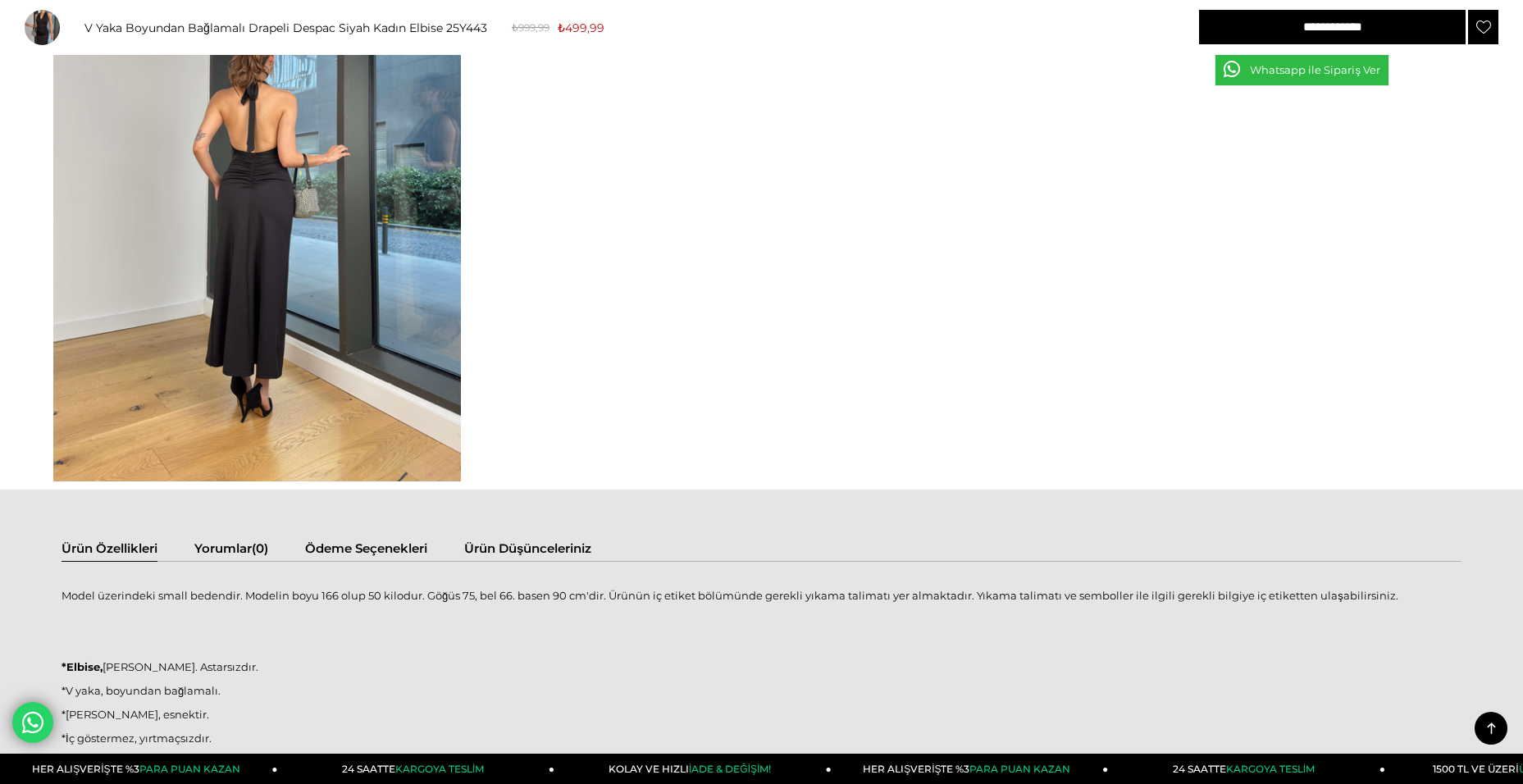
scroll to position [410, 0]
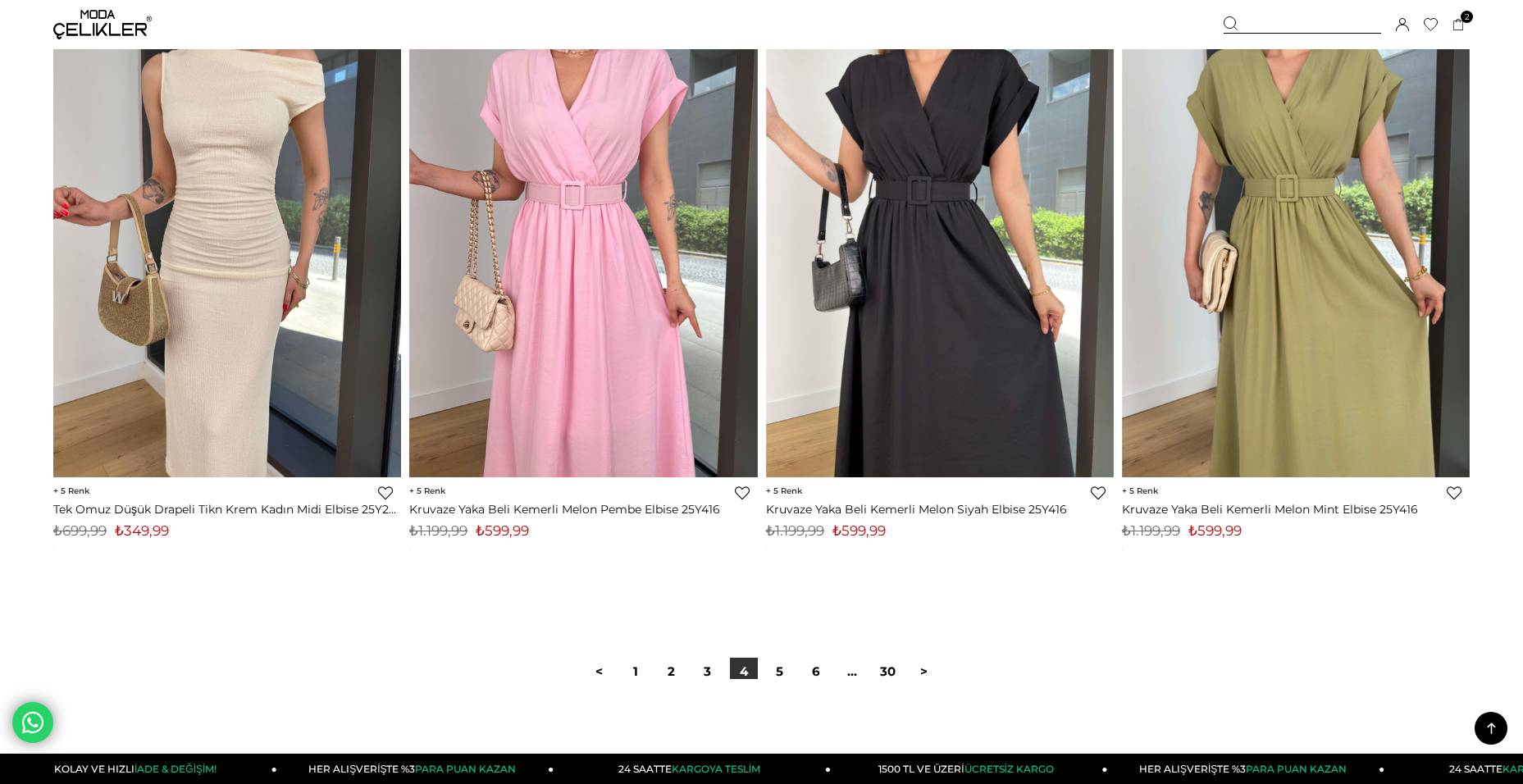
scroll to position [11478, 0]
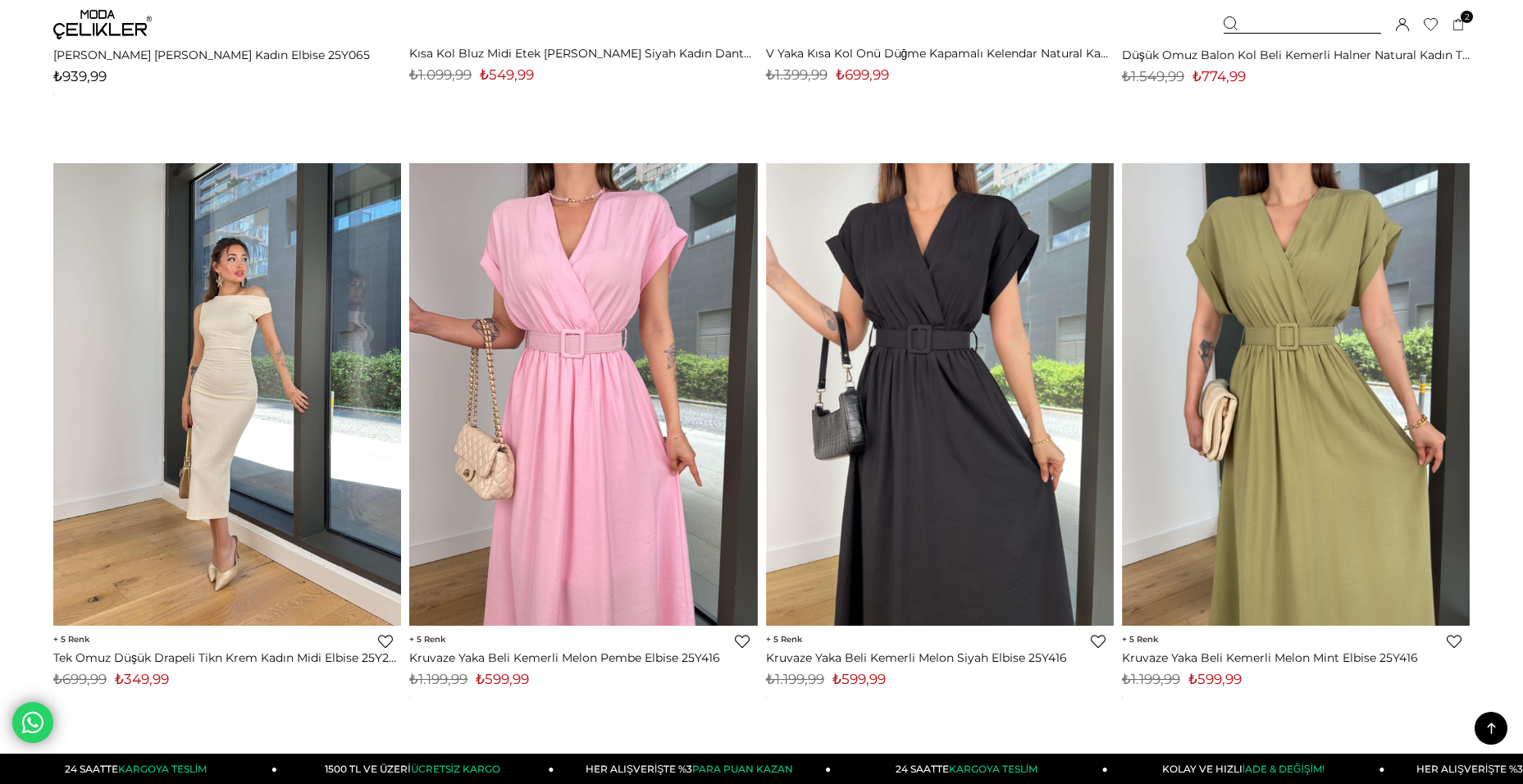
click at [272, 374] on img at bounding box center [226, 394] width 348 height 463
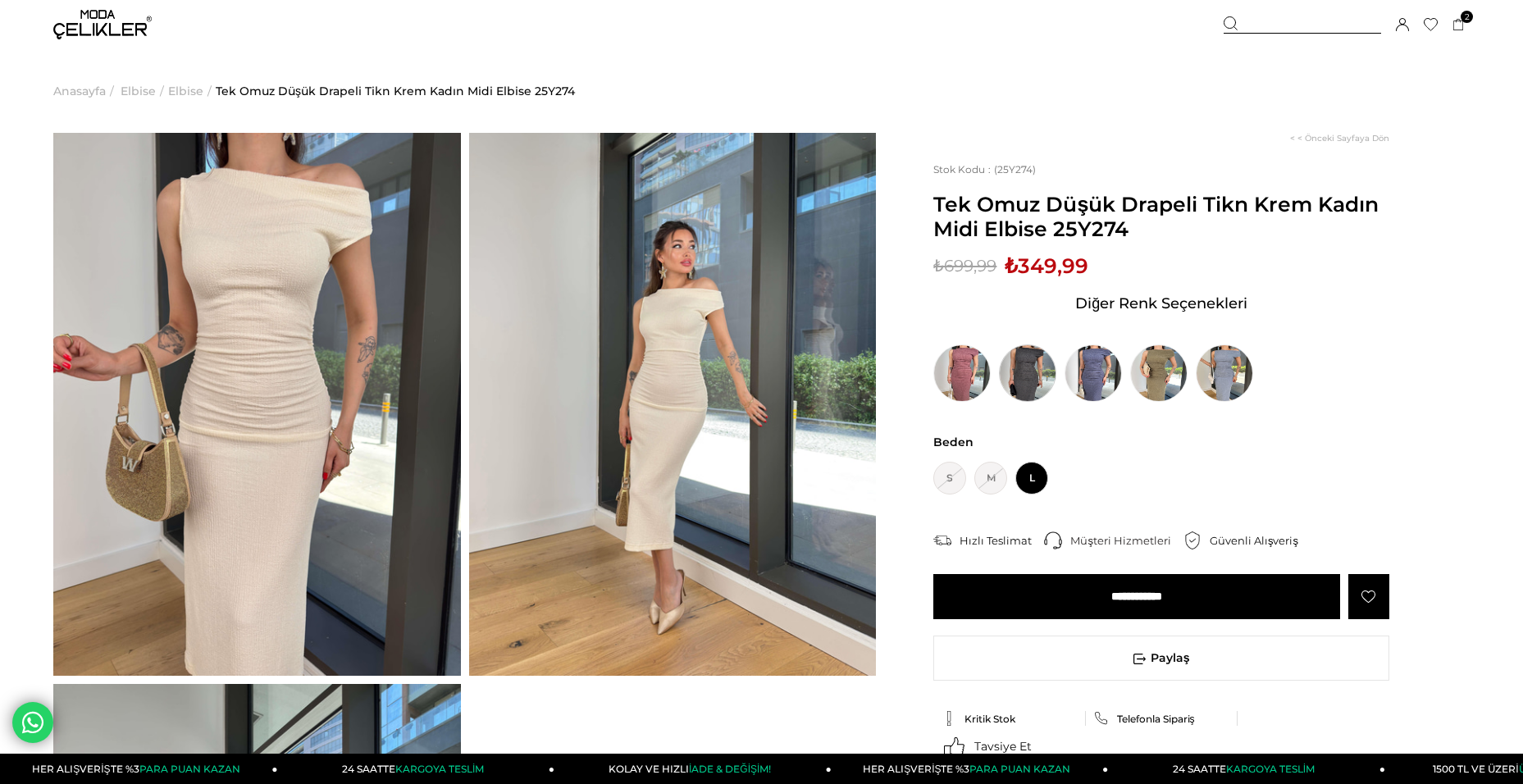
click at [1024, 386] on img at bounding box center [1028, 373] width 58 height 57
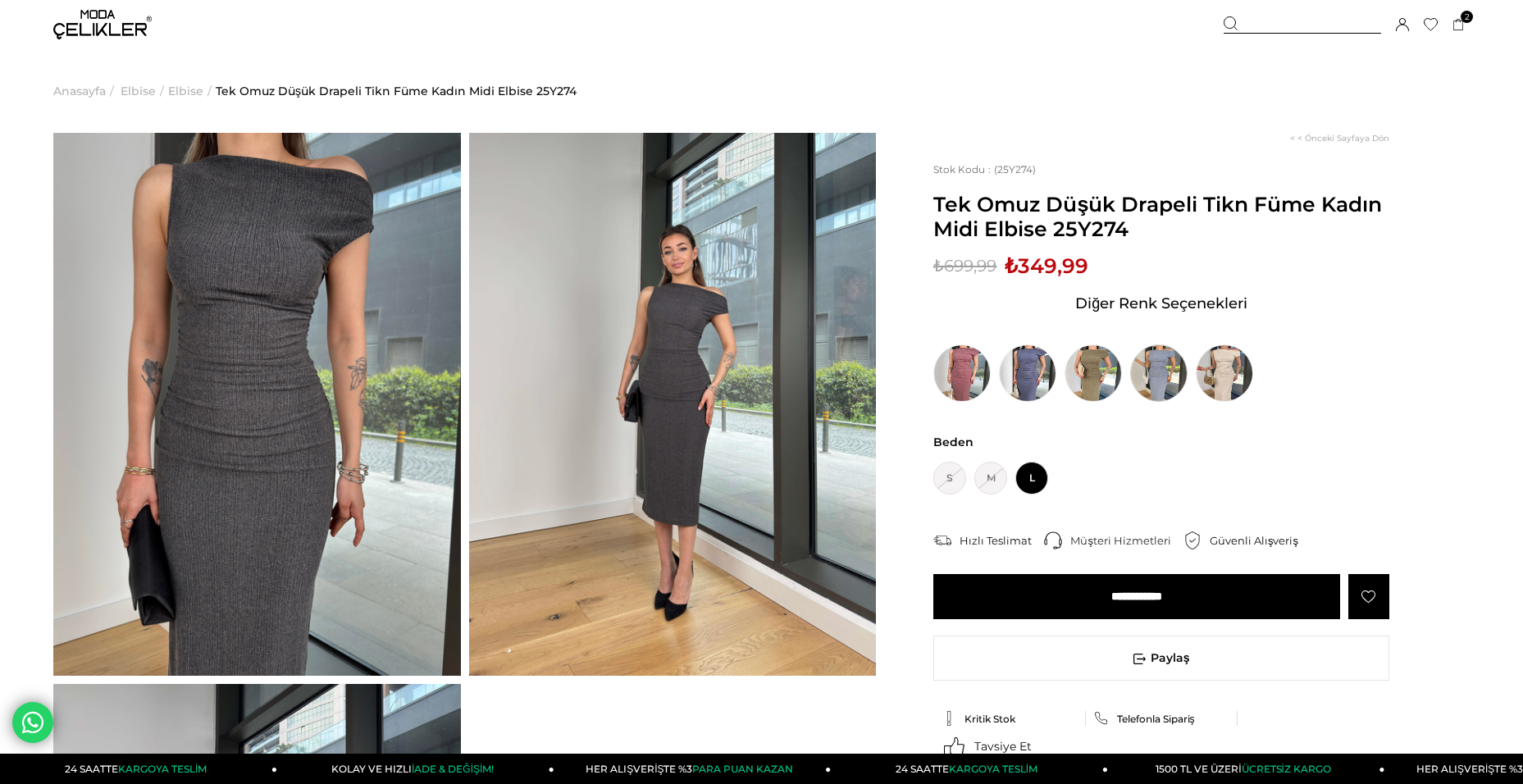
click at [1147, 365] on img at bounding box center [1159, 373] width 58 height 57
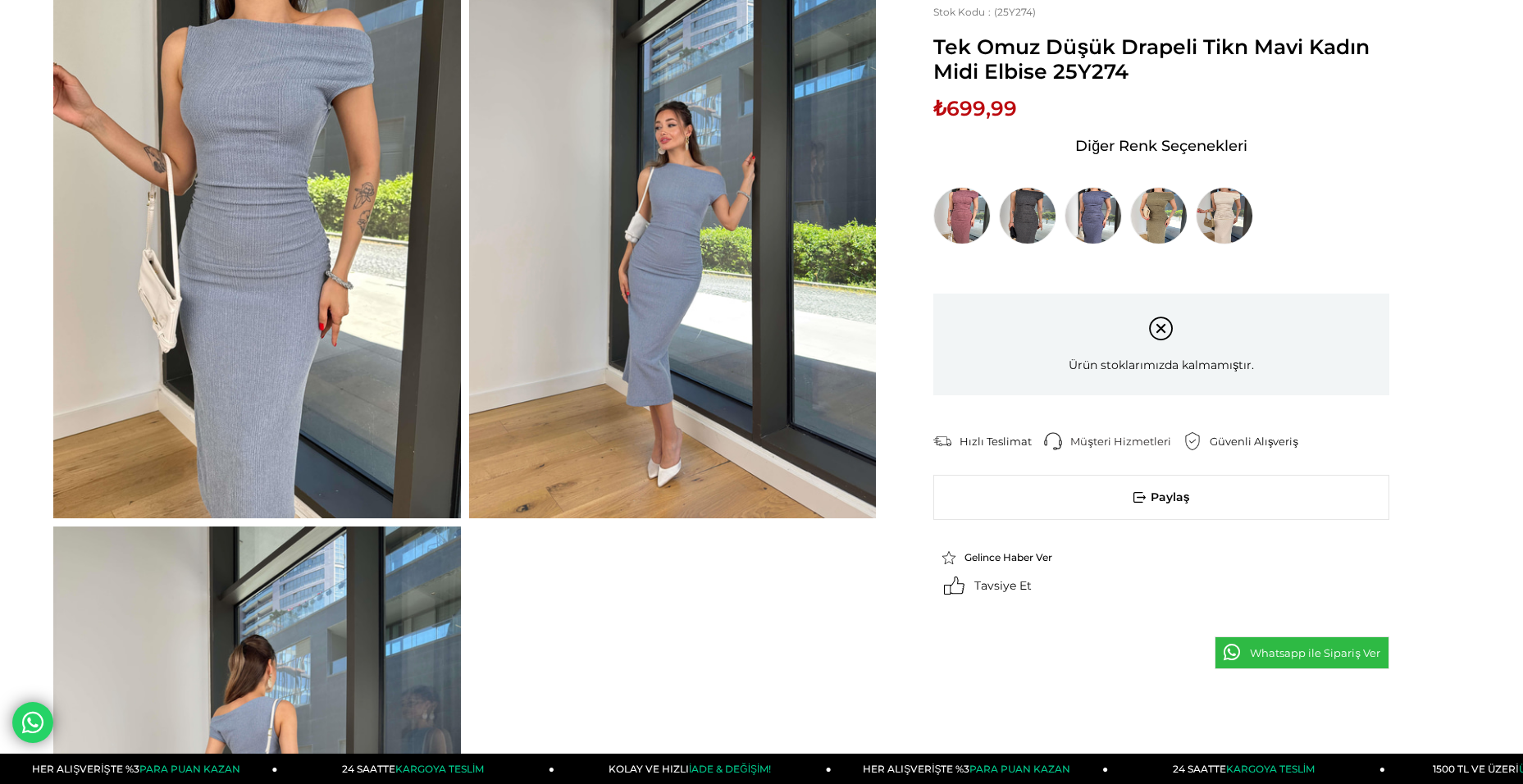
scroll to position [164, 0]
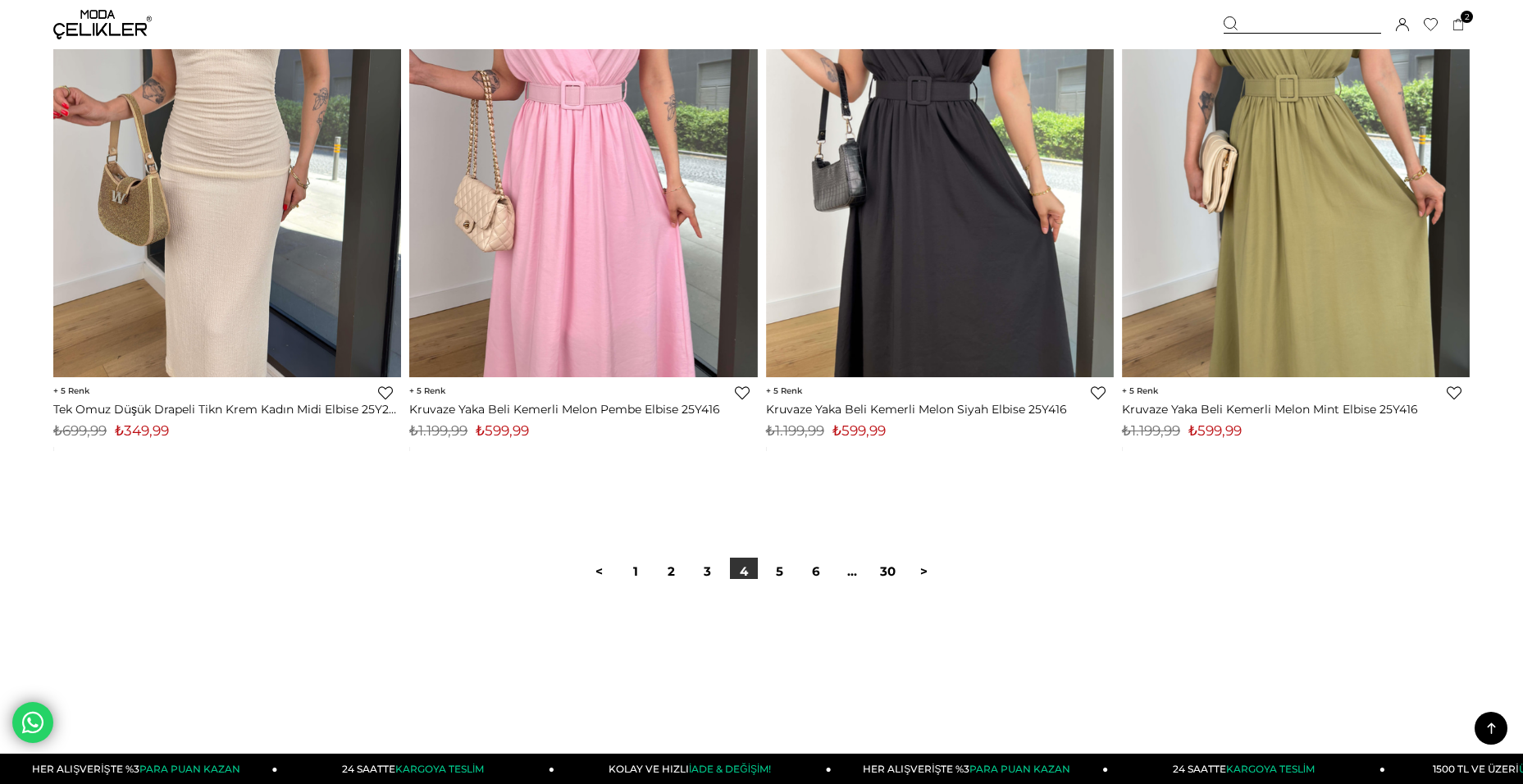
scroll to position [11888, 0]
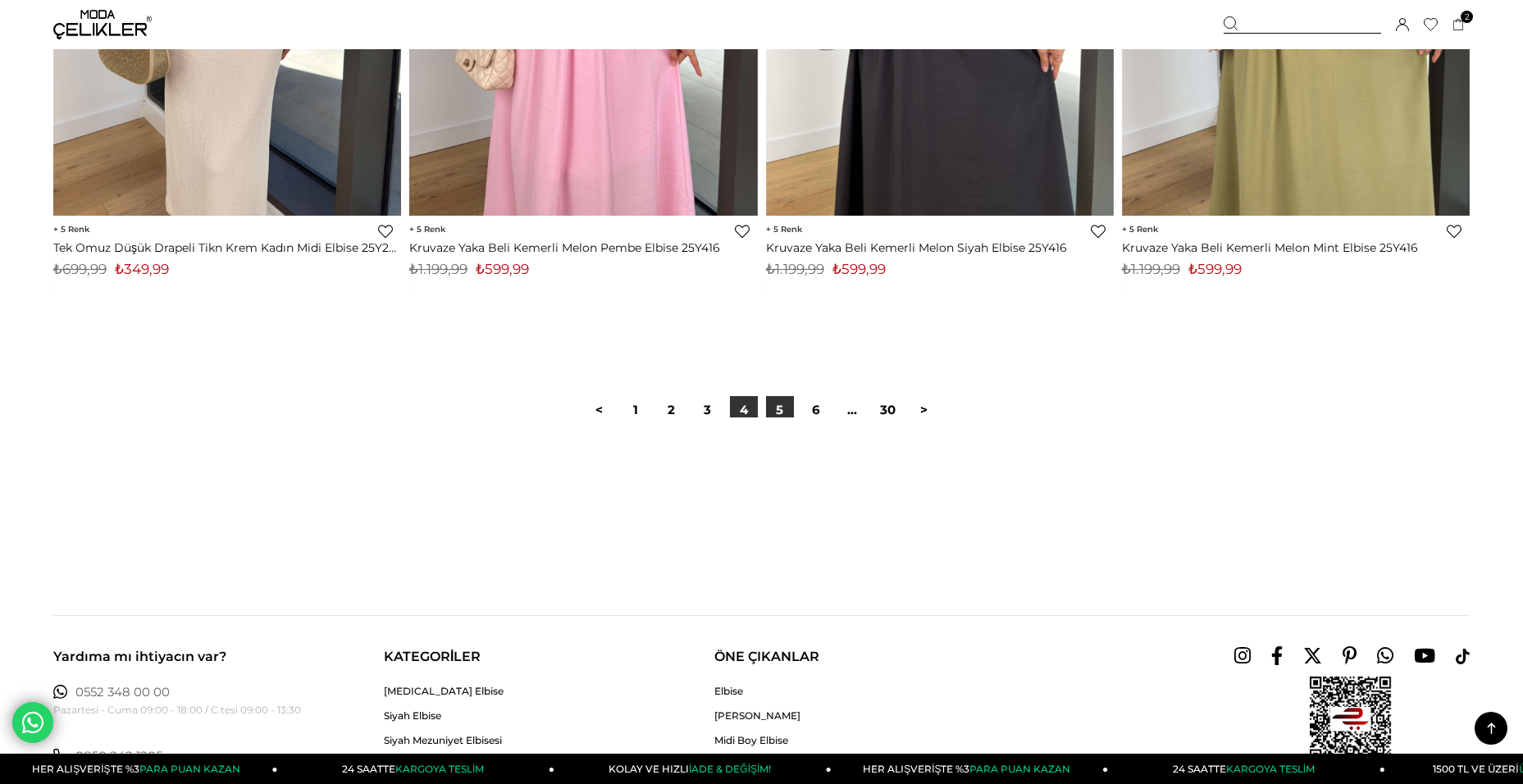
click at [792, 417] on link "5" at bounding box center [780, 410] width 28 height 28
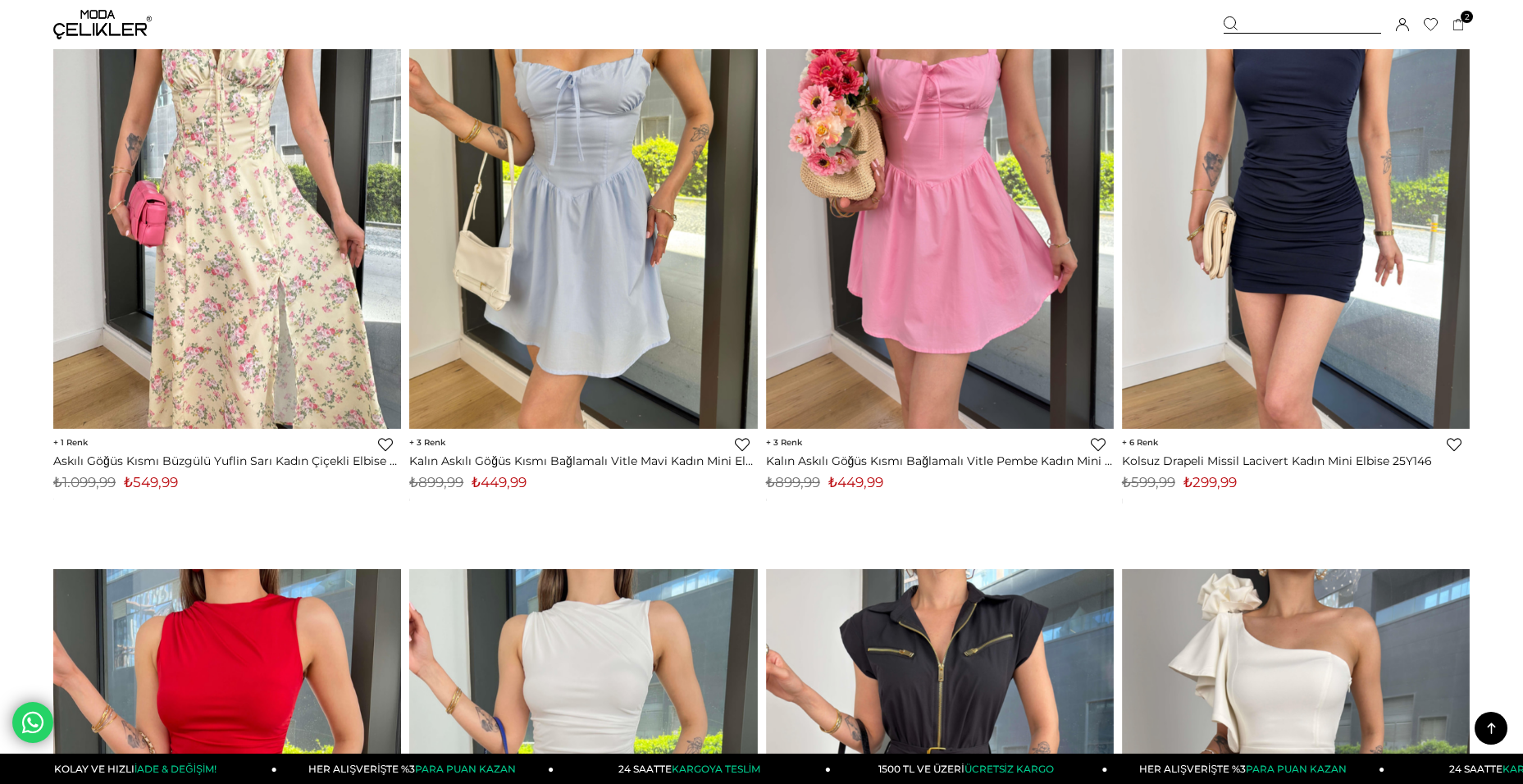
scroll to position [8311, 0]
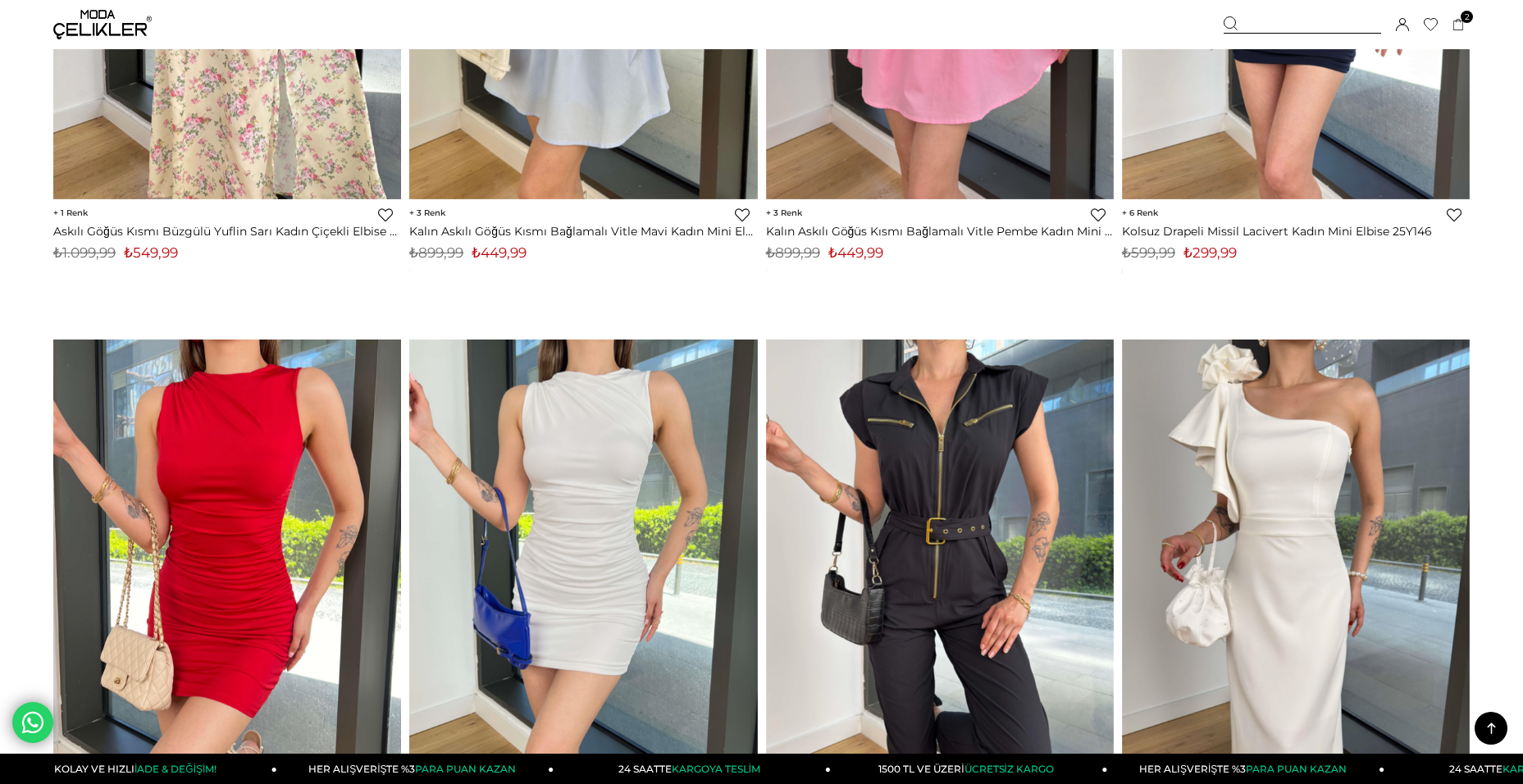
click at [84, 29] on img at bounding box center [102, 24] width 99 height 30
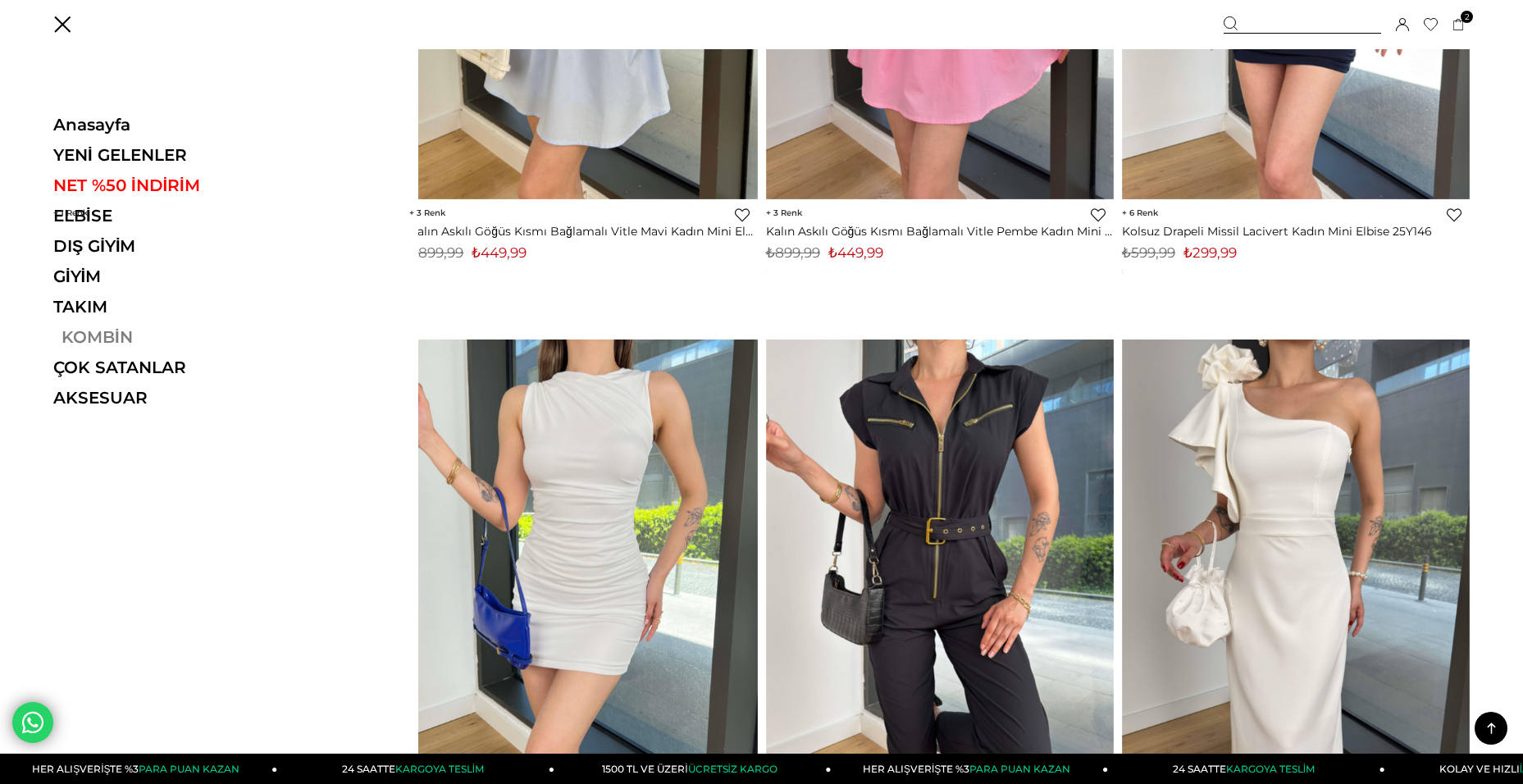
click at [111, 342] on link "KOMBİN" at bounding box center [165, 337] width 226 height 20
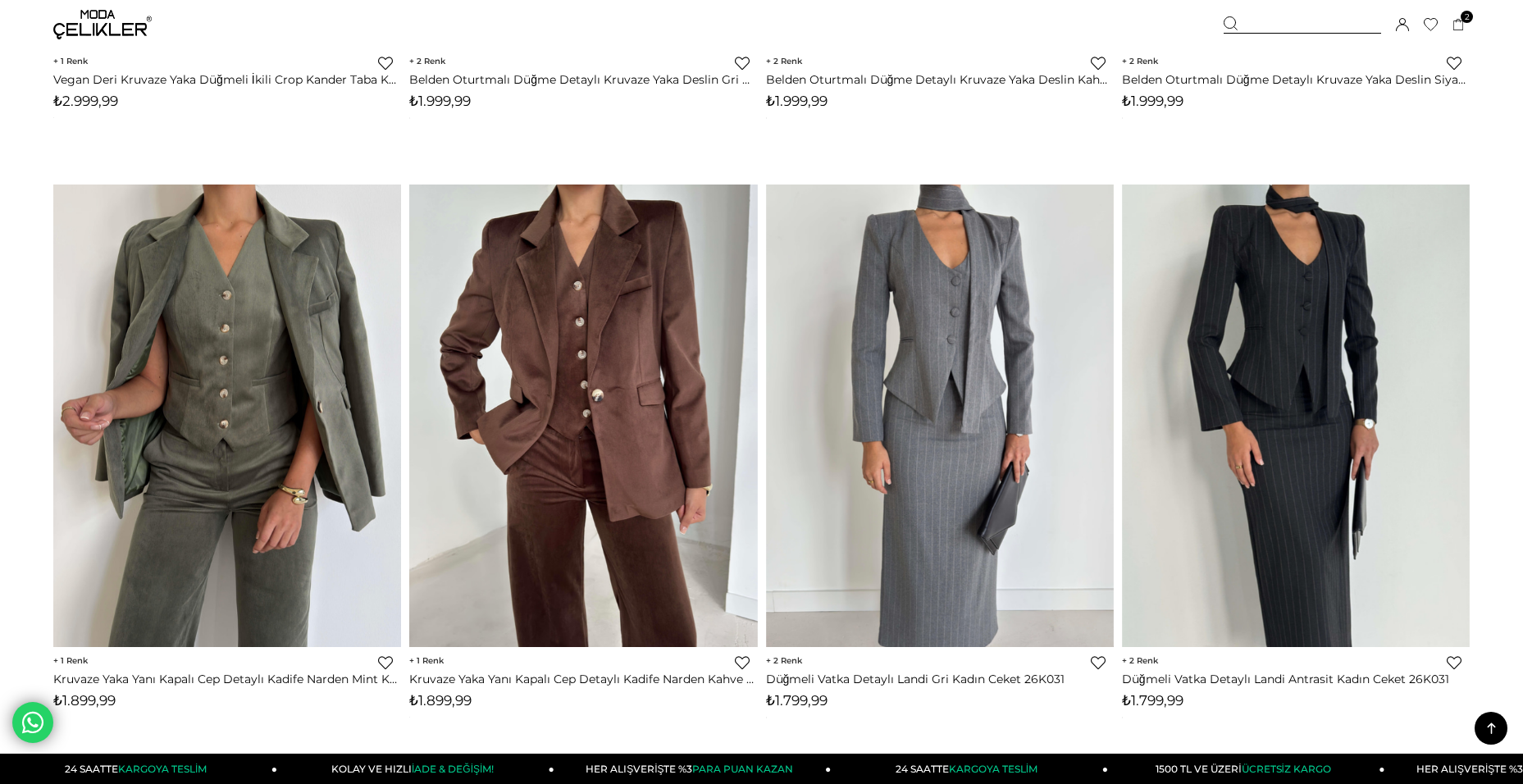
scroll to position [2460, 0]
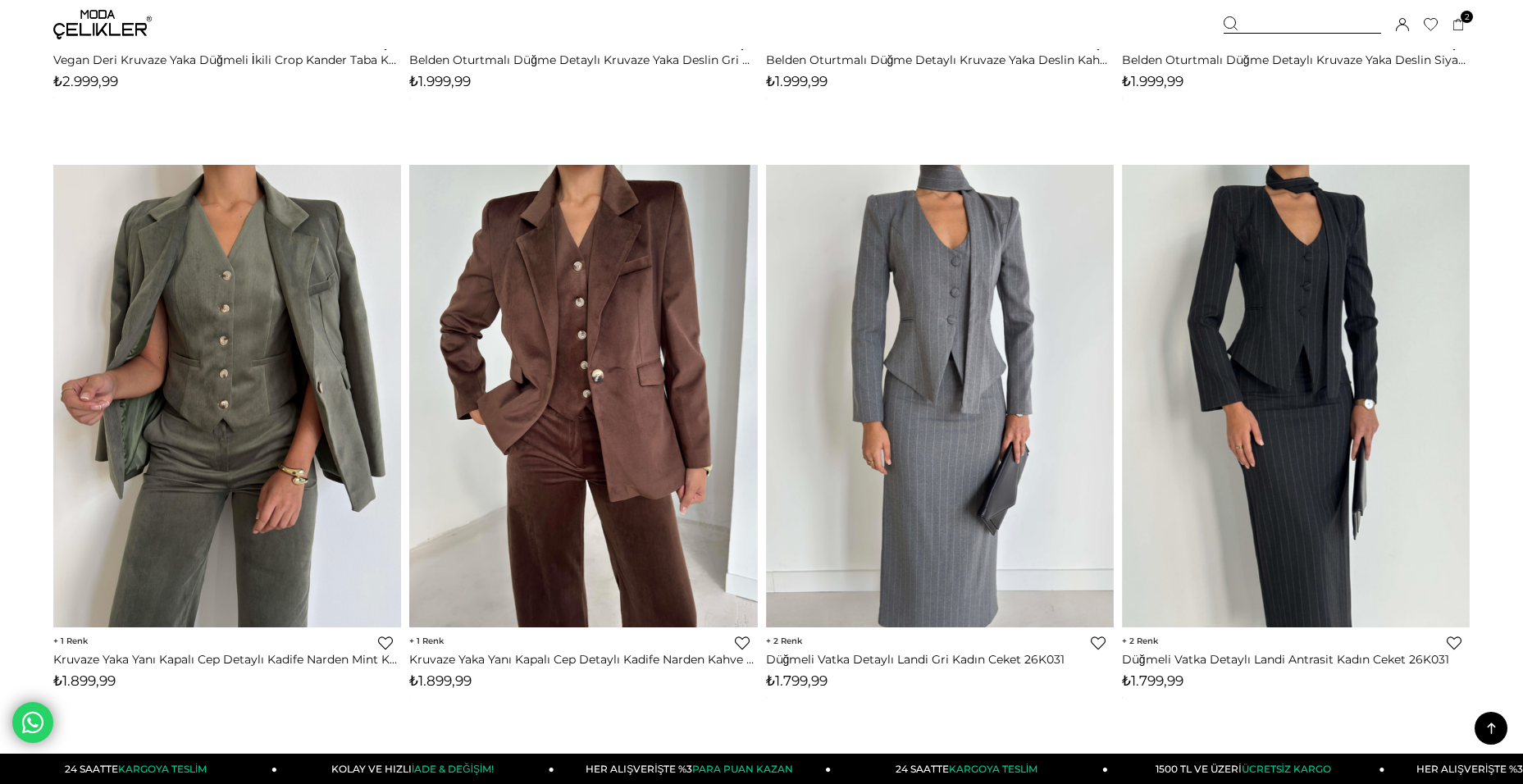
click at [78, 31] on img at bounding box center [102, 24] width 99 height 30
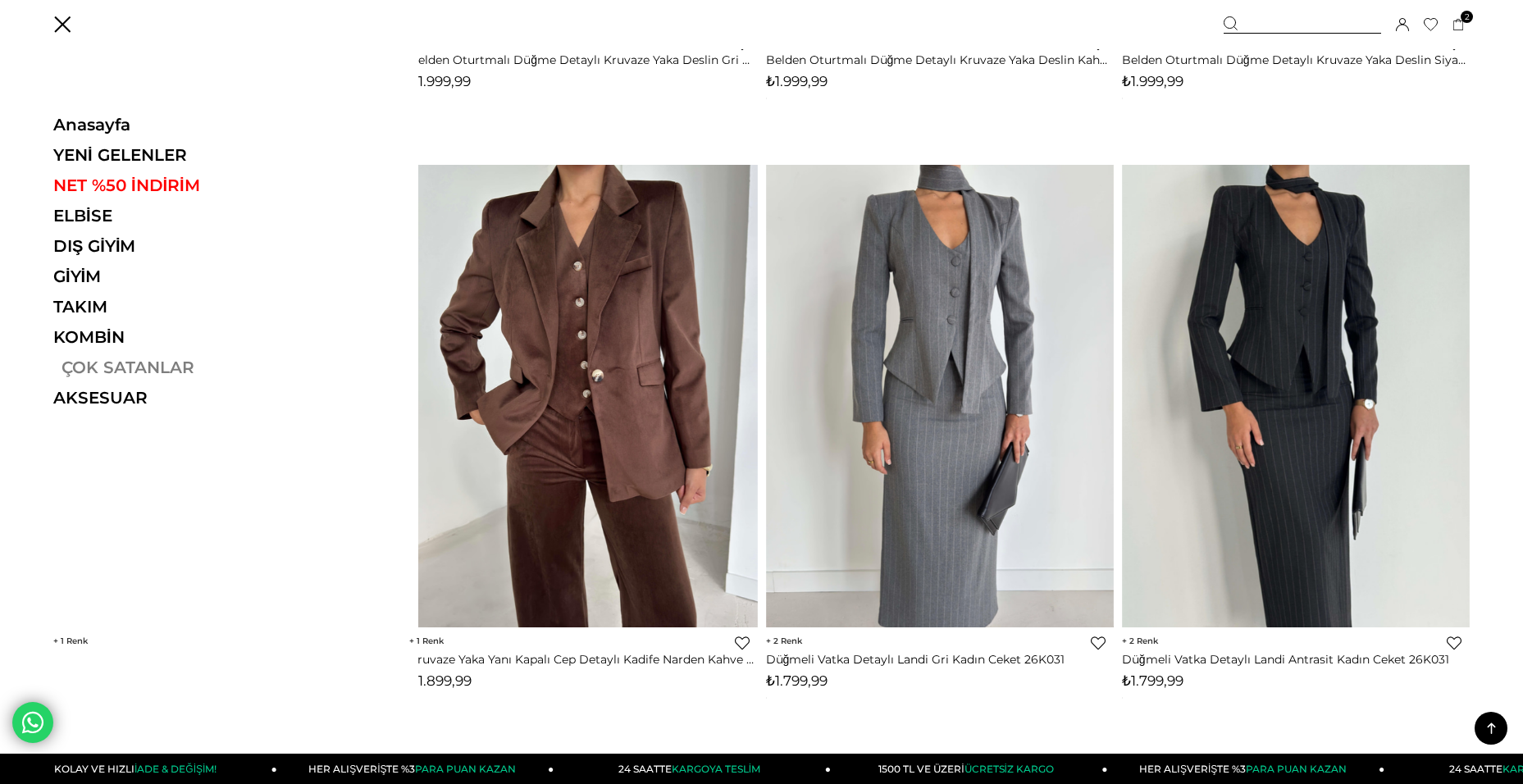
click at [130, 362] on link "ÇOK SATANLAR" at bounding box center [165, 367] width 226 height 20
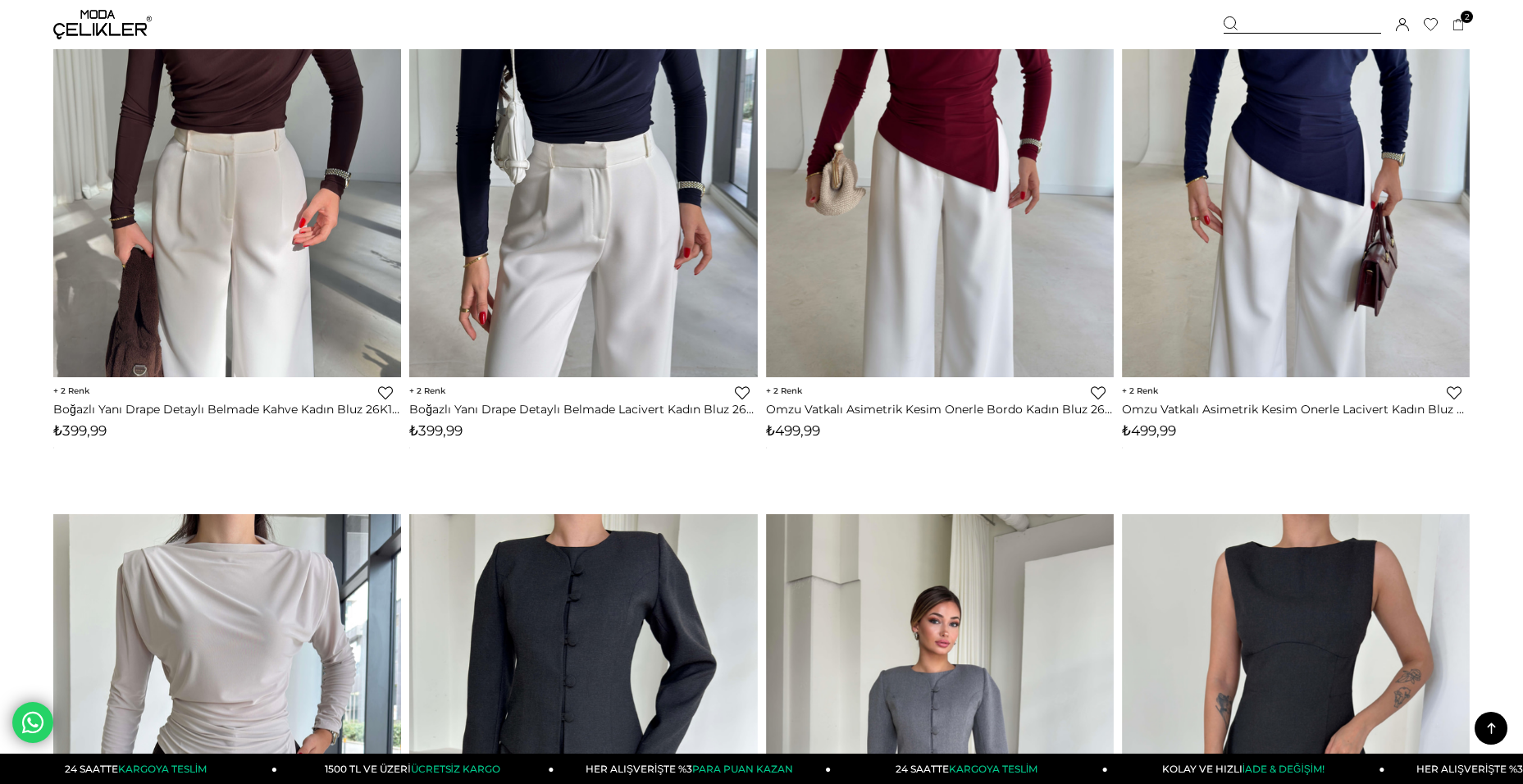
scroll to position [4181, 0]
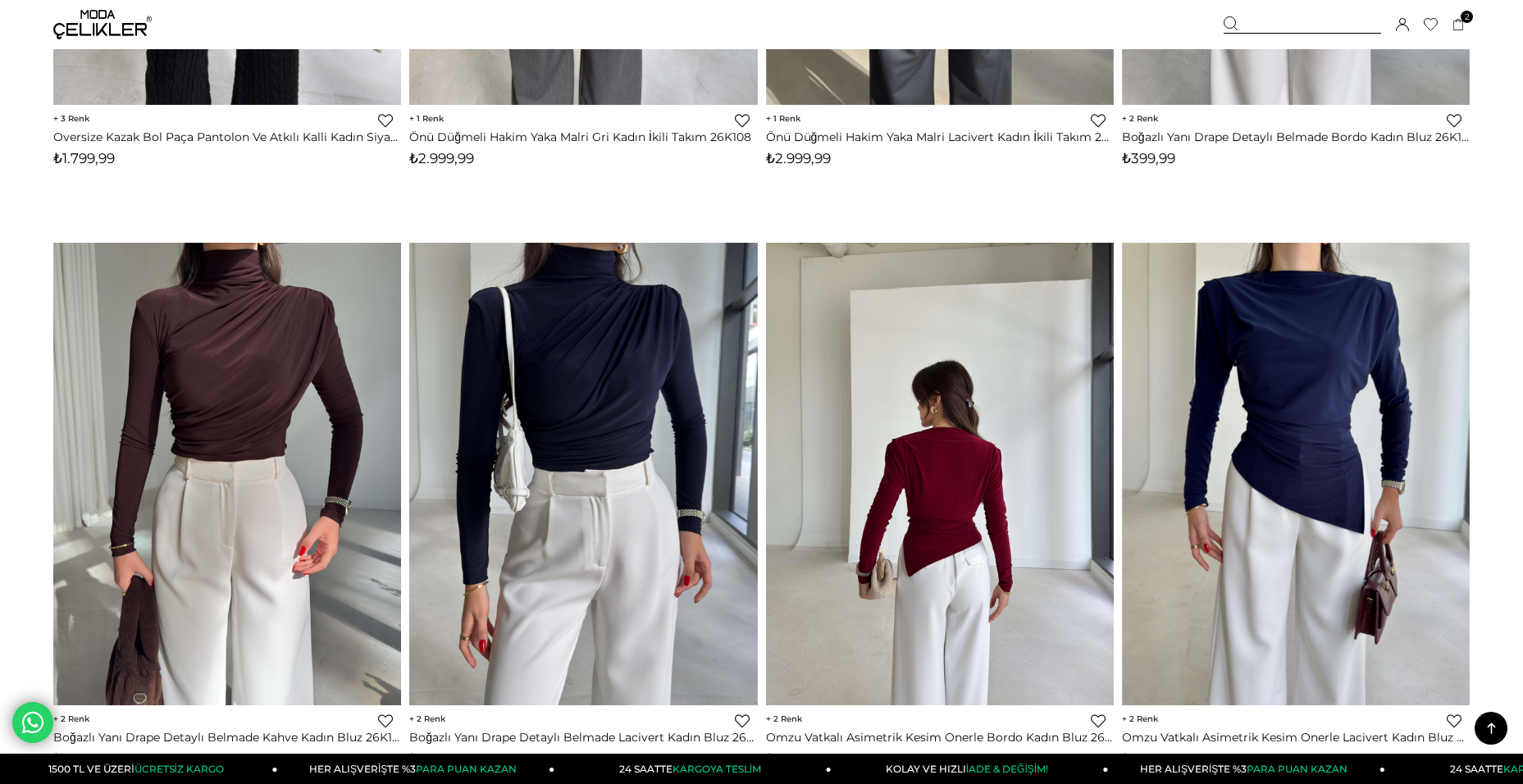
click at [976, 465] on img at bounding box center [940, 473] width 348 height 463
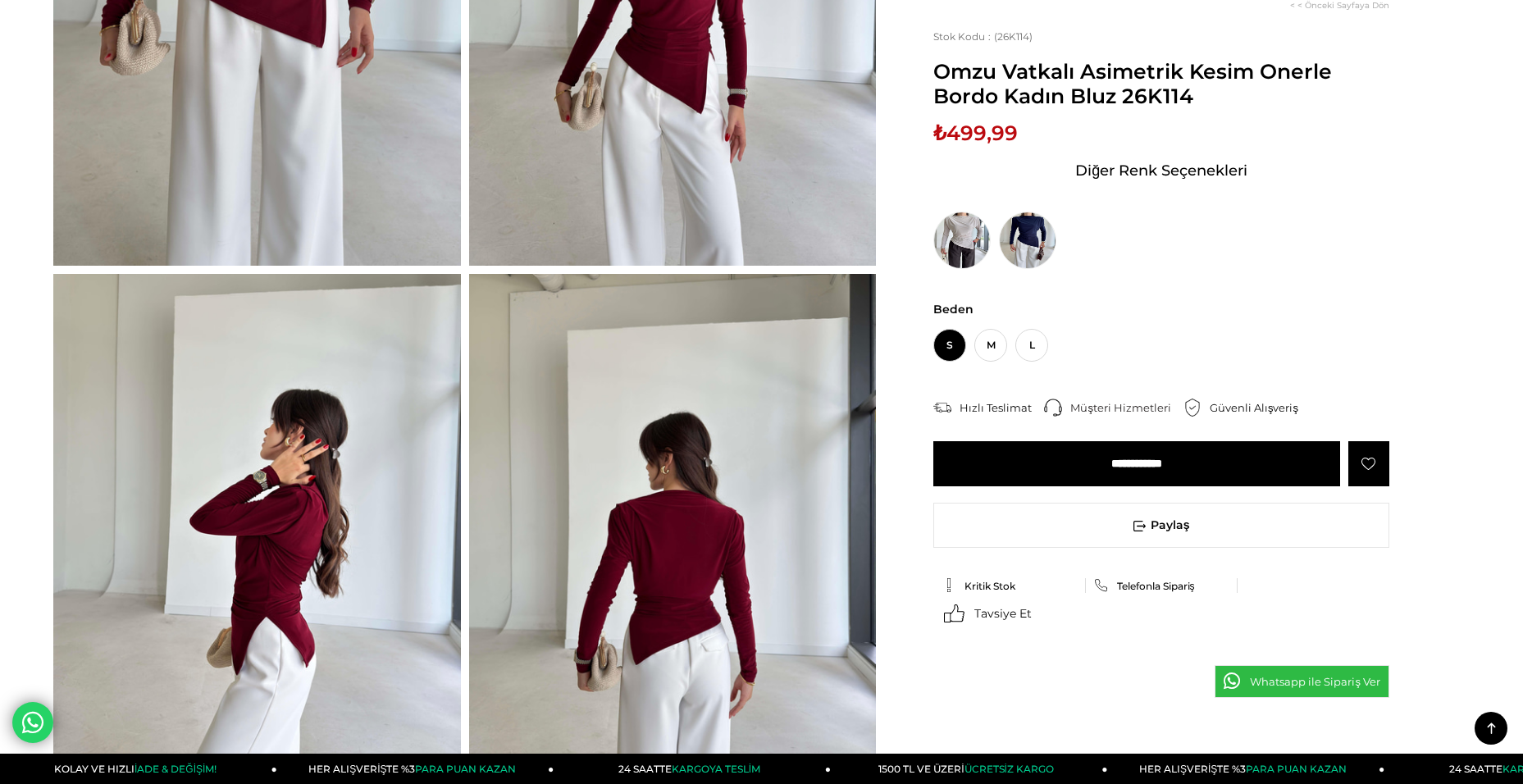
scroll to position [164, 0]
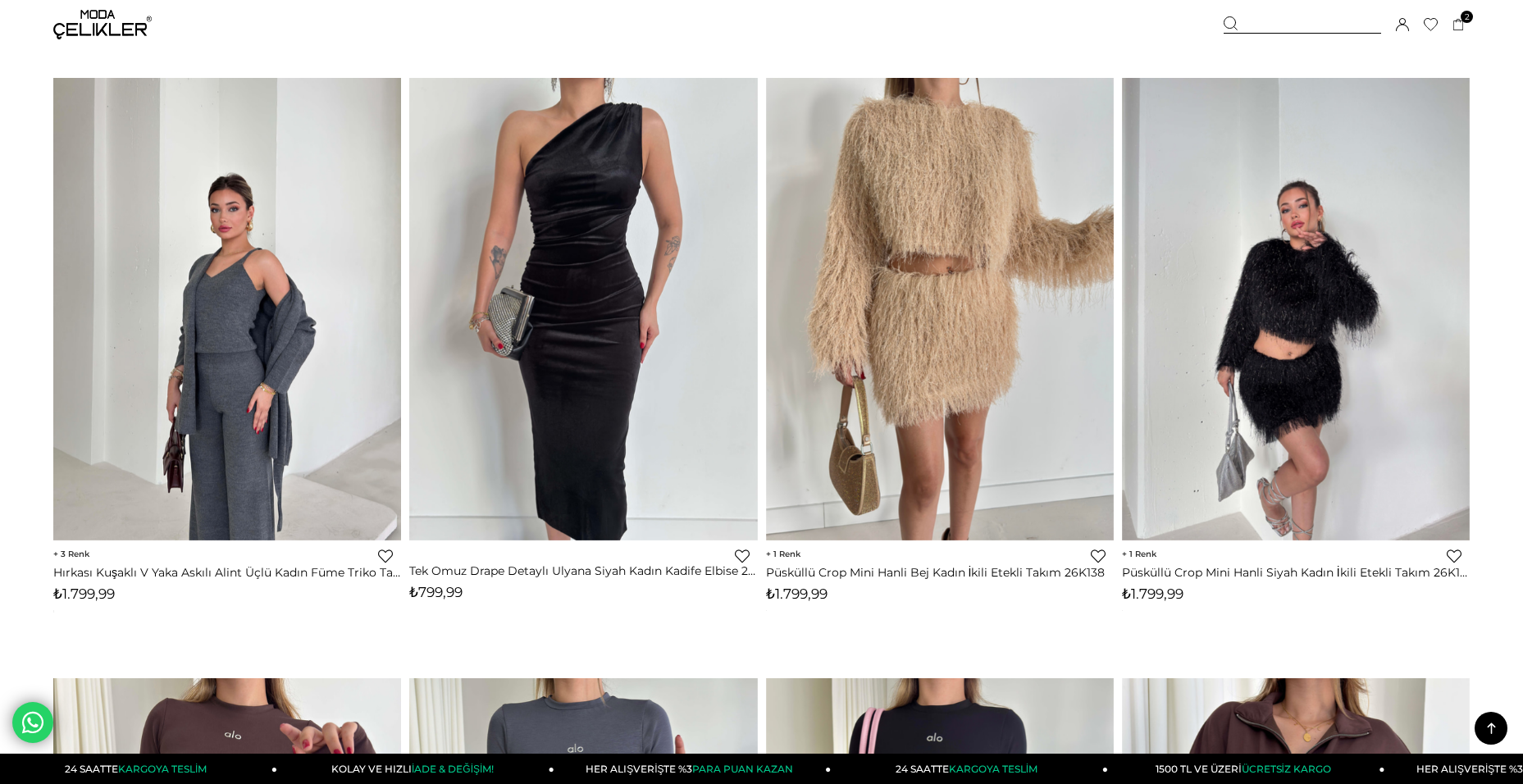
scroll to position [6067, 0]
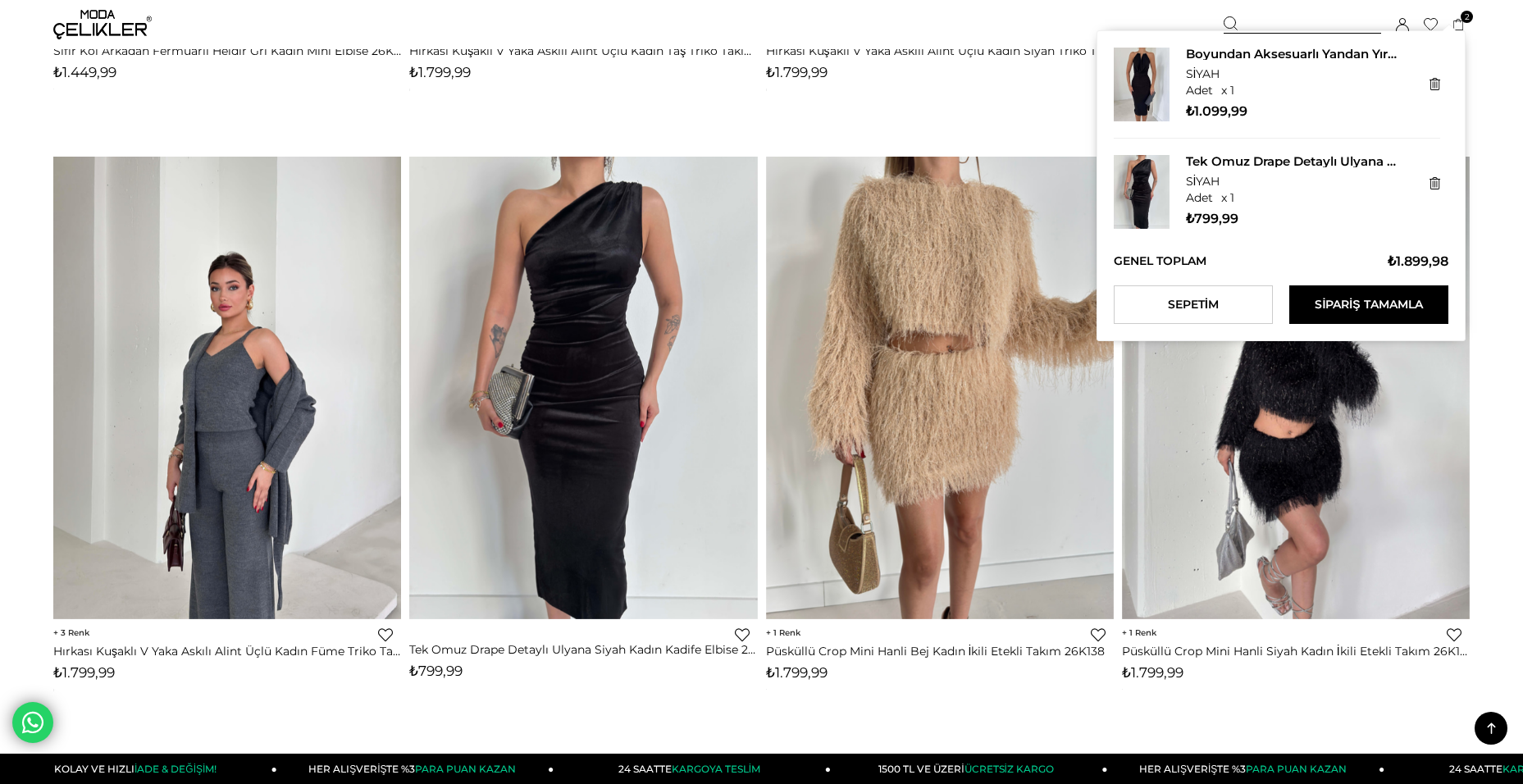
click at [1458, 25] on icon at bounding box center [1459, 25] width 13 height 13
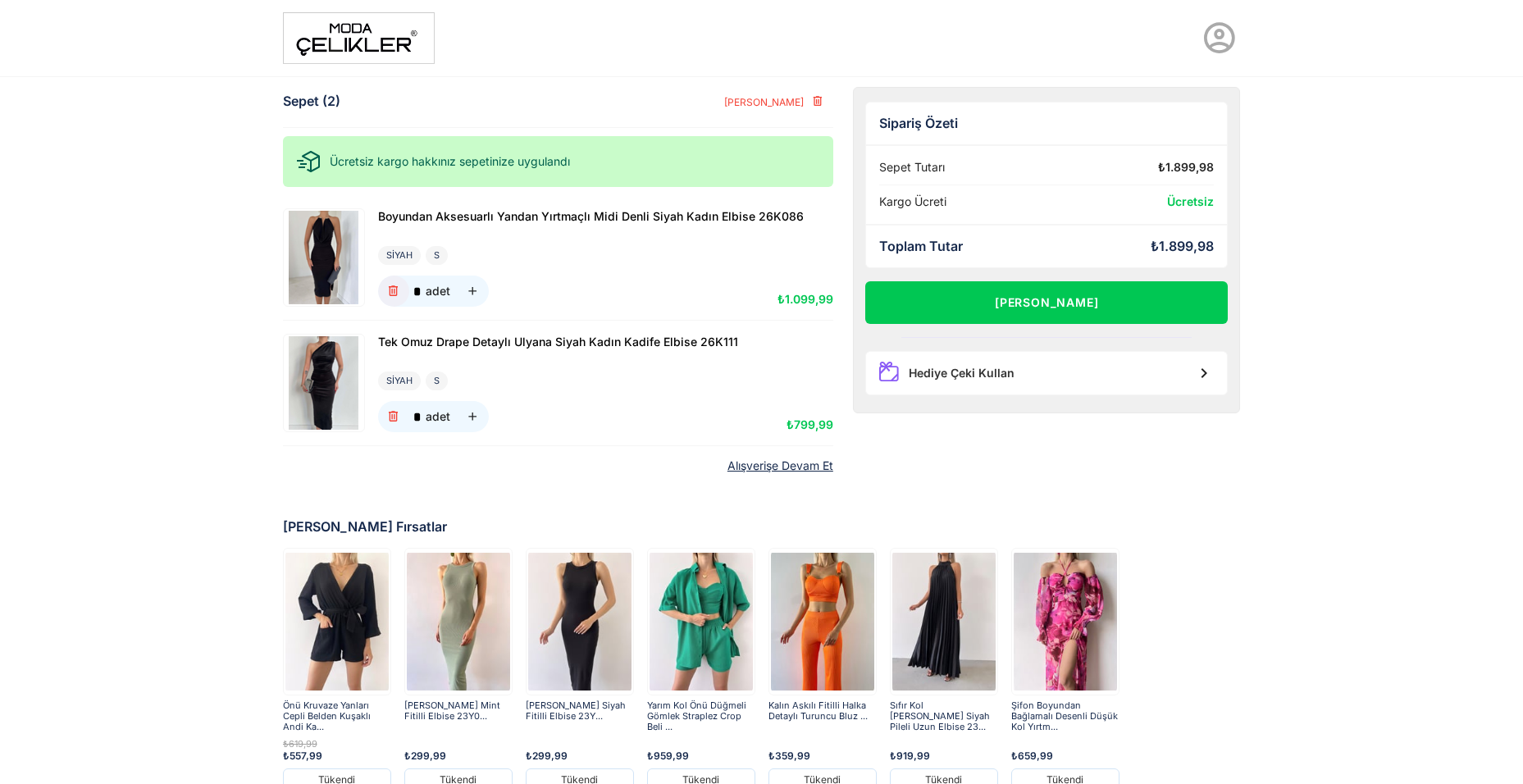
click at [396, 286] on icon "button" at bounding box center [394, 292] width 14 height 14
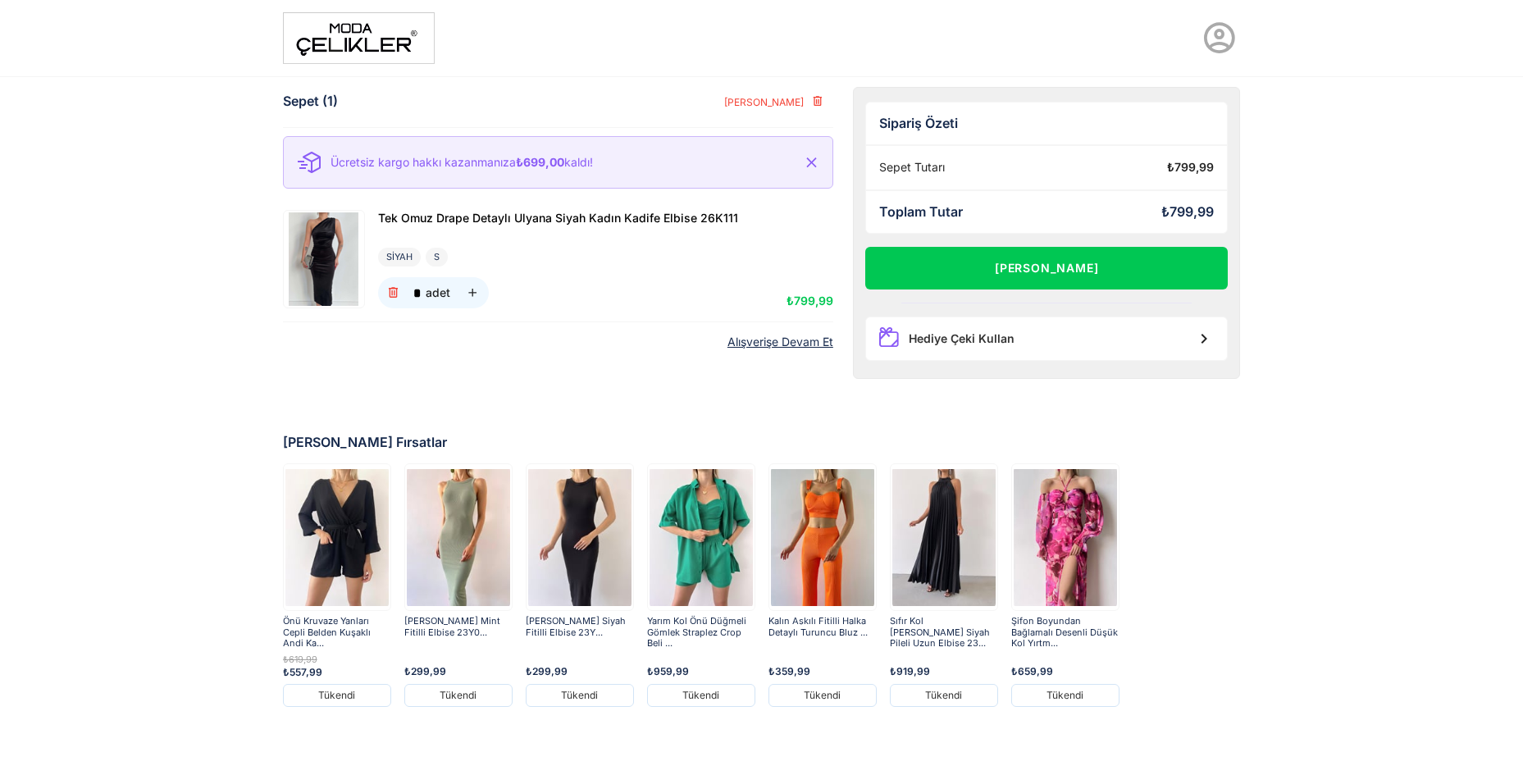
click at [804, 559] on img at bounding box center [822, 537] width 103 height 143
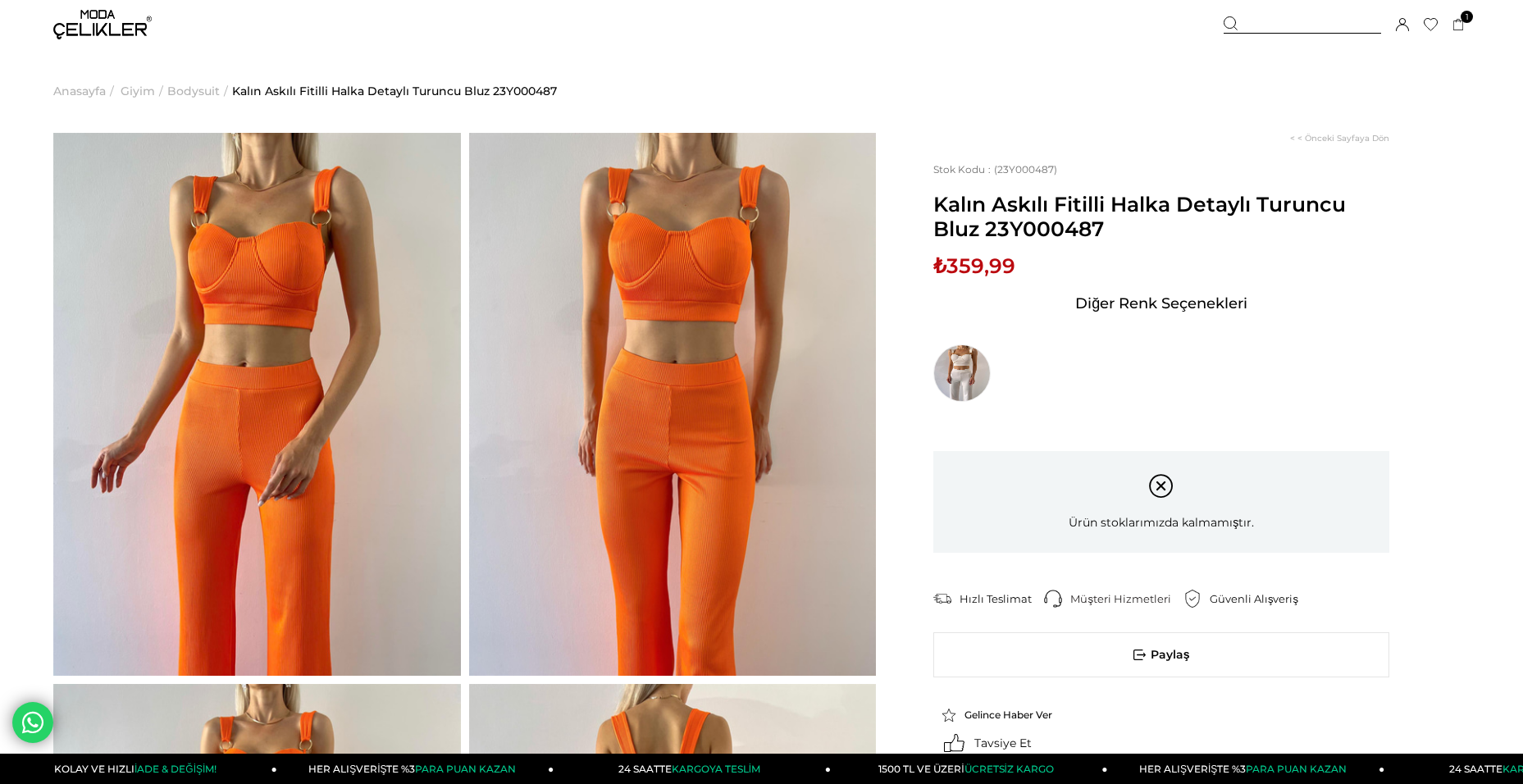
click at [104, 86] on span "Anasayfa" at bounding box center [79, 91] width 52 height 84
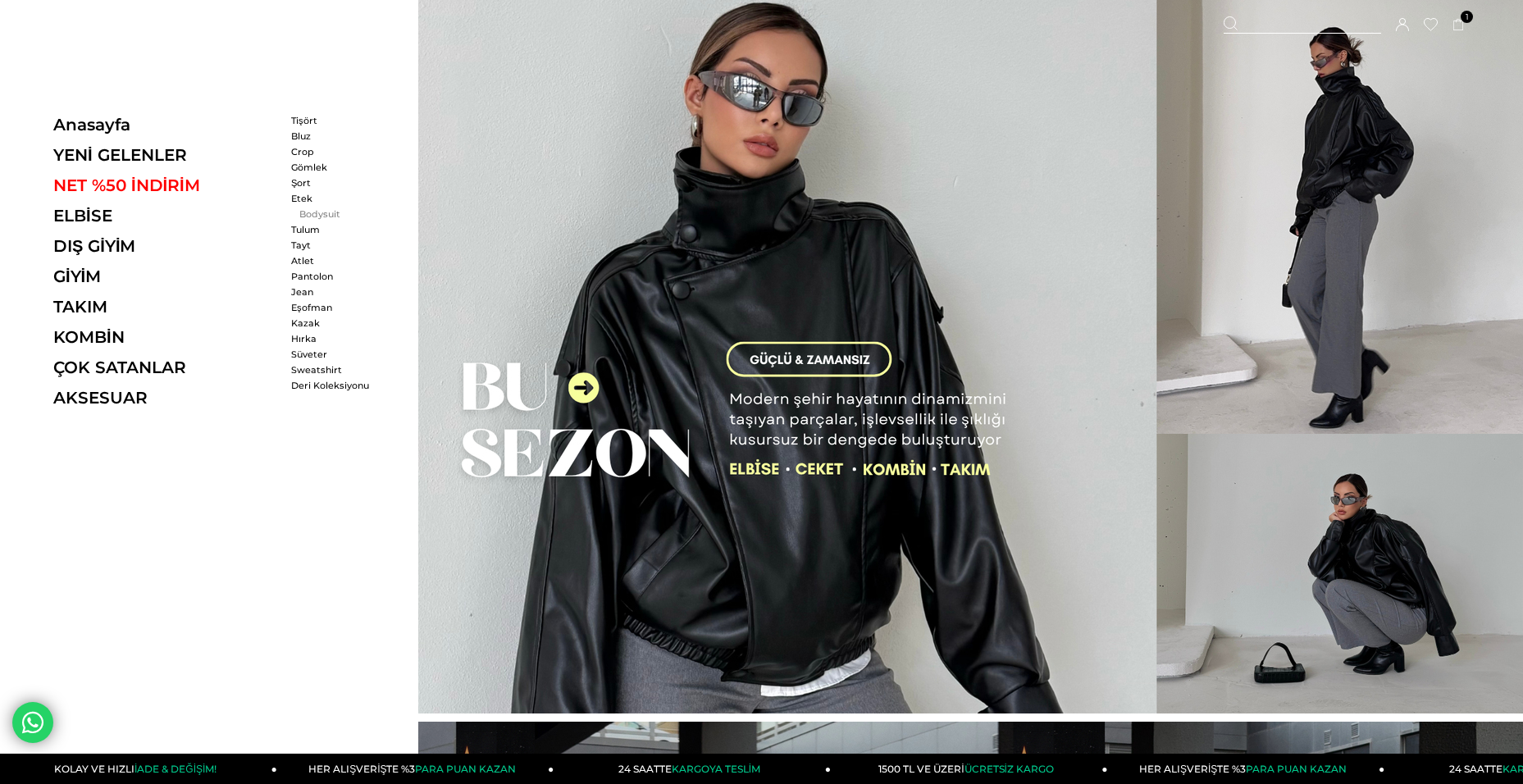
click at [327, 211] on link "Bodysuit" at bounding box center [338, 214] width 94 height 12
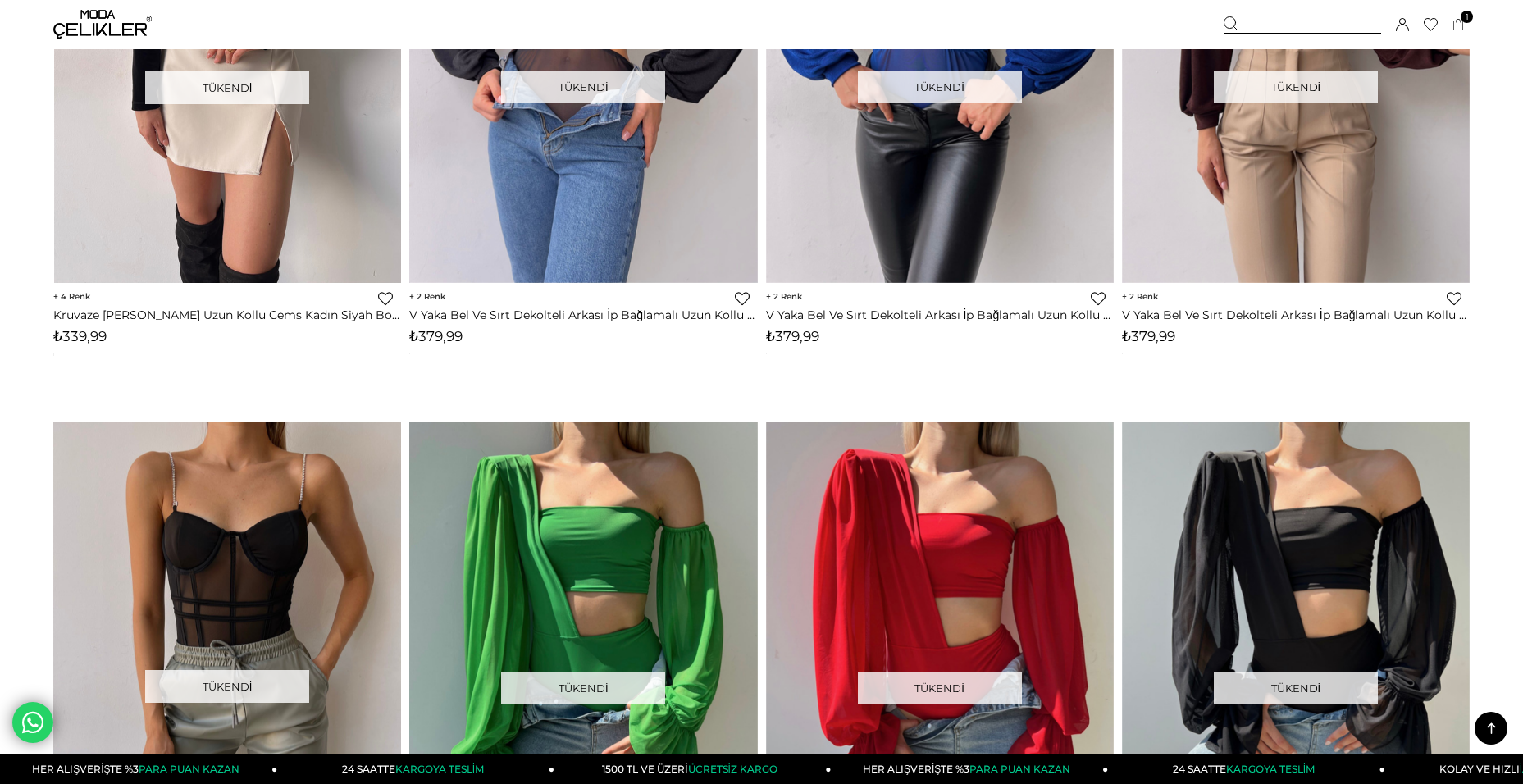
scroll to position [3526, 0]
